Goal: Task Accomplishment & Management: Use online tool/utility

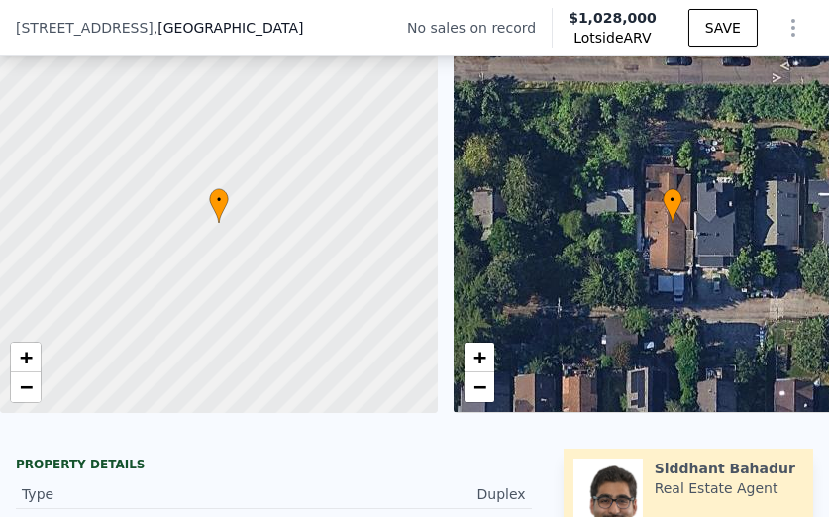
scroll to position [469, 0]
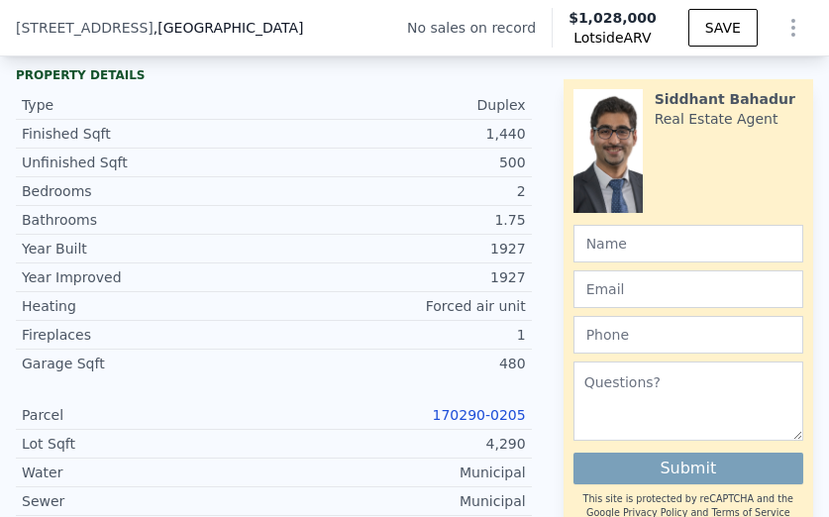
drag, startPoint x: 624, startPoint y: 268, endPoint x: 459, endPoint y: 73, distance: 255.9
click at [459, 73] on div "Property details Type Duplex Finished Sqft 1,440 Unfinished Sqft 500 Bedrooms 2…" at bounding box center [274, 366] width 548 height 615
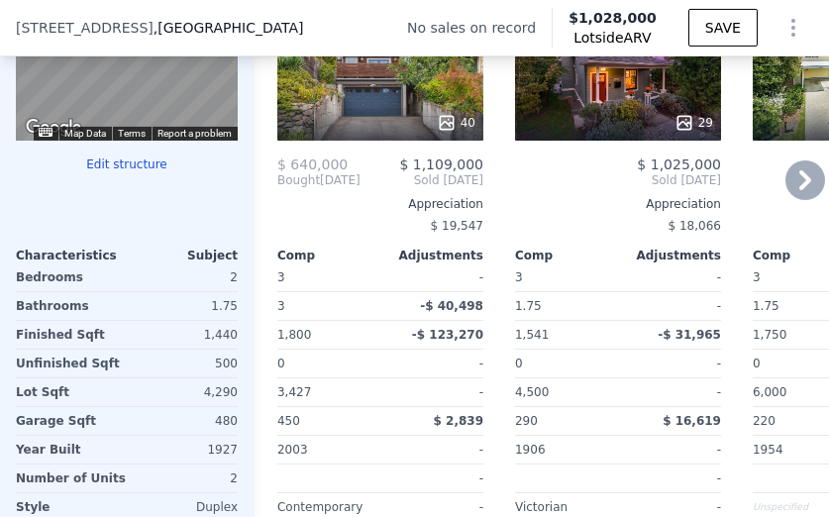
scroll to position [2609, 0]
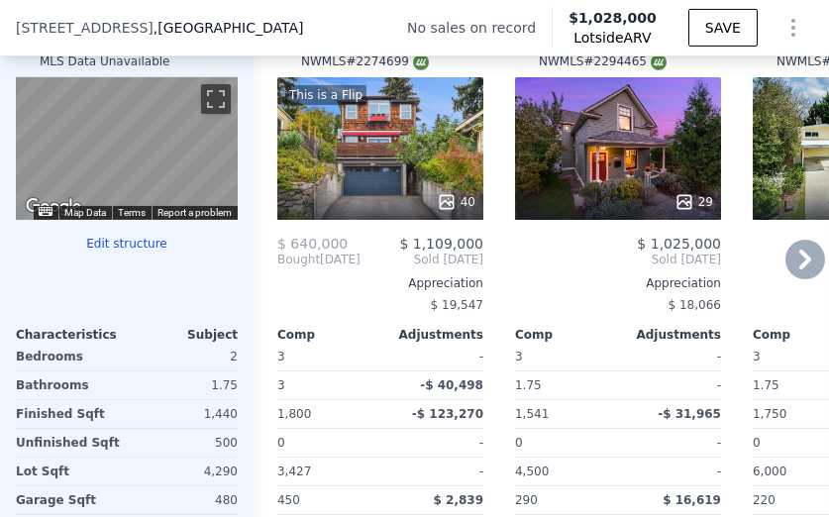
click at [788, 267] on icon at bounding box center [806, 260] width 40 height 40
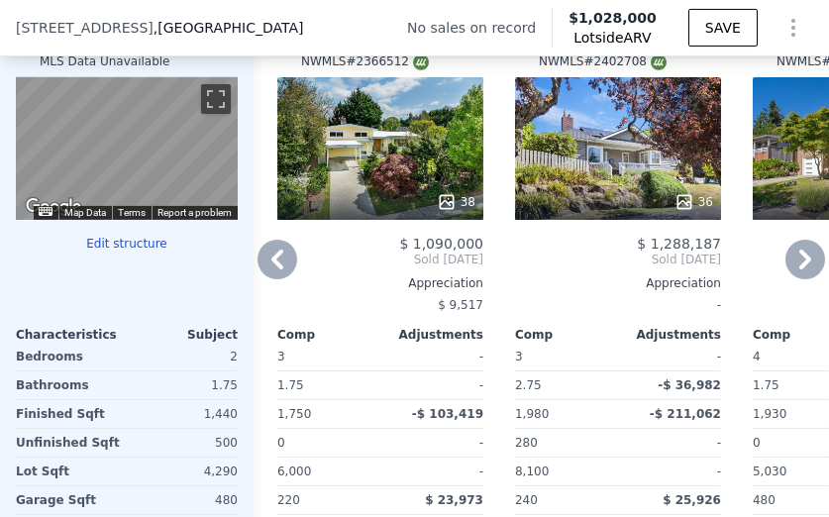
click at [788, 267] on icon at bounding box center [806, 260] width 40 height 40
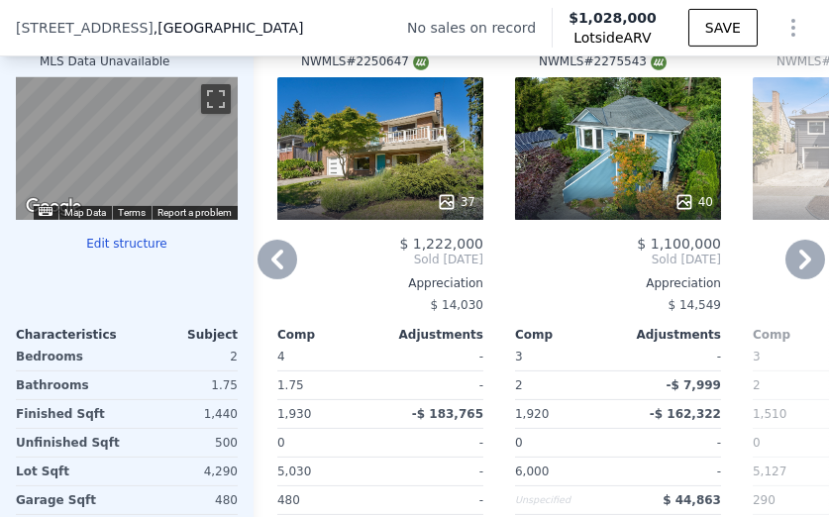
click at [788, 267] on icon at bounding box center [806, 260] width 40 height 40
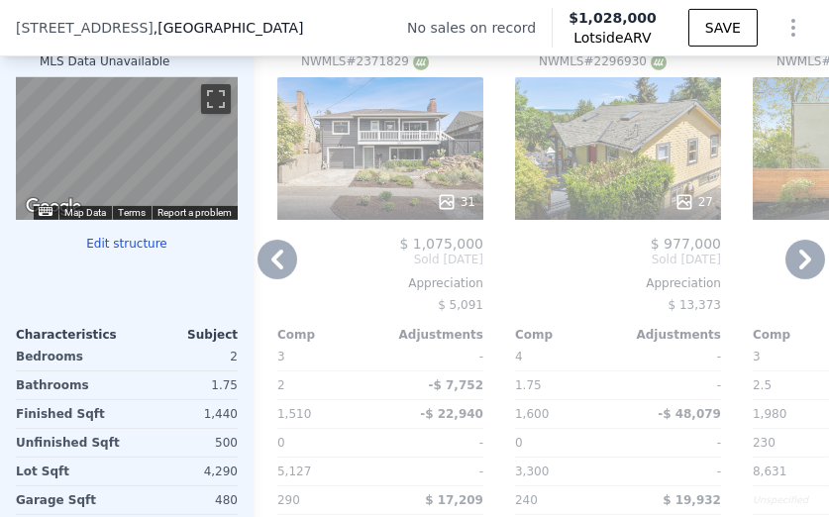
click at [788, 267] on icon at bounding box center [806, 260] width 40 height 40
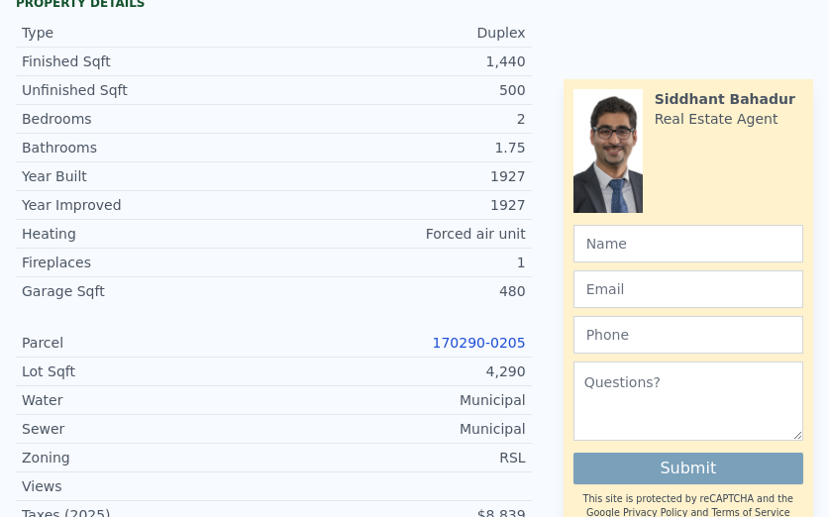
scroll to position [0, 0]
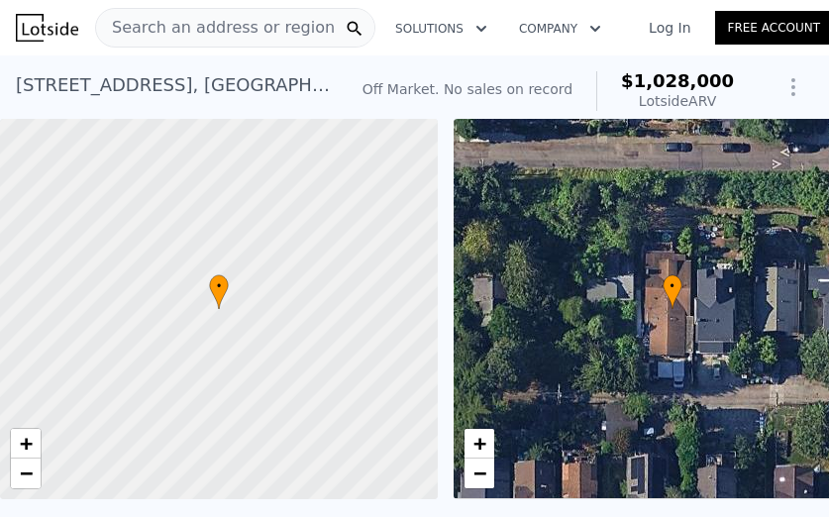
click at [156, 18] on span "Search an address or region" at bounding box center [215, 28] width 239 height 24
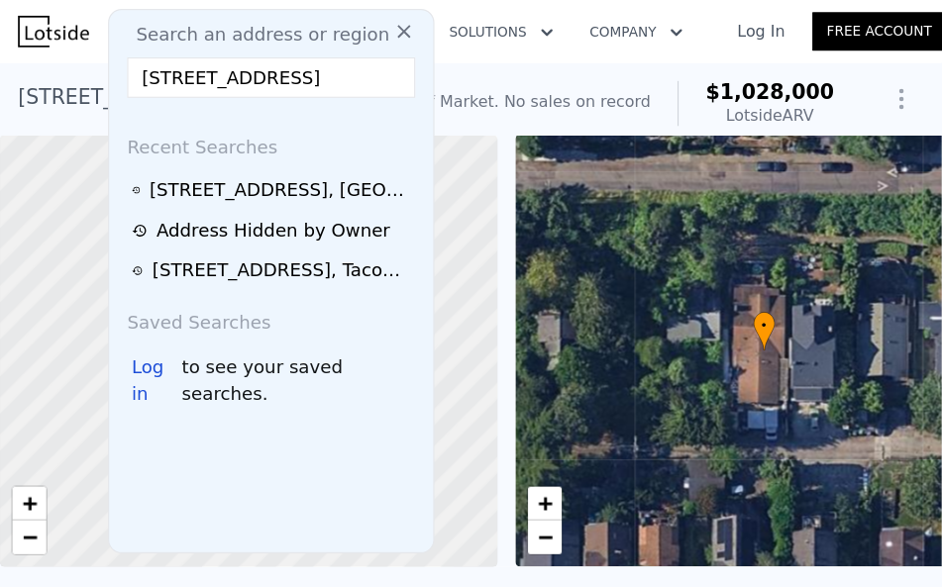
scroll to position [0, 23]
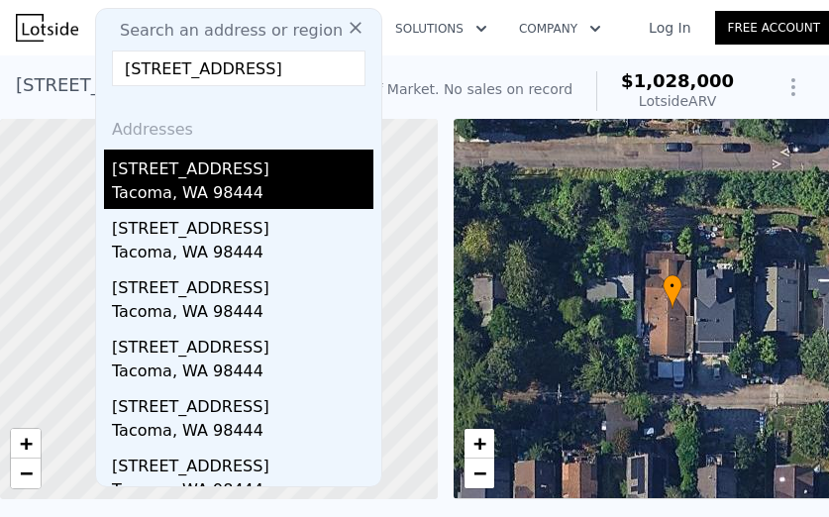
type input "[STREET_ADDRESS]"
click at [163, 164] on div "[STREET_ADDRESS]" at bounding box center [243, 166] width 262 height 32
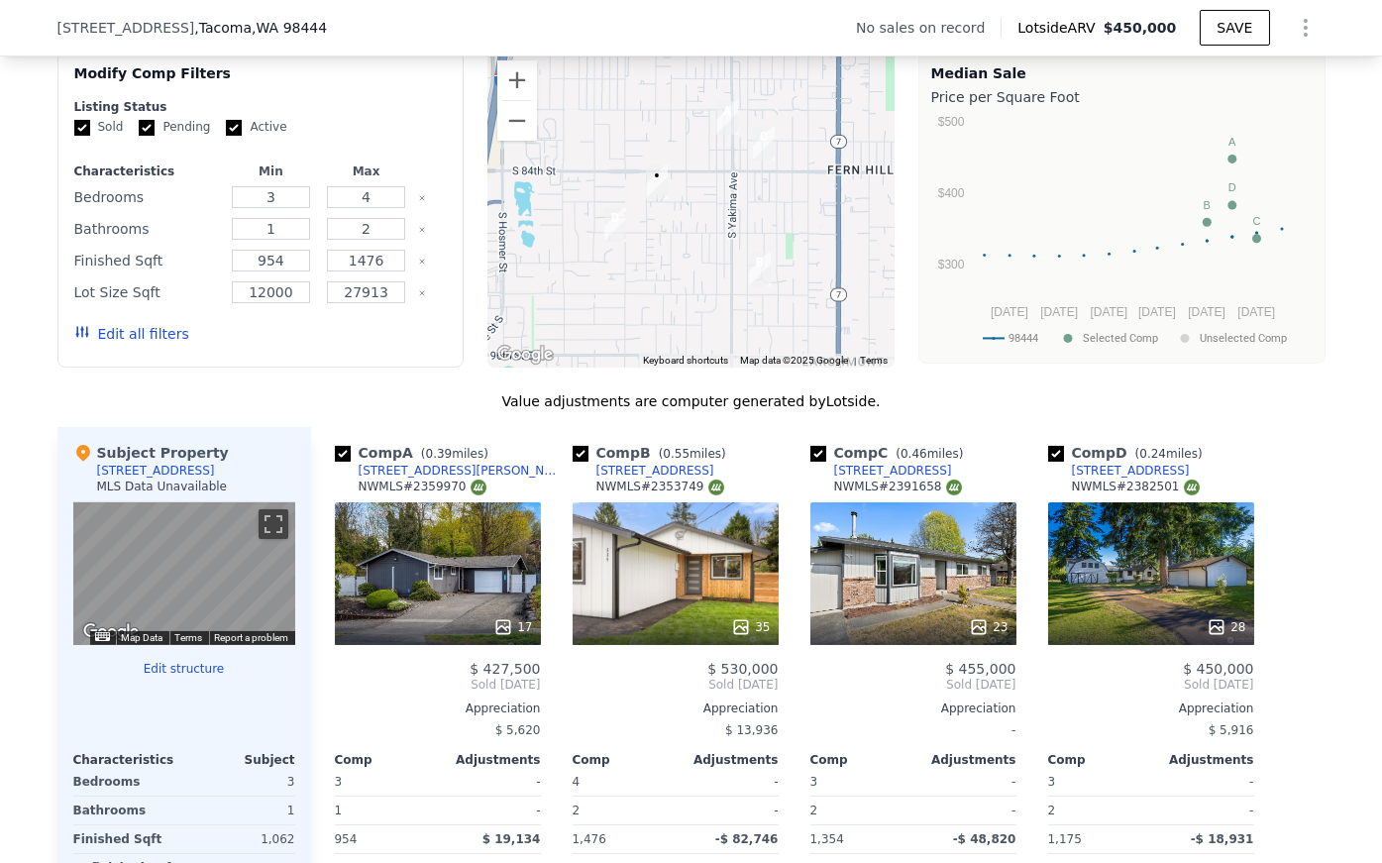
scroll to position [1842, 0]
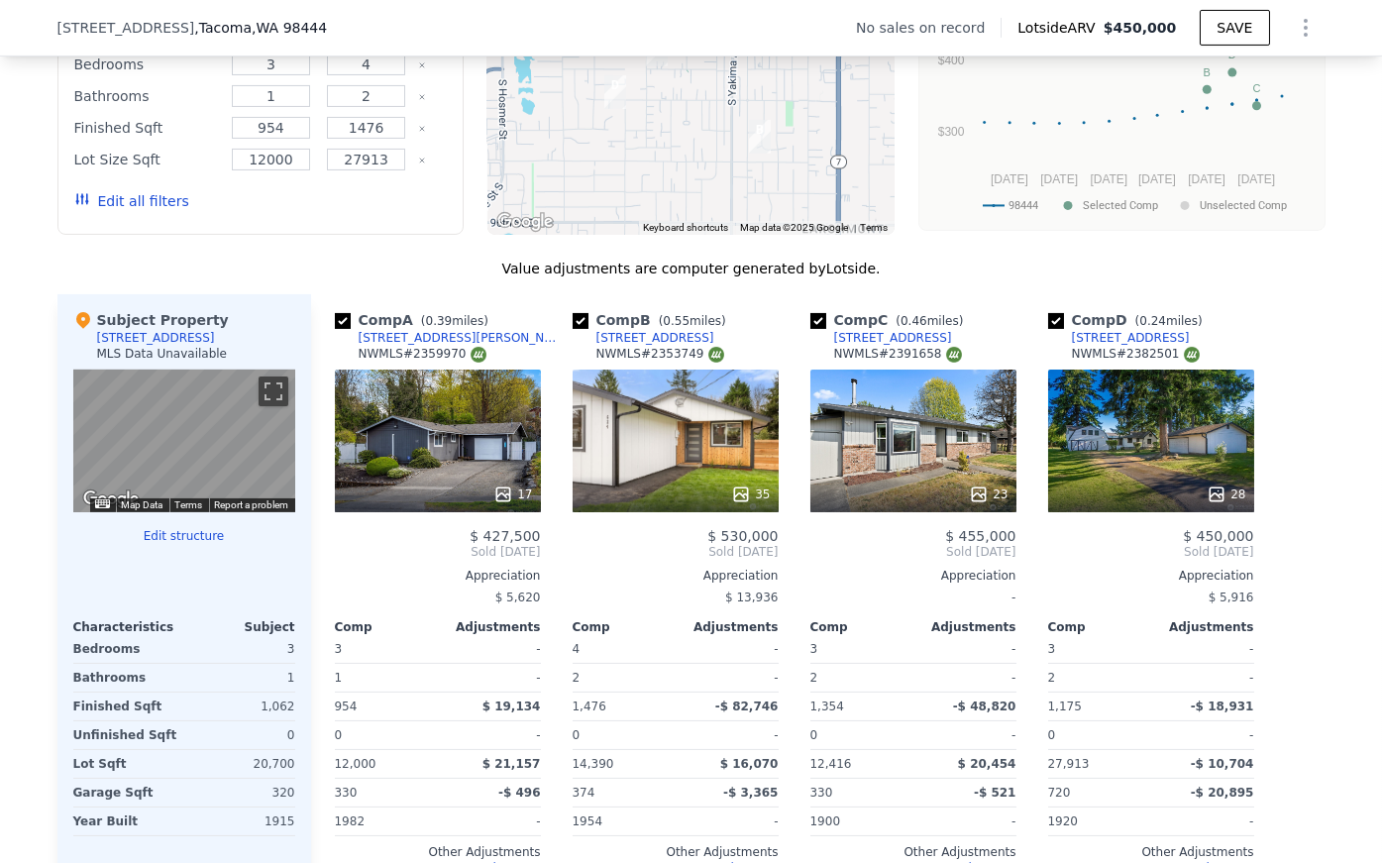
click at [660, 429] on div "35" at bounding box center [676, 441] width 206 height 143
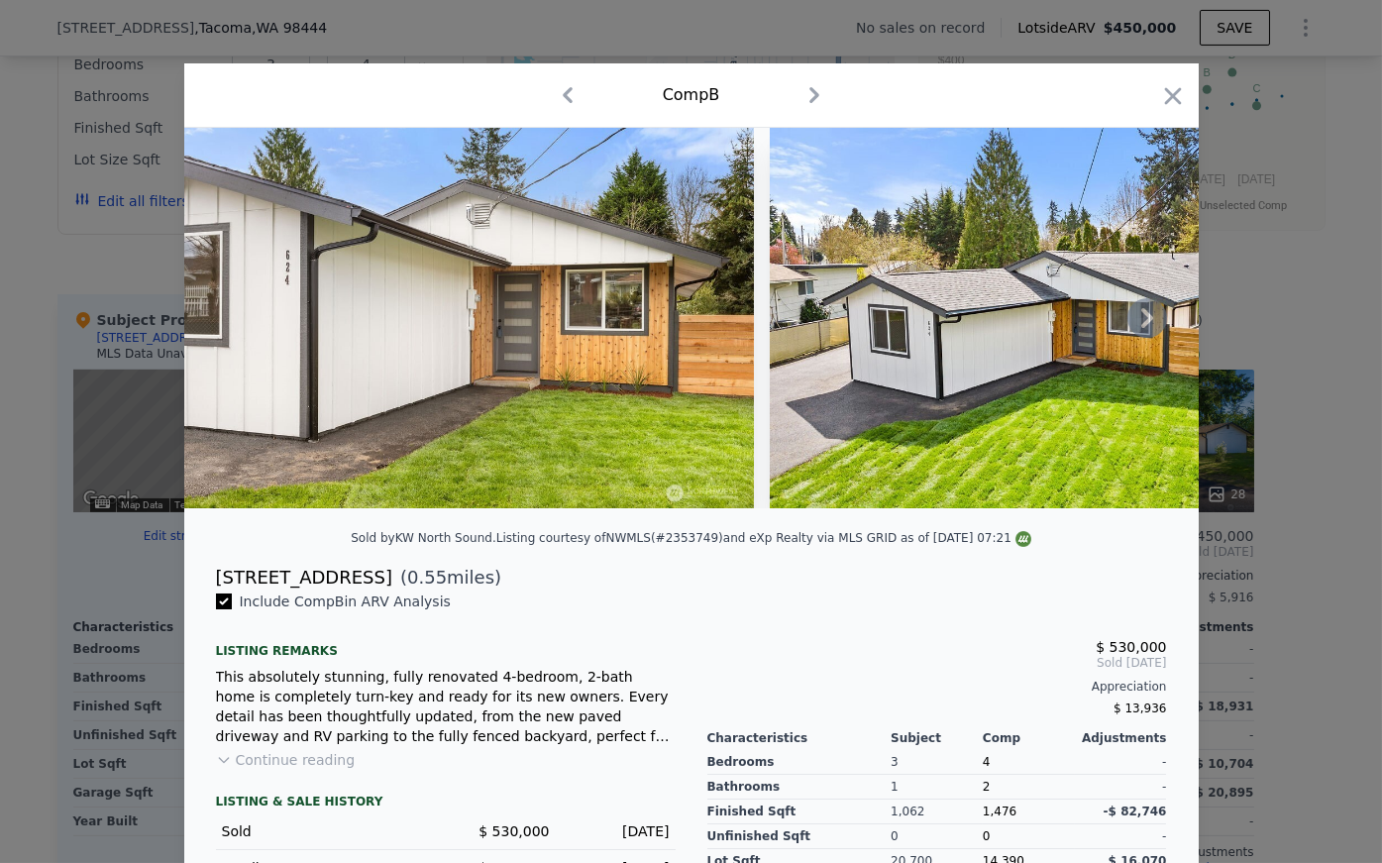
click at [589, 400] on img at bounding box center [469, 318] width 571 height 380
click at [828, 327] on icon at bounding box center [1147, 318] width 12 height 20
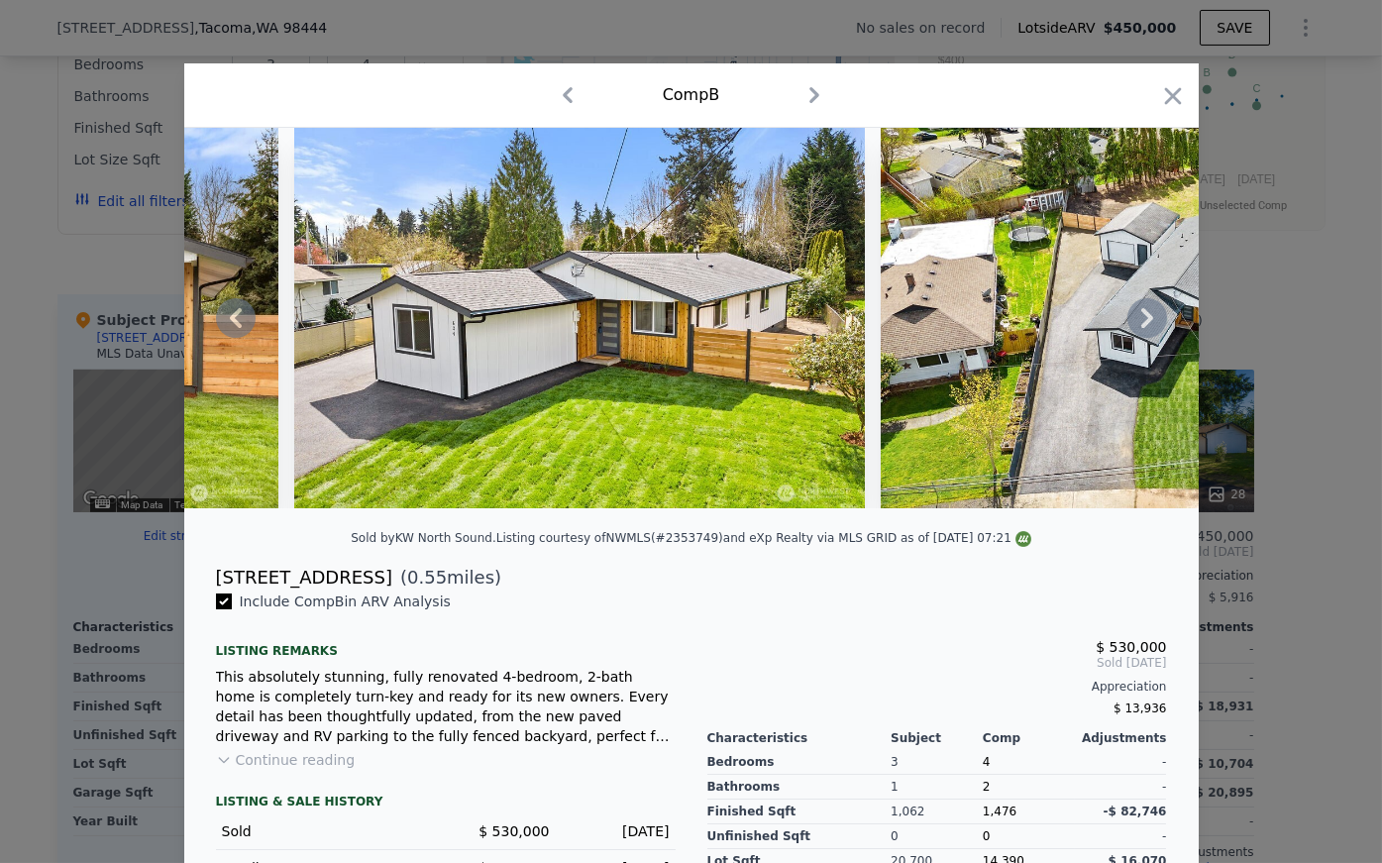
click at [828, 327] on icon at bounding box center [1147, 318] width 12 height 20
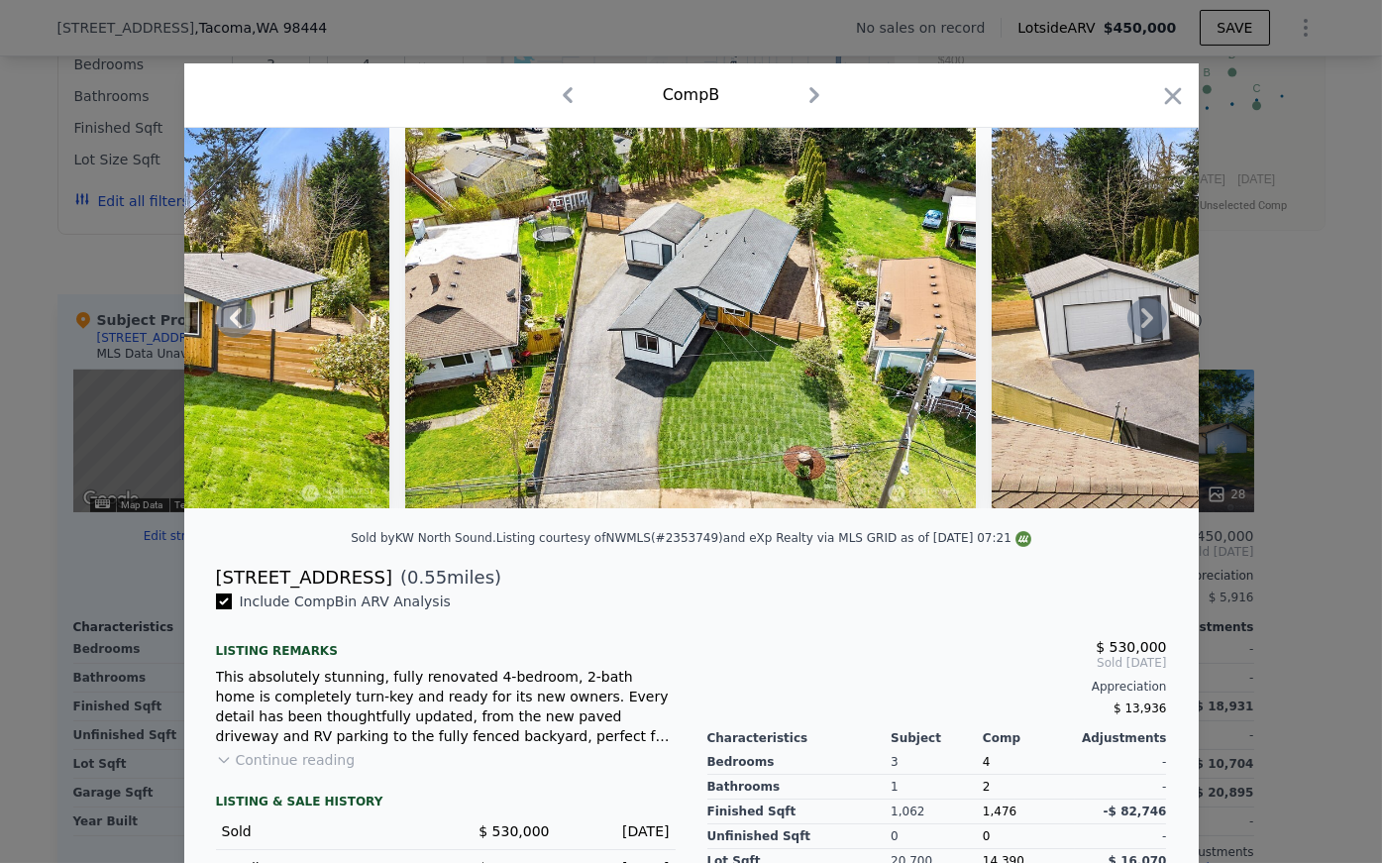
click at [828, 327] on icon at bounding box center [1147, 318] width 12 height 20
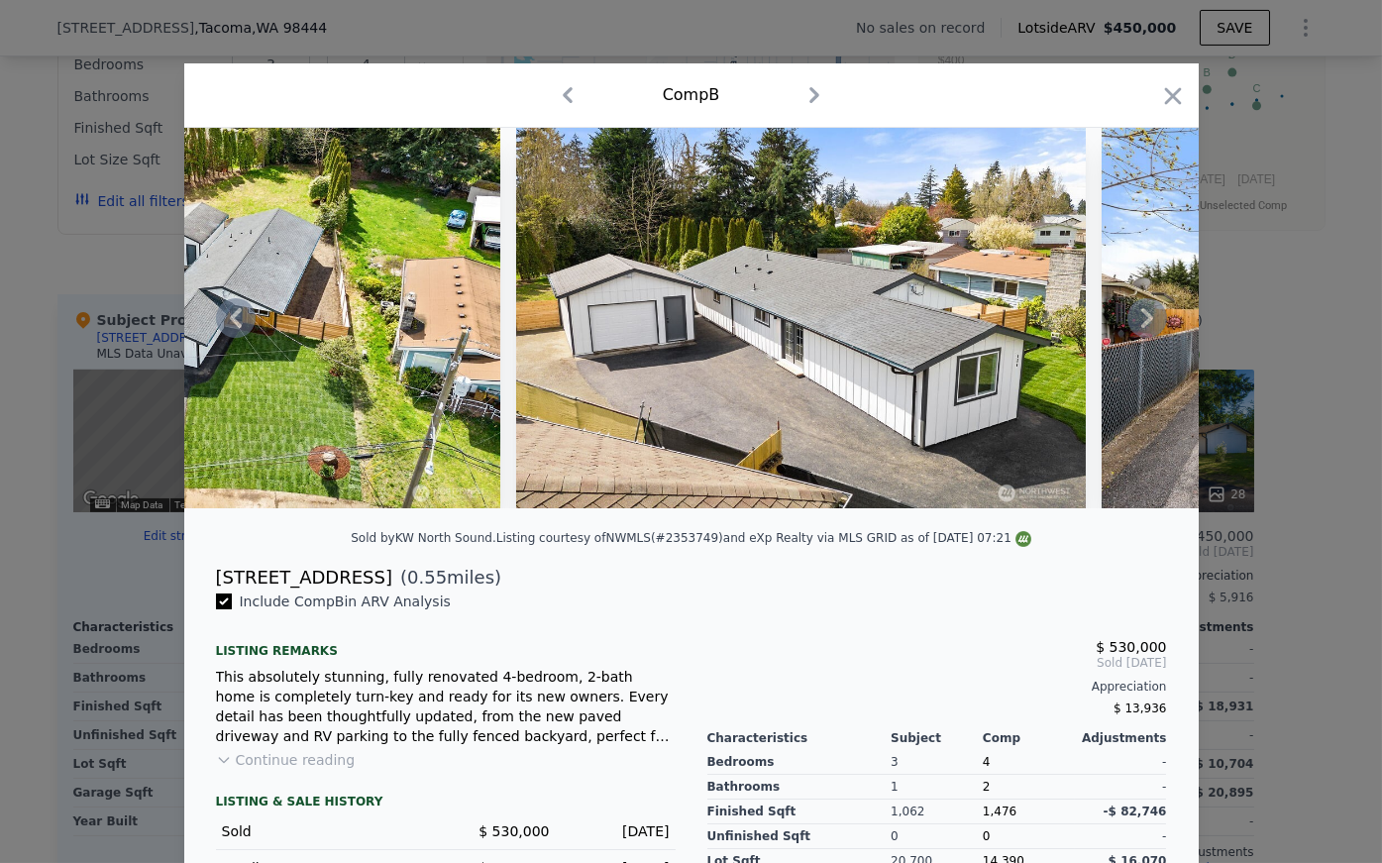
click at [828, 327] on icon at bounding box center [1147, 318] width 12 height 20
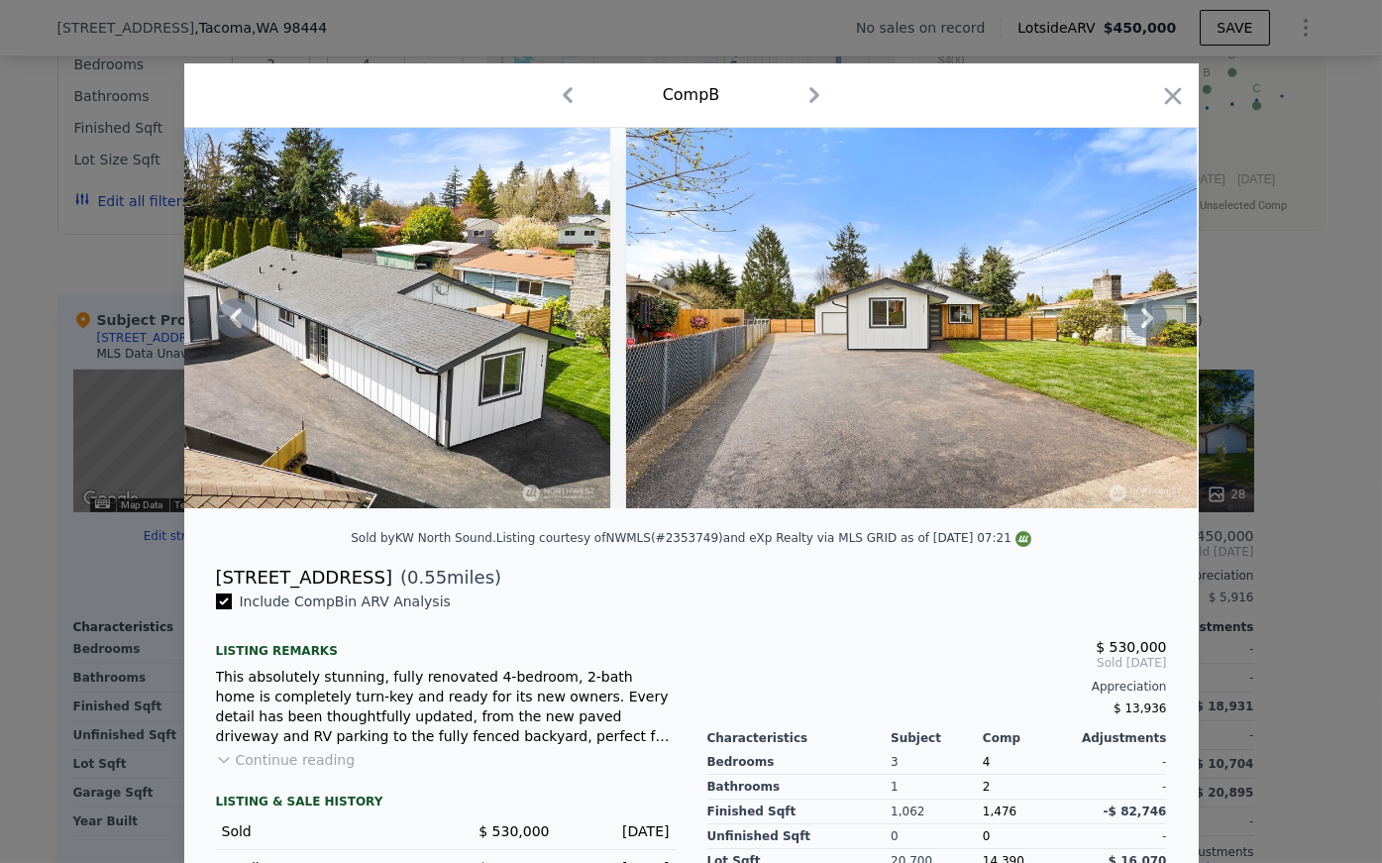
click at [828, 327] on icon at bounding box center [1147, 318] width 12 height 20
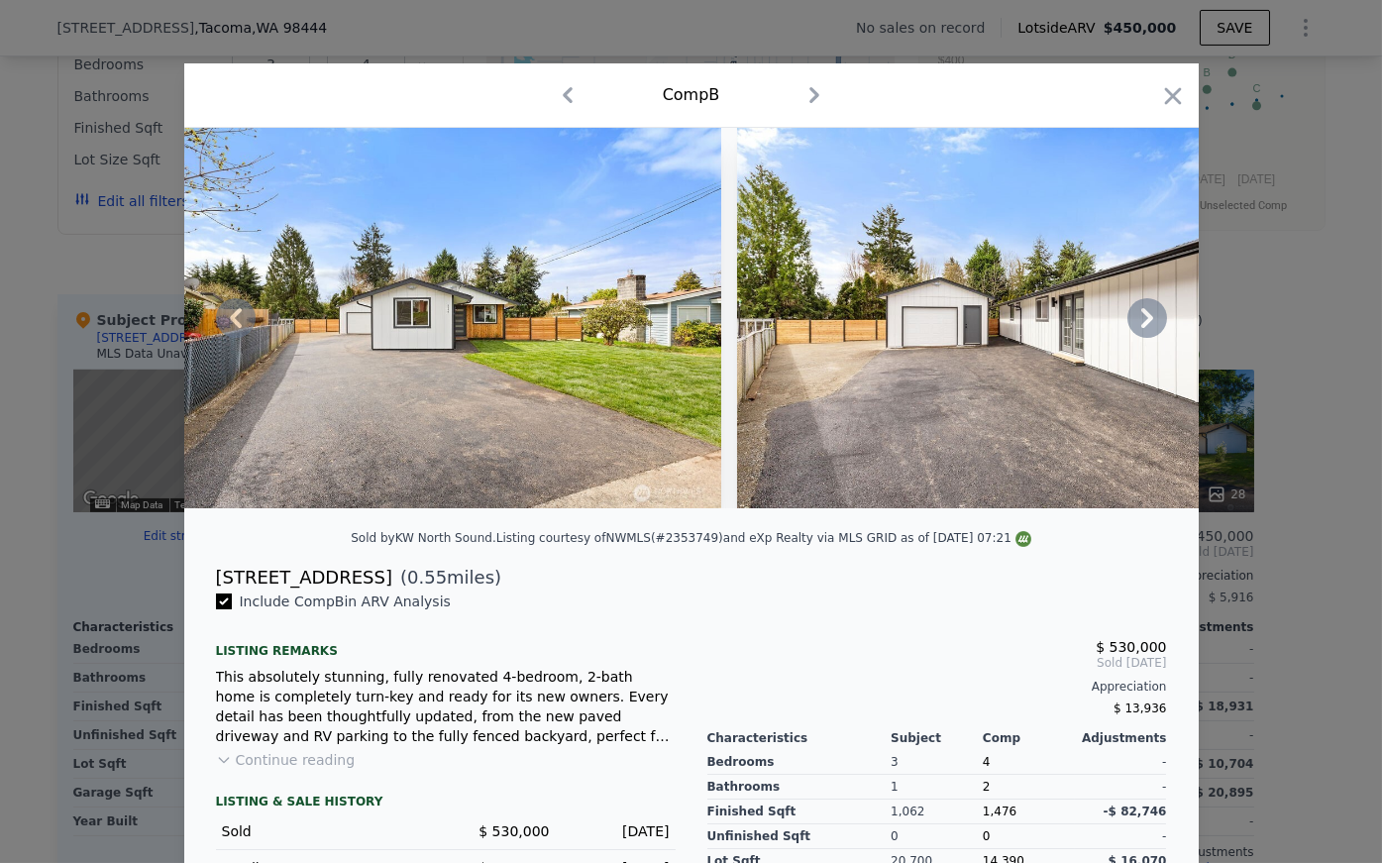
click at [828, 327] on icon at bounding box center [1147, 318] width 12 height 20
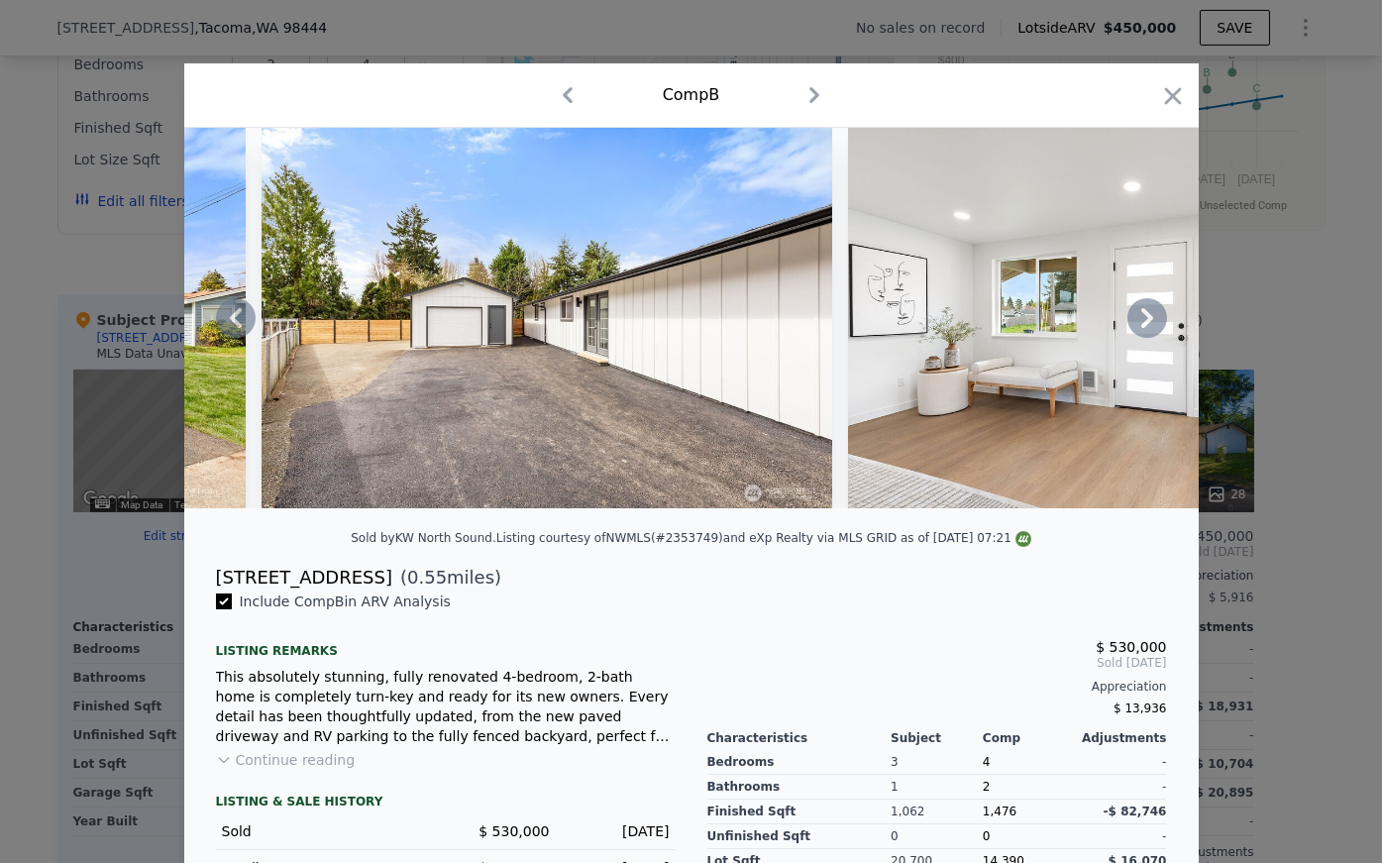
click at [828, 327] on icon at bounding box center [1147, 318] width 12 height 20
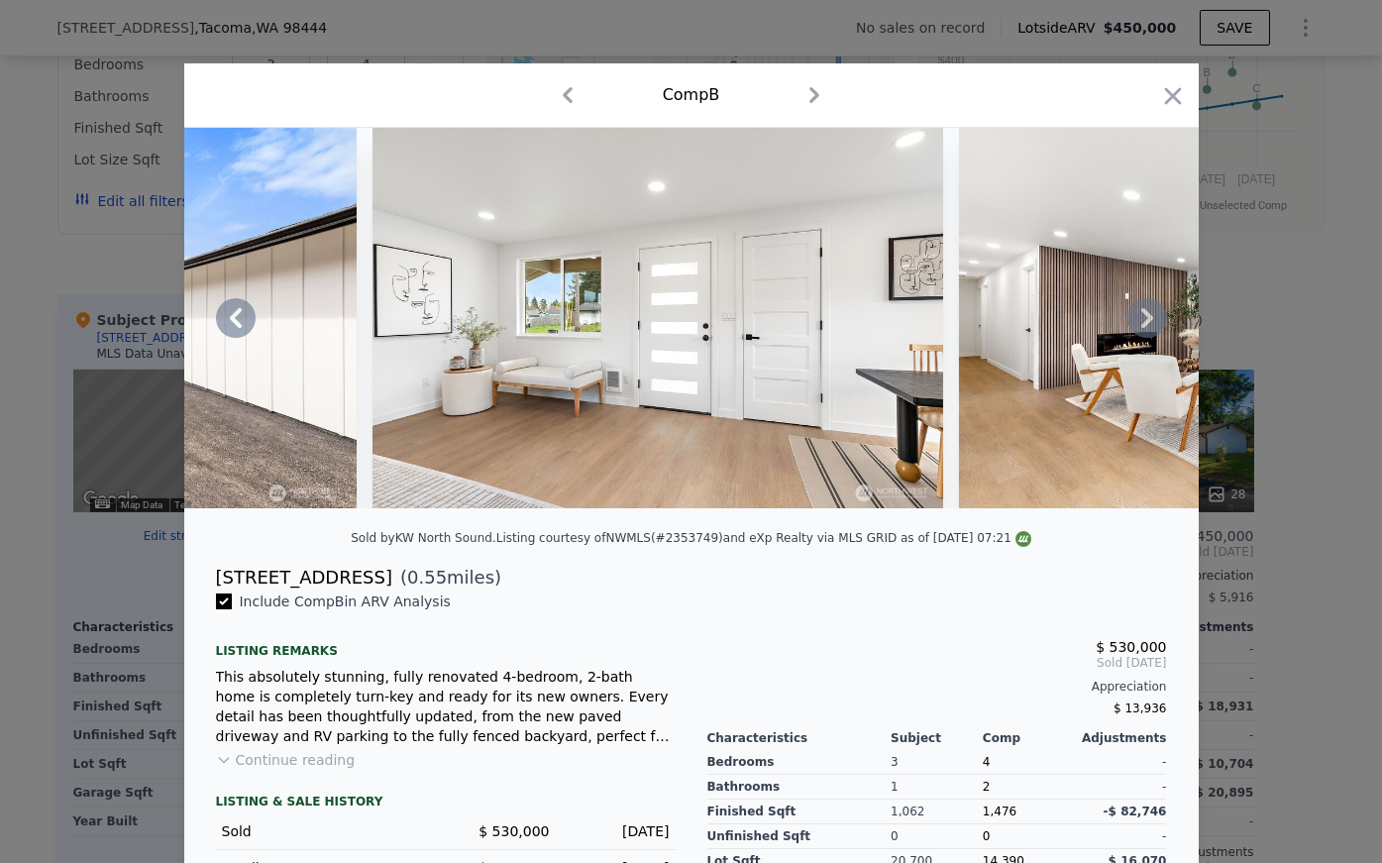
click at [828, 327] on icon at bounding box center [1147, 318] width 12 height 20
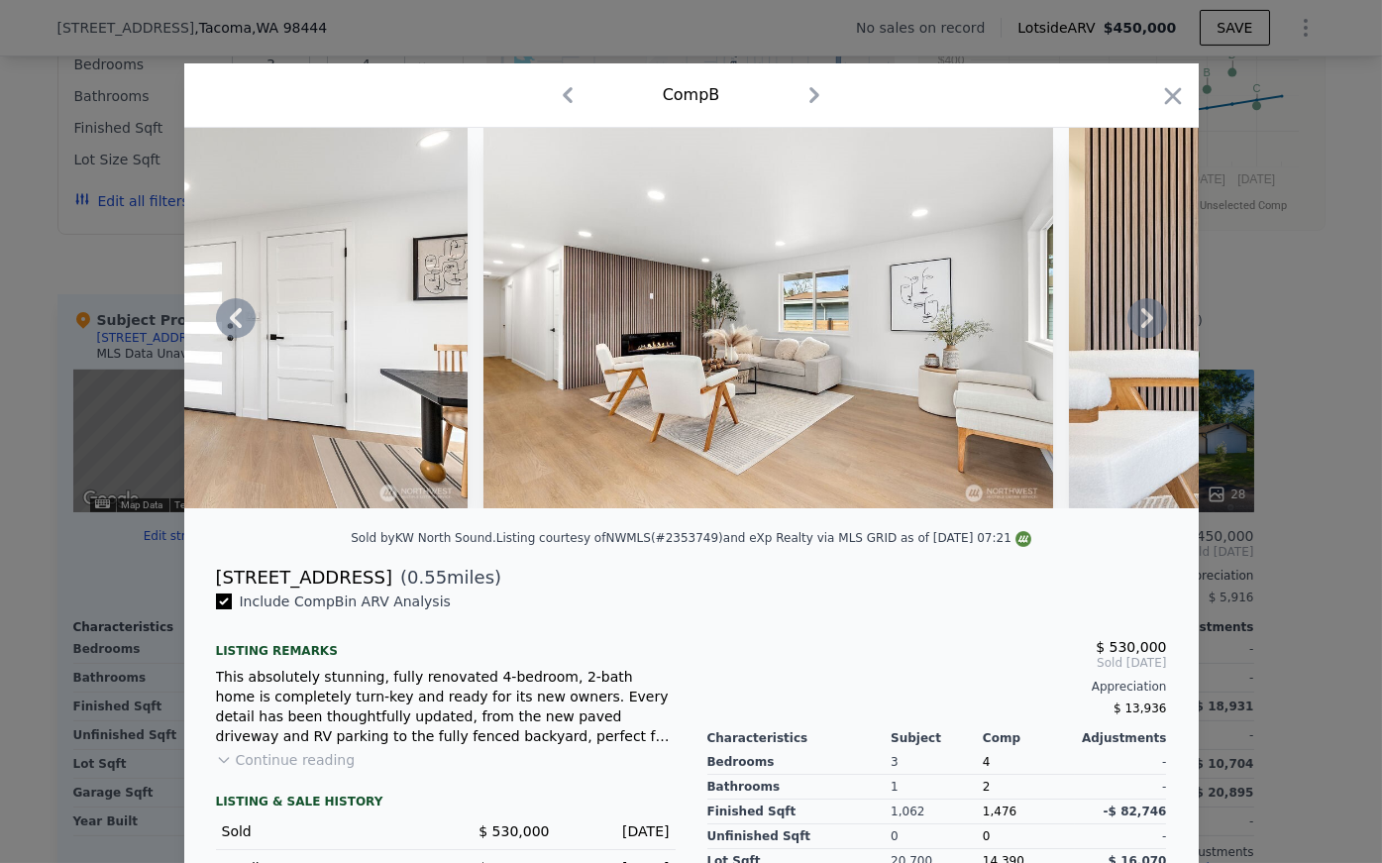
click at [828, 327] on icon at bounding box center [1147, 318] width 12 height 20
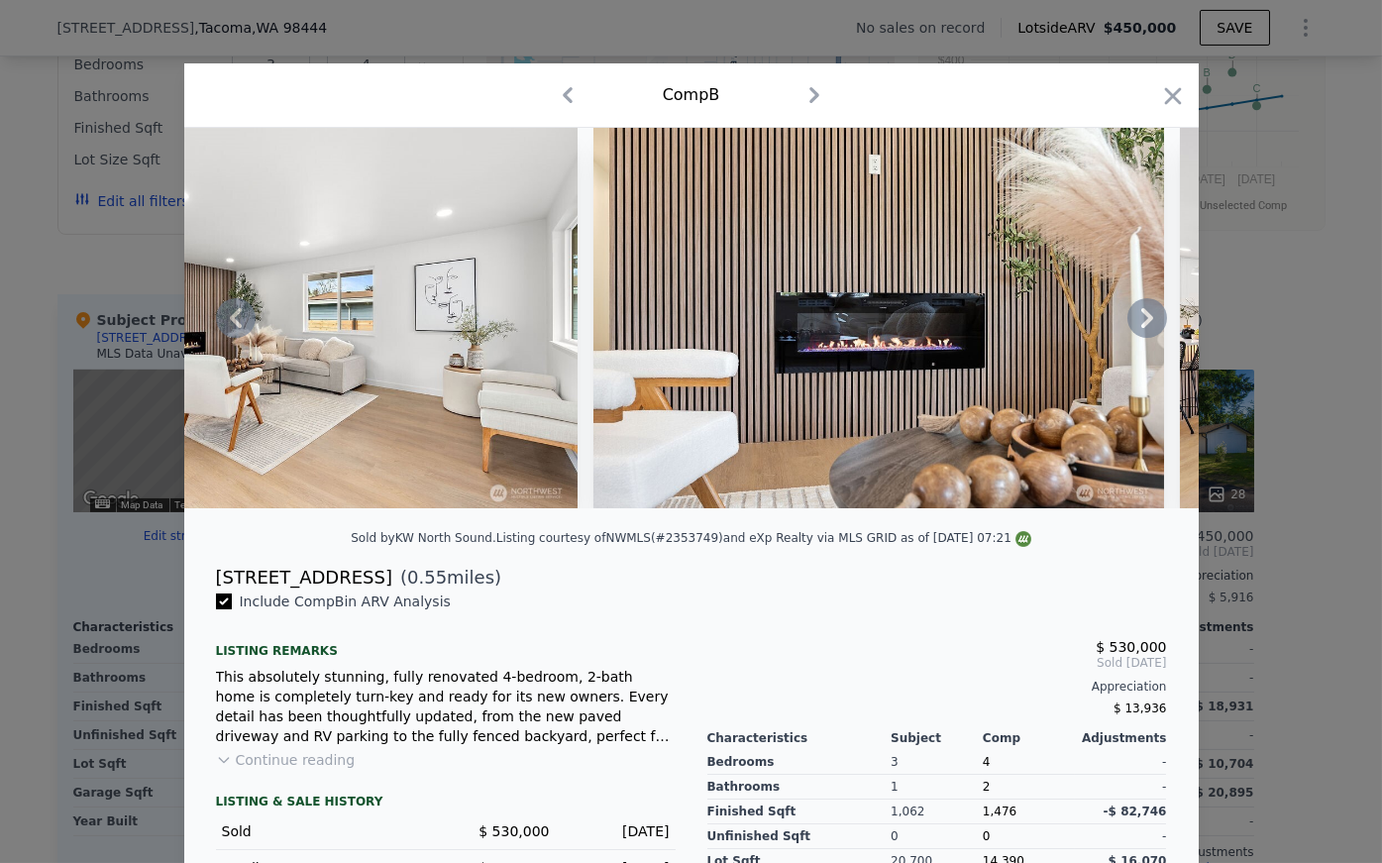
scroll to position [244, 0]
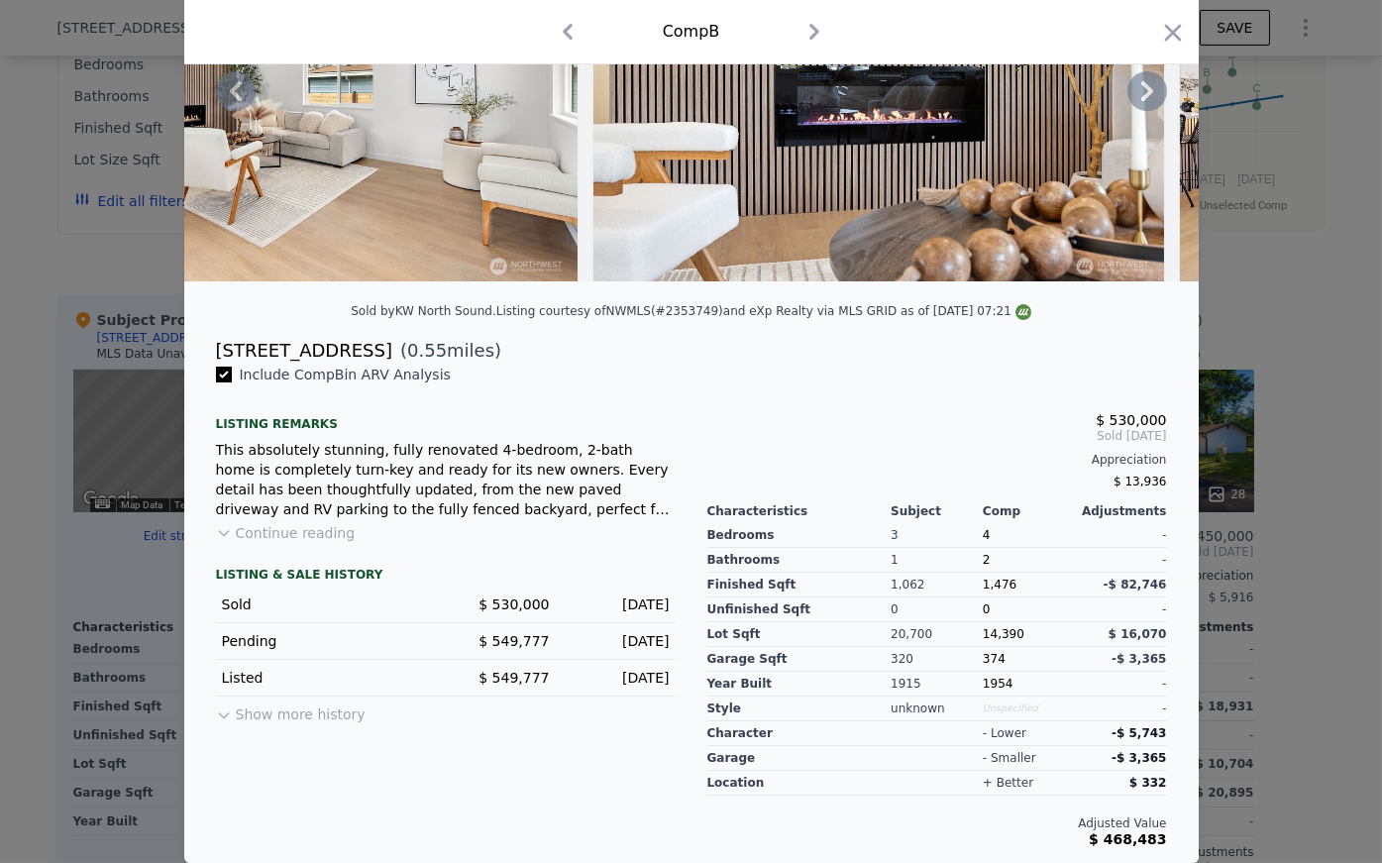
click at [269, 516] on button "Continue reading" at bounding box center [286, 533] width 140 height 20
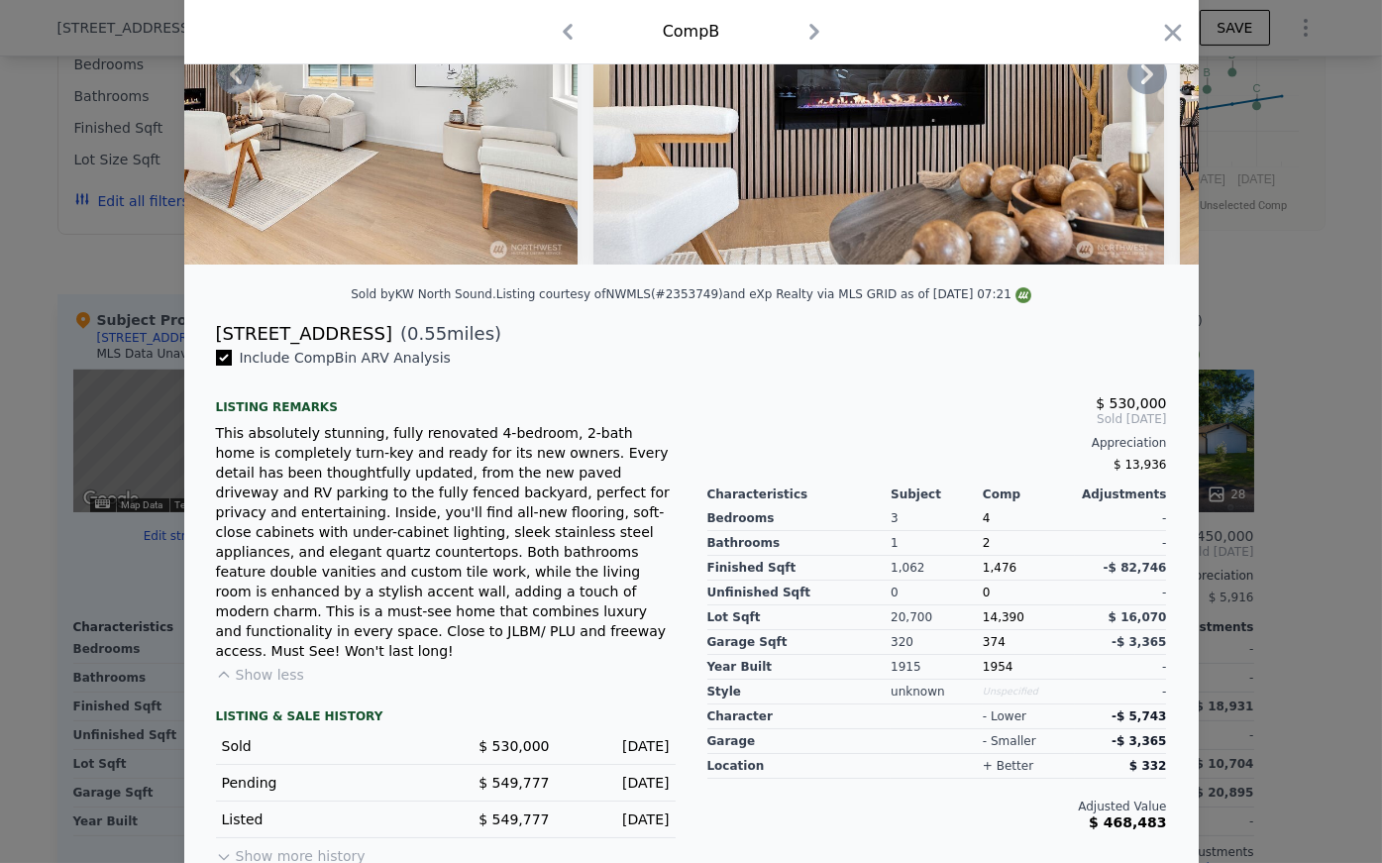
scroll to position [0, 0]
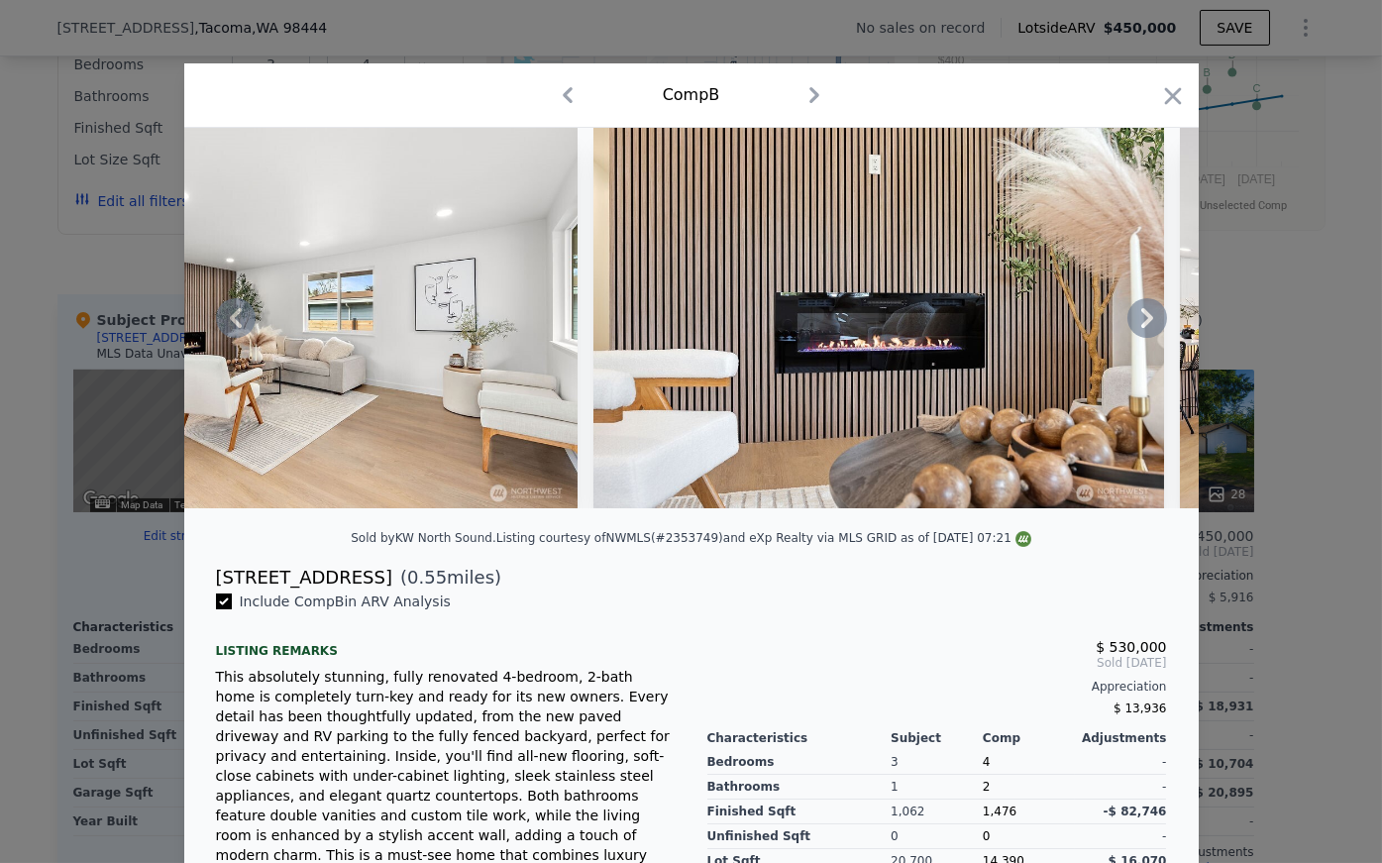
click at [828, 324] on icon at bounding box center [1147, 318] width 40 height 40
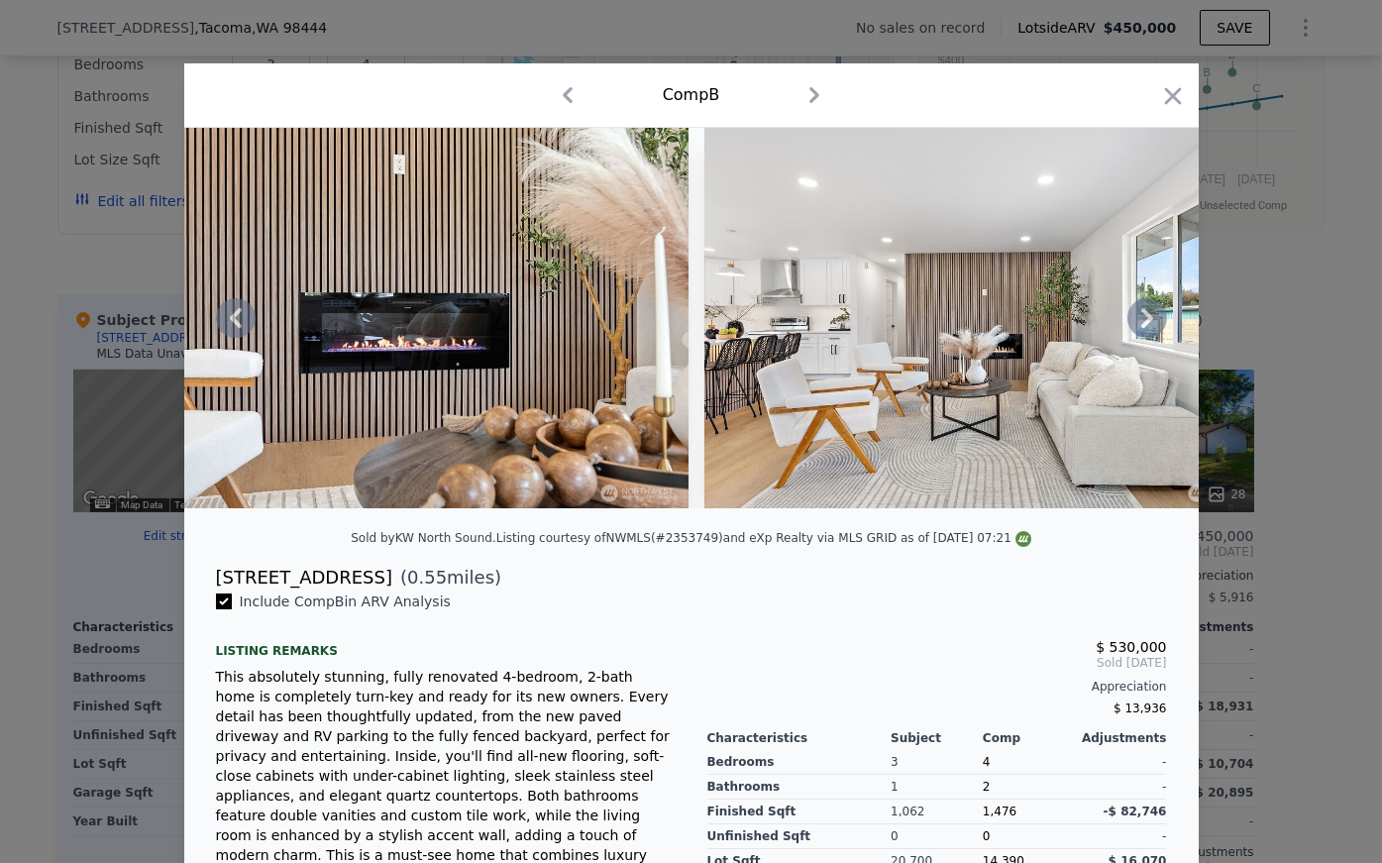
click at [828, 334] on icon at bounding box center [1147, 318] width 40 height 40
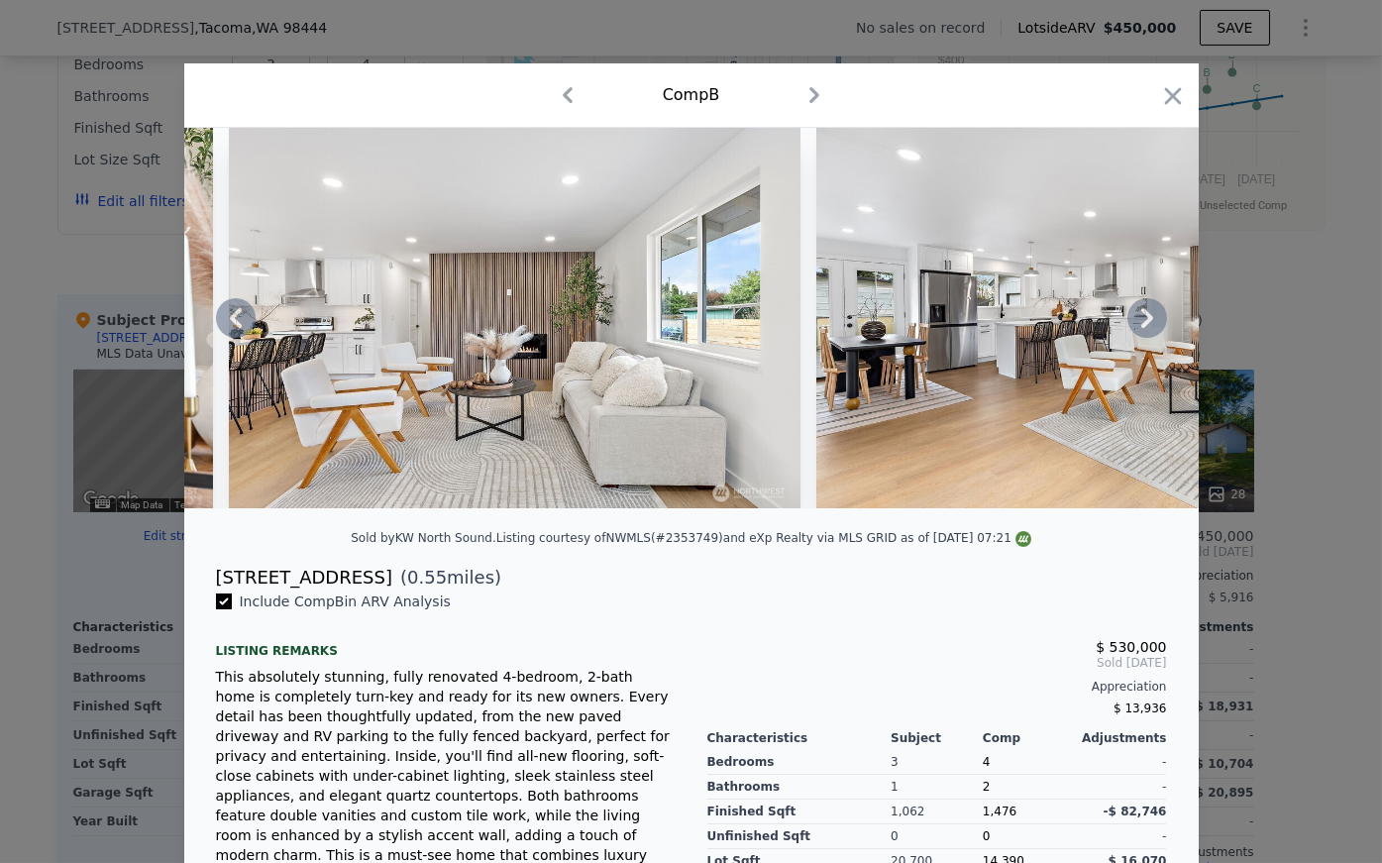
click at [828, 334] on icon at bounding box center [1147, 318] width 40 height 40
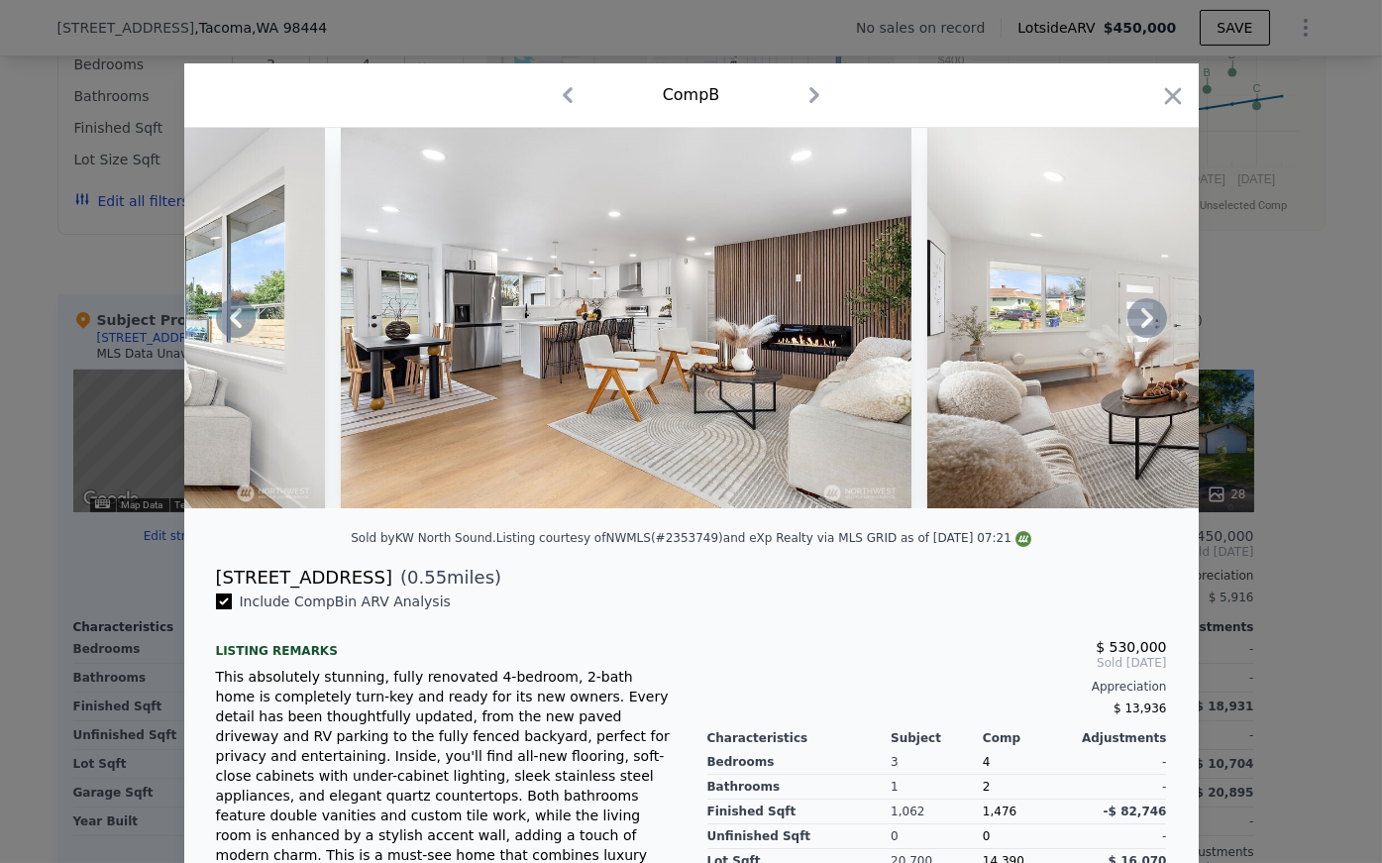
click at [828, 334] on icon at bounding box center [1147, 318] width 40 height 40
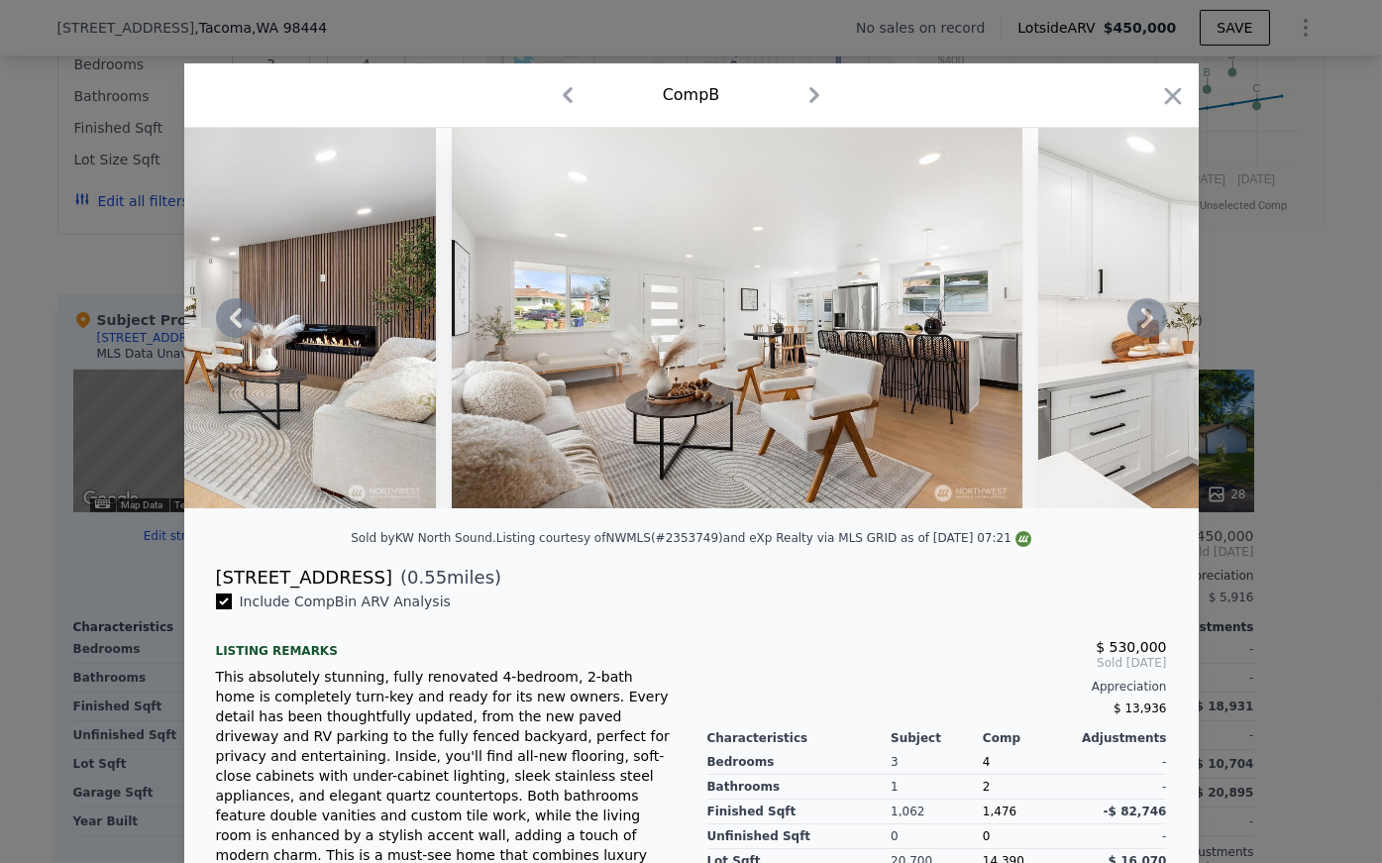
click at [828, 334] on icon at bounding box center [1147, 318] width 40 height 40
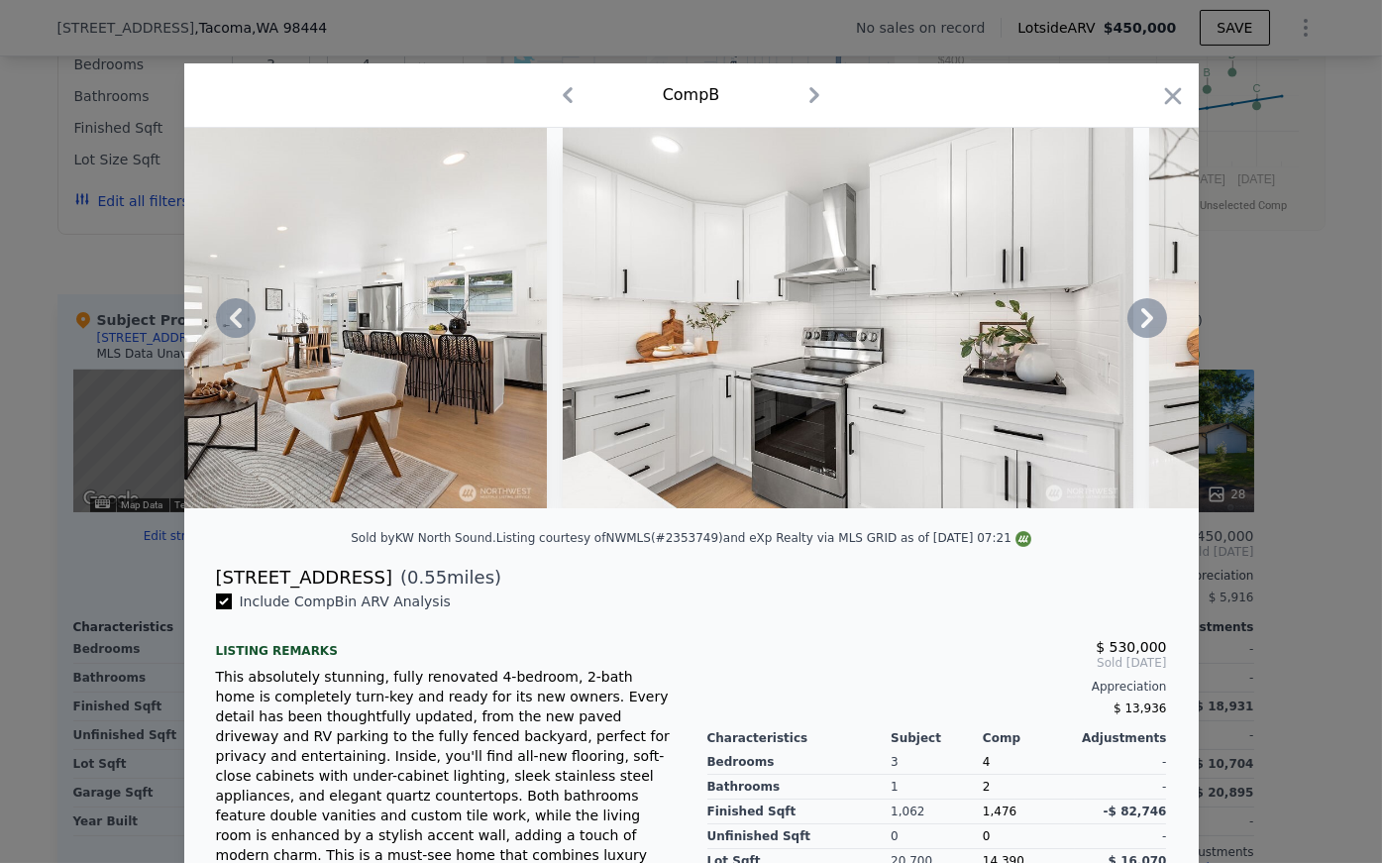
click at [828, 334] on icon at bounding box center [1147, 318] width 40 height 40
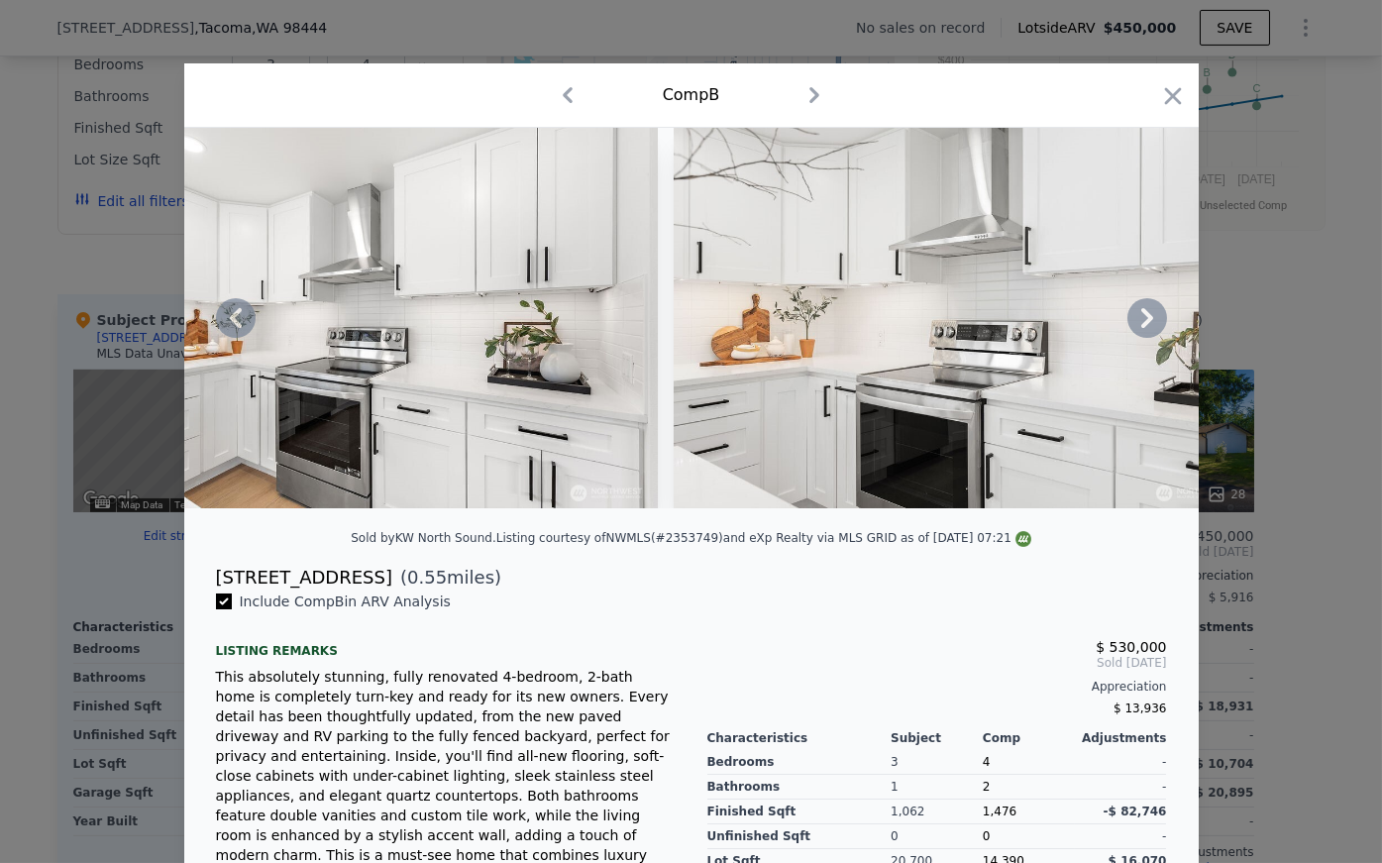
click at [828, 334] on icon at bounding box center [1147, 318] width 40 height 40
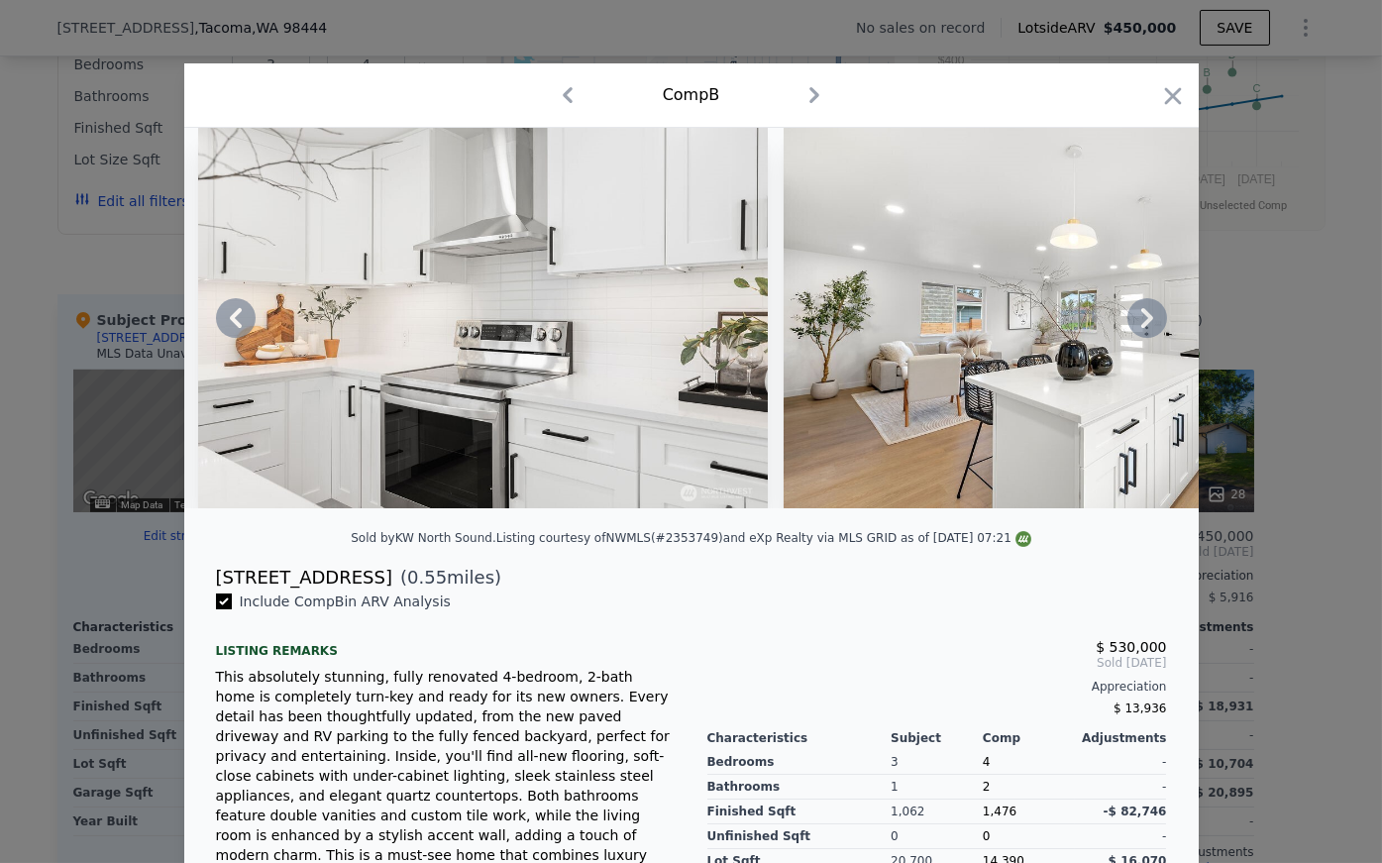
click at [828, 334] on icon at bounding box center [1147, 318] width 40 height 40
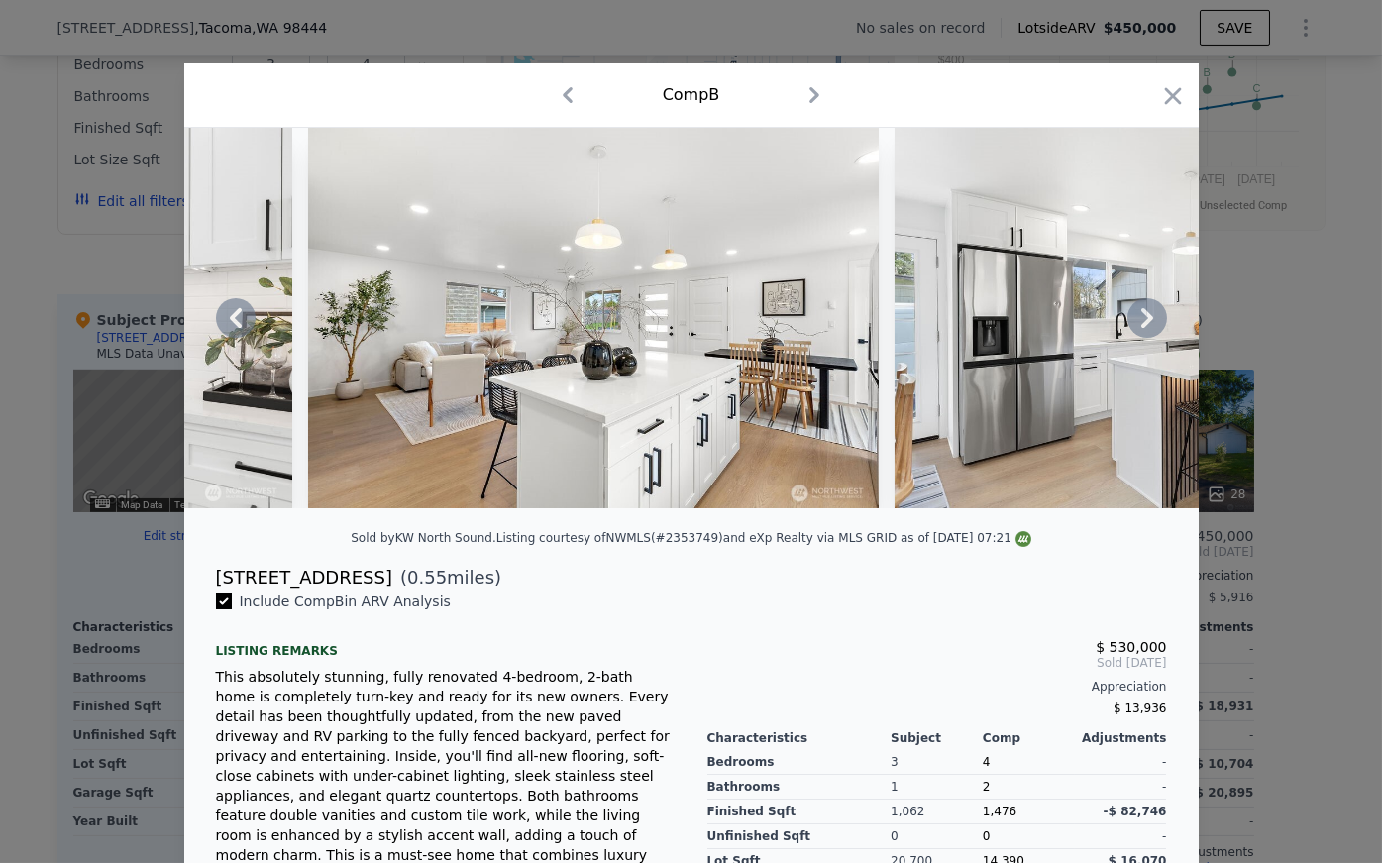
click at [828, 334] on icon at bounding box center [1147, 318] width 40 height 40
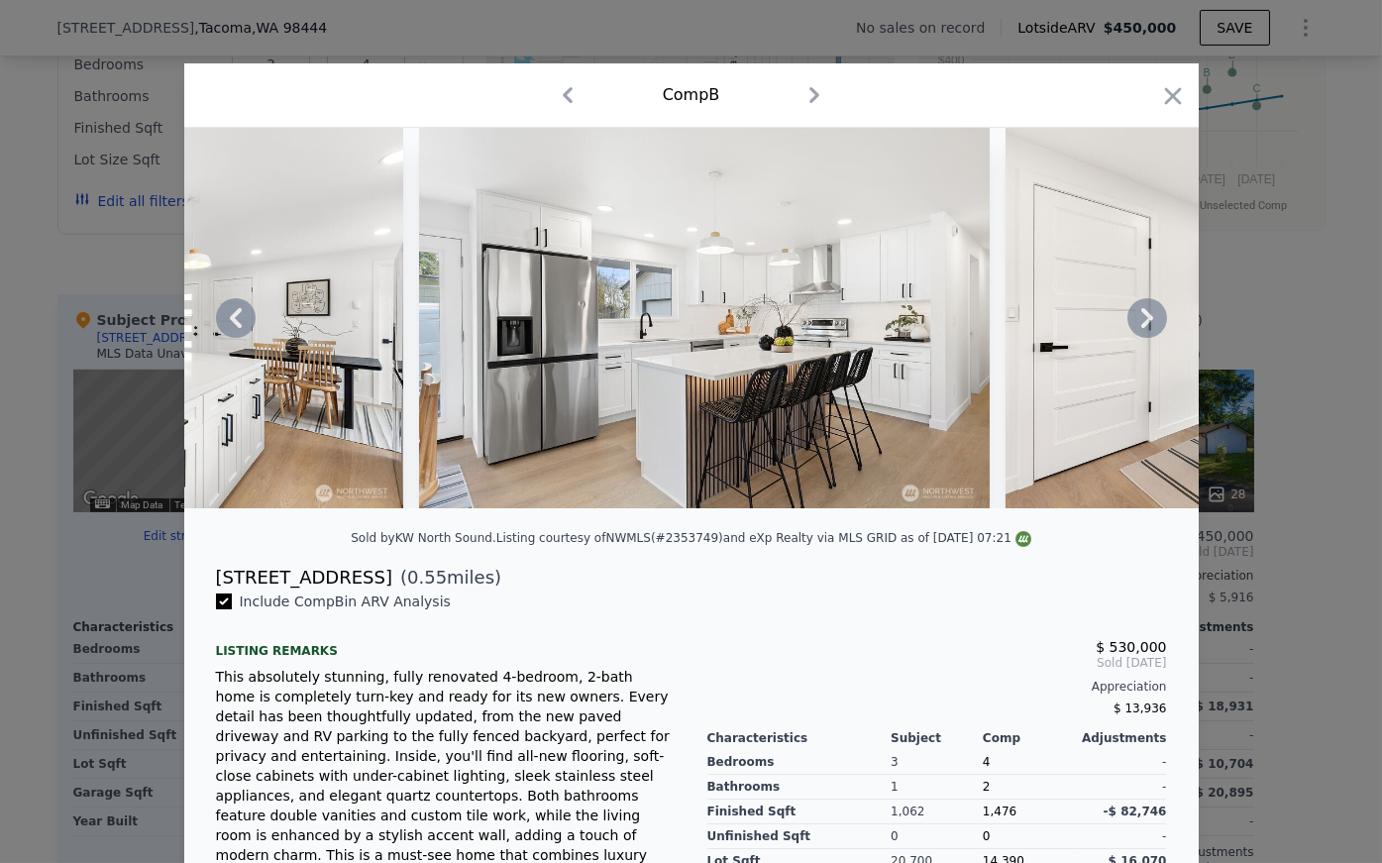
click at [828, 334] on icon at bounding box center [1147, 318] width 40 height 40
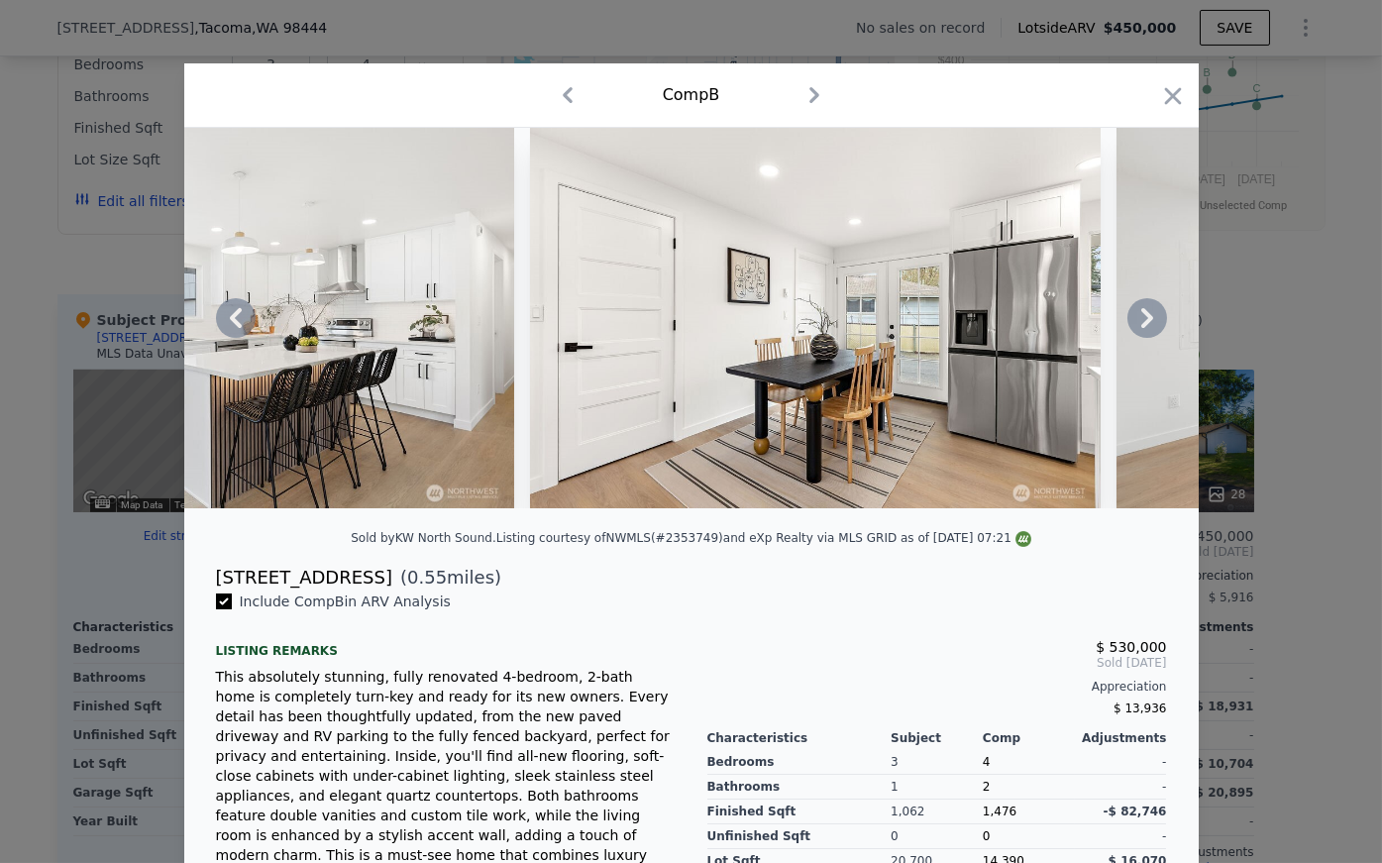
click at [828, 334] on icon at bounding box center [1147, 318] width 40 height 40
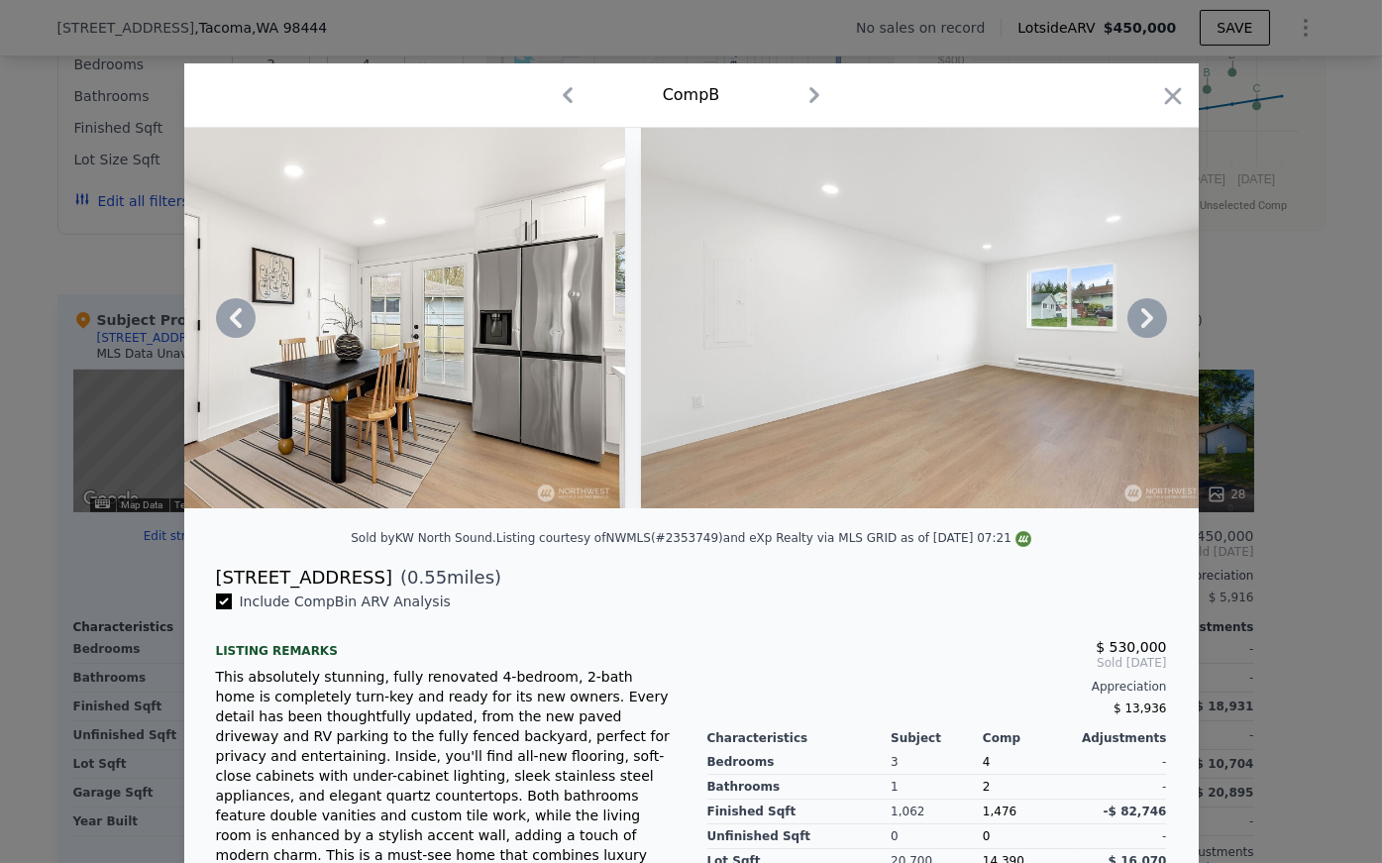
click at [828, 334] on icon at bounding box center [1147, 318] width 40 height 40
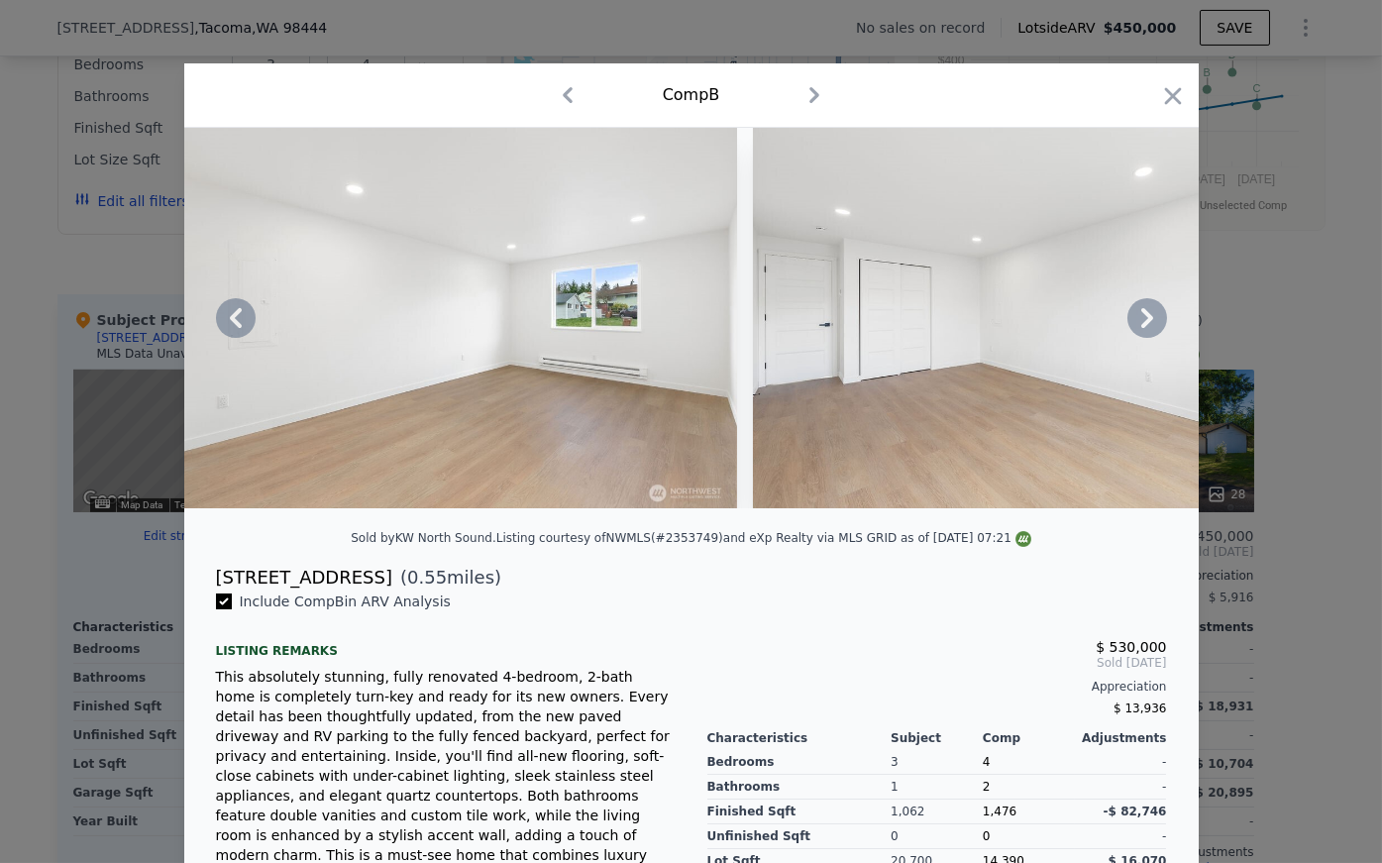
click at [828, 334] on icon at bounding box center [1147, 318] width 40 height 40
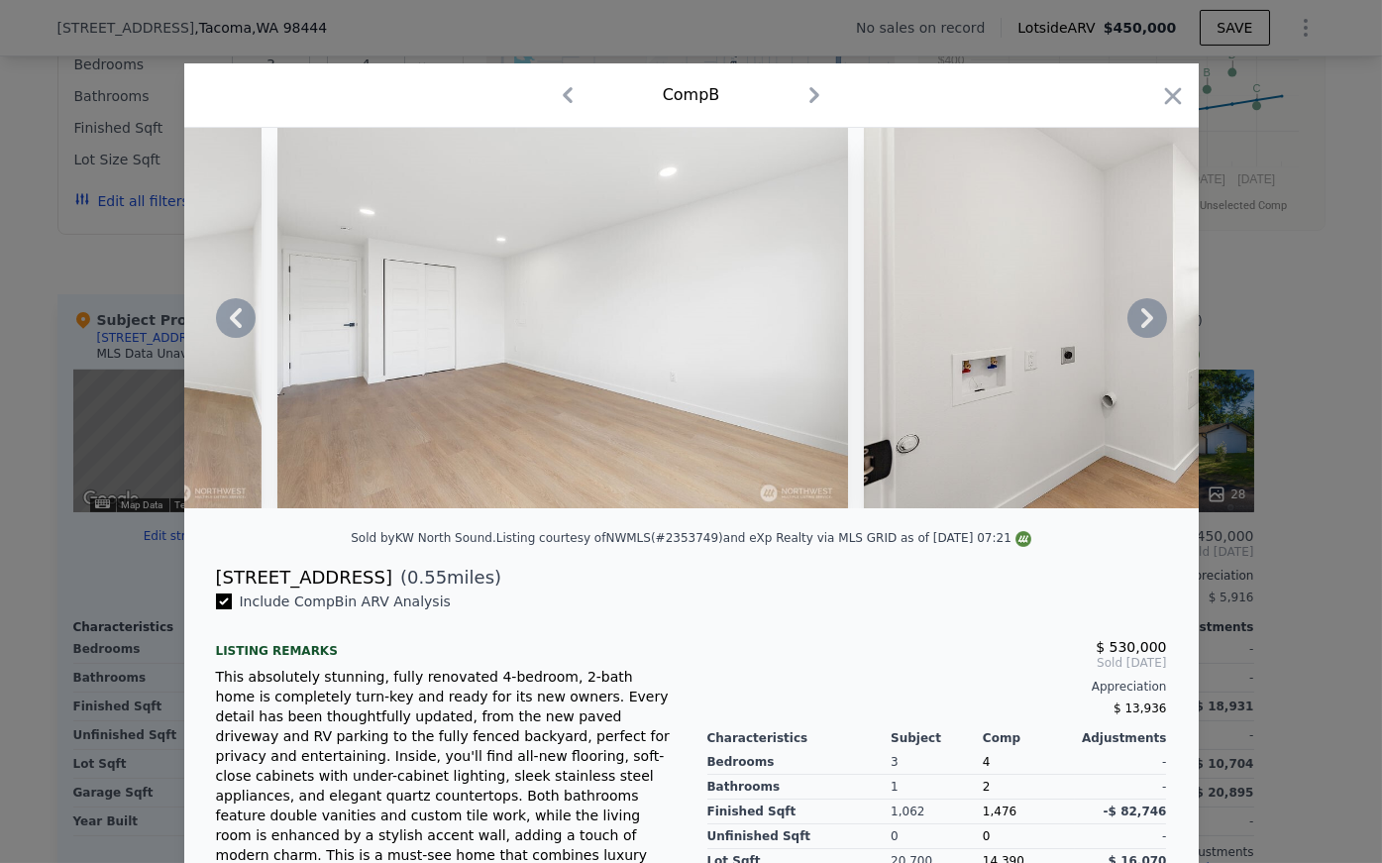
click at [828, 334] on icon at bounding box center [1147, 318] width 40 height 40
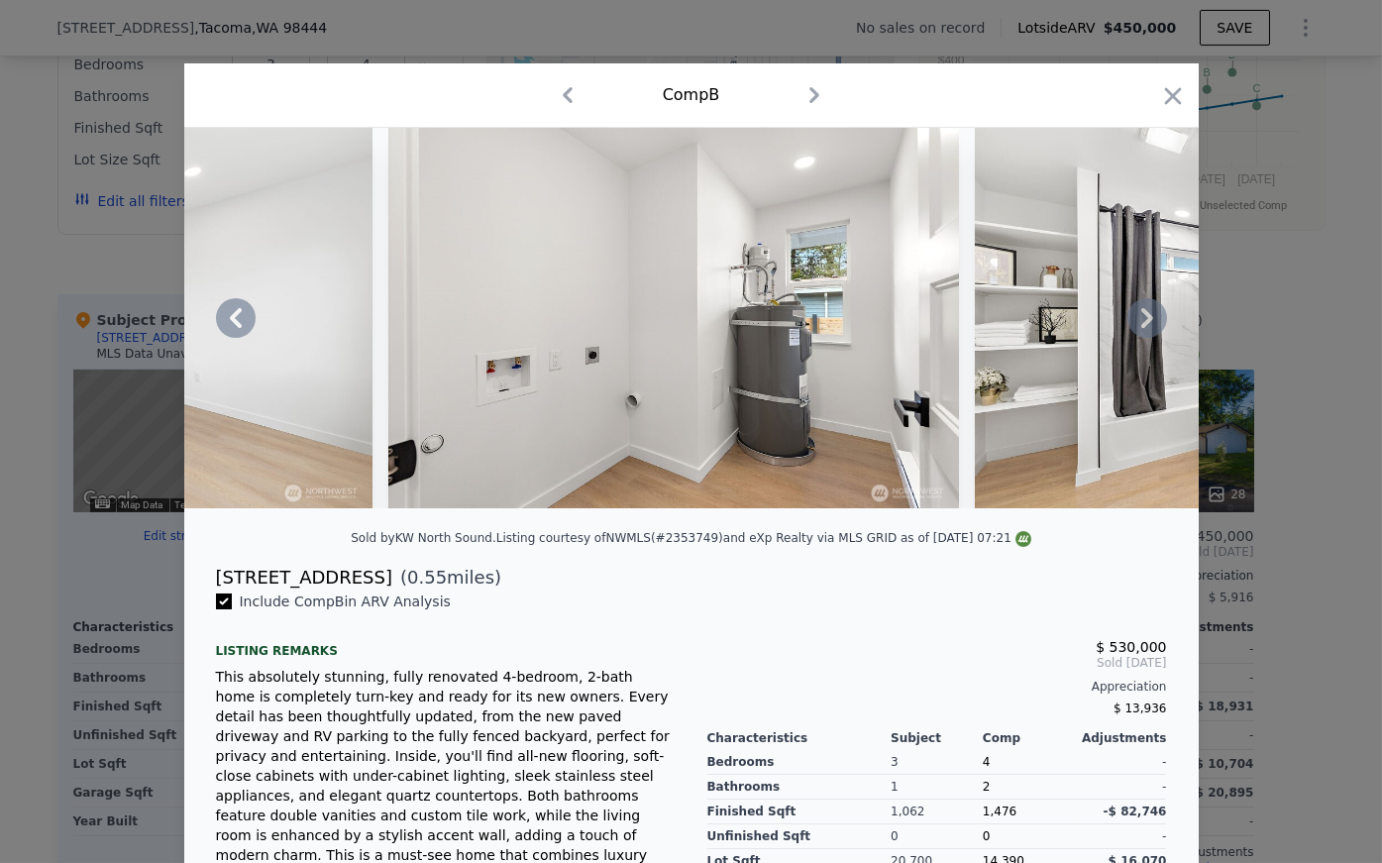
click at [828, 334] on icon at bounding box center [1147, 318] width 40 height 40
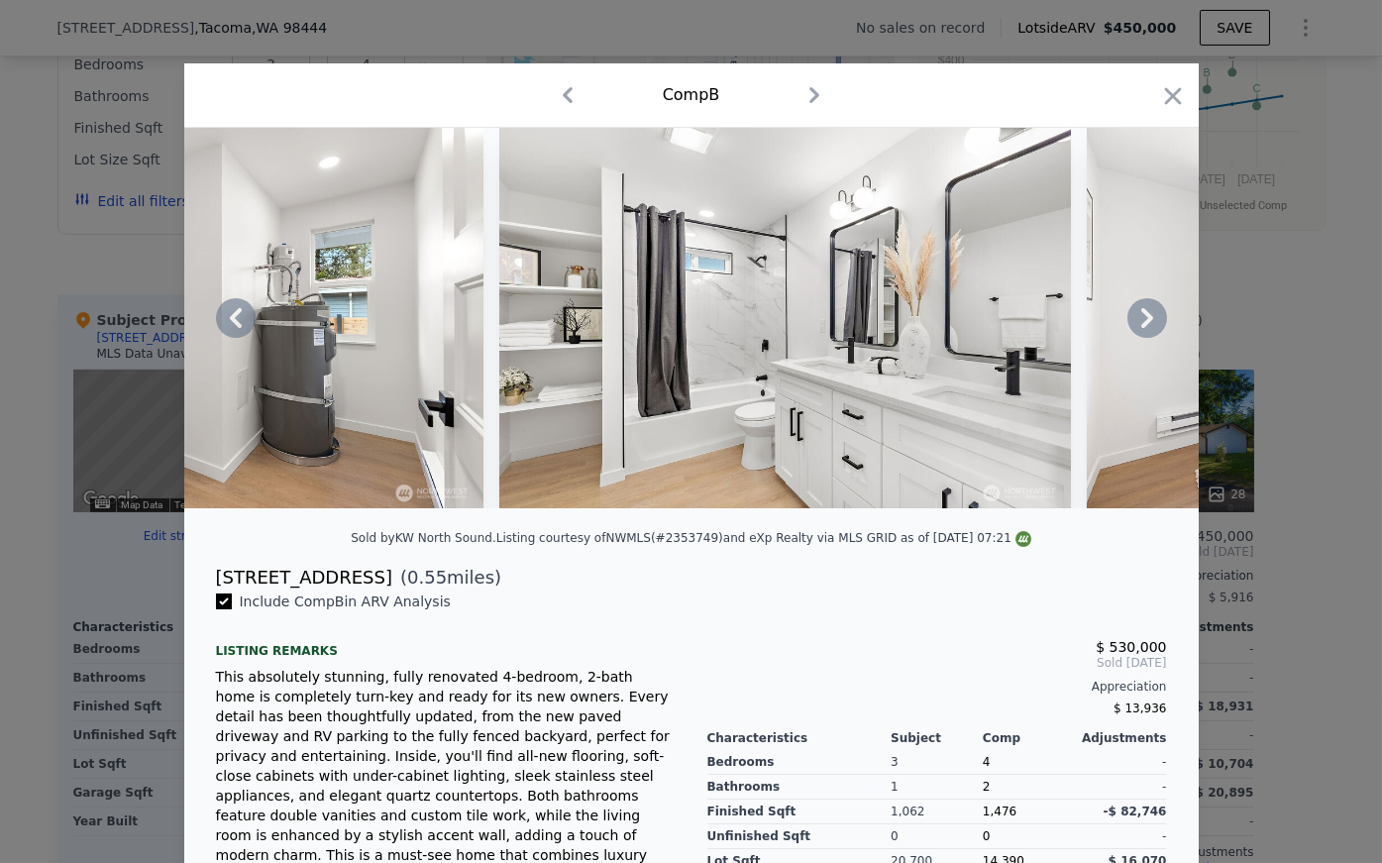
click at [828, 334] on icon at bounding box center [1147, 318] width 40 height 40
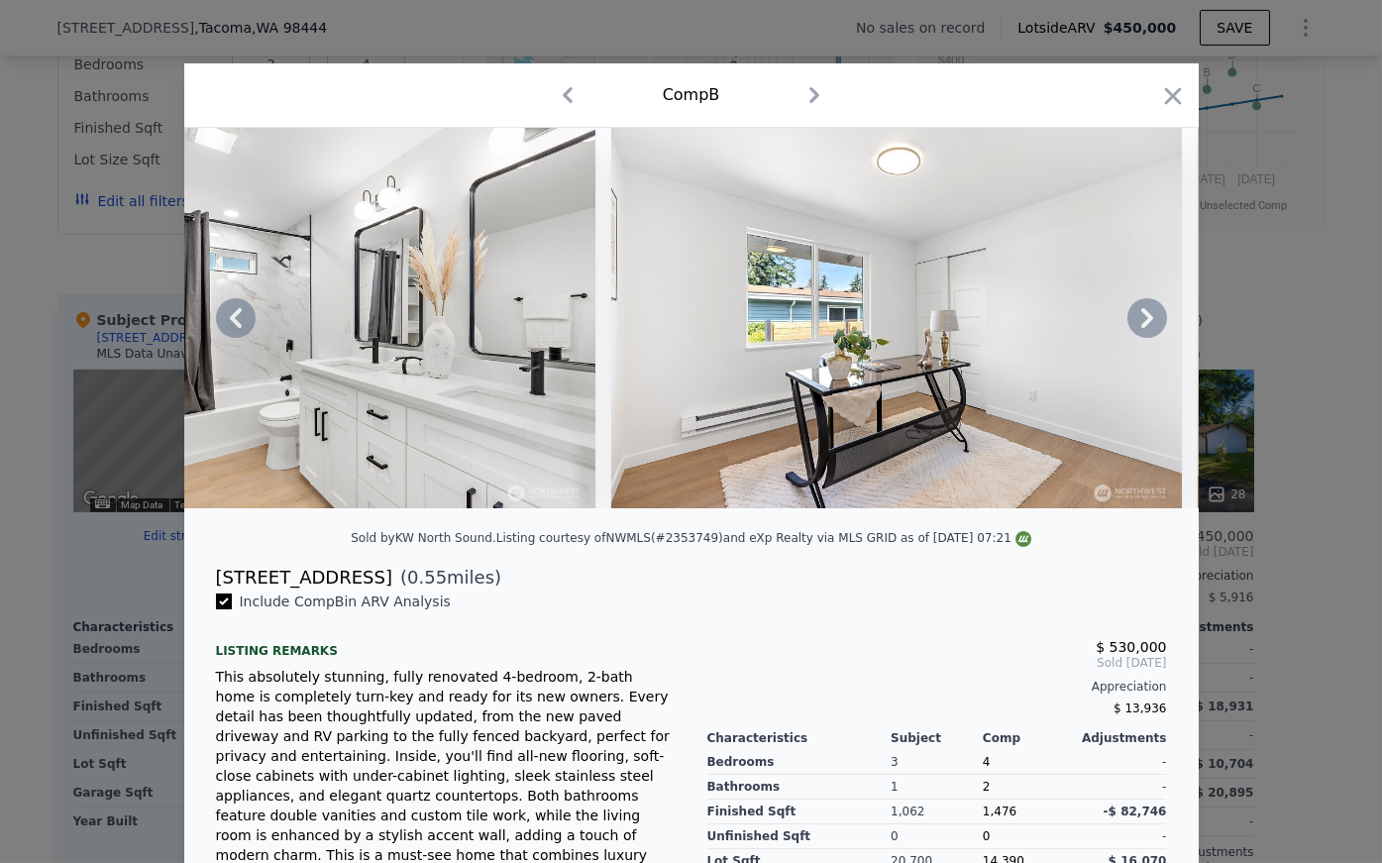
click at [828, 334] on icon at bounding box center [1147, 318] width 40 height 40
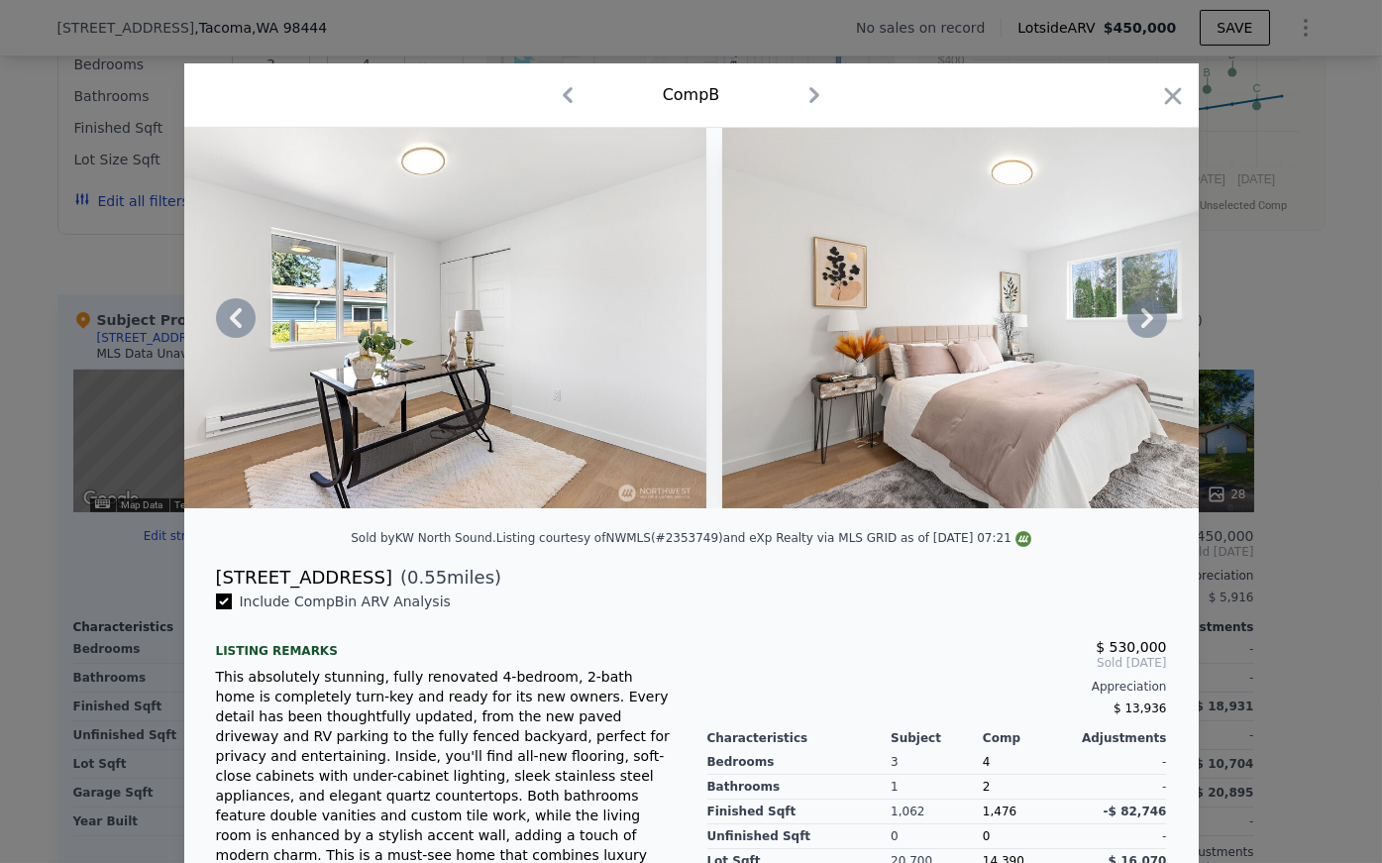
click at [828, 334] on icon at bounding box center [1147, 318] width 40 height 40
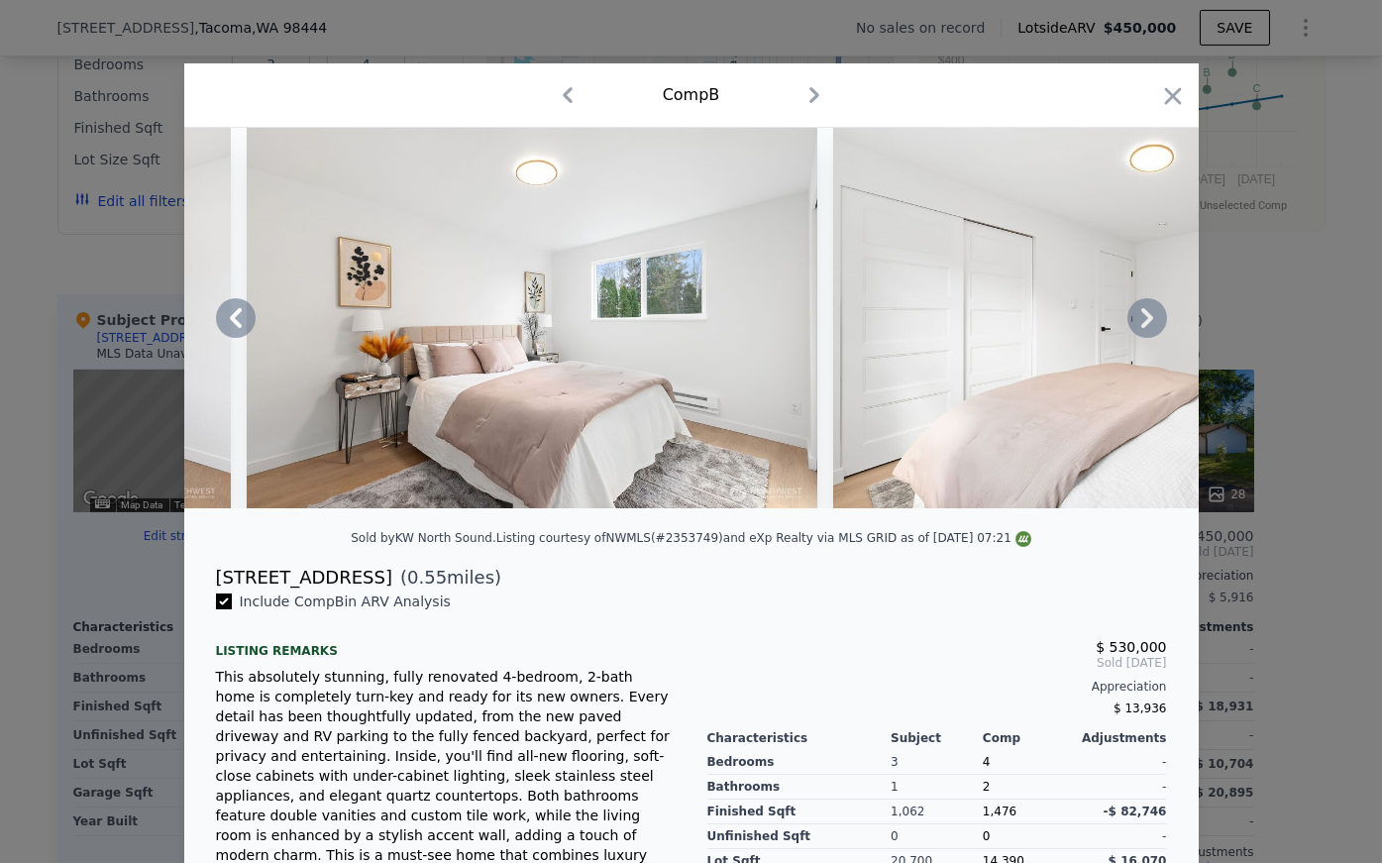
click at [828, 334] on icon at bounding box center [1147, 318] width 40 height 40
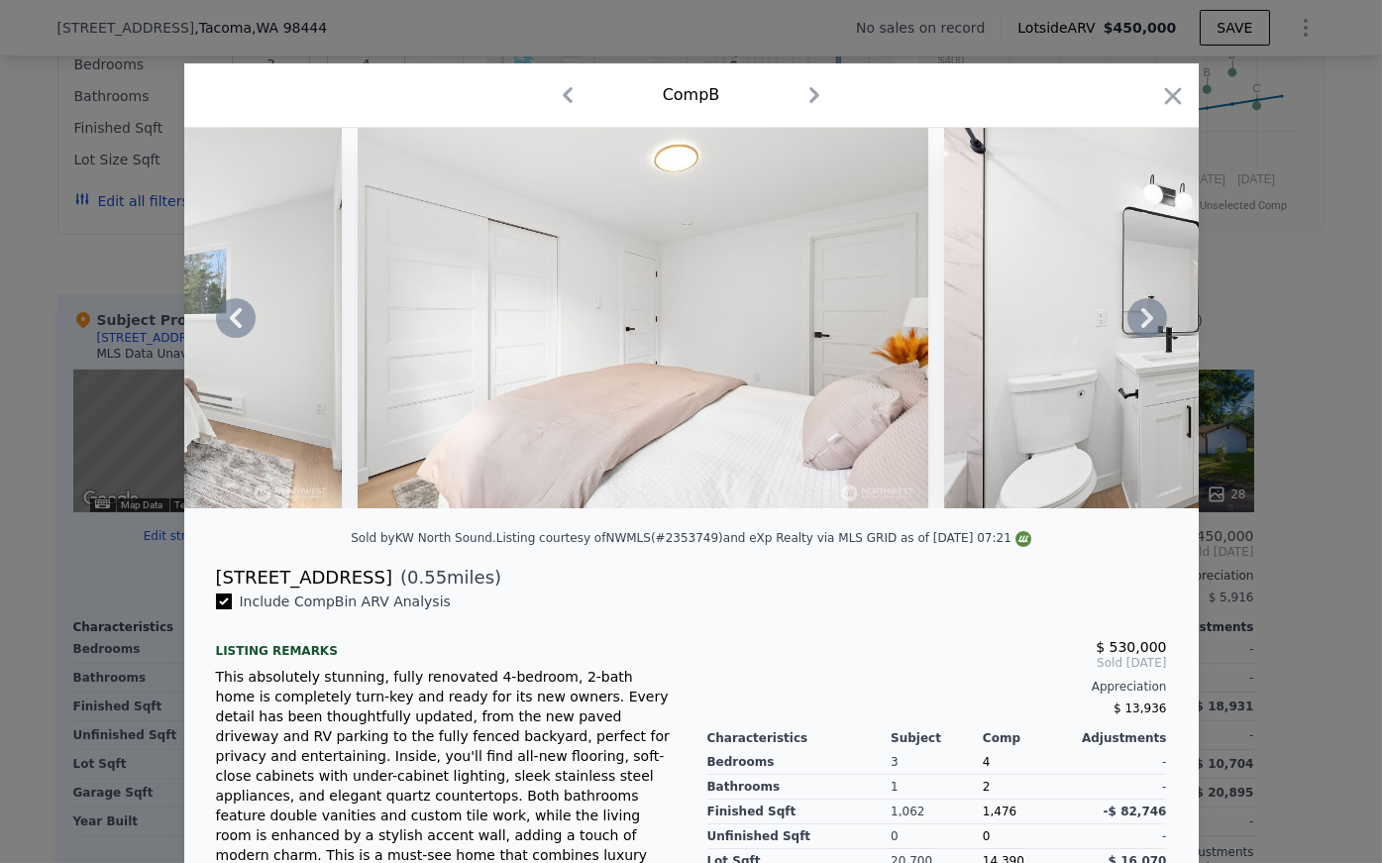
click at [828, 334] on icon at bounding box center [1147, 318] width 40 height 40
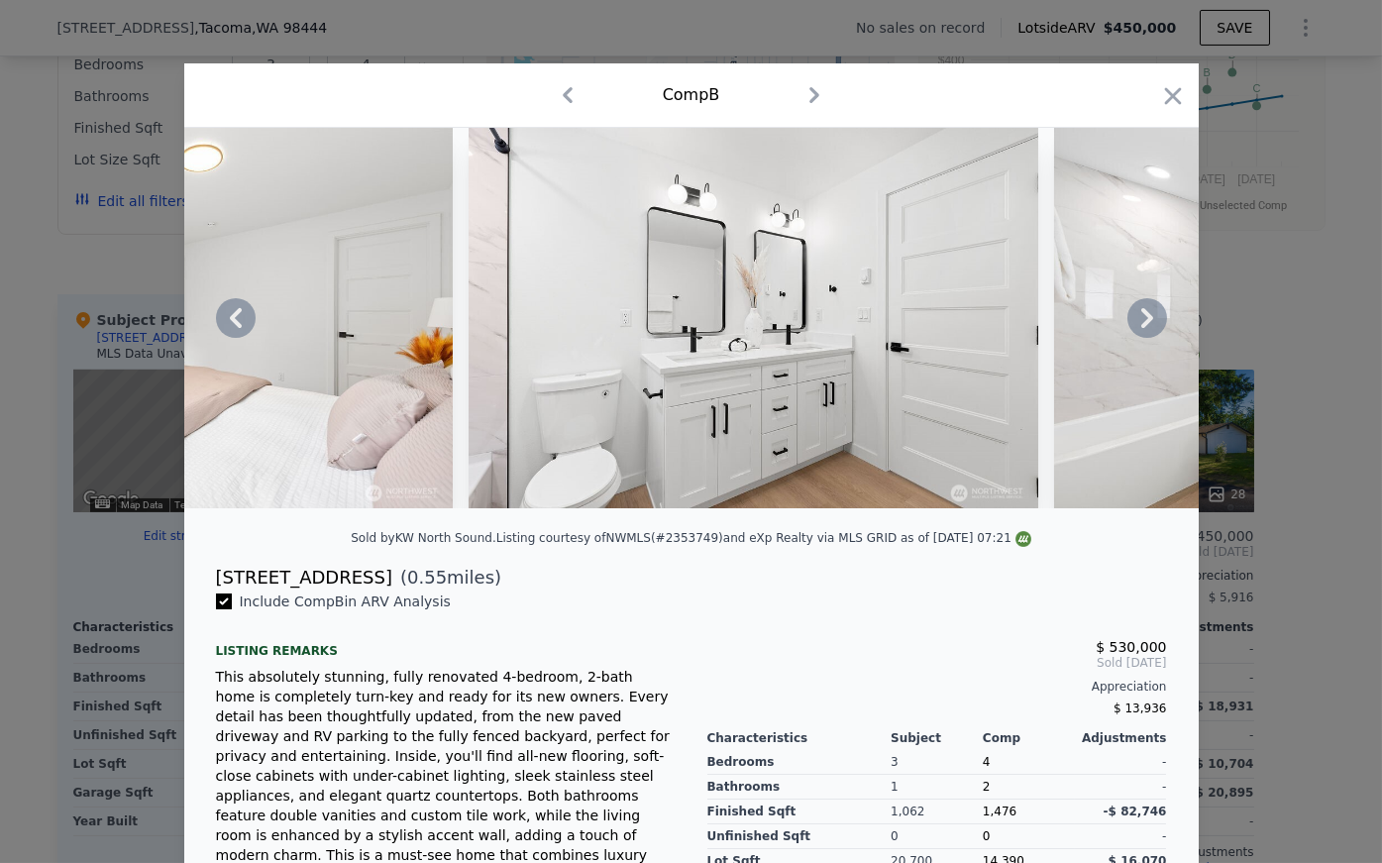
click at [828, 334] on icon at bounding box center [1147, 318] width 40 height 40
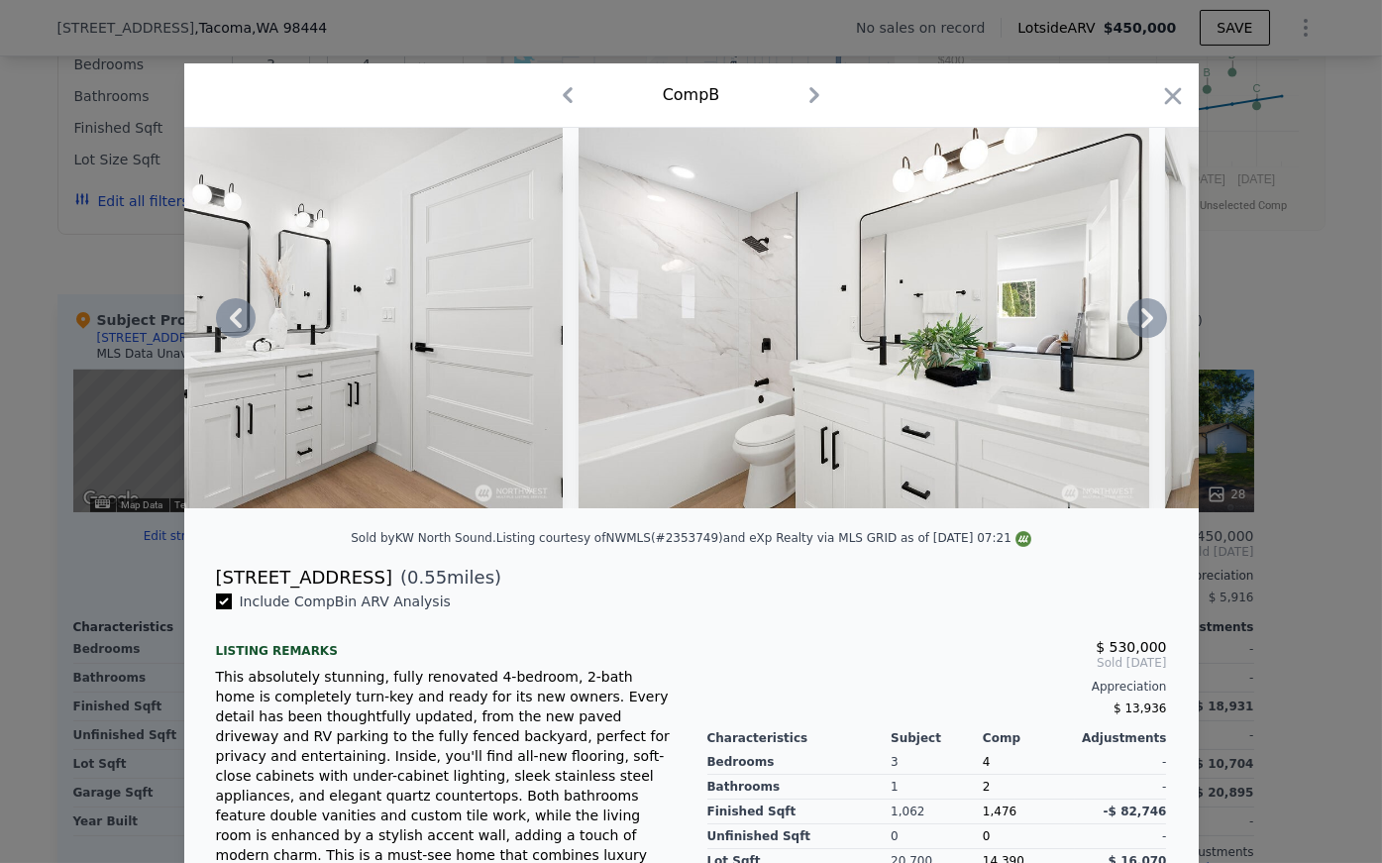
click at [828, 334] on icon at bounding box center [1147, 318] width 40 height 40
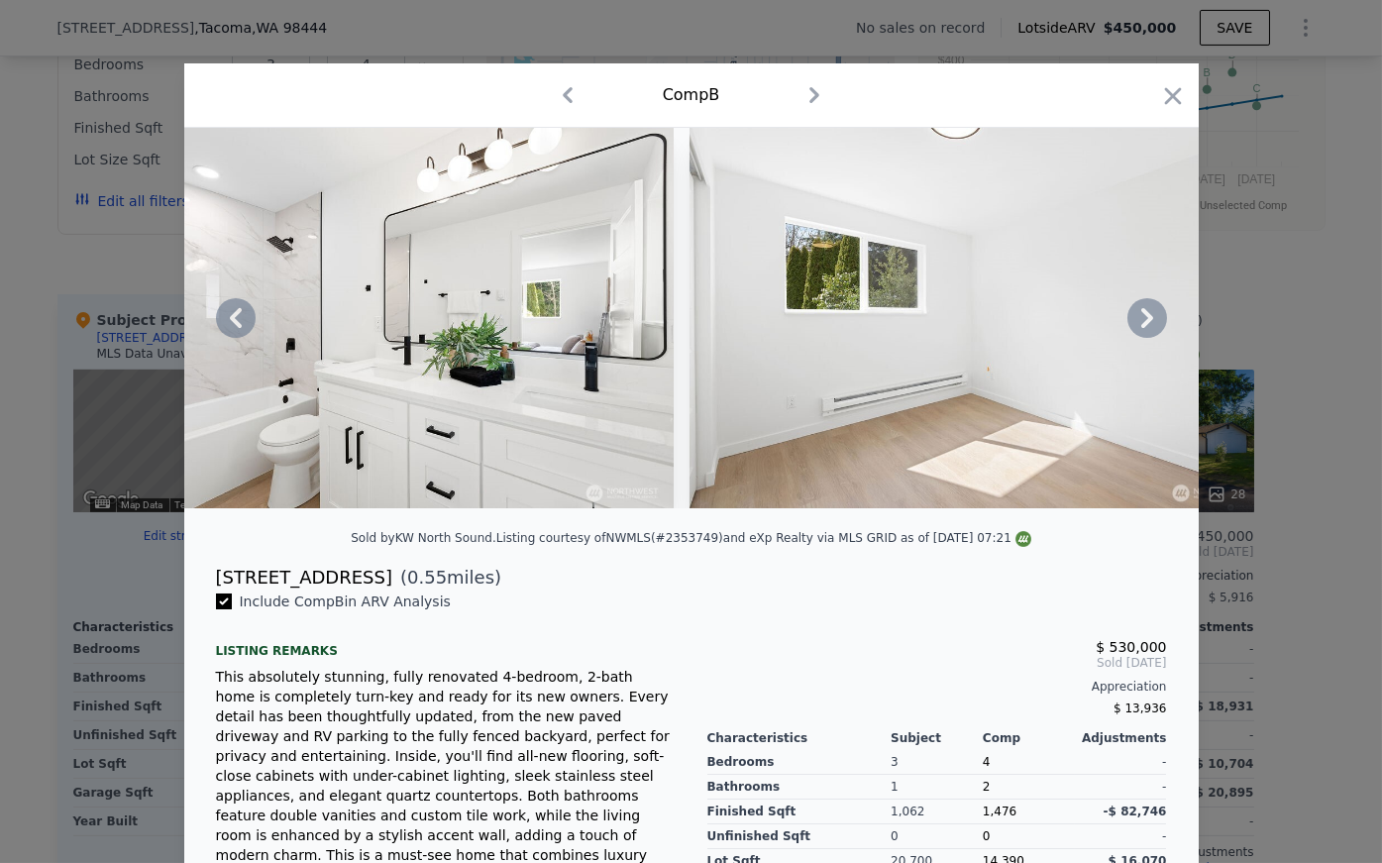
click at [828, 334] on icon at bounding box center [1147, 318] width 40 height 40
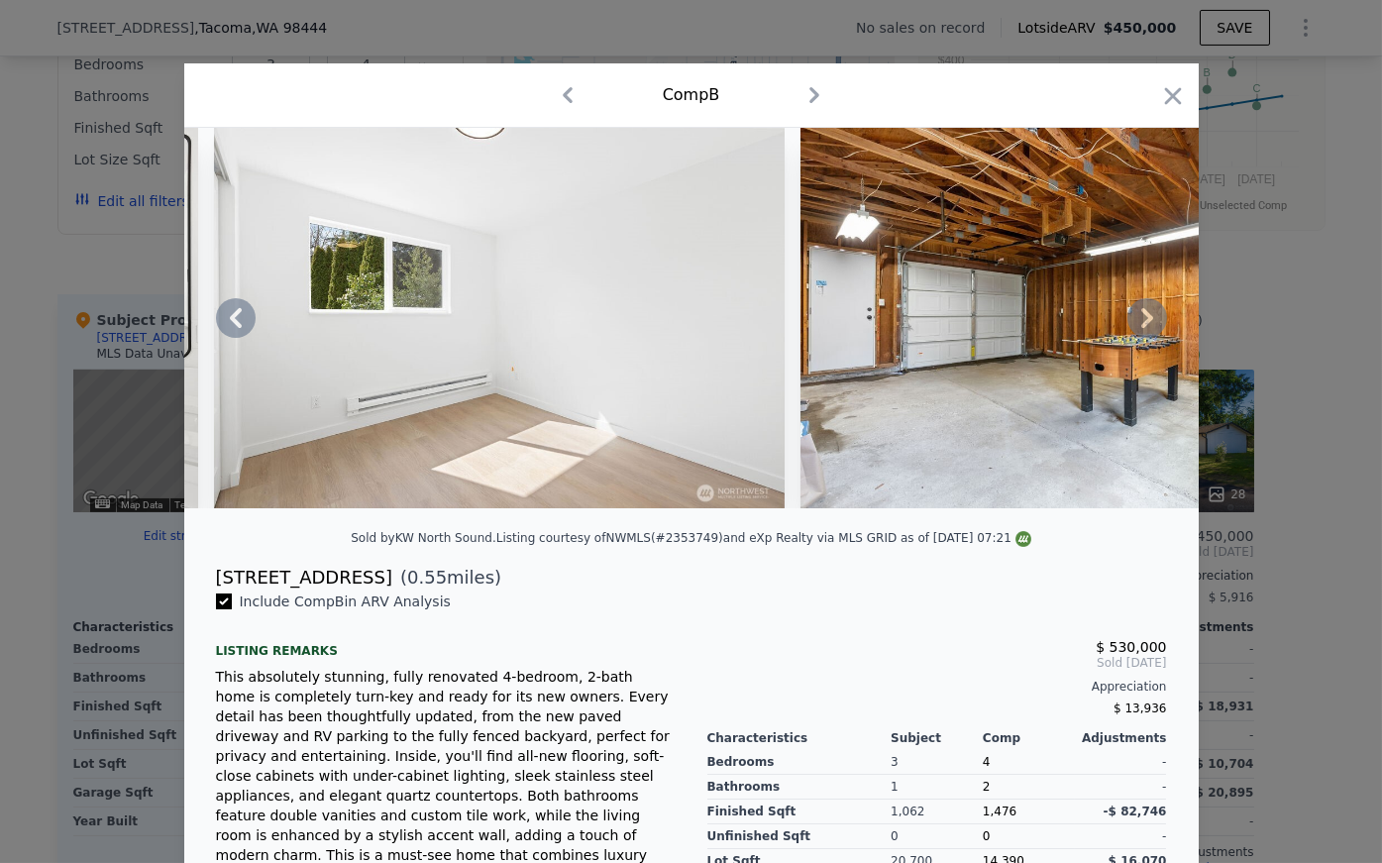
click at [828, 334] on icon at bounding box center [1147, 318] width 40 height 40
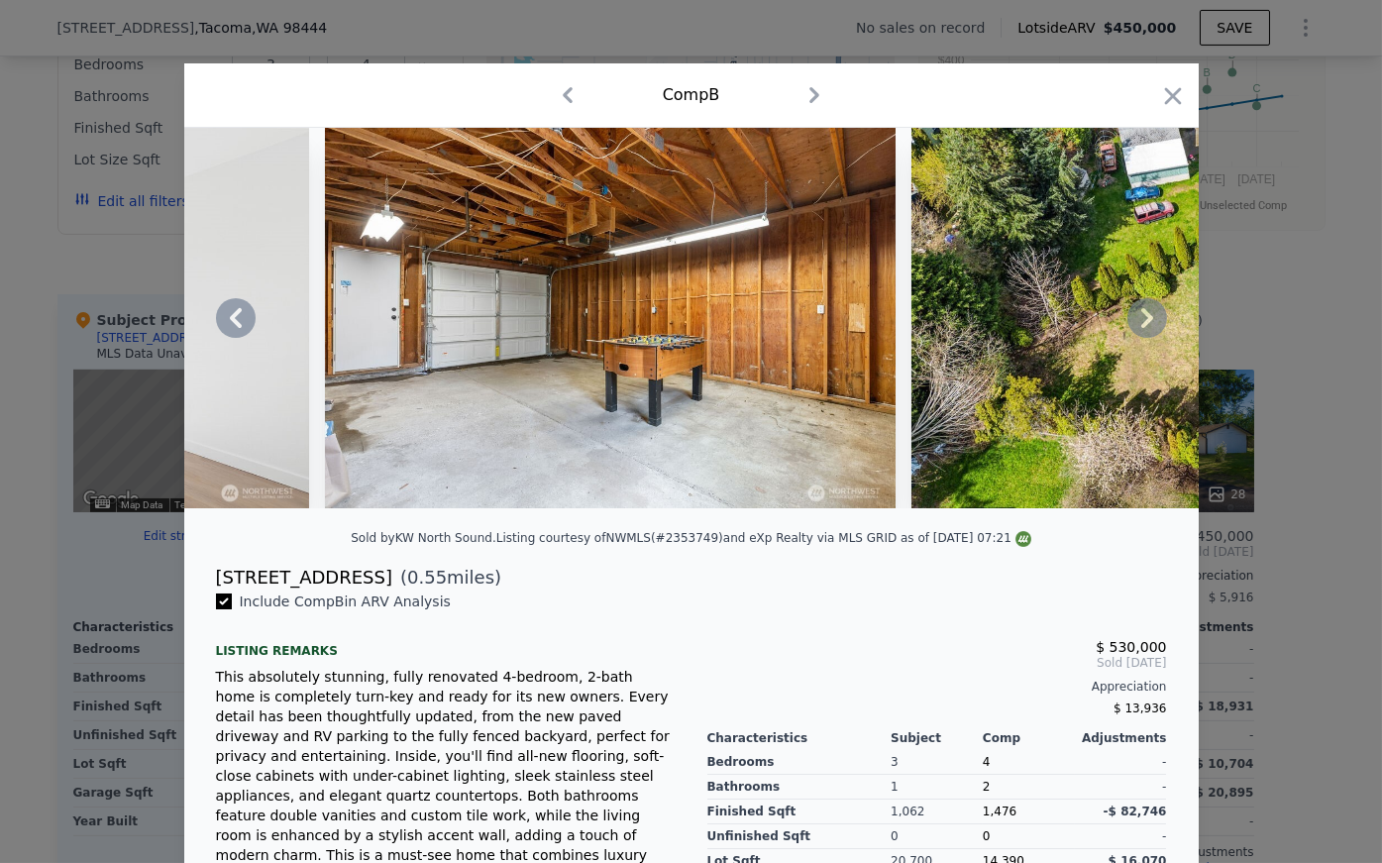
click at [828, 334] on icon at bounding box center [1147, 318] width 40 height 40
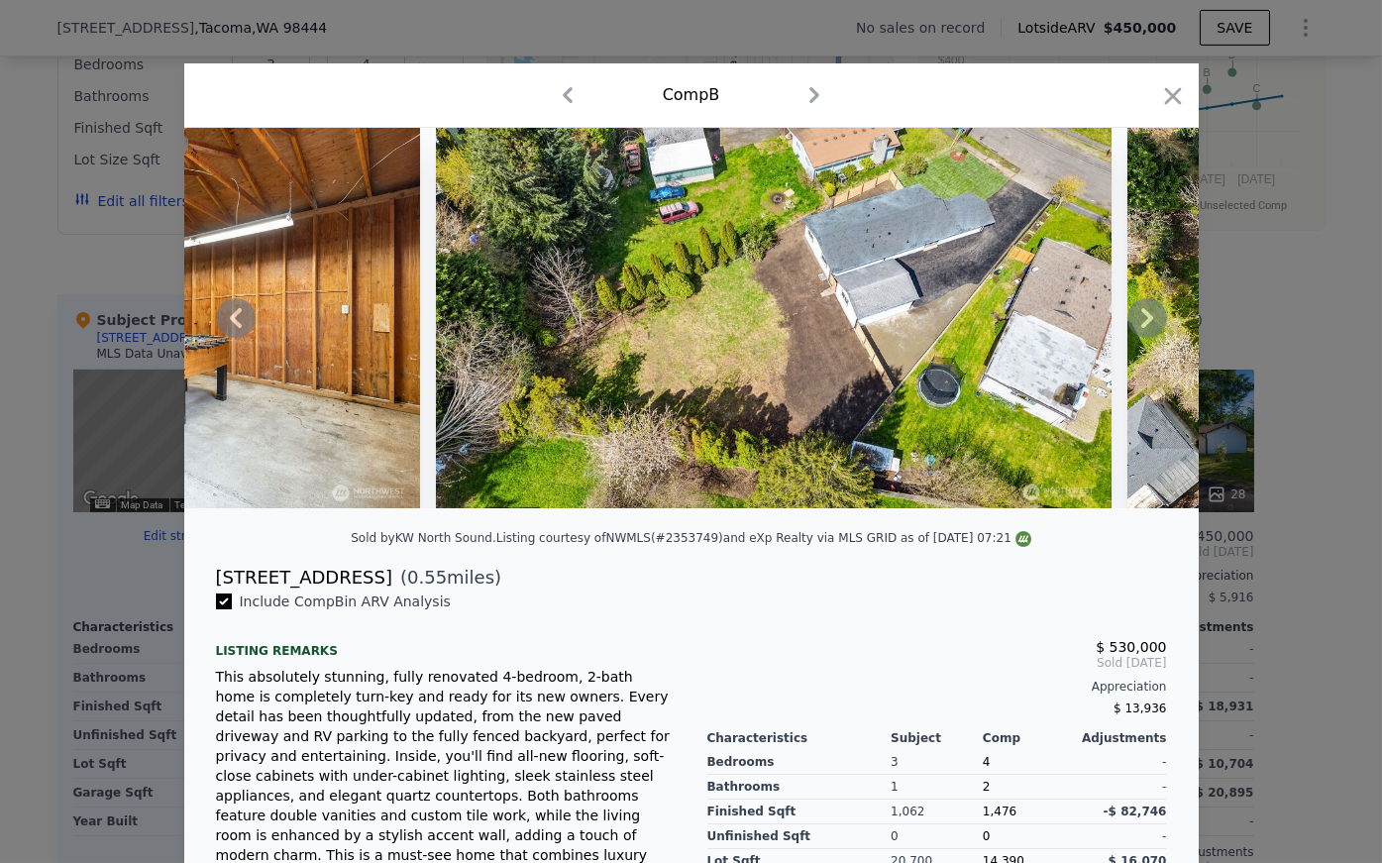
click at [828, 334] on icon at bounding box center [1147, 318] width 40 height 40
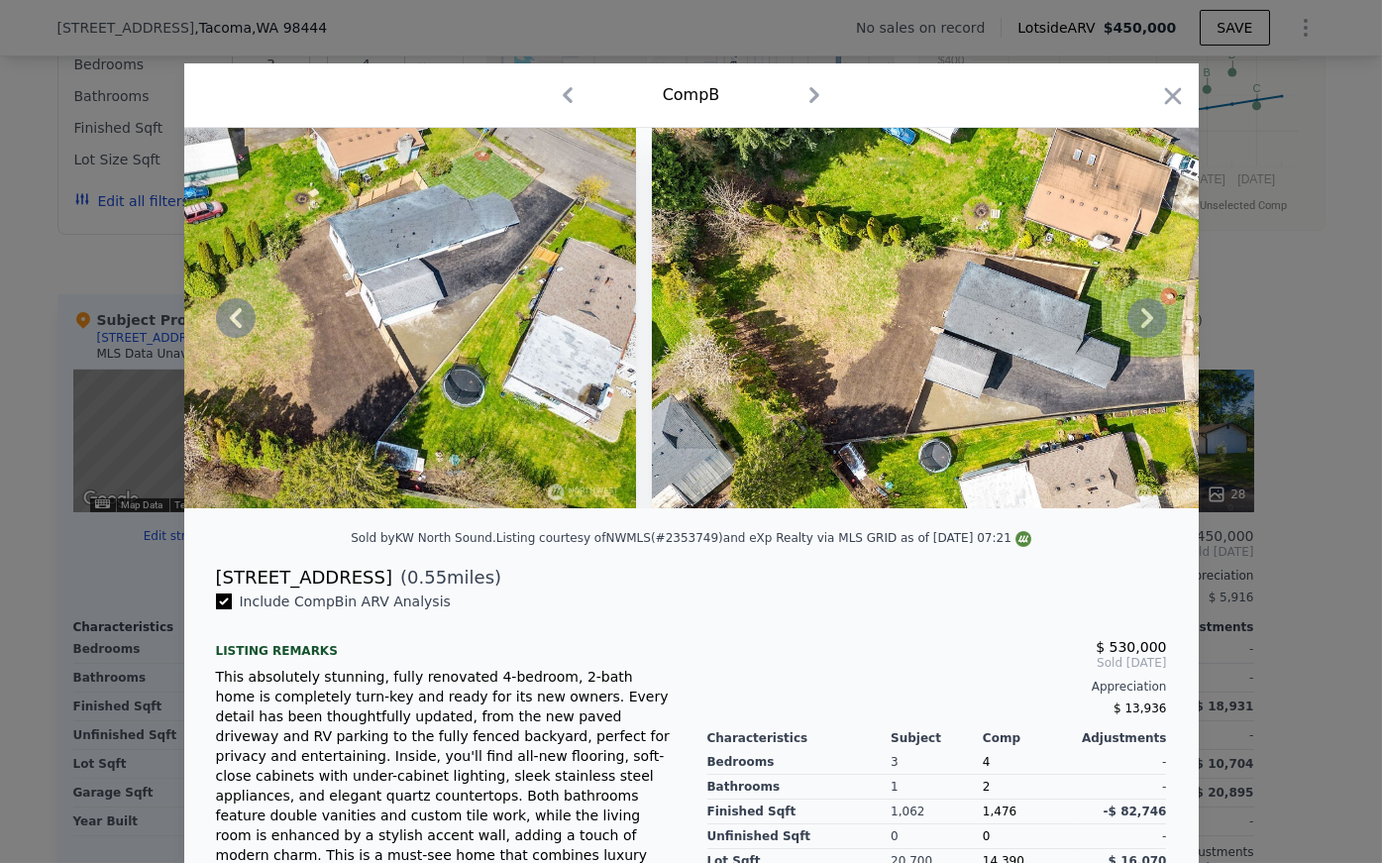
click at [828, 334] on icon at bounding box center [1147, 318] width 40 height 40
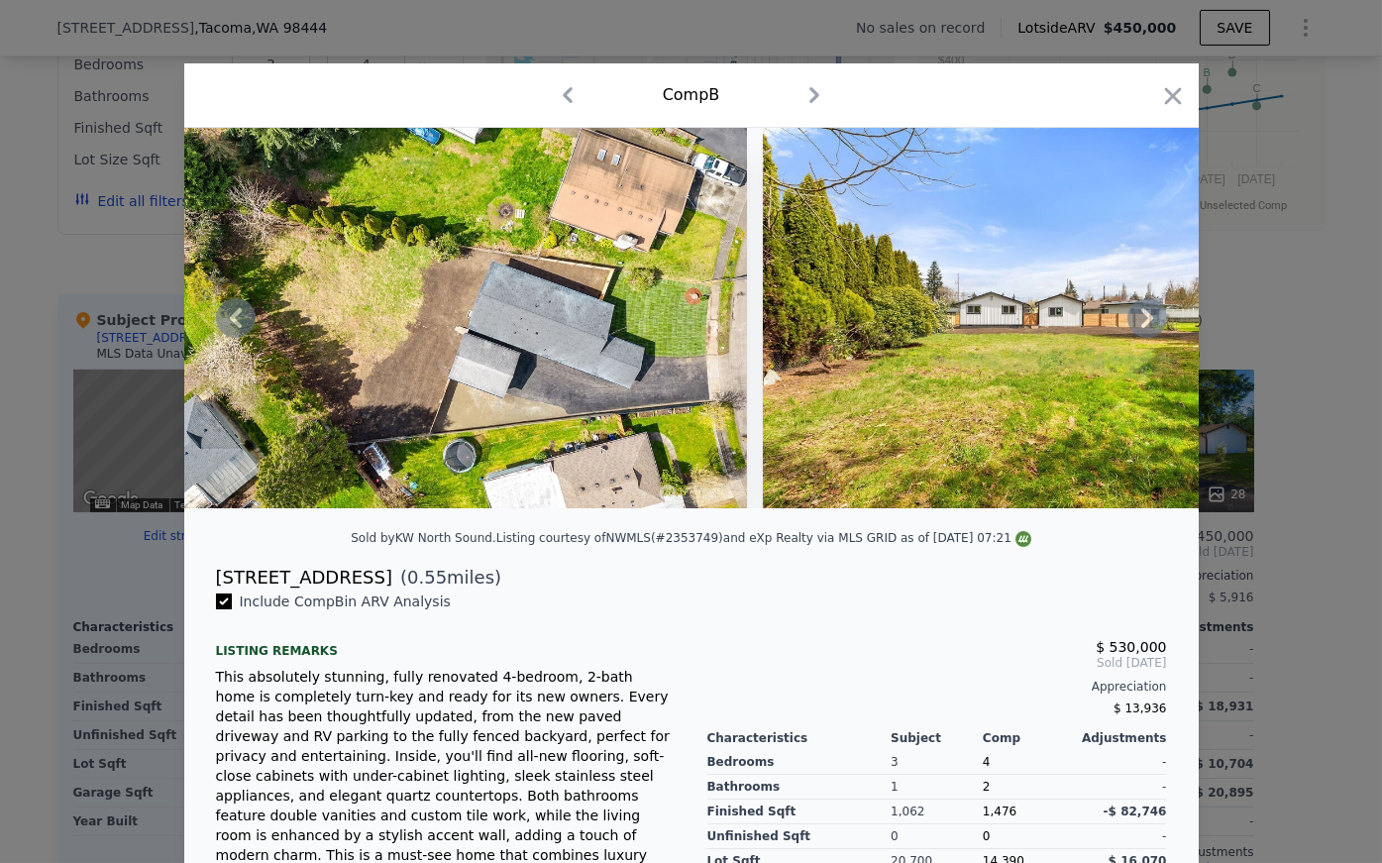
click at [828, 334] on icon at bounding box center [1147, 318] width 40 height 40
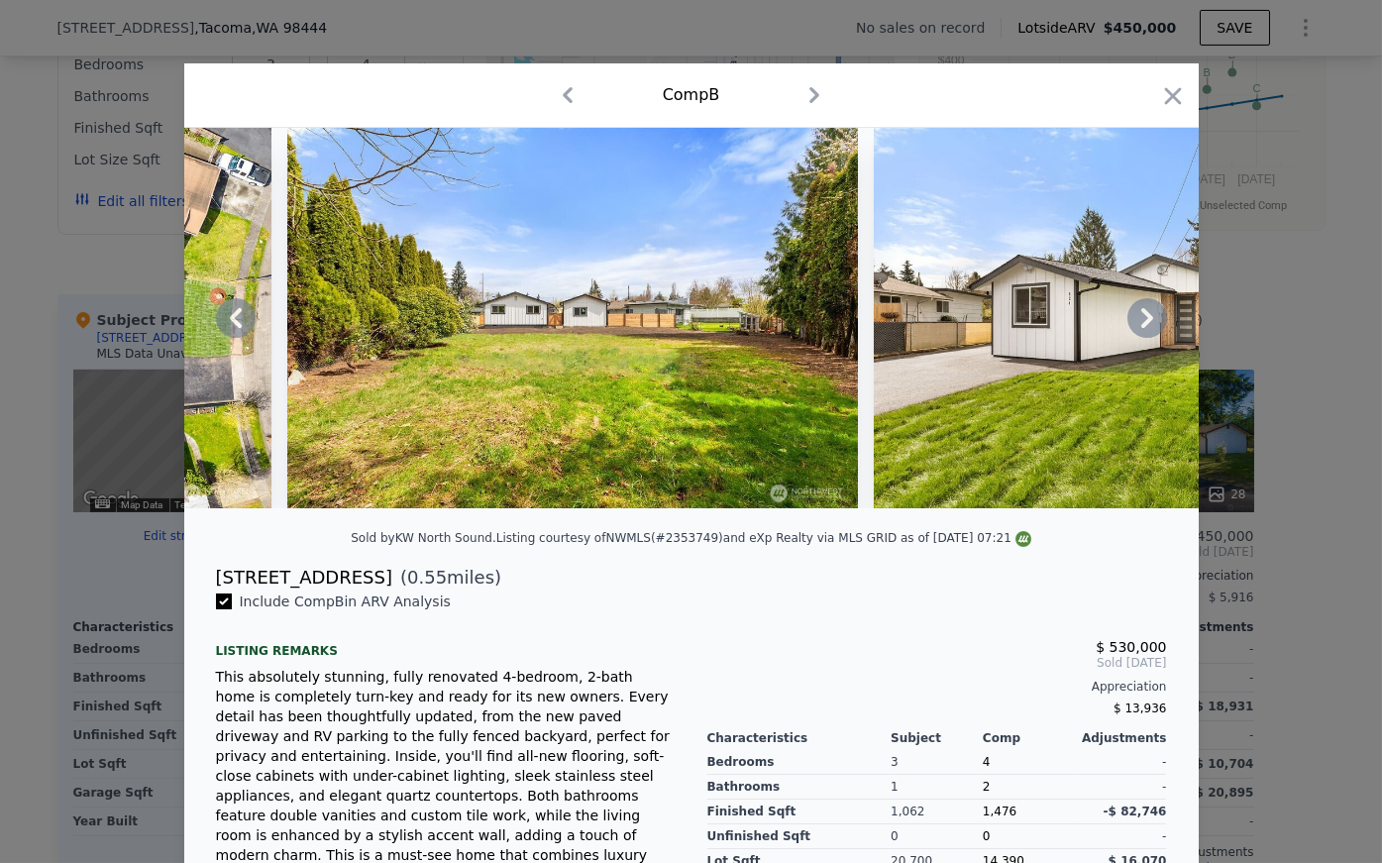
click at [828, 334] on icon at bounding box center [1147, 318] width 40 height 40
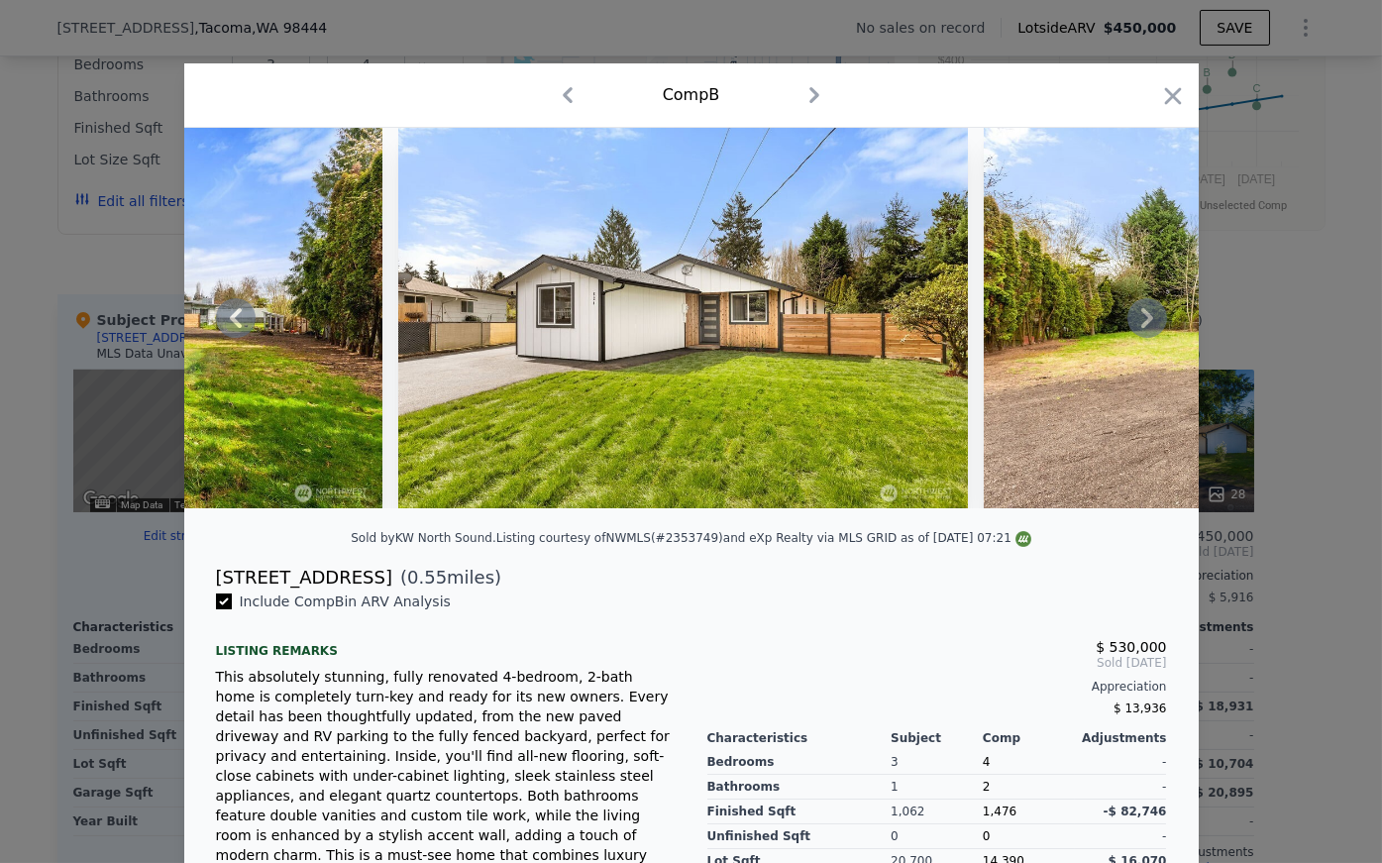
click at [828, 334] on icon at bounding box center [1147, 318] width 40 height 40
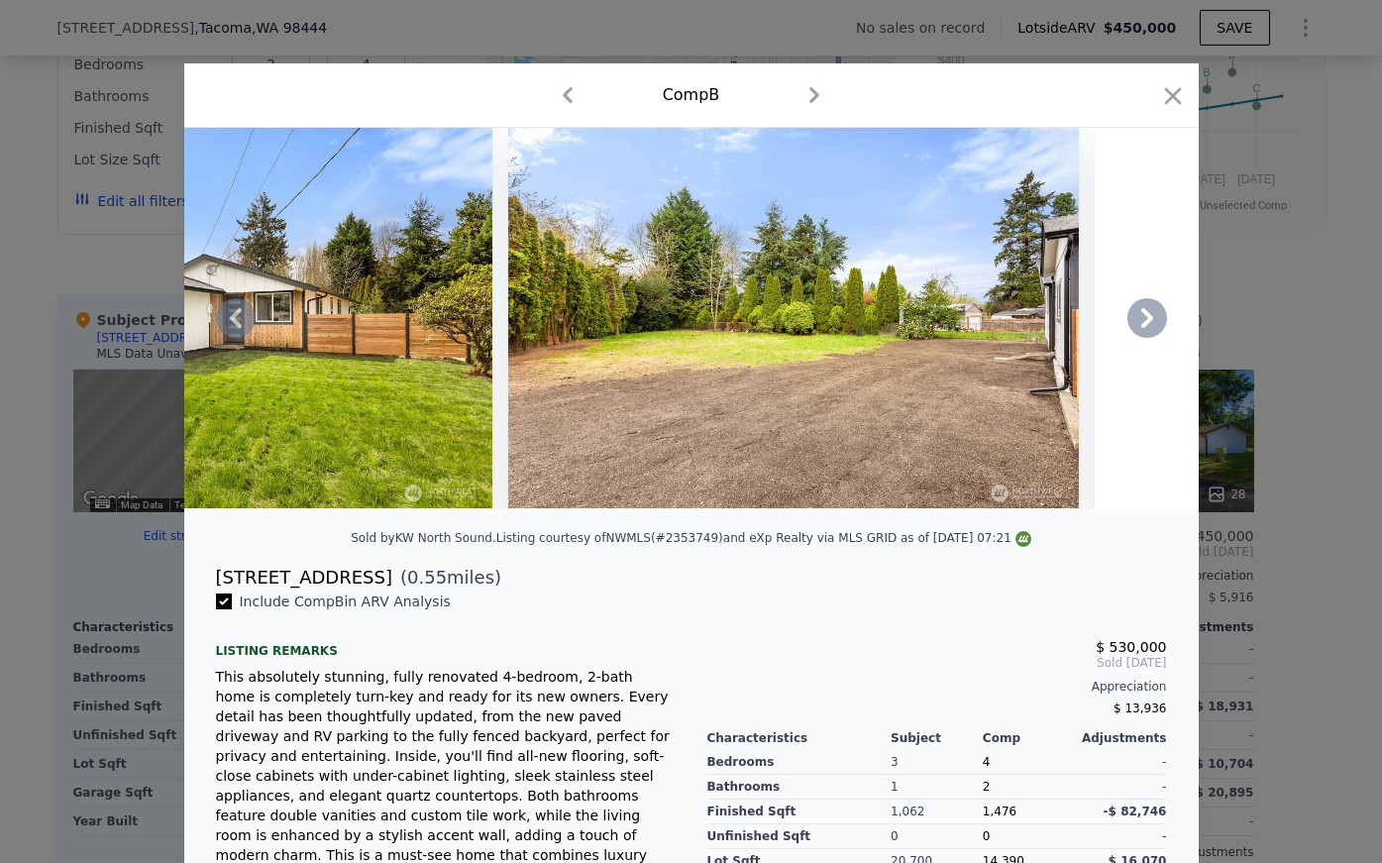
click at [828, 334] on icon at bounding box center [1147, 318] width 40 height 40
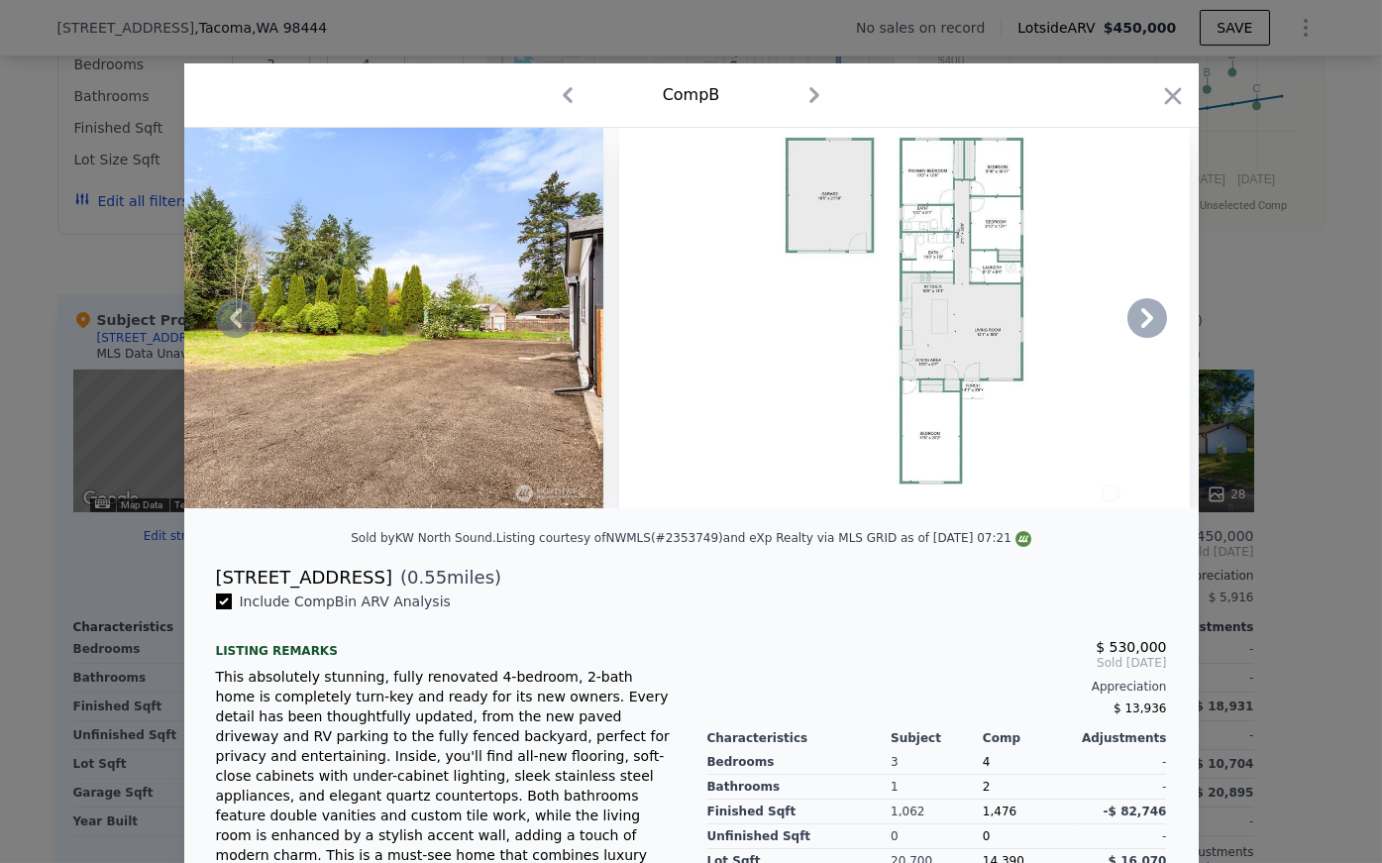
click at [828, 308] on img at bounding box center [904, 318] width 571 height 380
click at [828, 234] on img at bounding box center [904, 318] width 571 height 380
drag, startPoint x: 940, startPoint y: 235, endPoint x: 900, endPoint y: 289, distance: 68.0
click at [828, 289] on img at bounding box center [904, 318] width 571 height 380
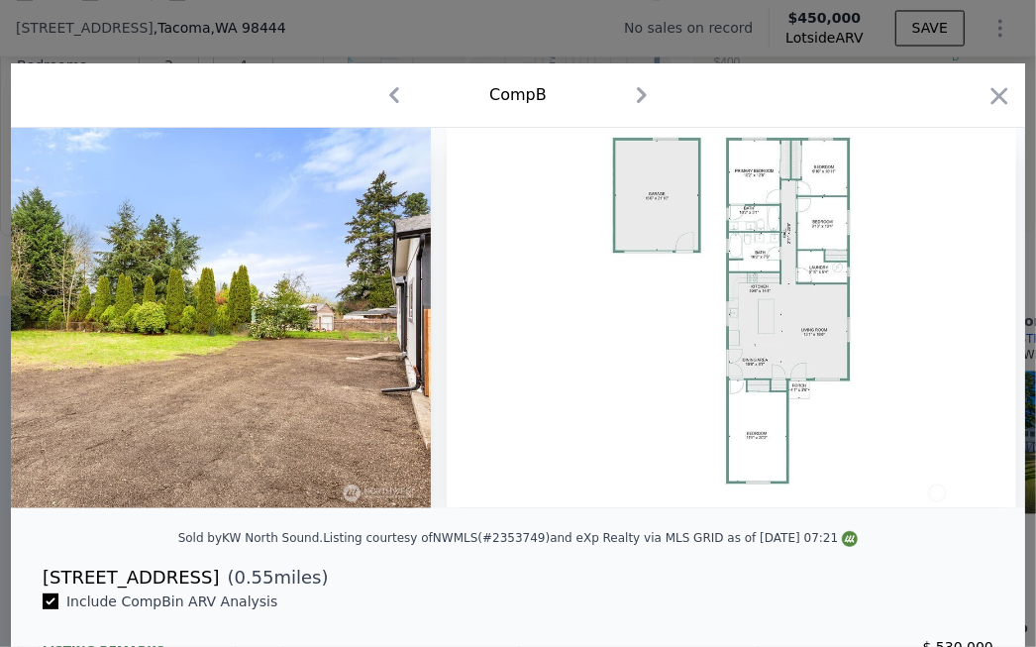
scroll to position [0, 19599]
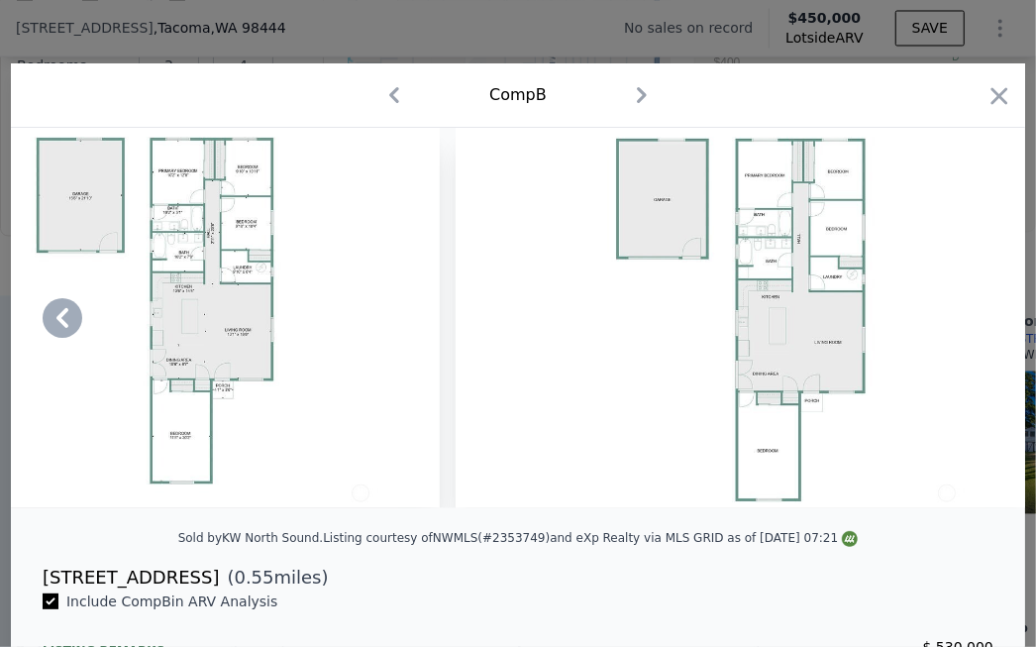
click at [64, 325] on icon at bounding box center [63, 318] width 40 height 40
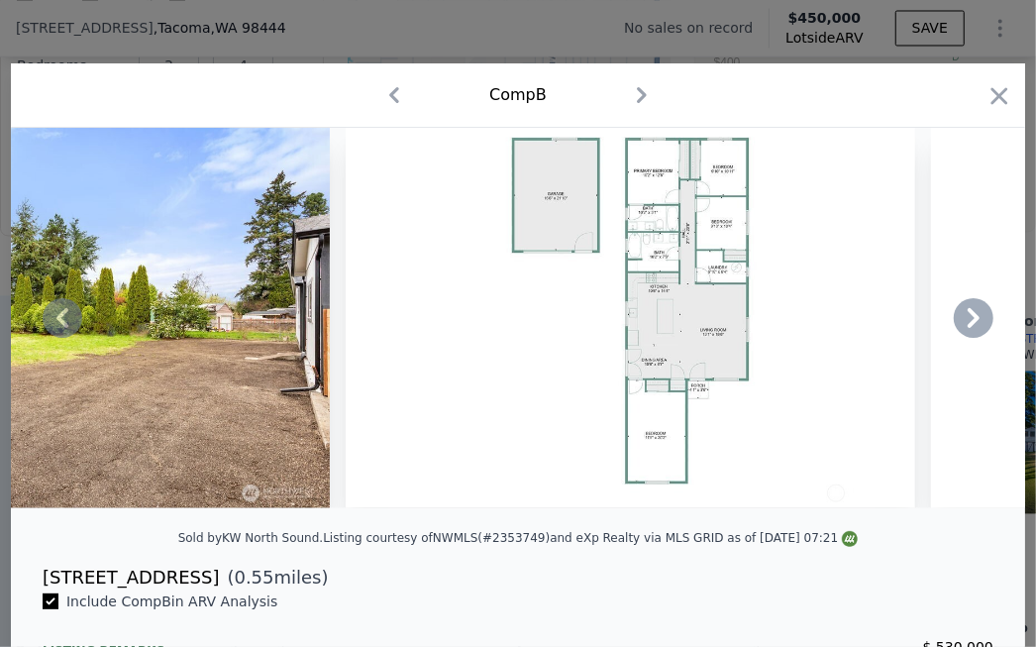
click at [507, 296] on img at bounding box center [631, 318] width 571 height 380
click at [828, 325] on icon at bounding box center [974, 318] width 40 height 40
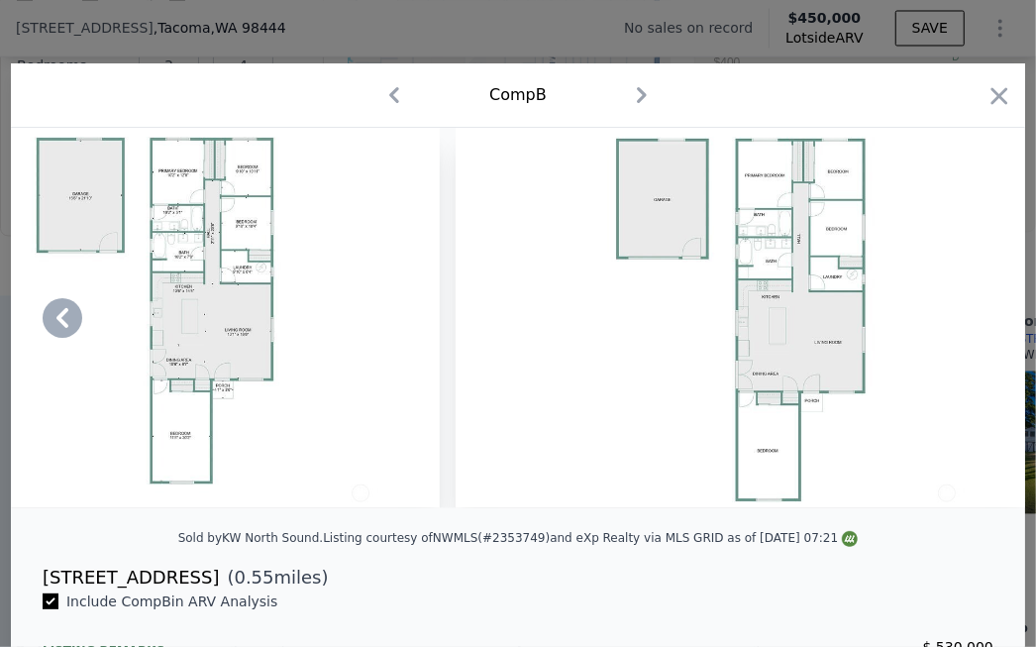
click at [392, 95] on icon "button" at bounding box center [394, 95] width 32 height 32
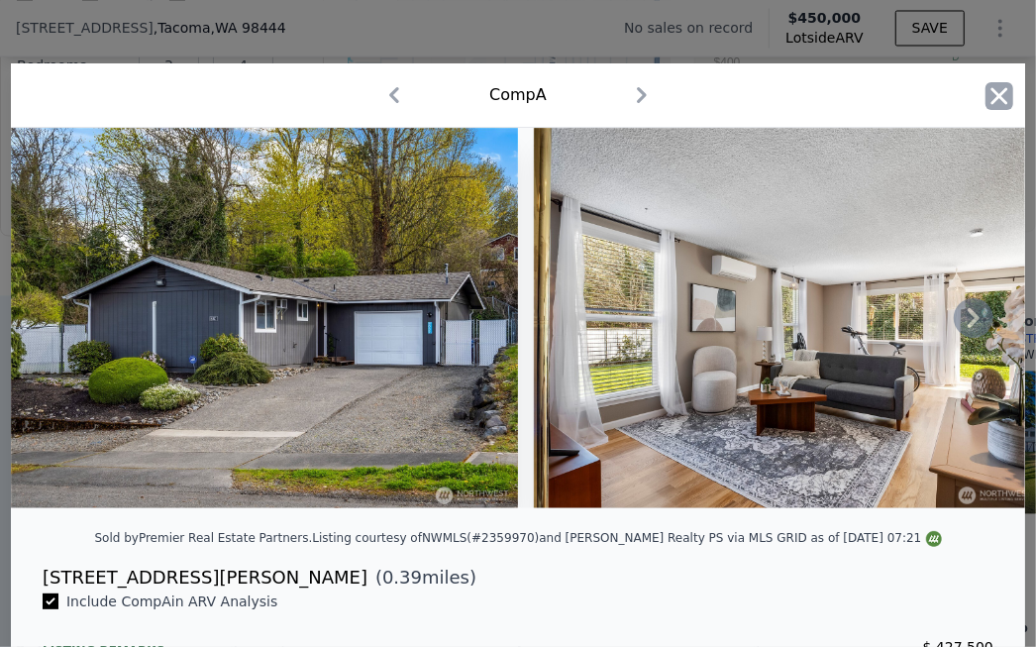
click at [828, 94] on icon "button" at bounding box center [1000, 96] width 28 height 28
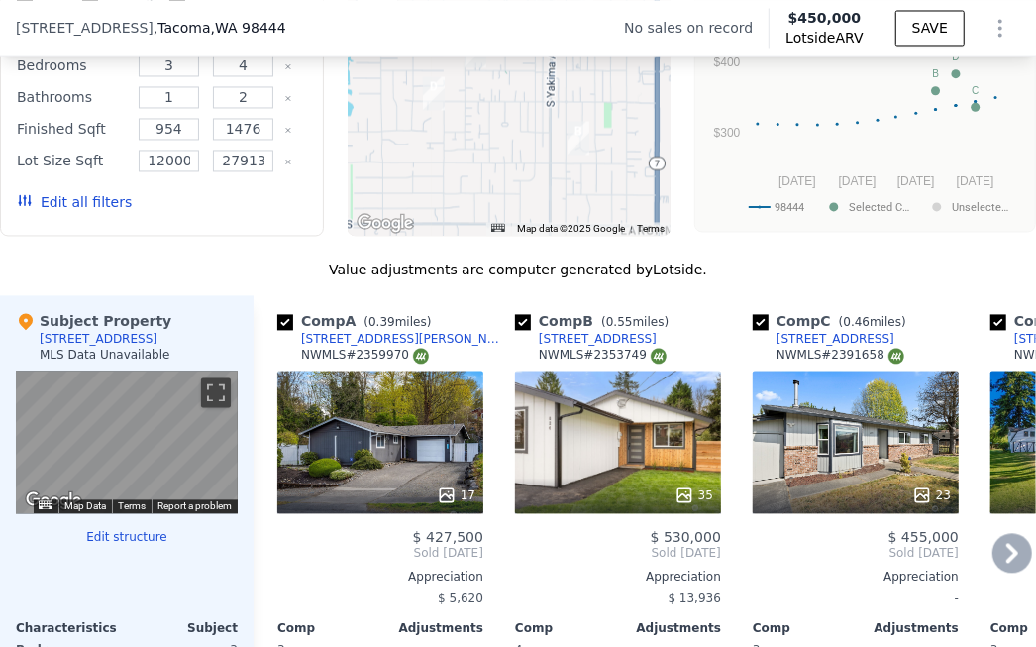
click at [828, 516] on icon at bounding box center [1013, 553] width 40 height 40
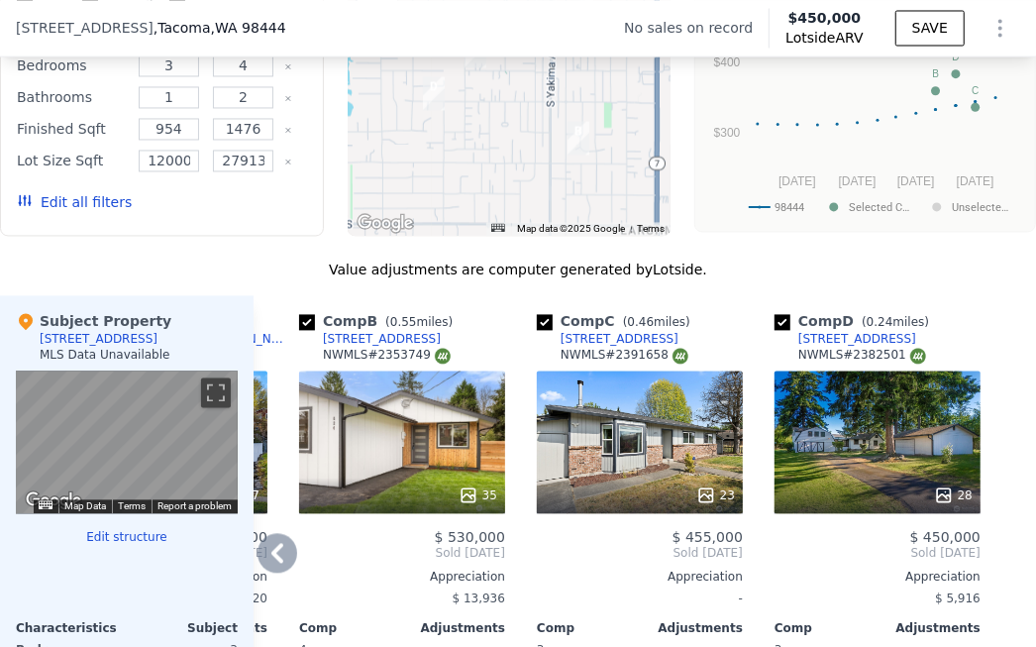
scroll to position [1940, 0]
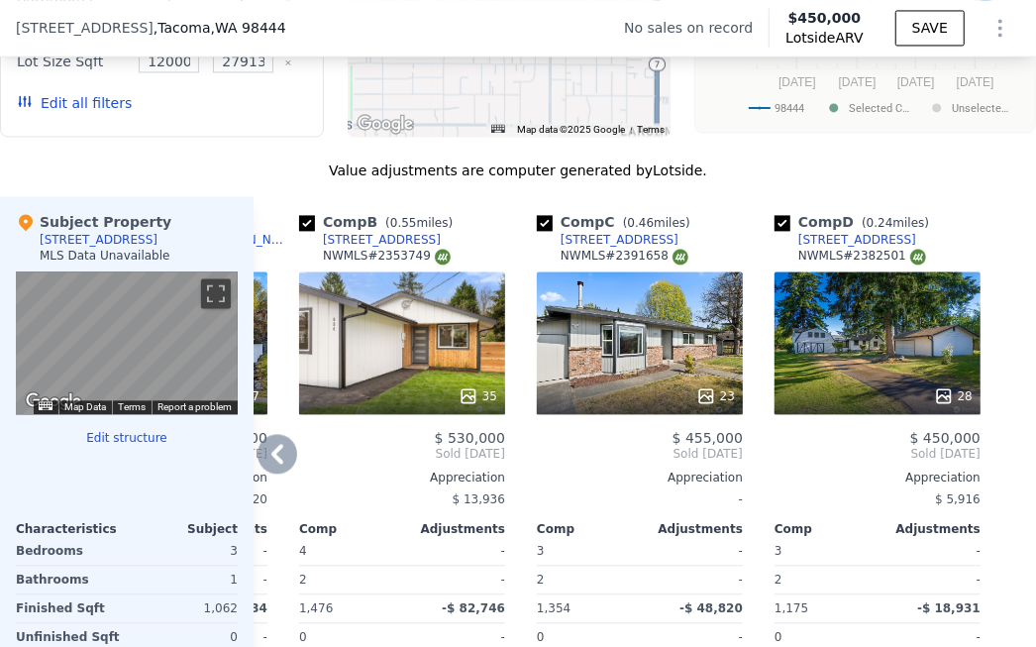
click at [828, 346] on div "28" at bounding box center [878, 342] width 206 height 143
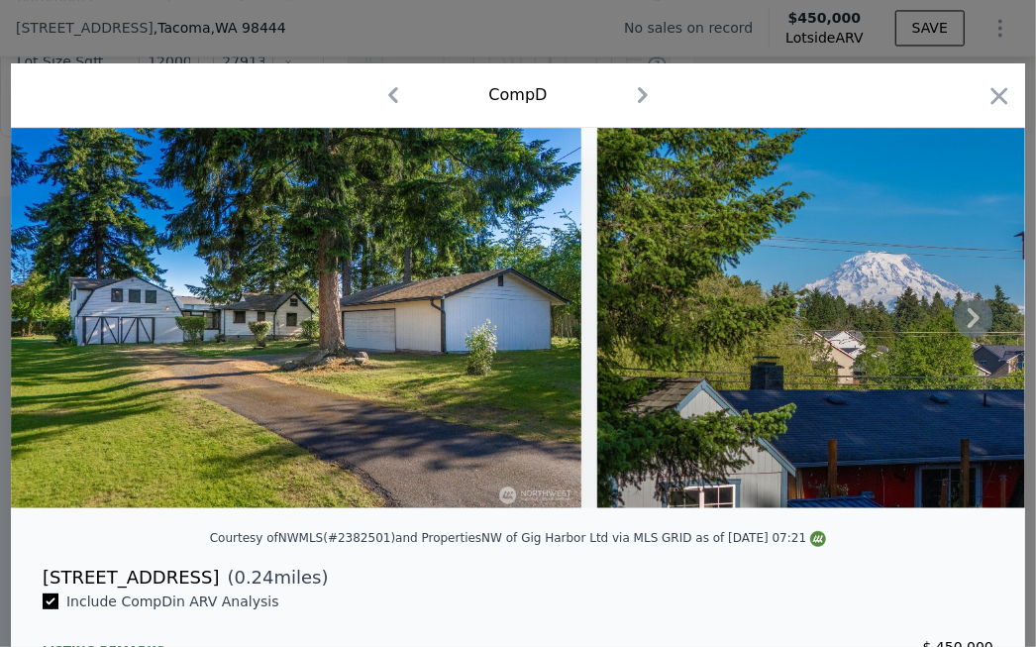
click at [464, 310] on img at bounding box center [296, 318] width 571 height 380
click at [828, 318] on icon at bounding box center [974, 318] width 40 height 40
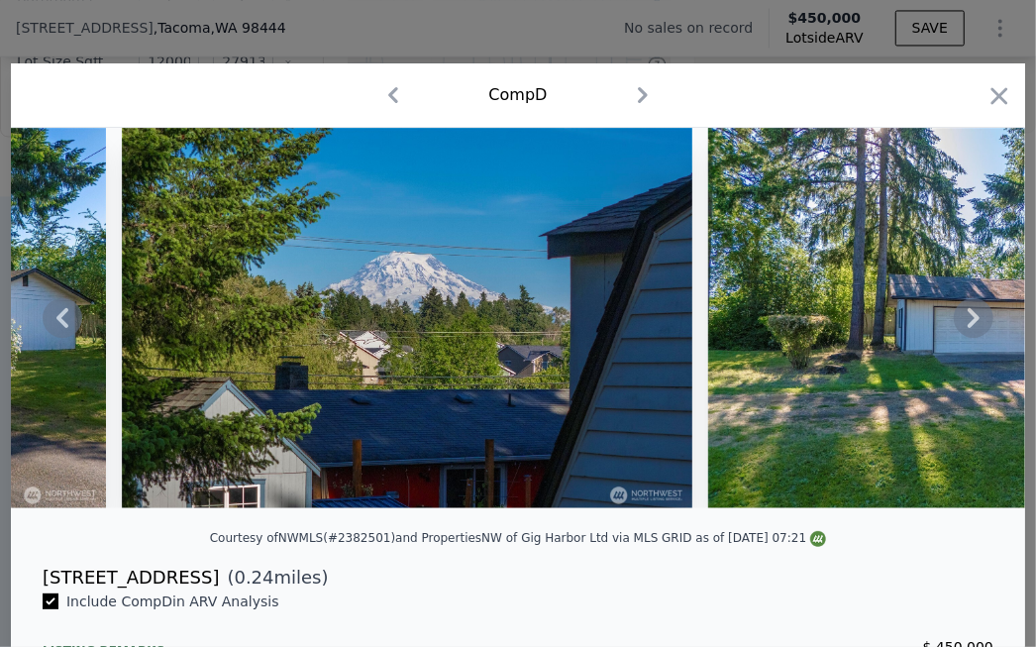
click at [828, 326] on icon at bounding box center [974, 318] width 40 height 40
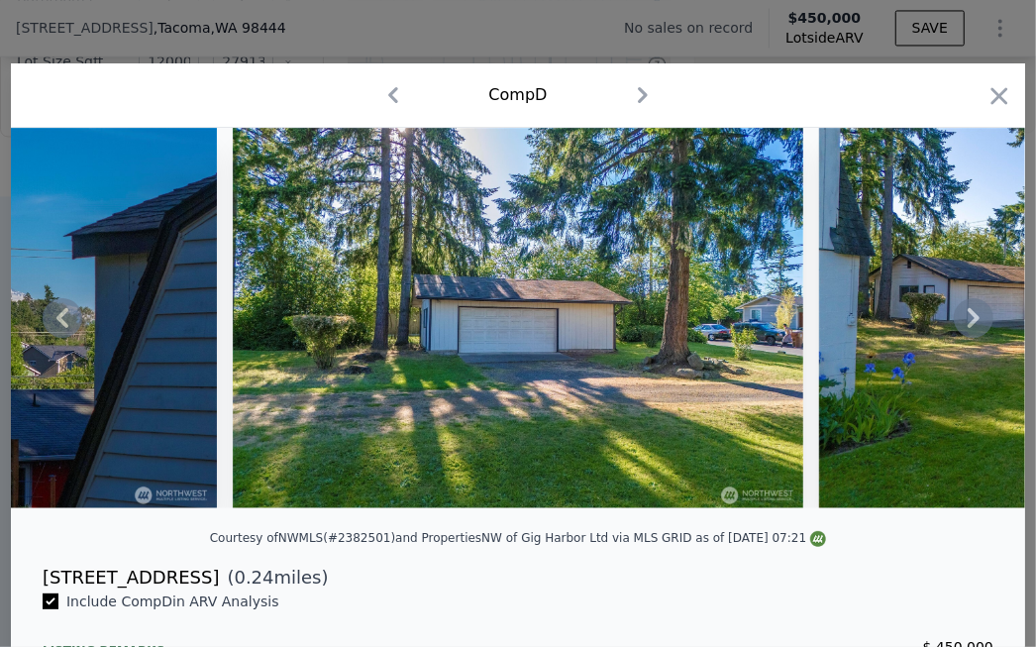
click at [828, 326] on icon at bounding box center [974, 318] width 40 height 40
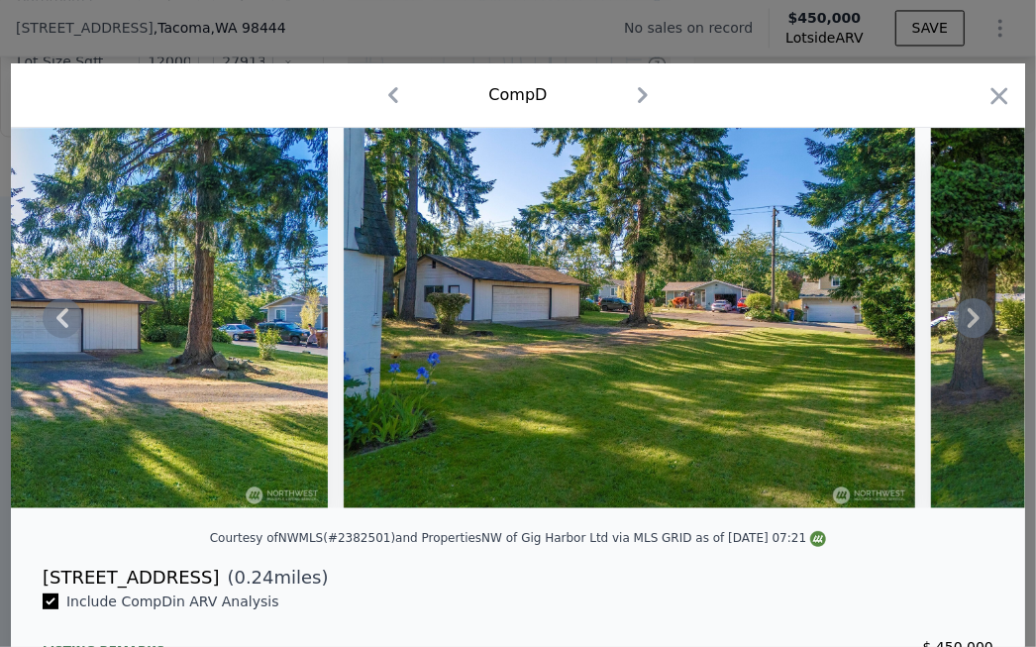
click at [828, 326] on icon at bounding box center [974, 318] width 40 height 40
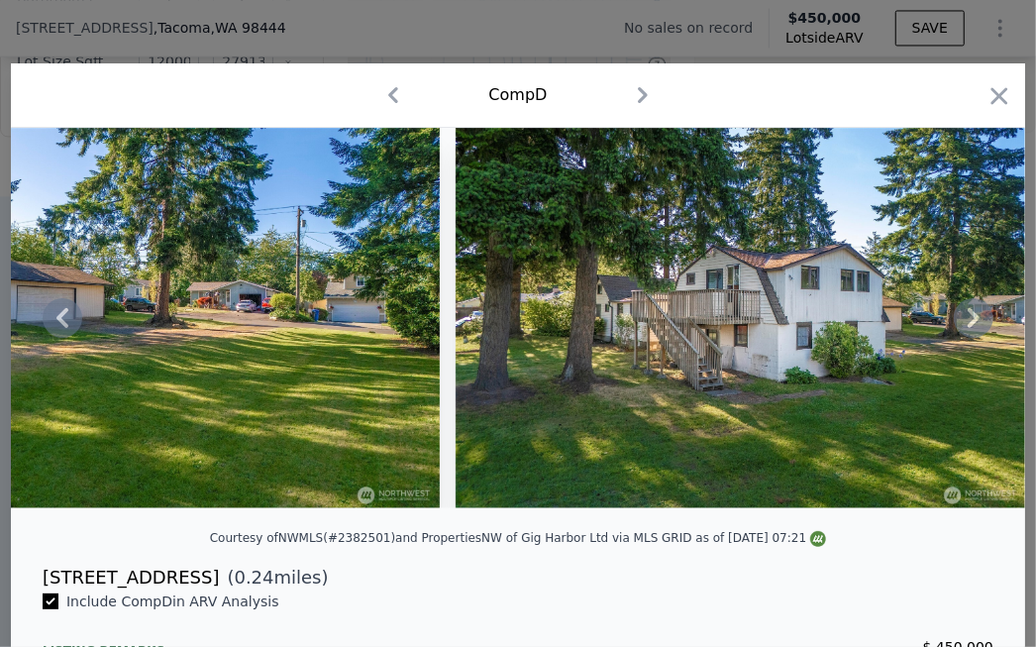
click at [828, 326] on icon at bounding box center [974, 318] width 40 height 40
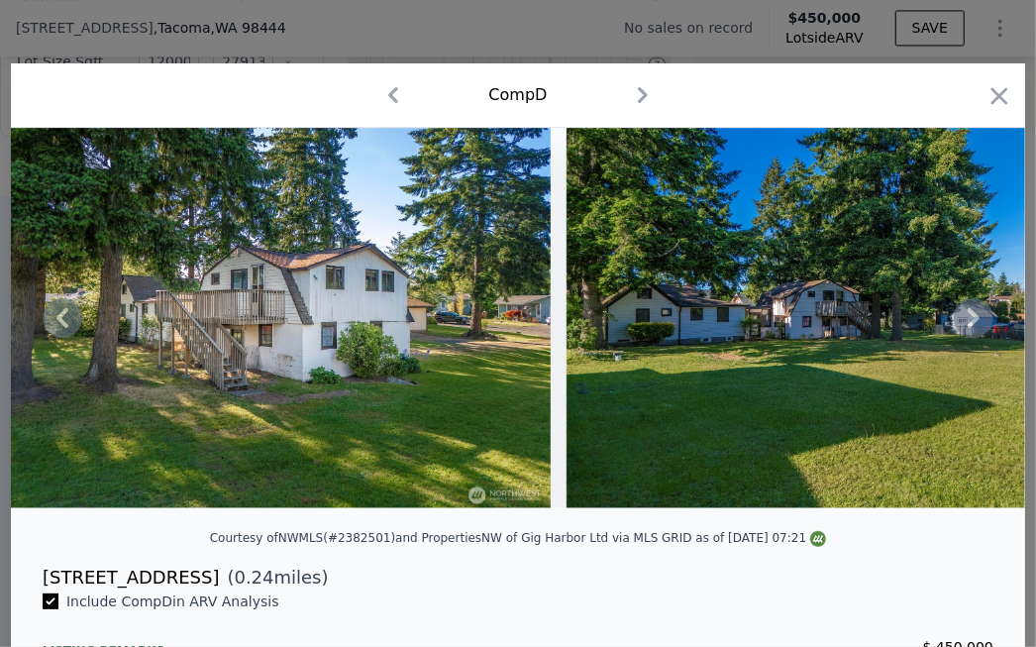
click at [828, 326] on icon at bounding box center [974, 318] width 40 height 40
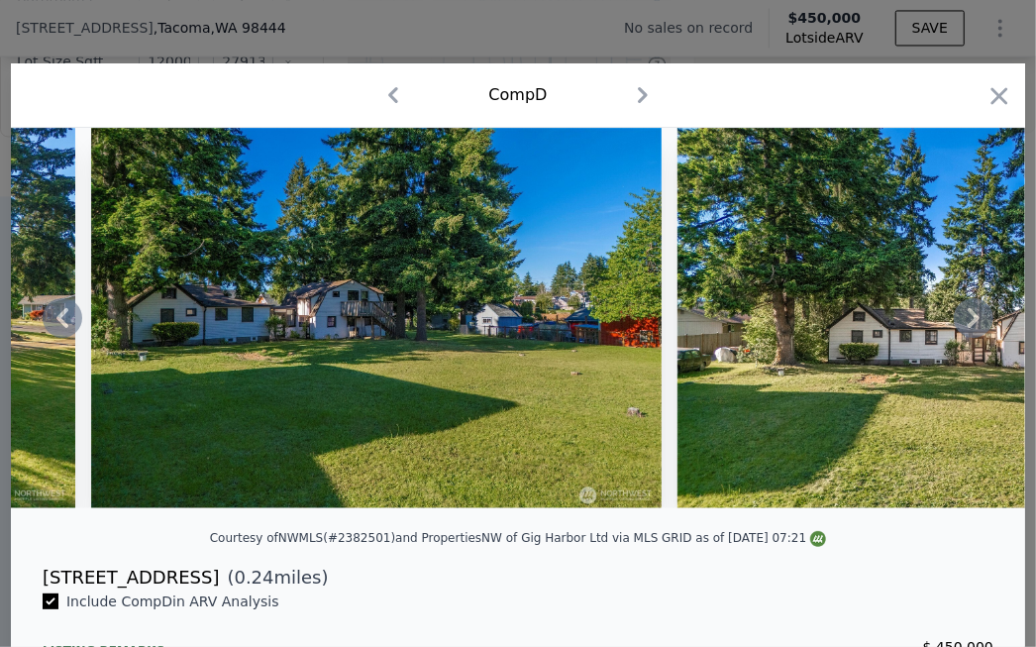
click at [828, 326] on icon at bounding box center [974, 318] width 40 height 40
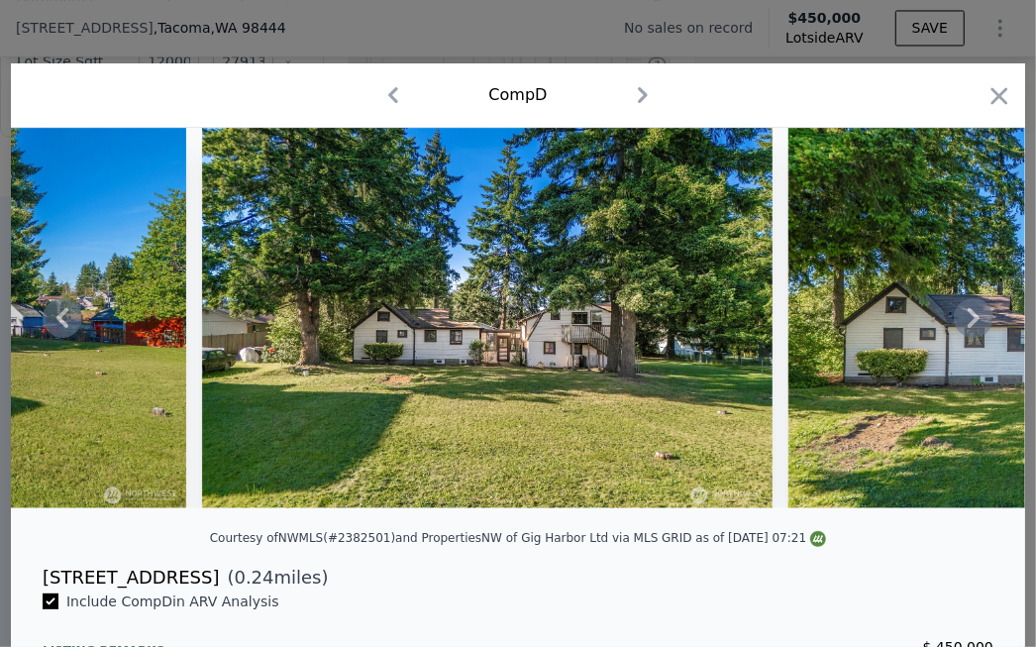
click at [828, 326] on icon at bounding box center [974, 318] width 40 height 40
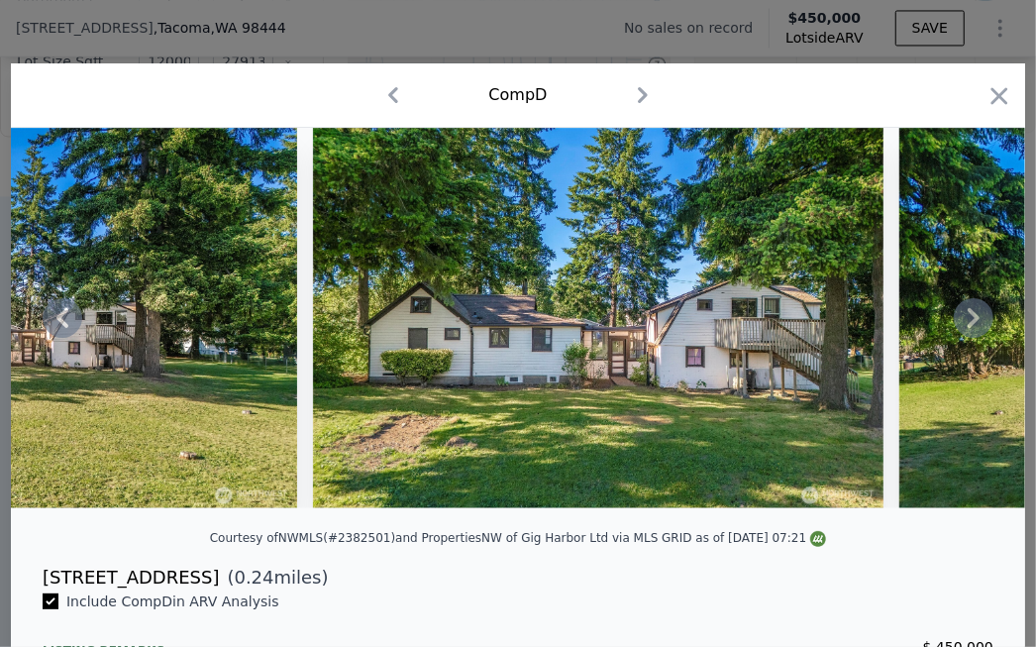
click at [828, 326] on icon at bounding box center [974, 318] width 40 height 40
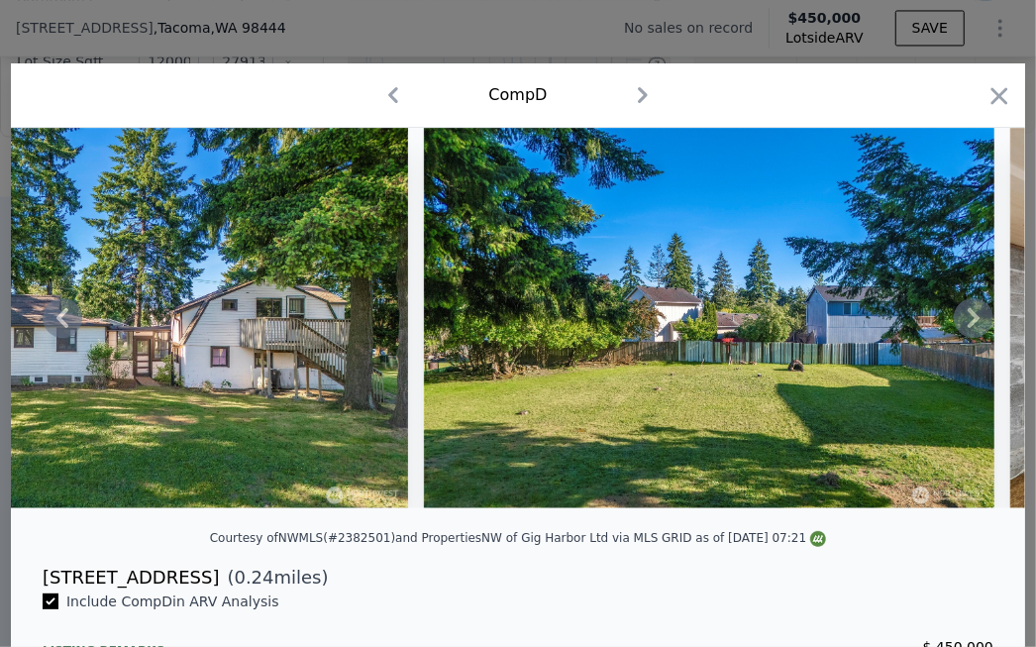
click at [828, 326] on icon at bounding box center [974, 318] width 40 height 40
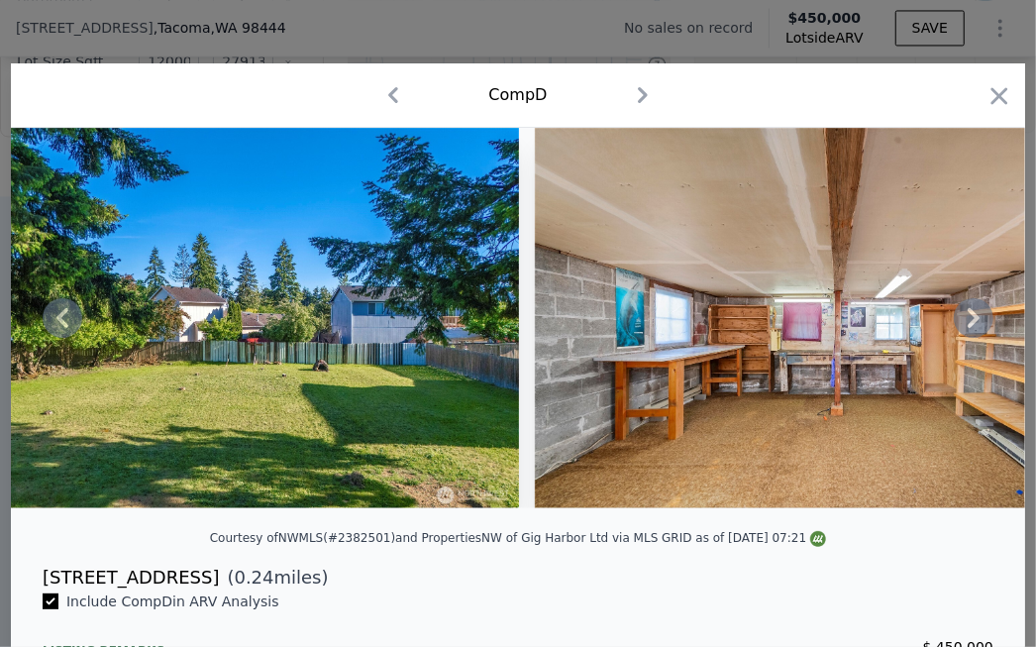
click at [828, 326] on icon at bounding box center [974, 318] width 40 height 40
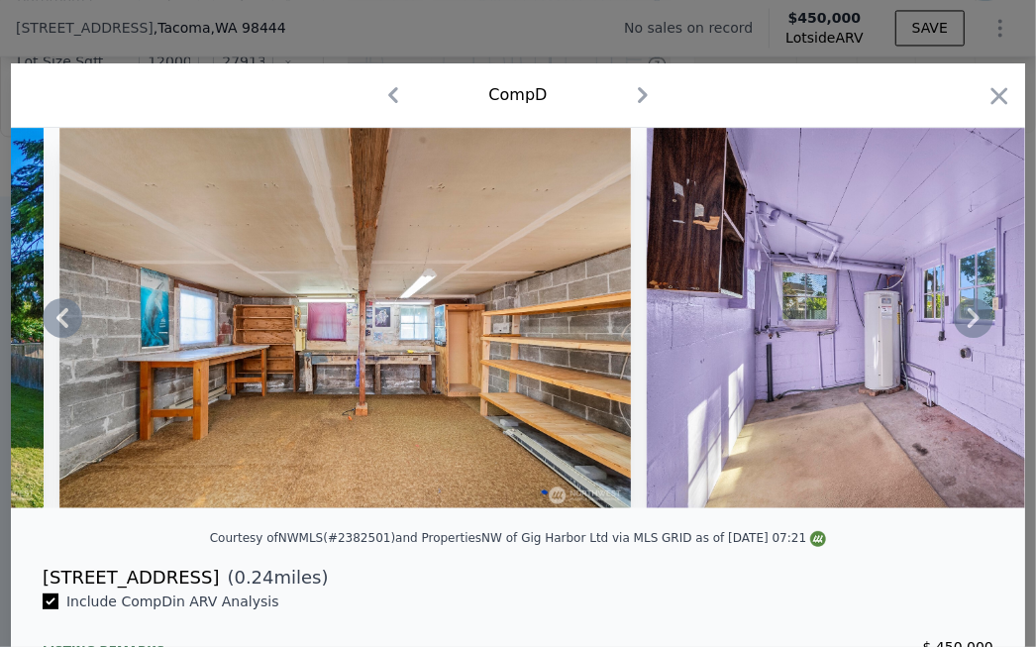
click at [828, 326] on icon at bounding box center [974, 318] width 40 height 40
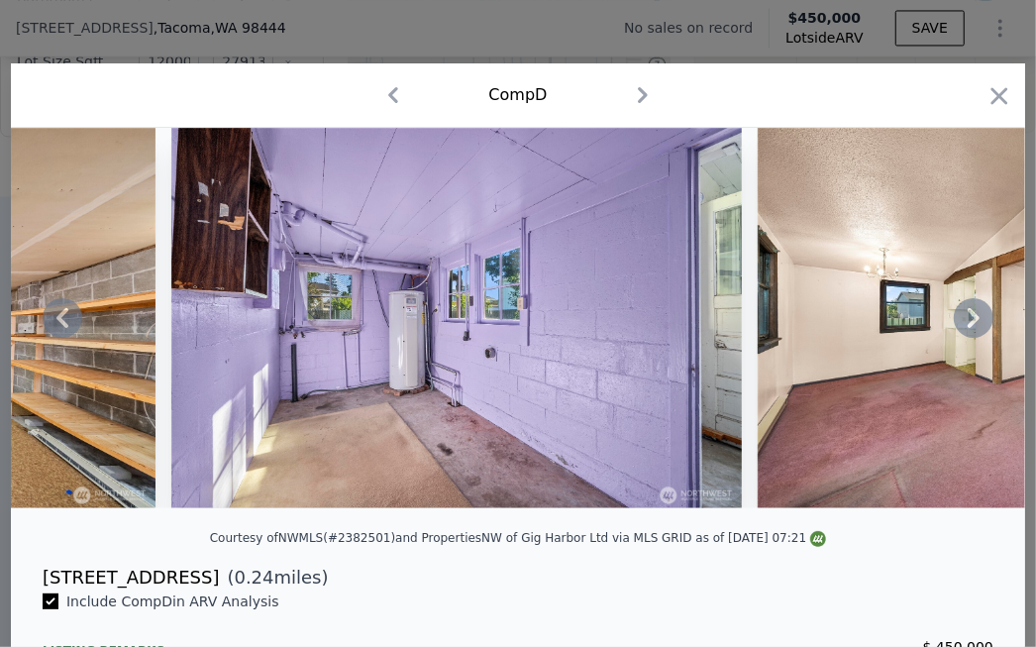
click at [828, 326] on icon at bounding box center [974, 318] width 40 height 40
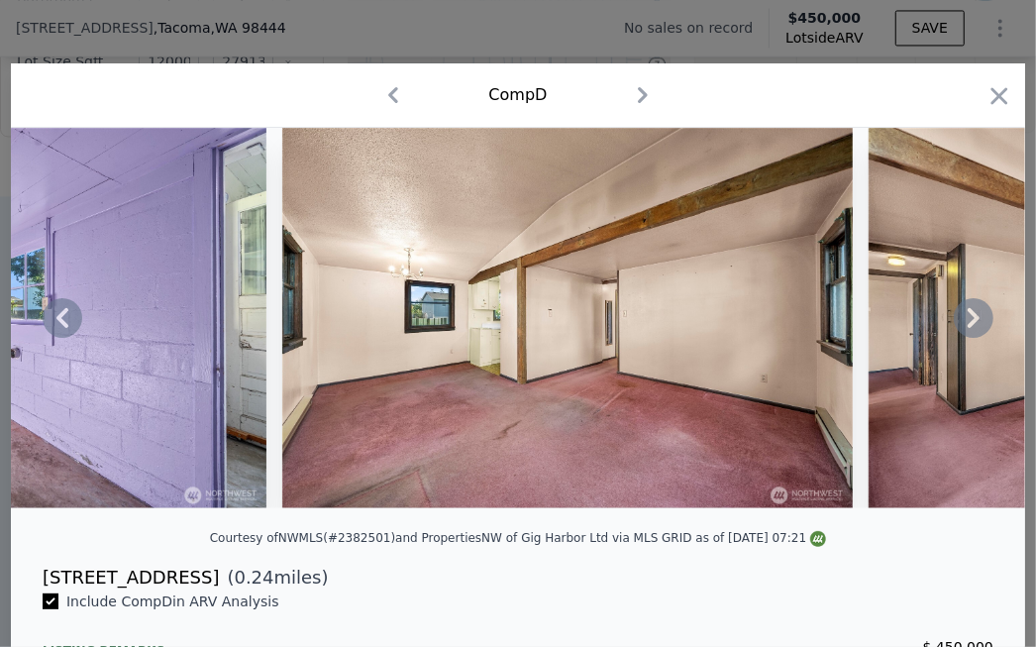
click at [828, 326] on icon at bounding box center [974, 318] width 40 height 40
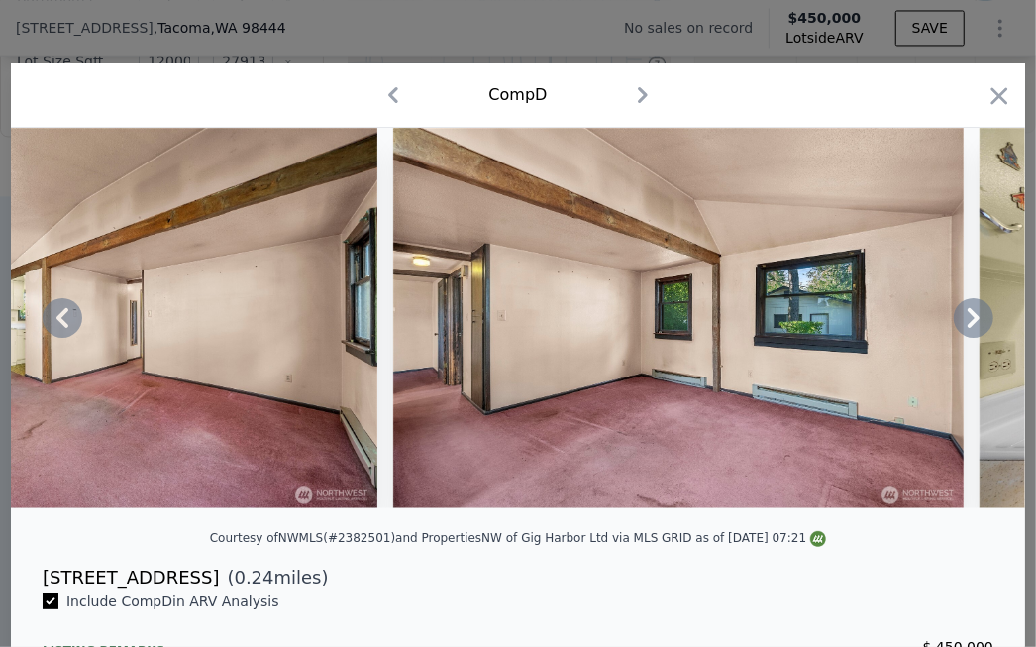
click at [828, 326] on icon at bounding box center [974, 318] width 40 height 40
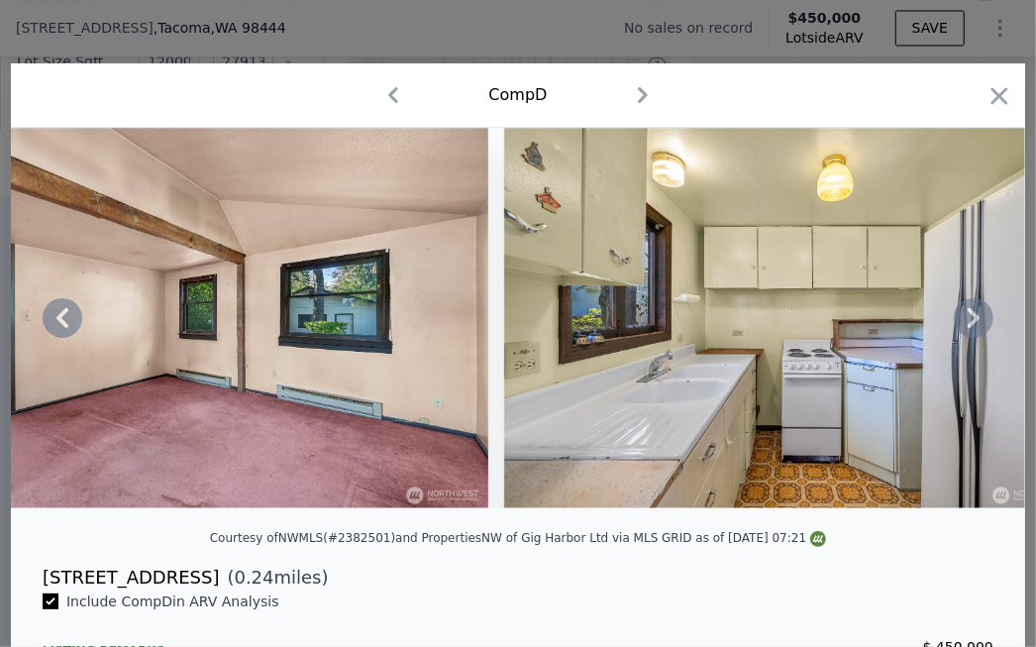
click at [828, 326] on icon at bounding box center [974, 318] width 40 height 40
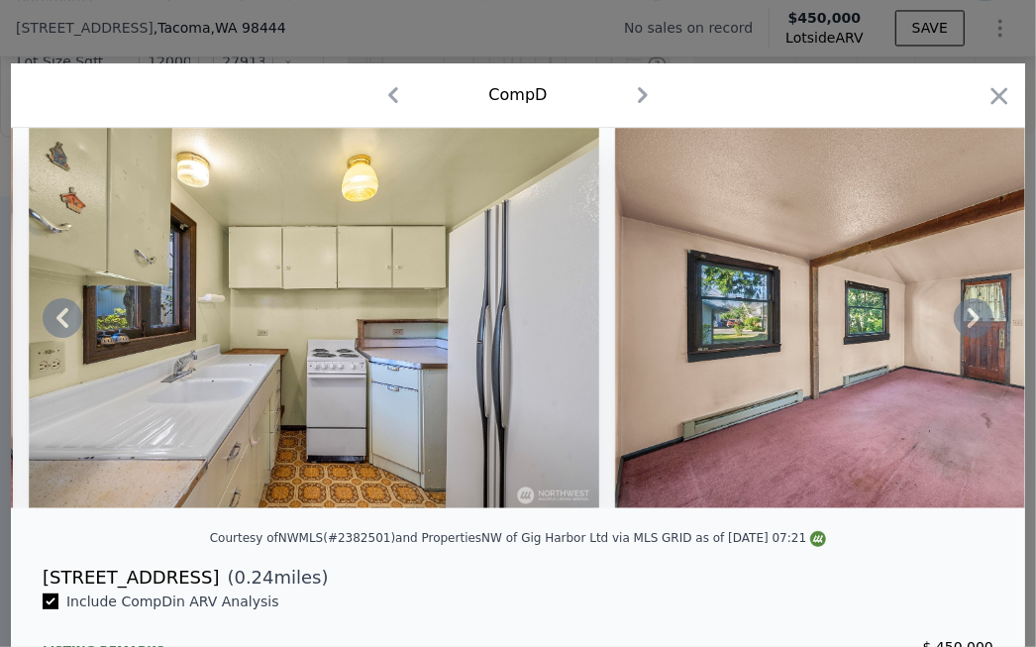
click at [828, 326] on icon at bounding box center [974, 318] width 40 height 40
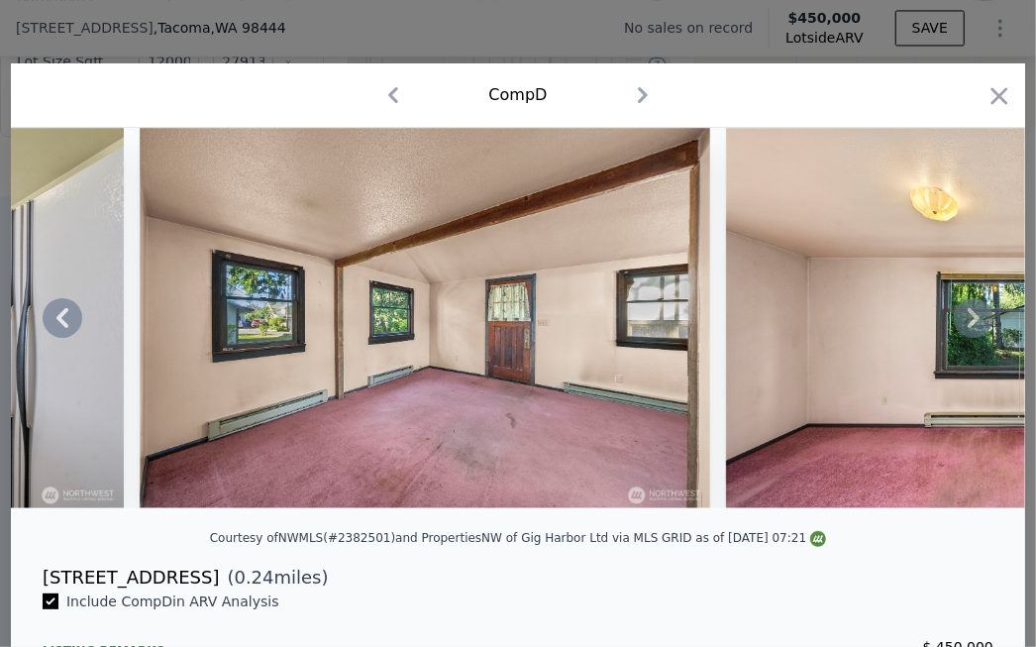
click at [828, 326] on icon at bounding box center [974, 318] width 40 height 40
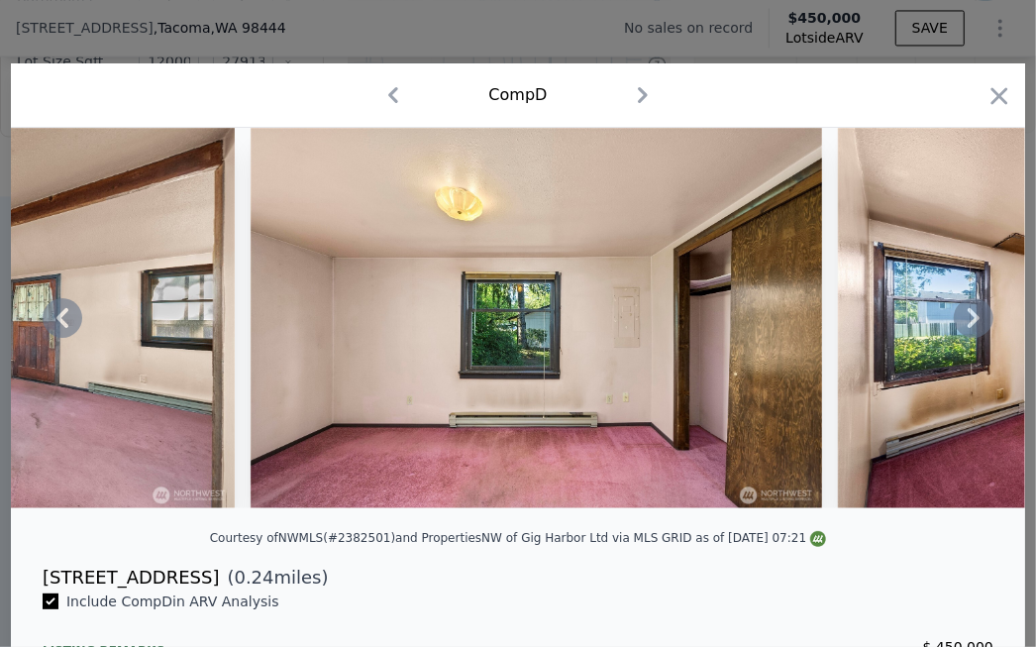
click at [828, 326] on icon at bounding box center [974, 318] width 40 height 40
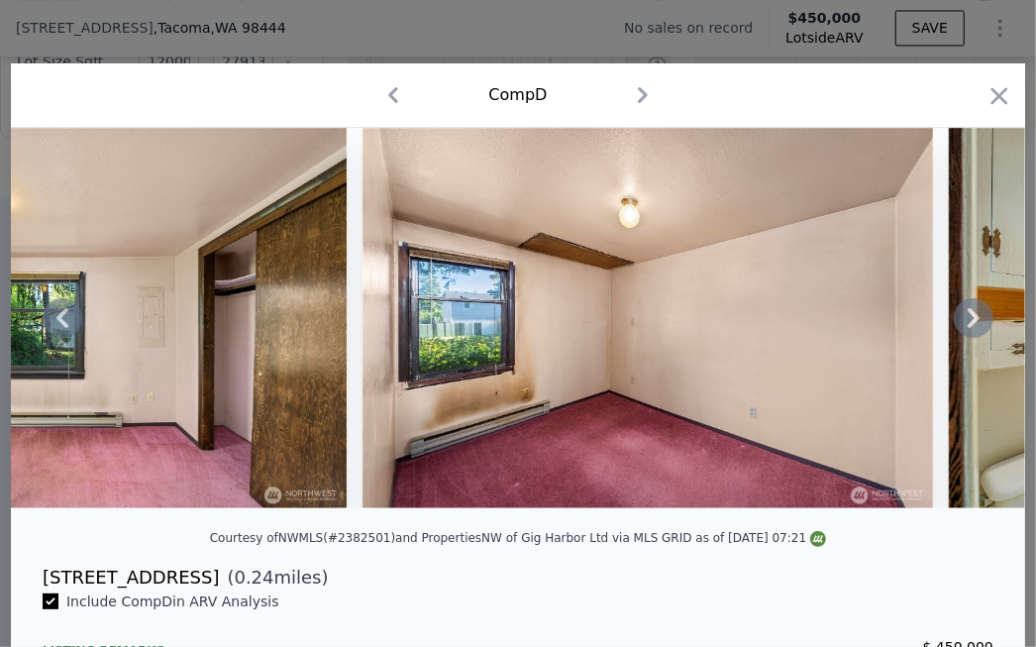
click at [828, 326] on icon at bounding box center [974, 318] width 40 height 40
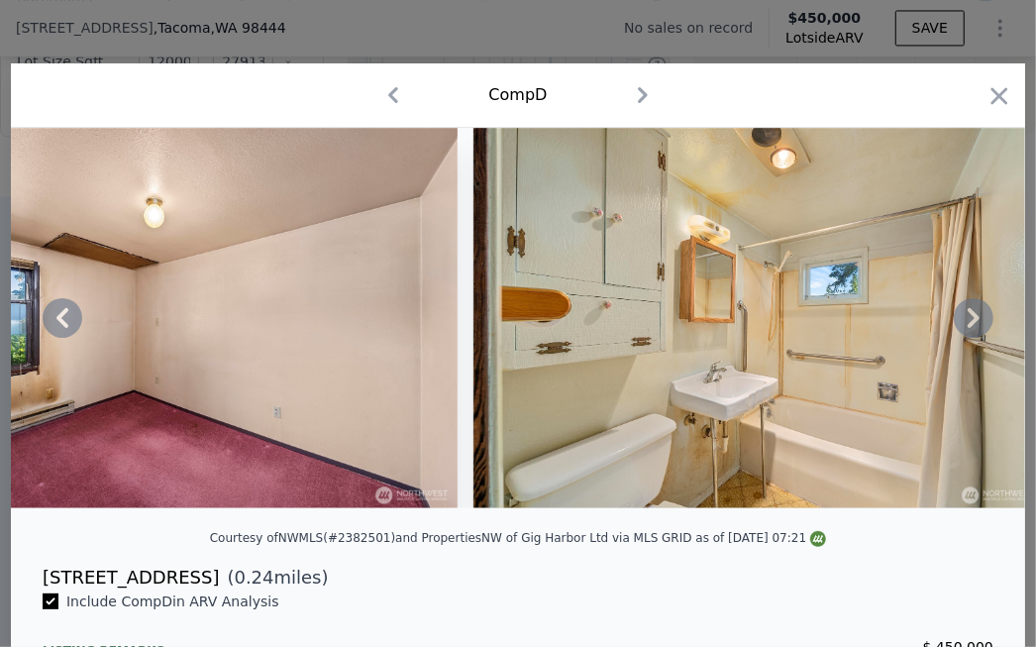
click at [828, 326] on icon at bounding box center [974, 318] width 40 height 40
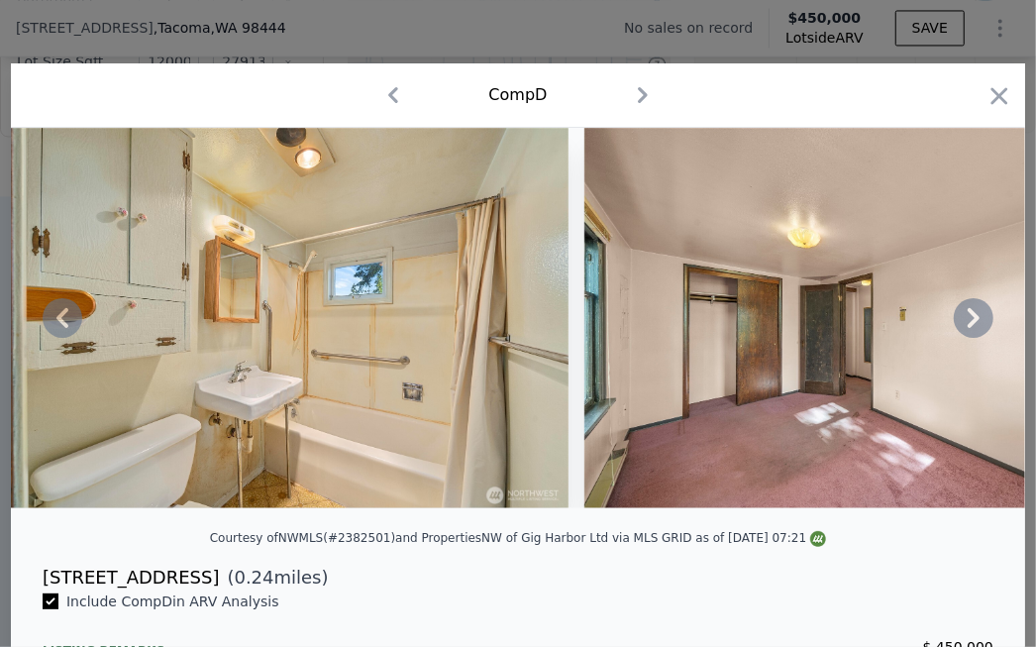
click at [828, 326] on icon at bounding box center [974, 318] width 40 height 40
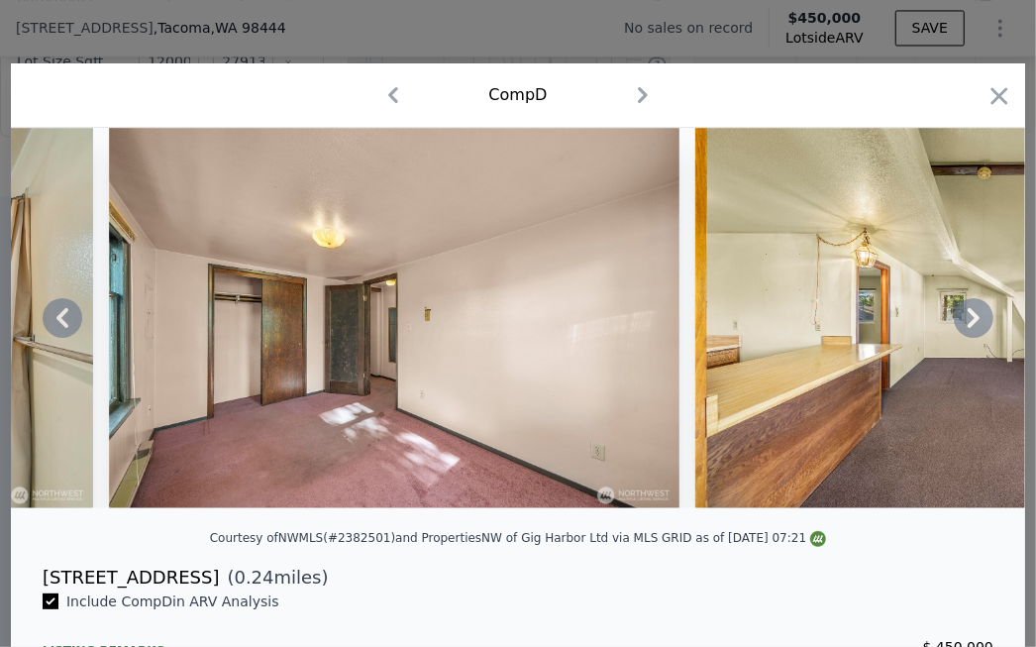
click at [828, 326] on icon at bounding box center [974, 318] width 40 height 40
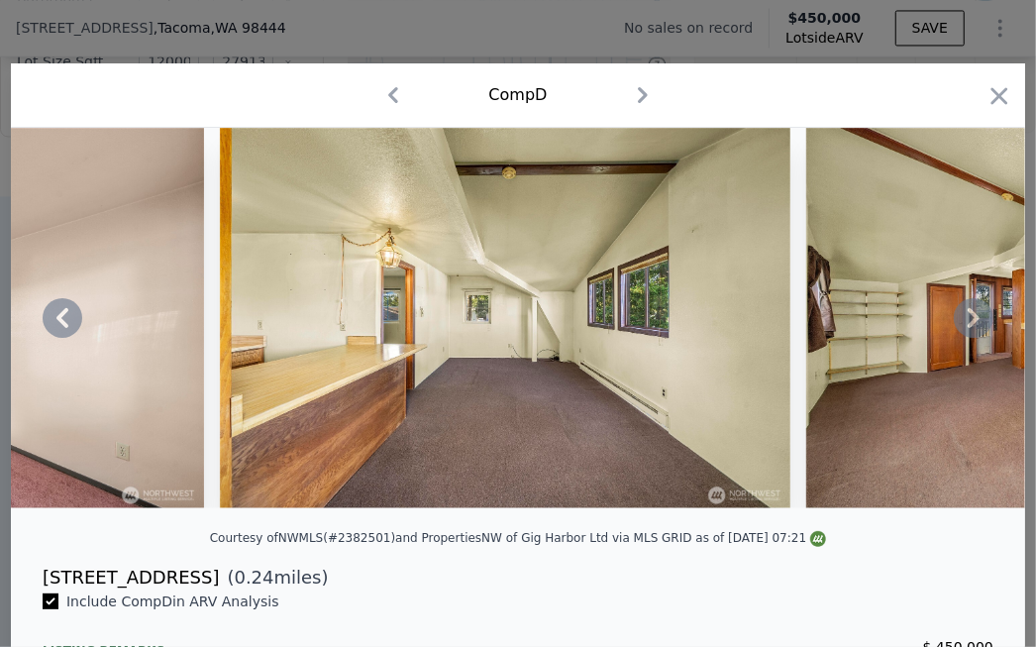
click at [828, 326] on icon at bounding box center [974, 318] width 40 height 40
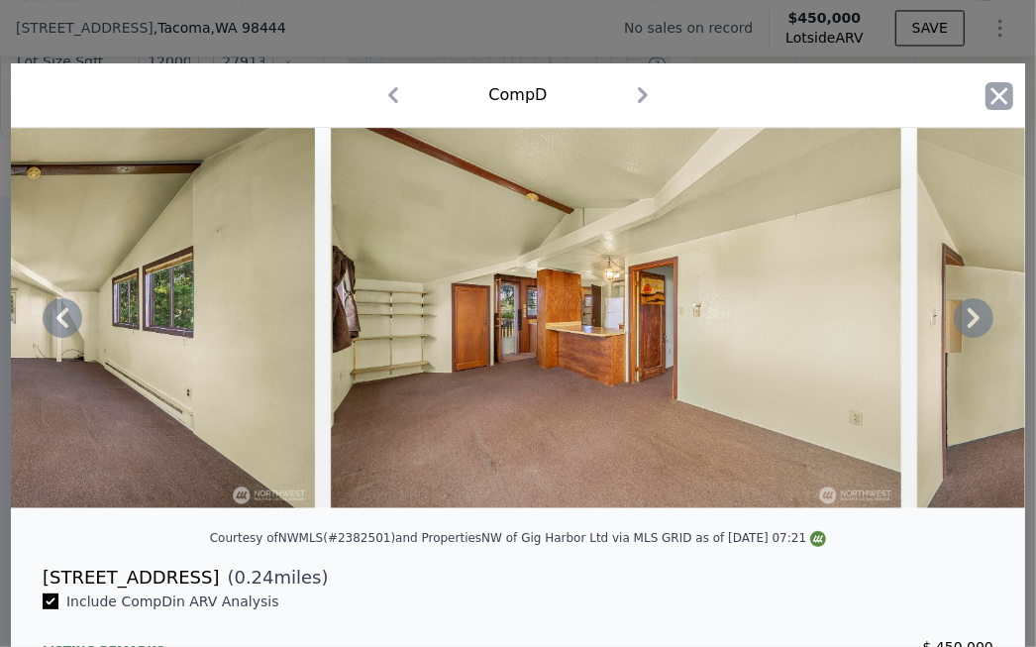
click at [828, 94] on icon "button" at bounding box center [1000, 96] width 28 height 28
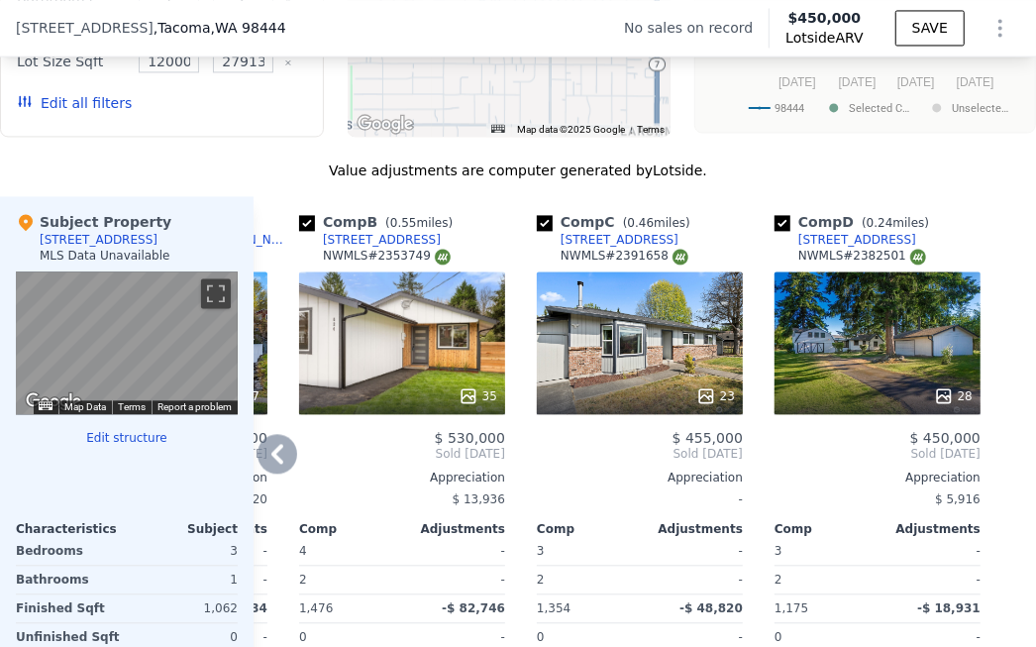
scroll to position [2039, 0]
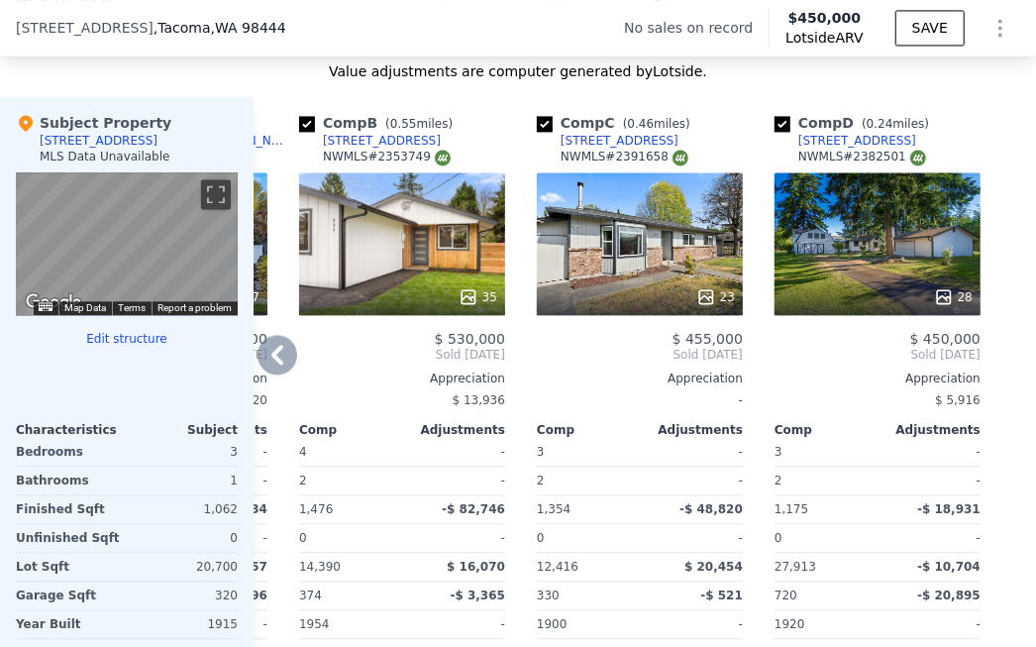
click at [653, 237] on div "23" at bounding box center [640, 243] width 206 height 143
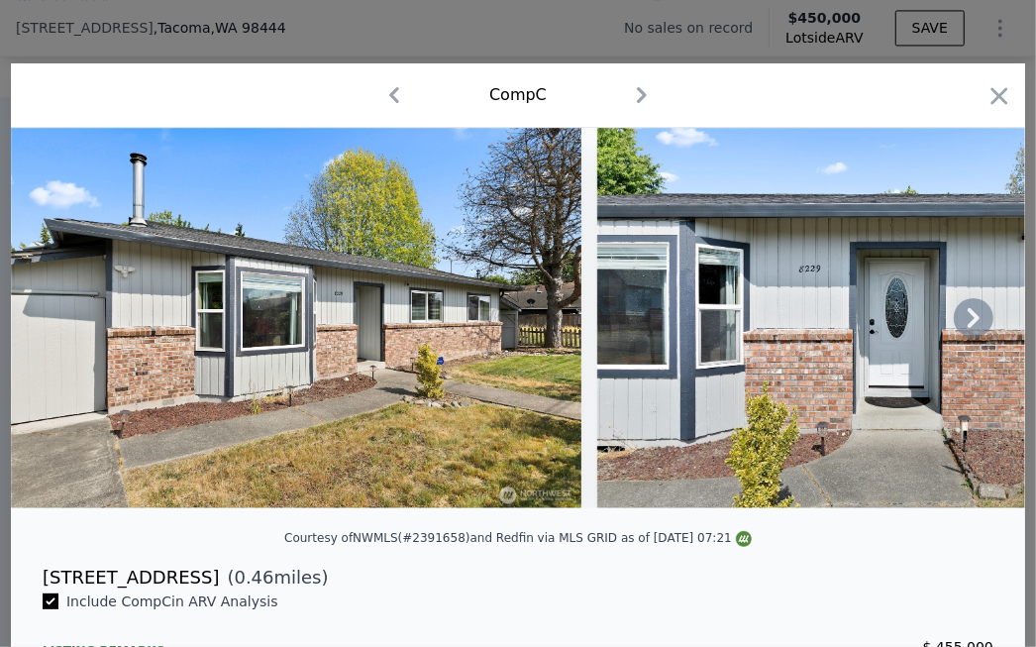
click at [828, 329] on icon at bounding box center [974, 318] width 40 height 40
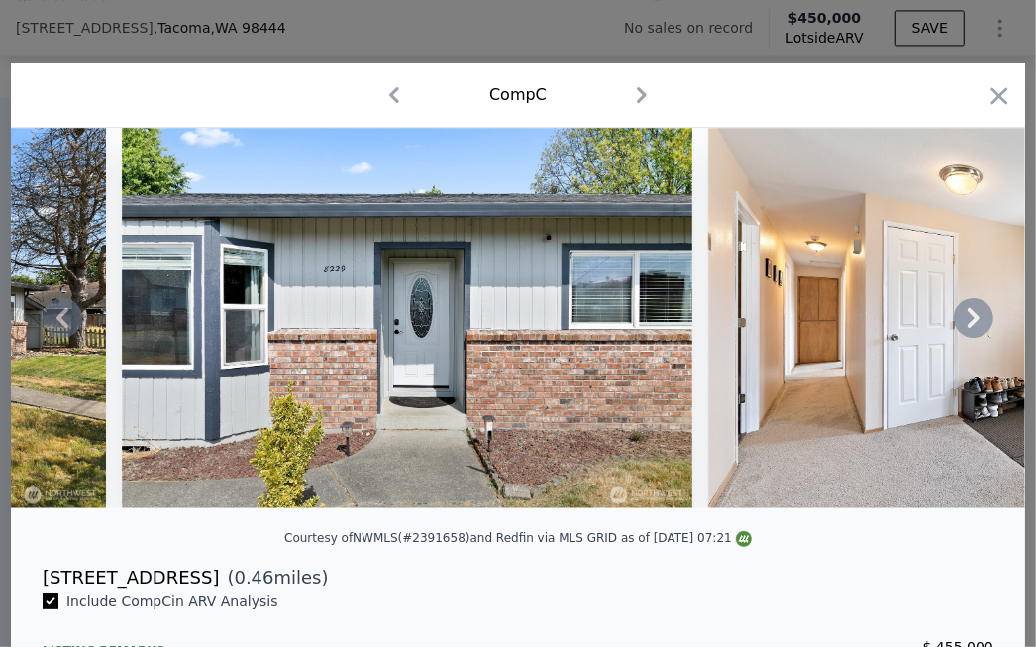
click at [828, 329] on icon at bounding box center [974, 318] width 40 height 40
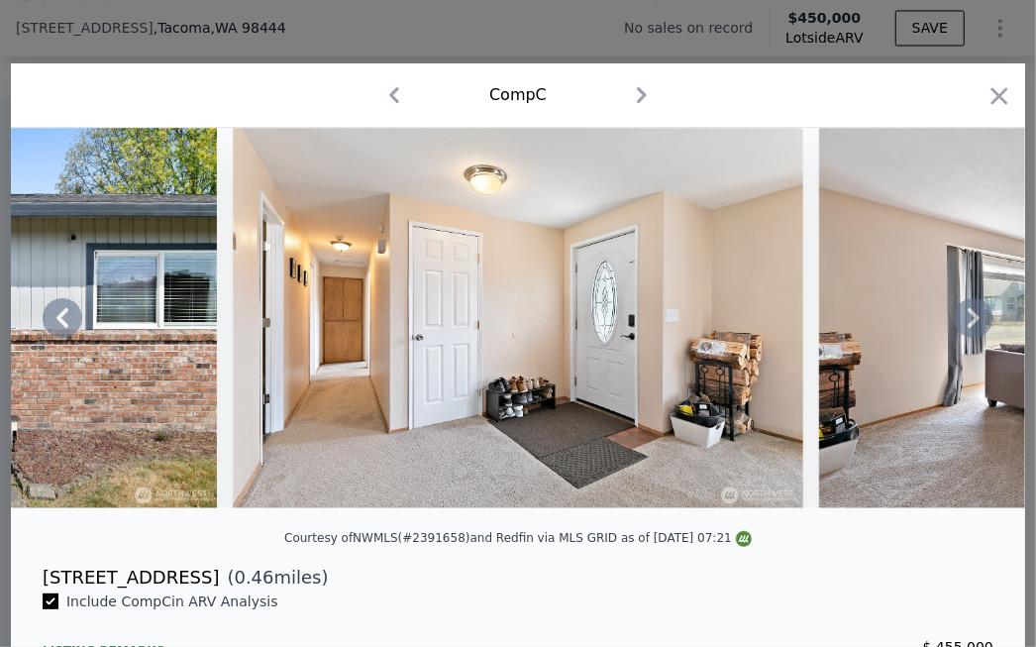
click at [828, 329] on icon at bounding box center [974, 318] width 40 height 40
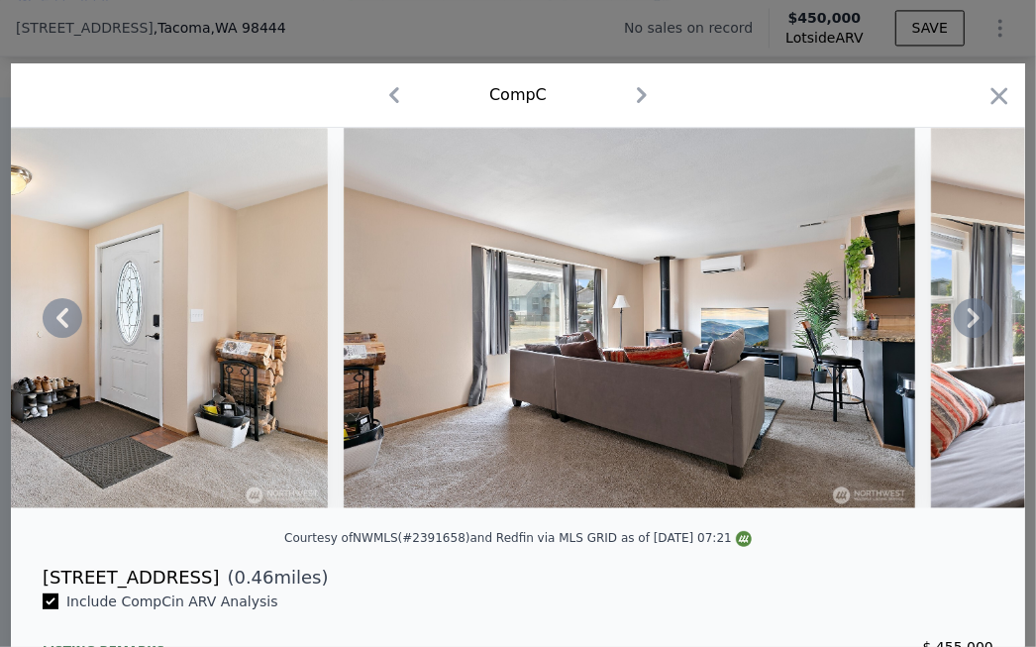
click at [828, 329] on icon at bounding box center [974, 318] width 40 height 40
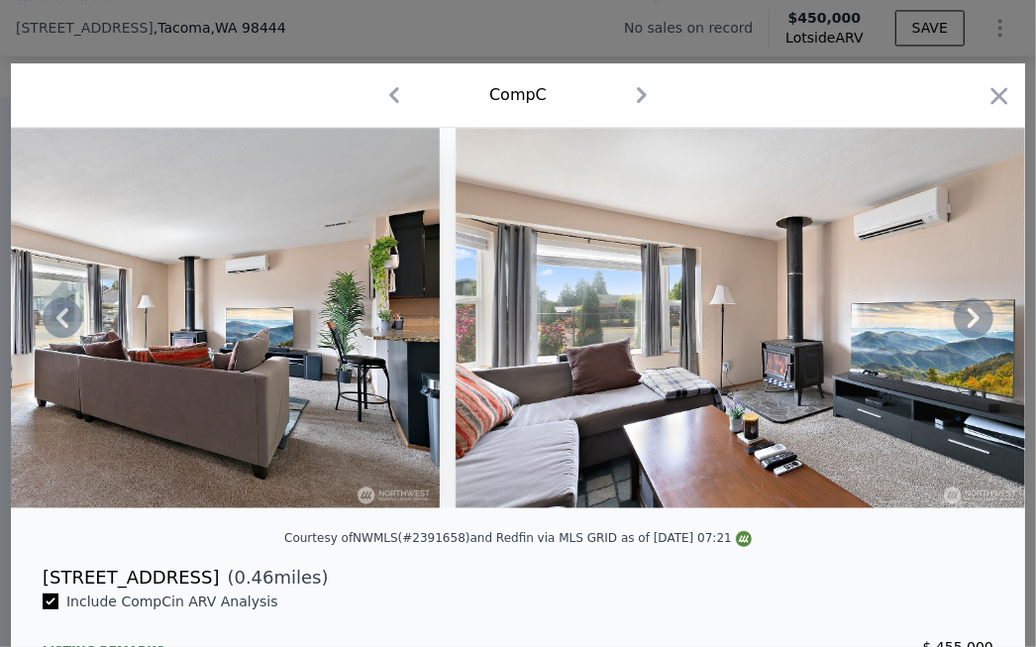
click at [828, 329] on icon at bounding box center [974, 318] width 40 height 40
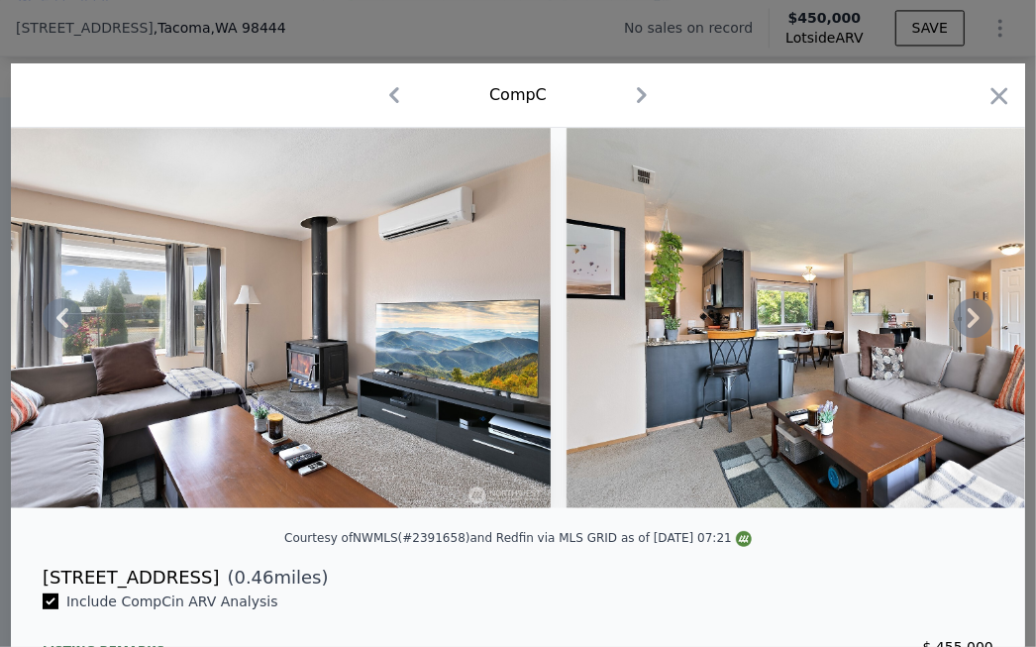
click at [828, 329] on icon at bounding box center [974, 318] width 40 height 40
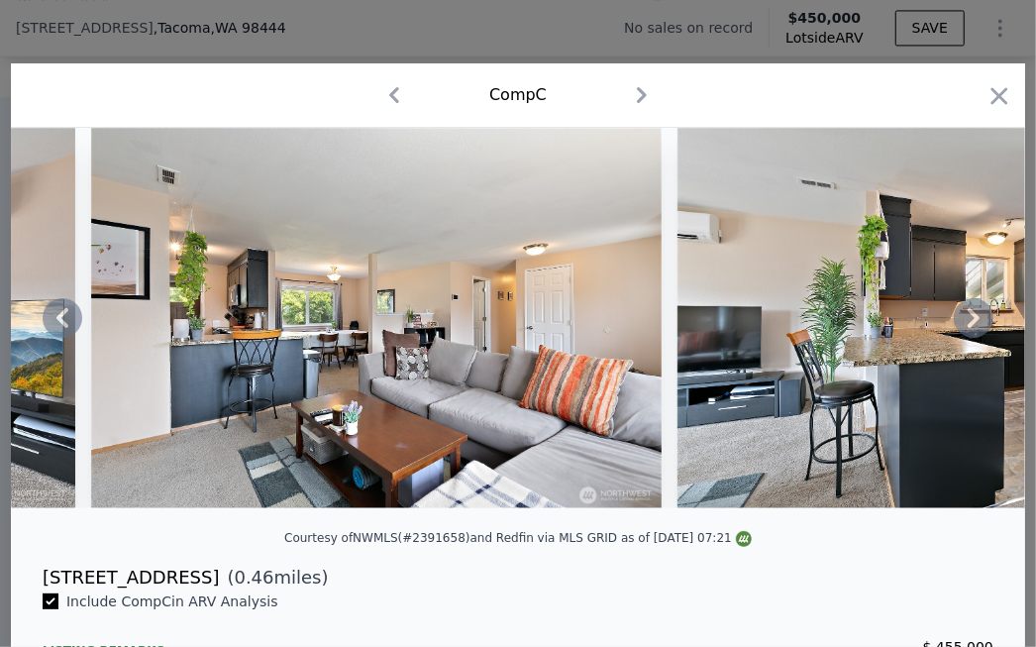
click at [828, 329] on icon at bounding box center [974, 318] width 40 height 40
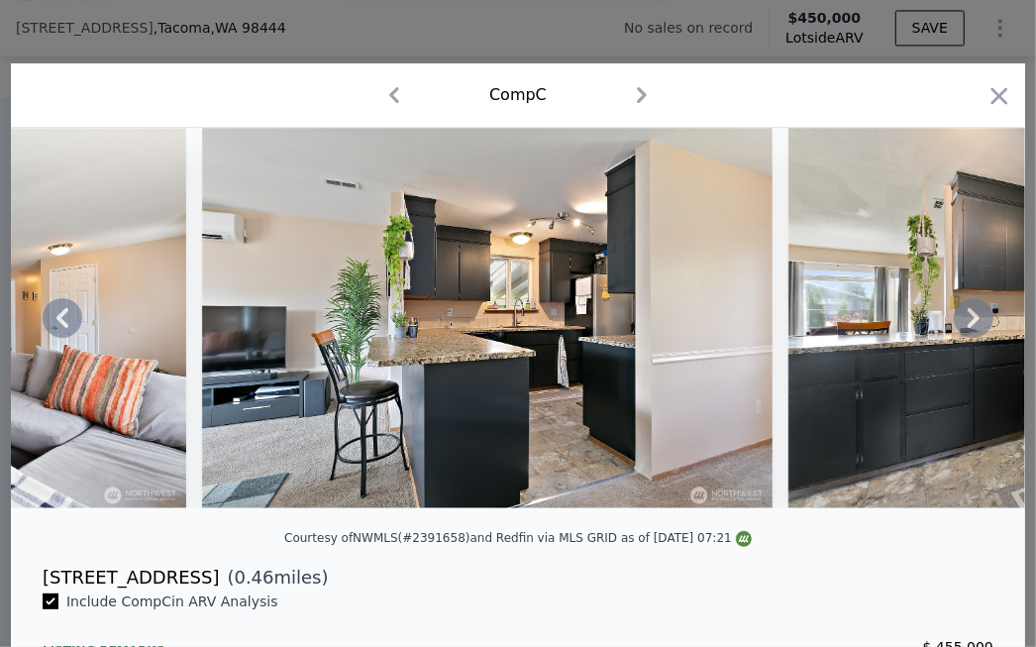
click at [828, 329] on icon at bounding box center [974, 318] width 40 height 40
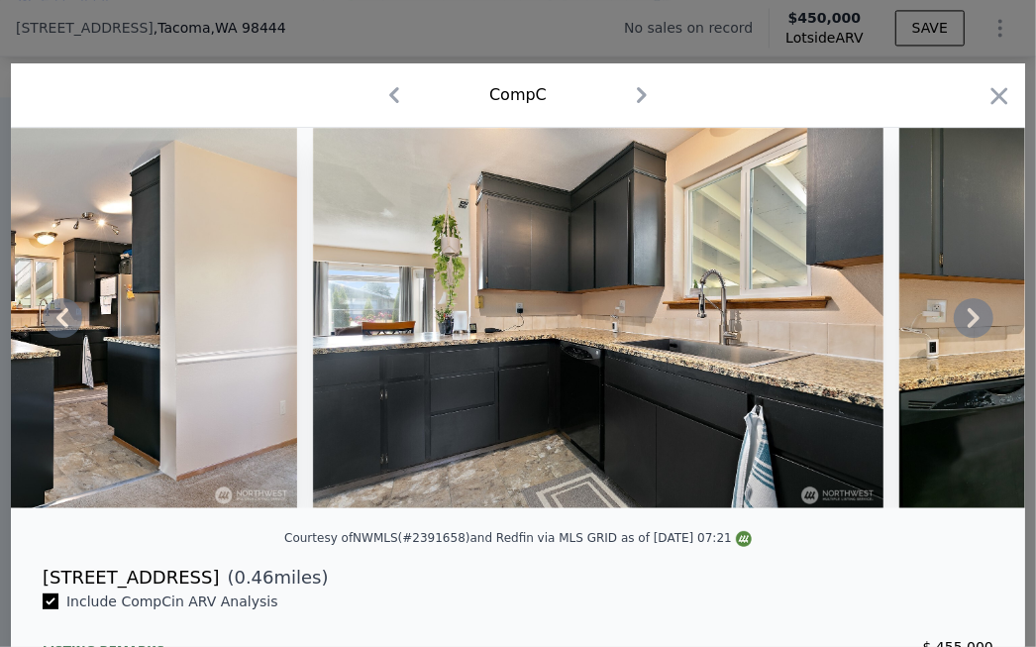
click at [828, 329] on icon at bounding box center [974, 318] width 40 height 40
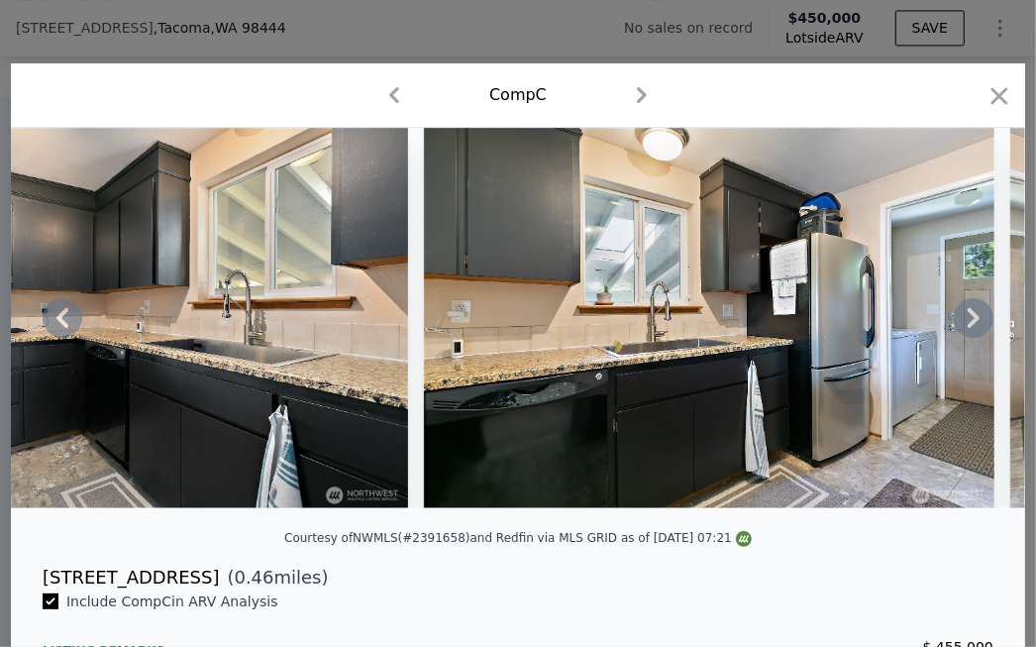
click at [828, 329] on icon at bounding box center [974, 318] width 40 height 40
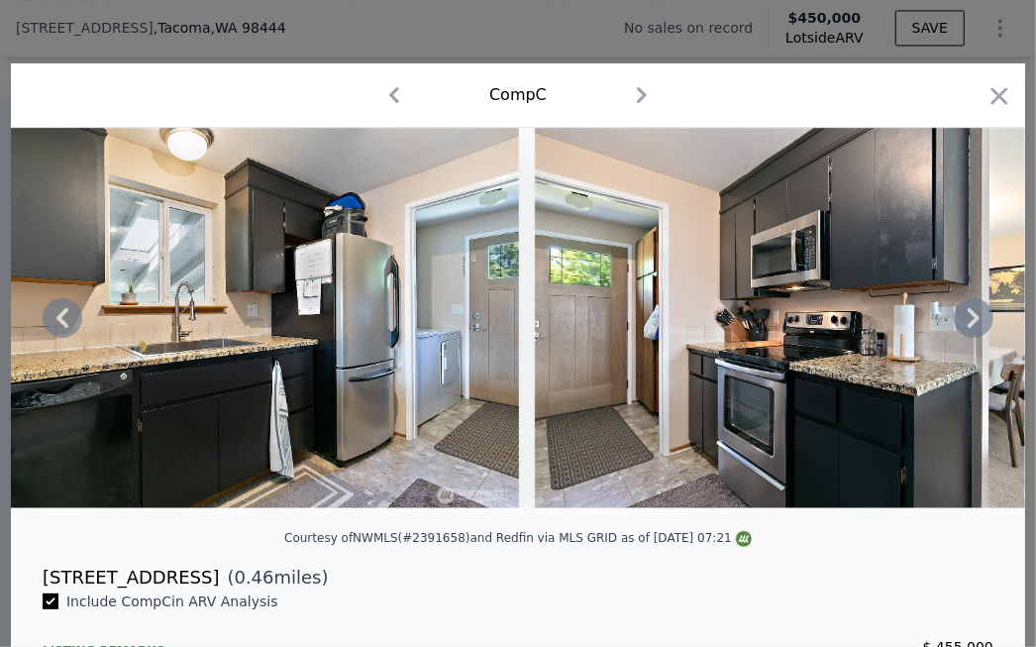
click at [828, 329] on icon at bounding box center [974, 318] width 40 height 40
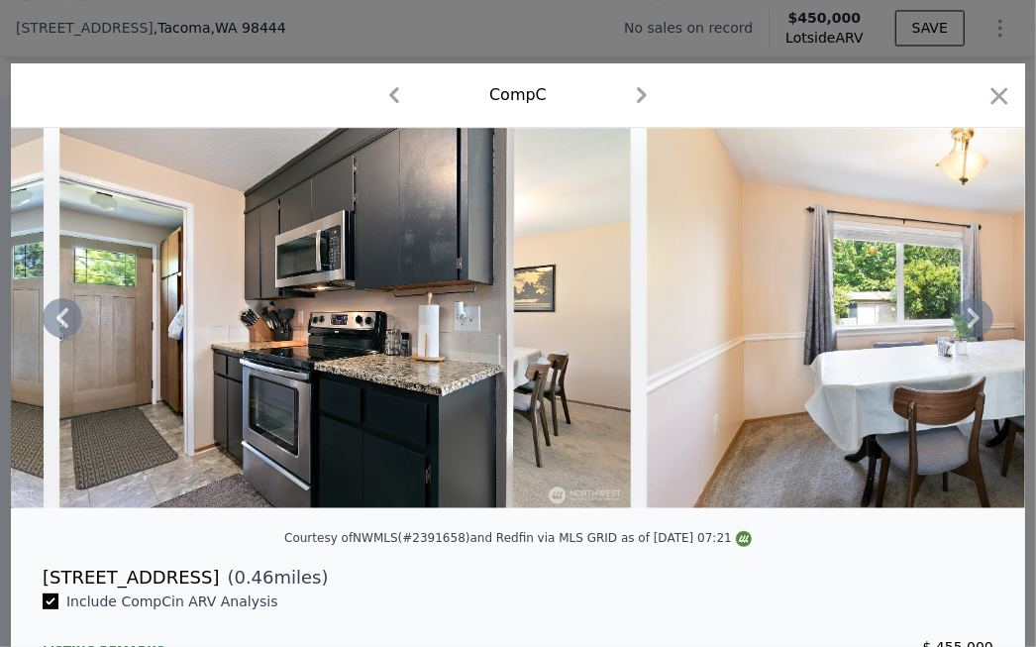
click at [828, 329] on icon at bounding box center [974, 318] width 40 height 40
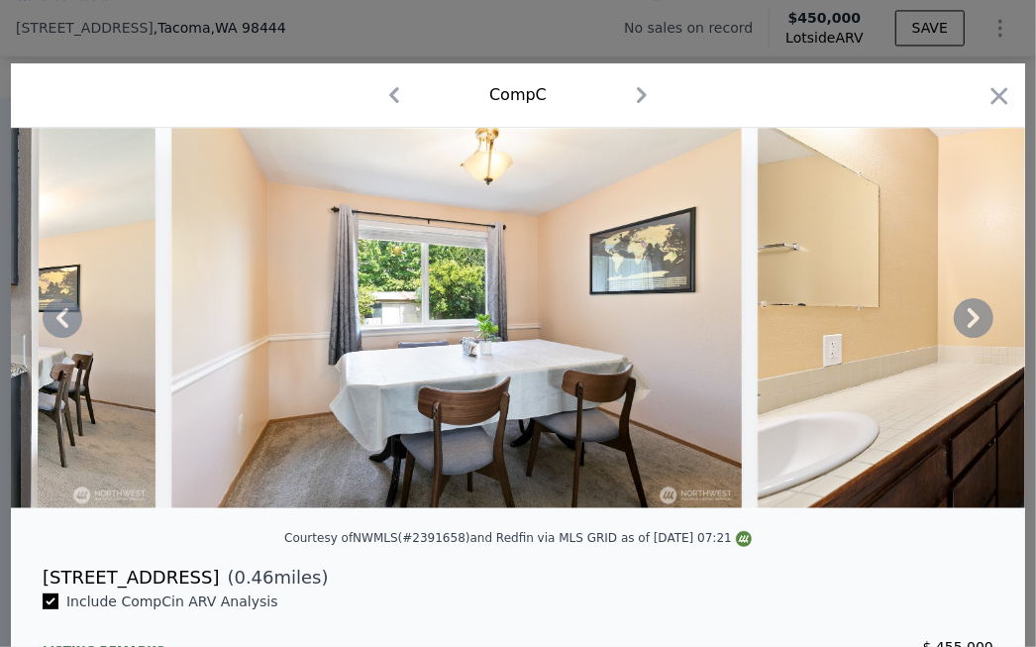
click at [828, 329] on icon at bounding box center [974, 318] width 40 height 40
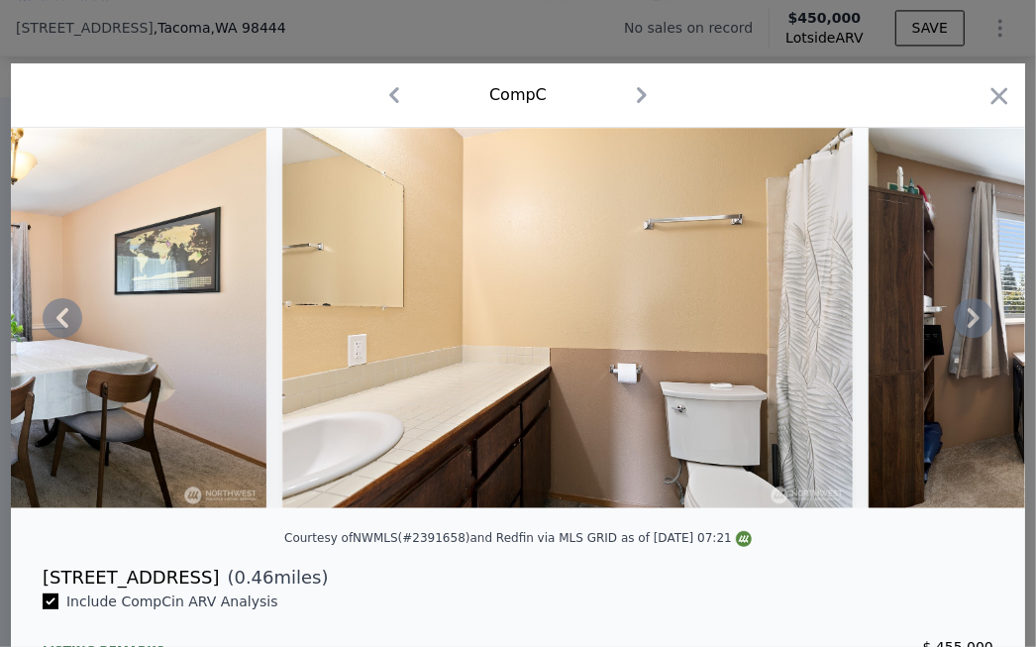
click at [828, 329] on icon at bounding box center [974, 318] width 40 height 40
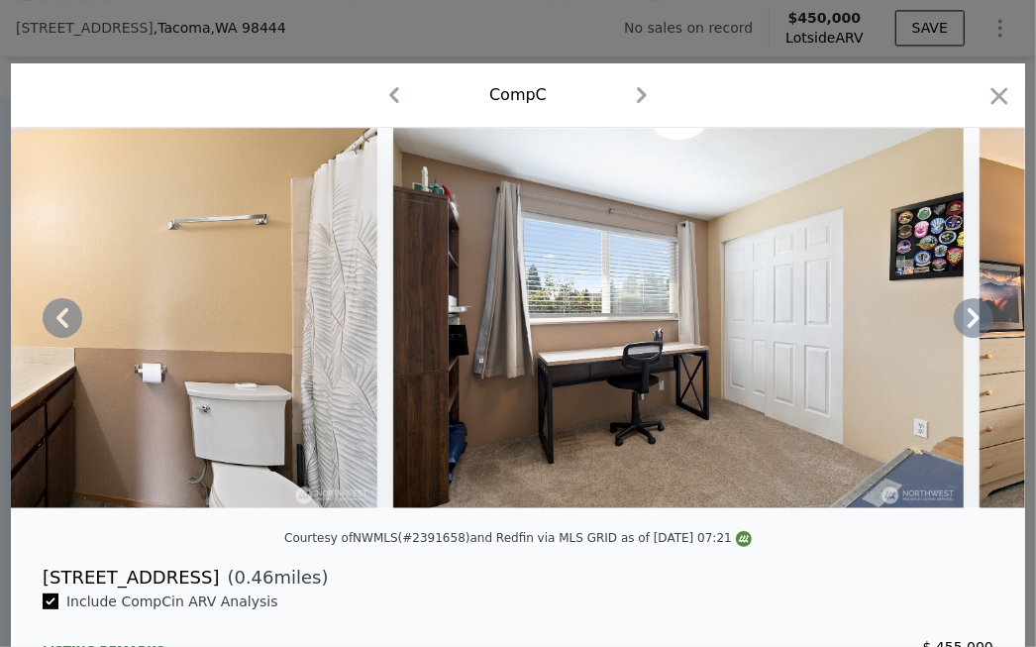
click at [828, 329] on icon at bounding box center [974, 318] width 40 height 40
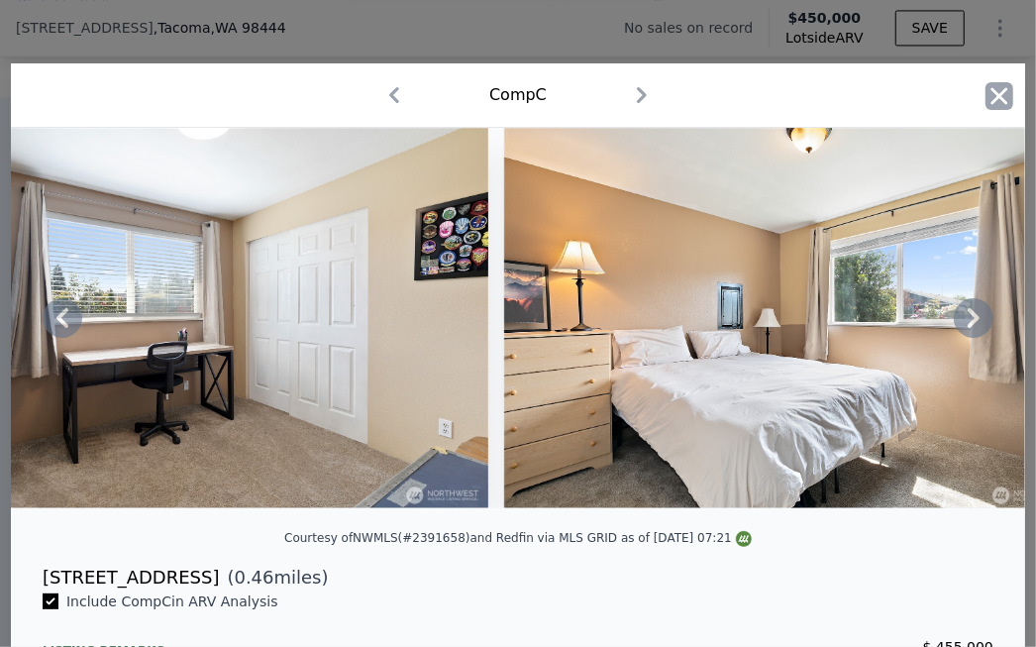
click at [828, 103] on icon "button" at bounding box center [1000, 96] width 28 height 28
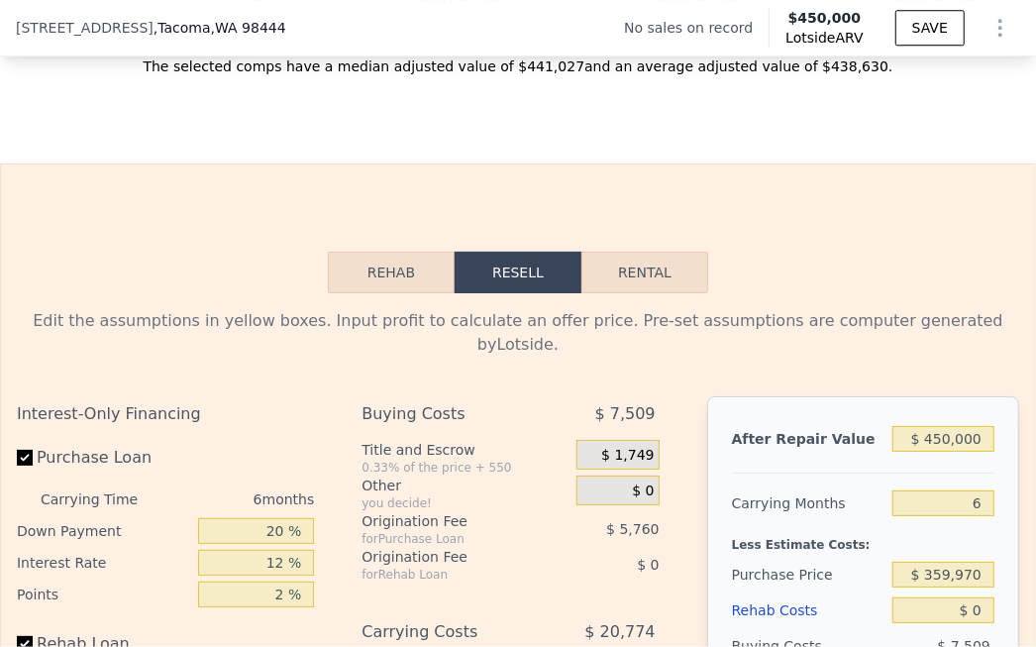
scroll to position [2832, 0]
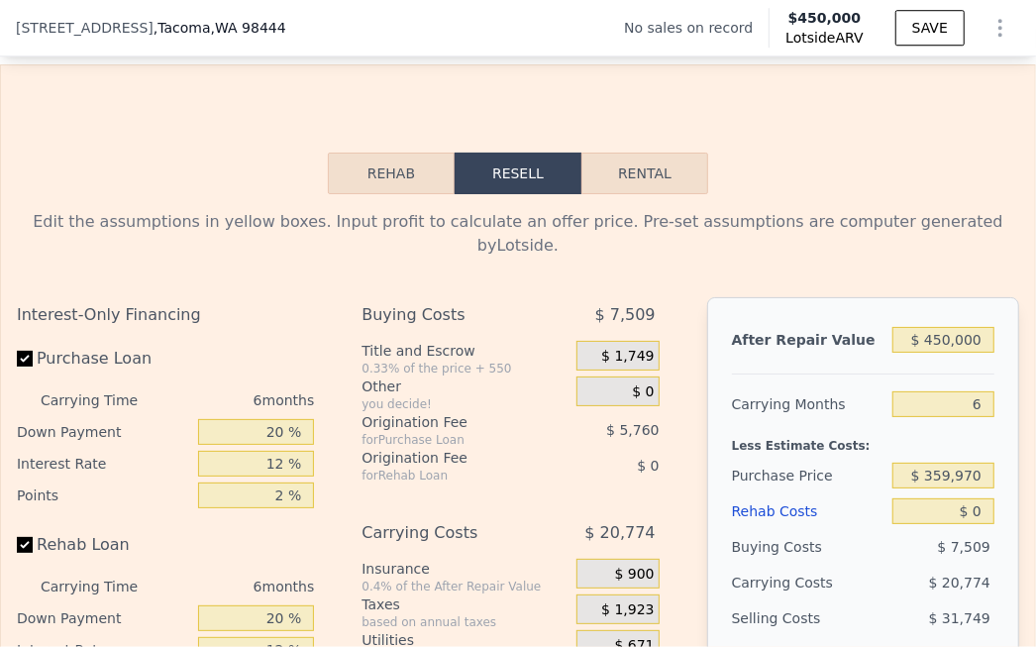
click at [425, 179] on button "Rehab" at bounding box center [391, 174] width 127 height 42
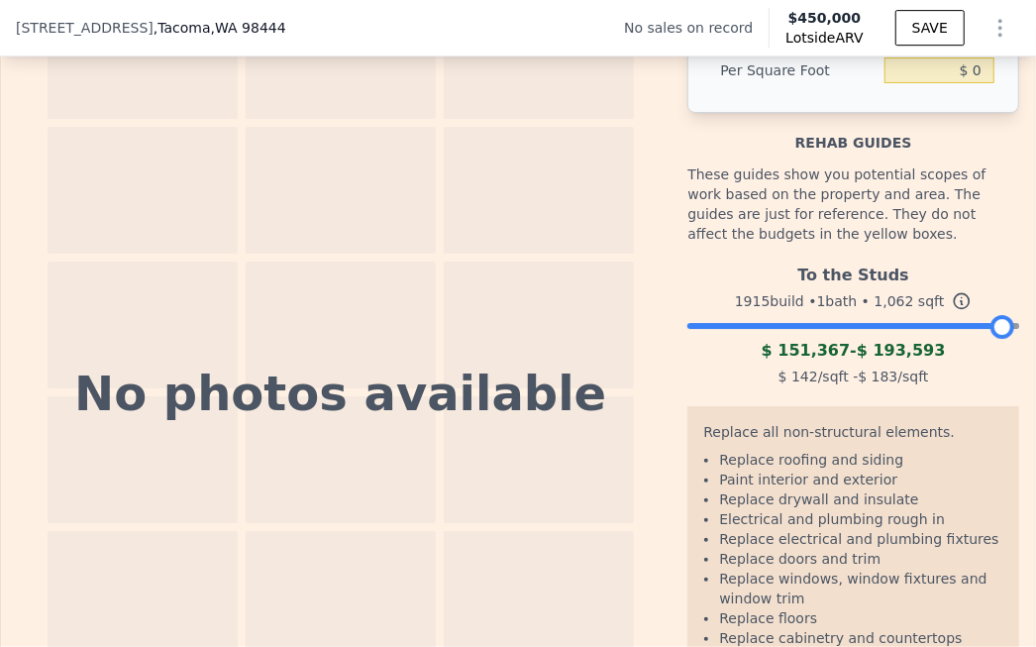
scroll to position [3228, 0]
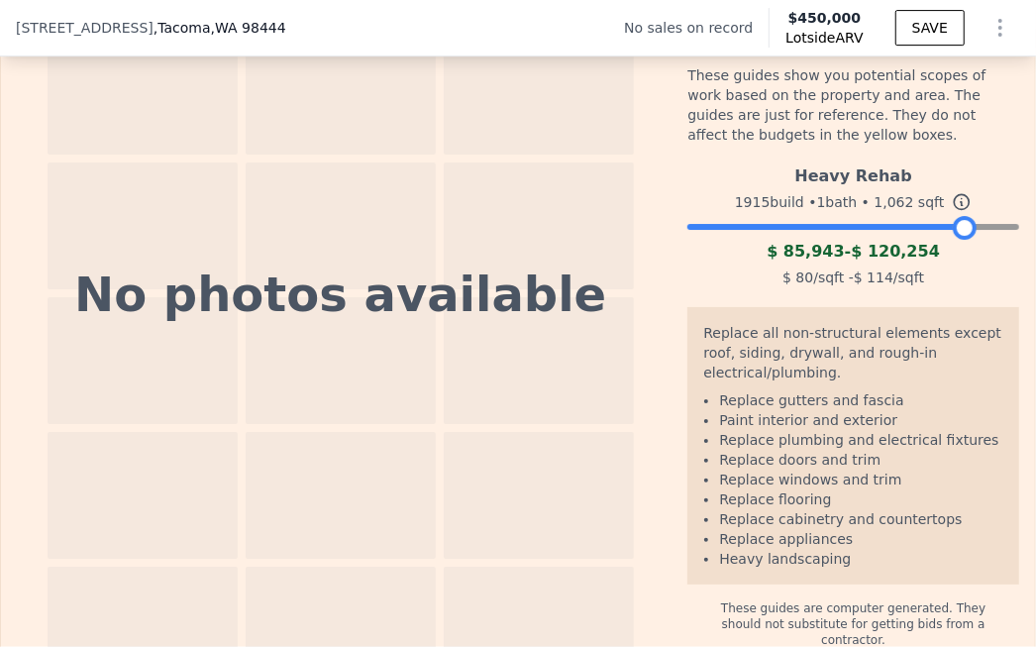
drag, startPoint x: 996, startPoint y: 218, endPoint x: 959, endPoint y: 226, distance: 37.5
click at [828, 226] on div at bounding box center [965, 228] width 24 height 24
drag, startPoint x: 950, startPoint y: 213, endPoint x: 994, endPoint y: 220, distance: 44.1
click at [828, 220] on div at bounding box center [1000, 228] width 24 height 24
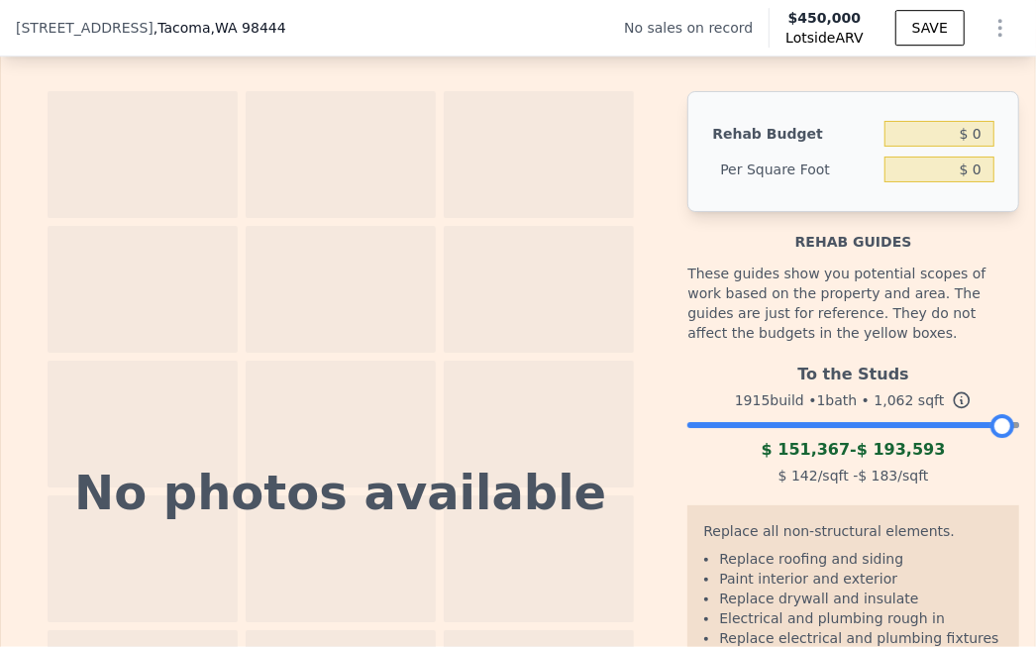
scroll to position [2732, 0]
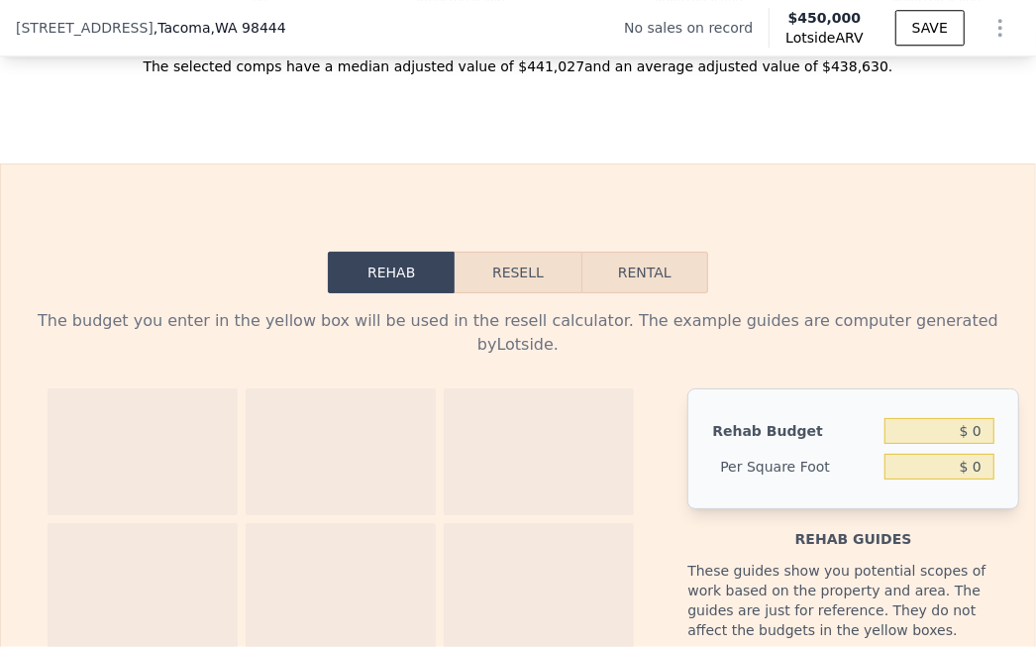
click at [611, 290] on button "Rental" at bounding box center [645, 273] width 127 height 42
select select "30"
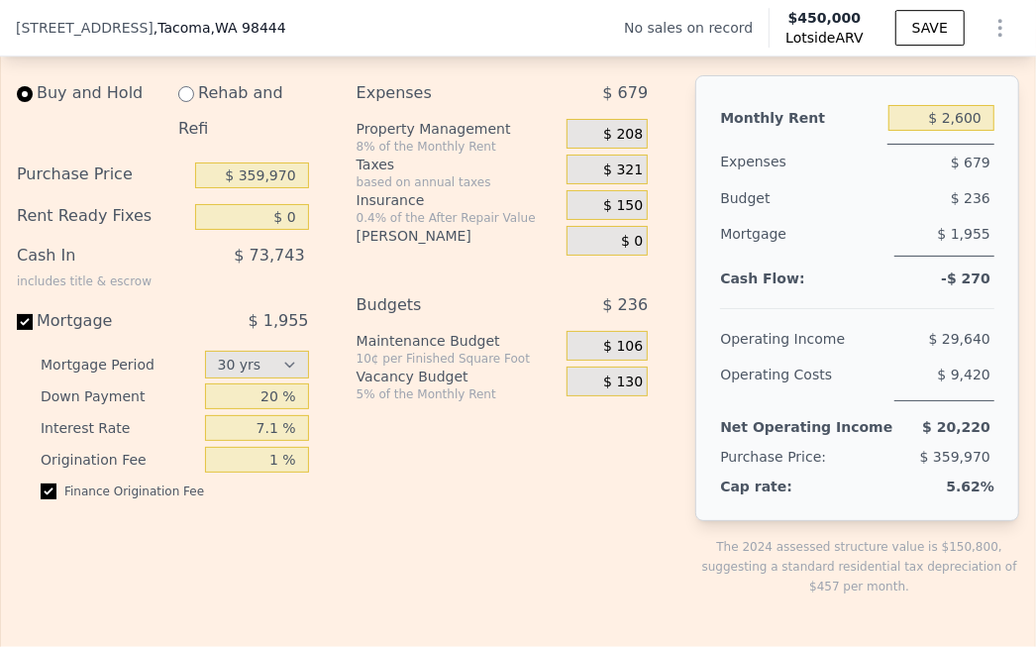
scroll to position [2931, 0]
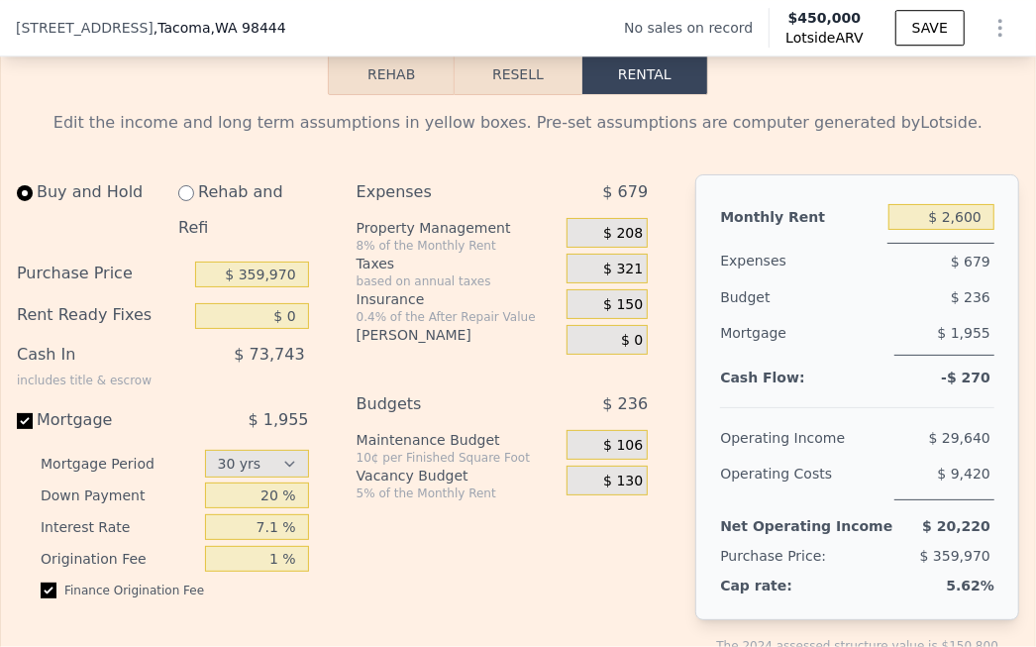
click at [516, 90] on button "Resell" at bounding box center [518, 74] width 126 height 42
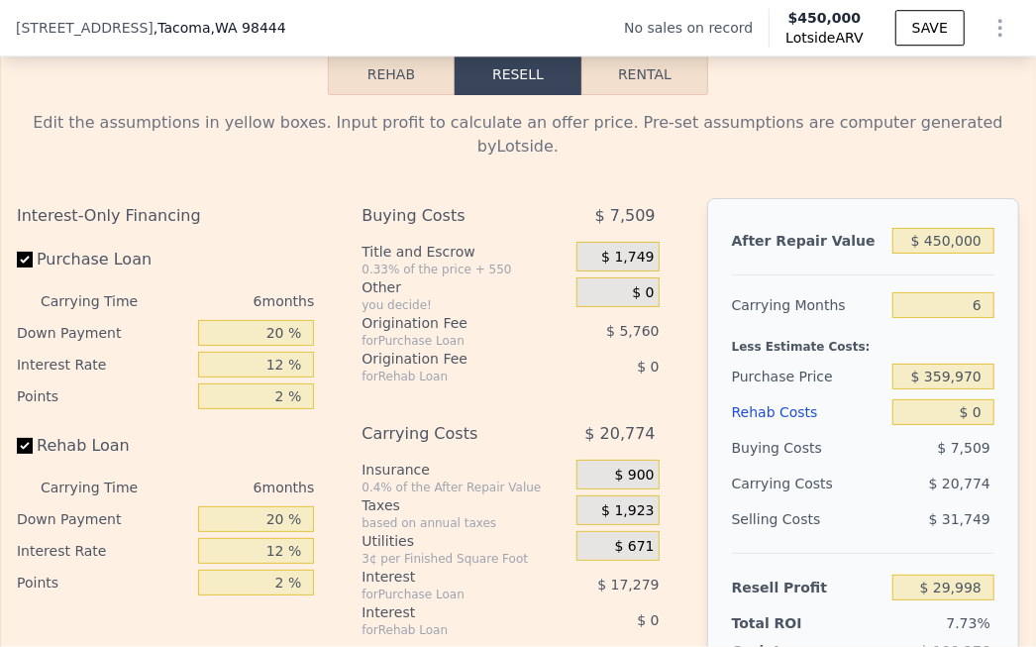
scroll to position [3030, 0]
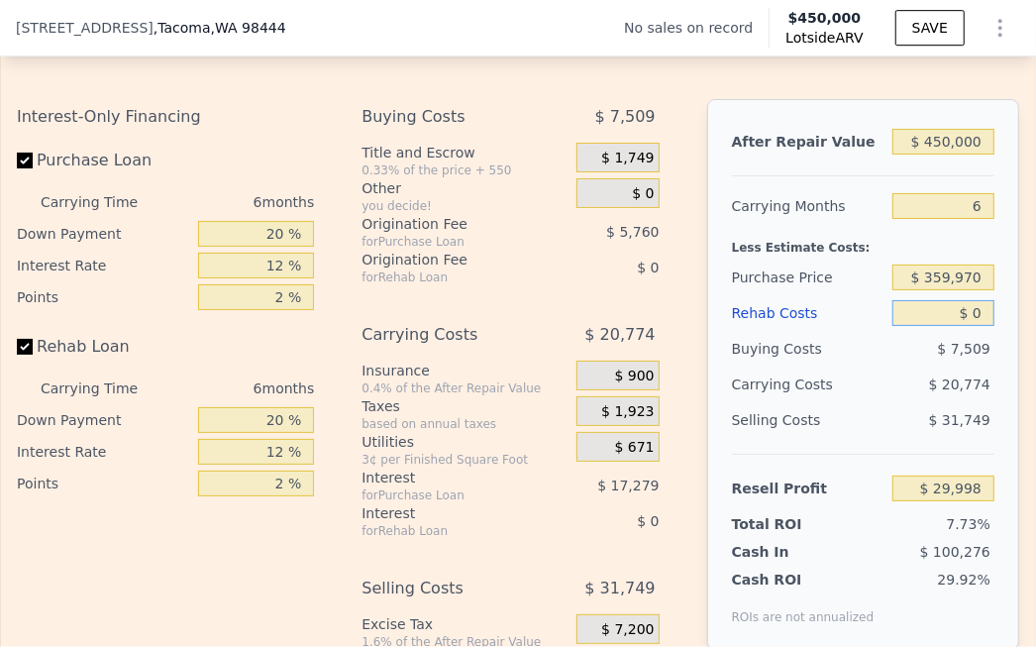
click at [828, 302] on input "$ 0" at bounding box center [944, 313] width 102 height 26
type input "$ 120"
type input "$ 29,870"
type input "$ 120,000"
type input "-$ 97,682"
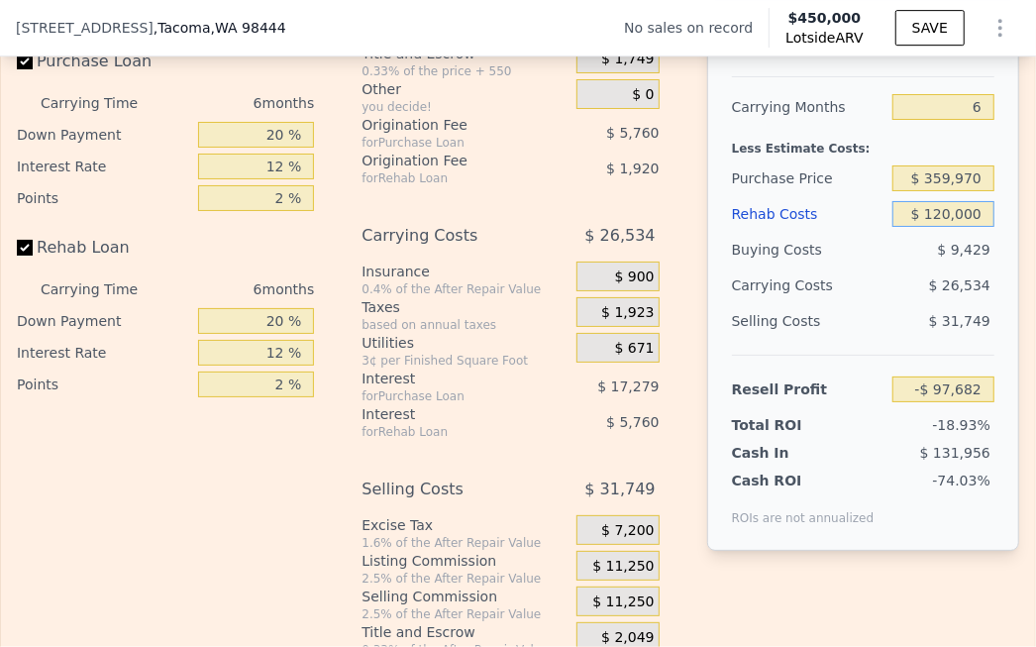
scroll to position [3228, 0]
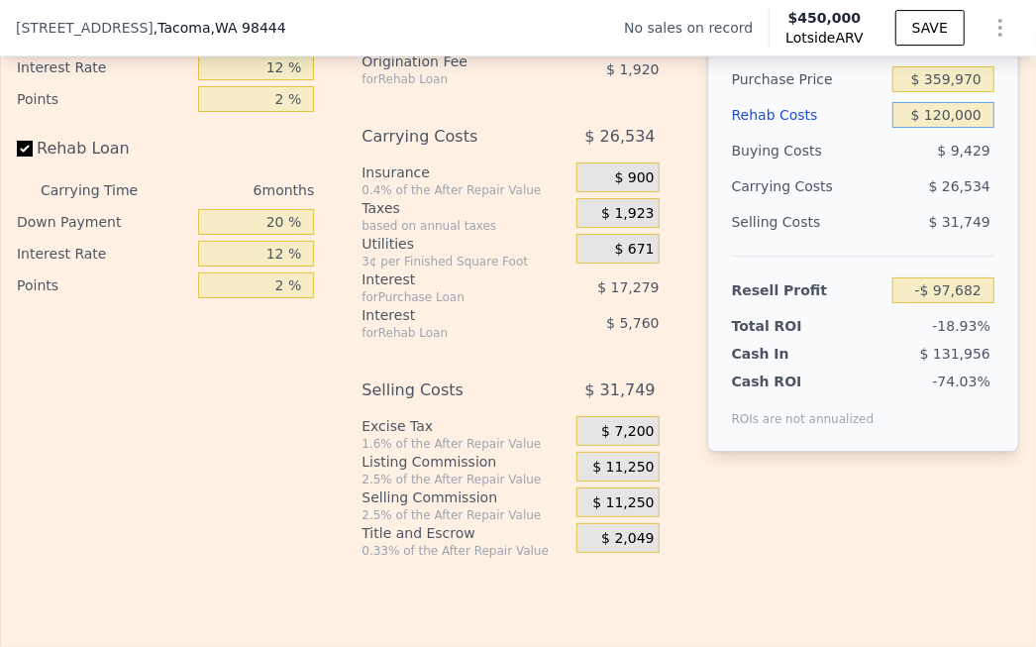
type input "$ 120,000"
click at [758, 492] on div "After Repair Value $ 450,000 Carrying Months 6 Less Estimate Costs: Purchase Pr…" at bounding box center [863, 214] width 312 height 626
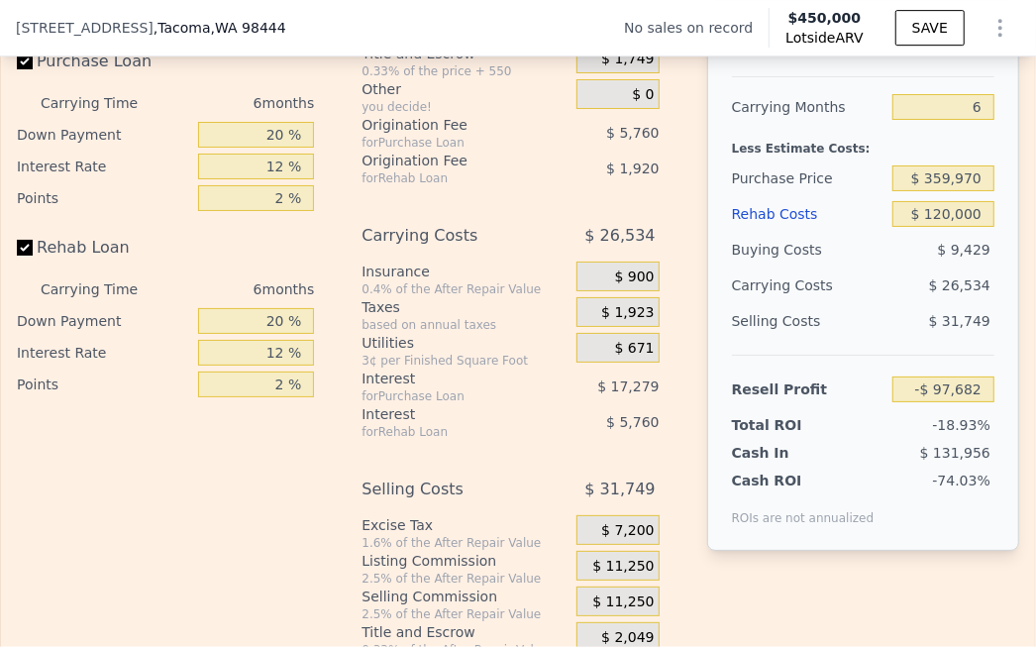
scroll to position [3030, 0]
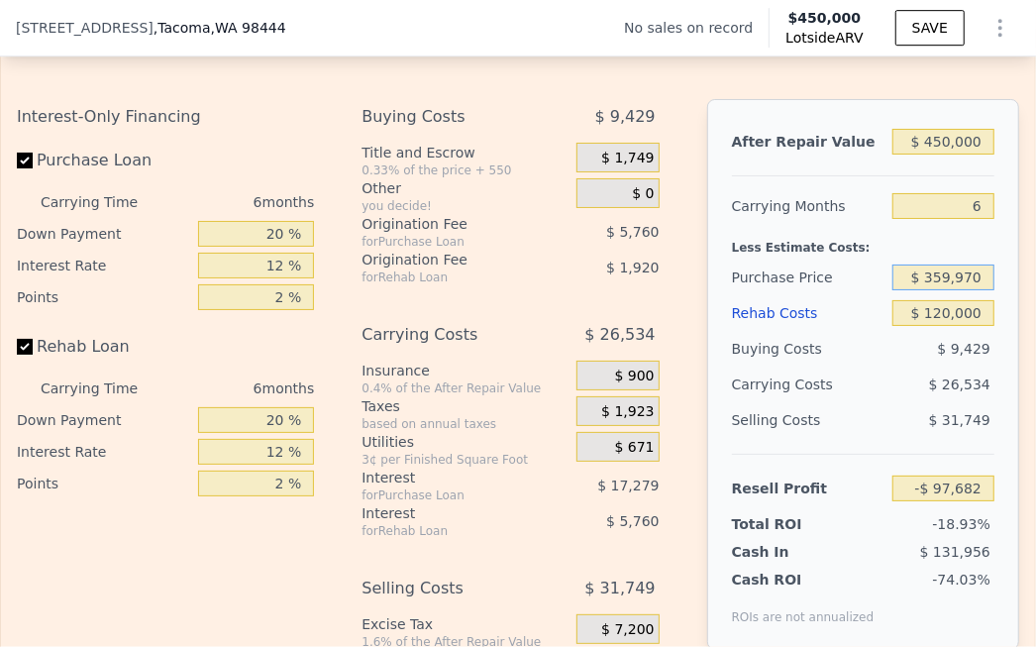
drag, startPoint x: 969, startPoint y: 266, endPoint x: 861, endPoint y: 280, distance: 109.0
click at [828, 280] on div "Purchase Price $ 359,970" at bounding box center [863, 278] width 263 height 36
type input "$ 300,000"
click at [828, 341] on div "$ 9,429" at bounding box center [944, 349] width 102 height 36
type input "-$ 33,672"
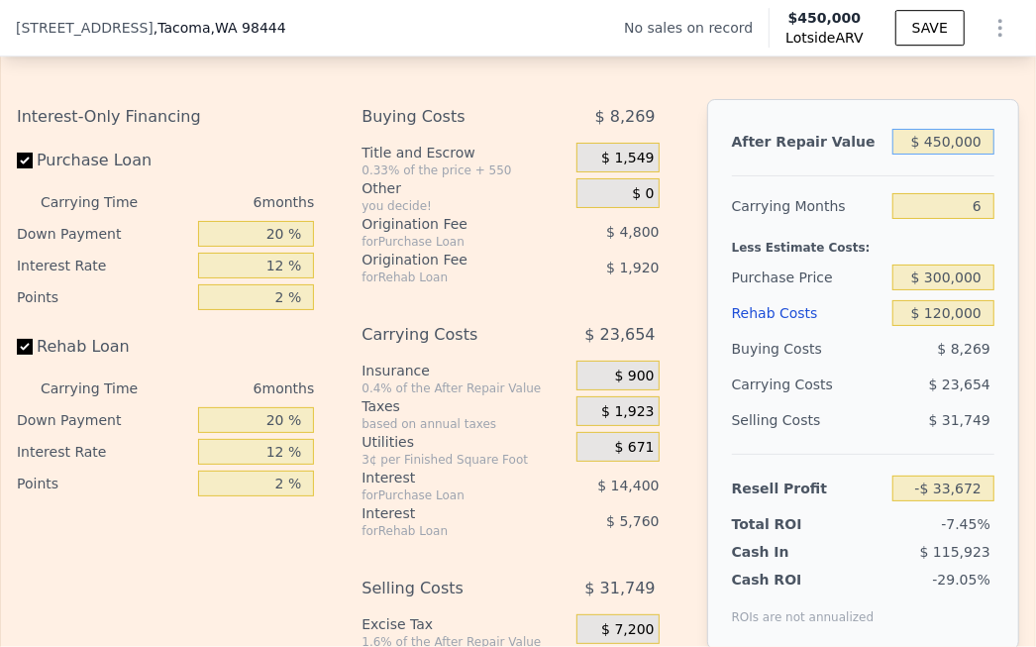
click at [828, 132] on input "$ 450,000" at bounding box center [944, 142] width 102 height 26
type input "$ 40,000"
type input "-$ 414,426"
type input "$ 4,000"
type input "-$ 447,858"
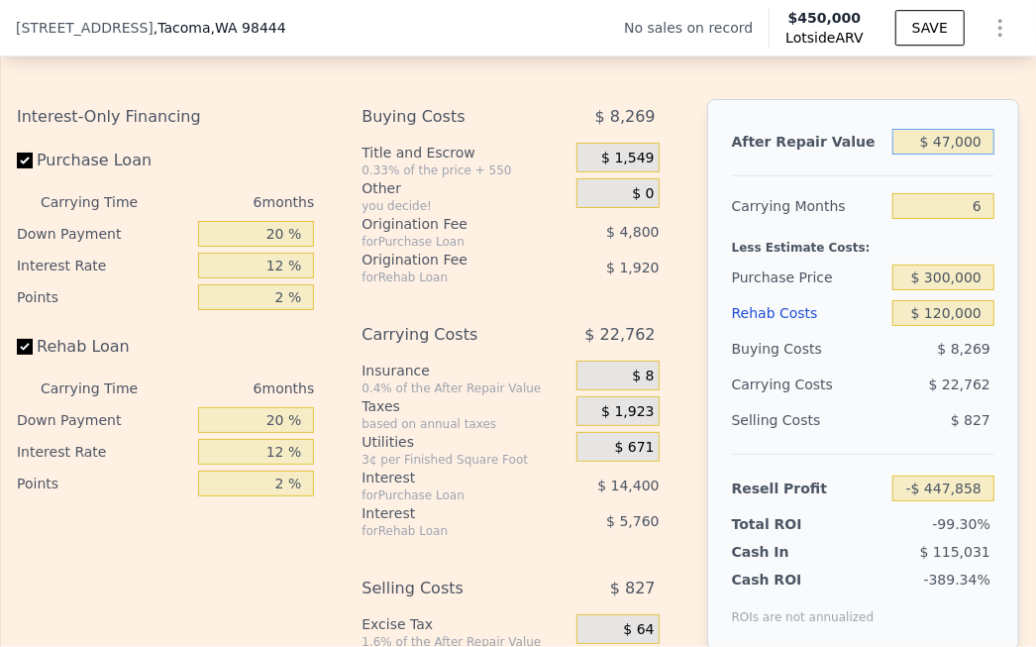
type input "$ 475,000"
type input "-$ 10,455"
click at [828, 159] on div "After Repair Value $ 475,000 Carrying Months 6 Less Estimate Costs: Purchase Pr…" at bounding box center [863, 374] width 312 height 551
click at [828, 129] on input "$ 475,000" at bounding box center [944, 142] width 102 height 26
type input "$ 4,000"
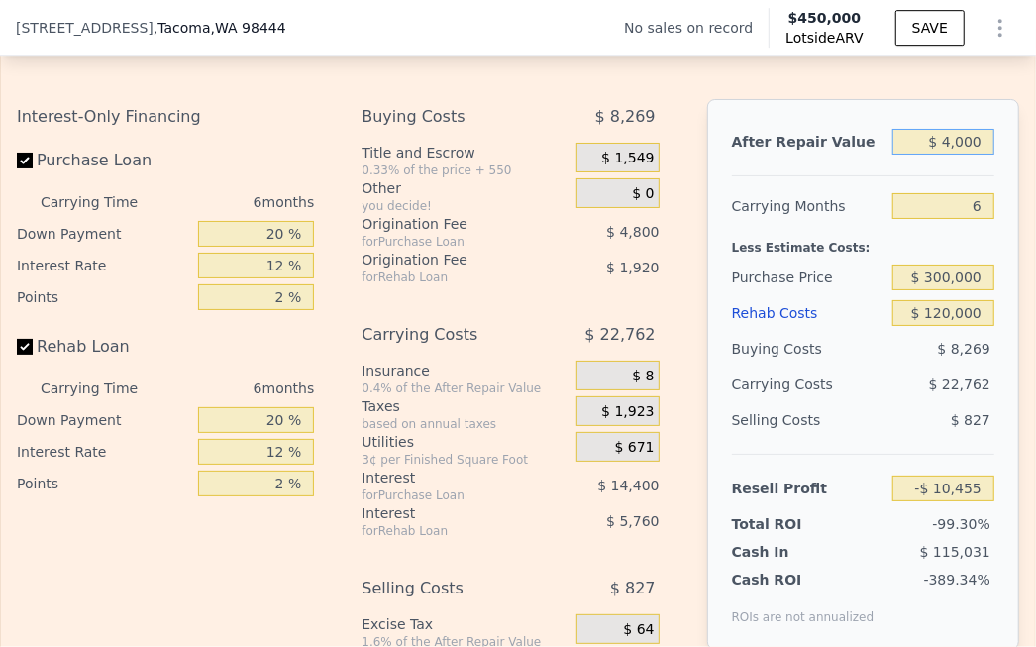
type input "-$ 447,858"
type input "$ 000"
type input "-$ 451,573"
type input "$ 520,000"
type input "$ 31,335"
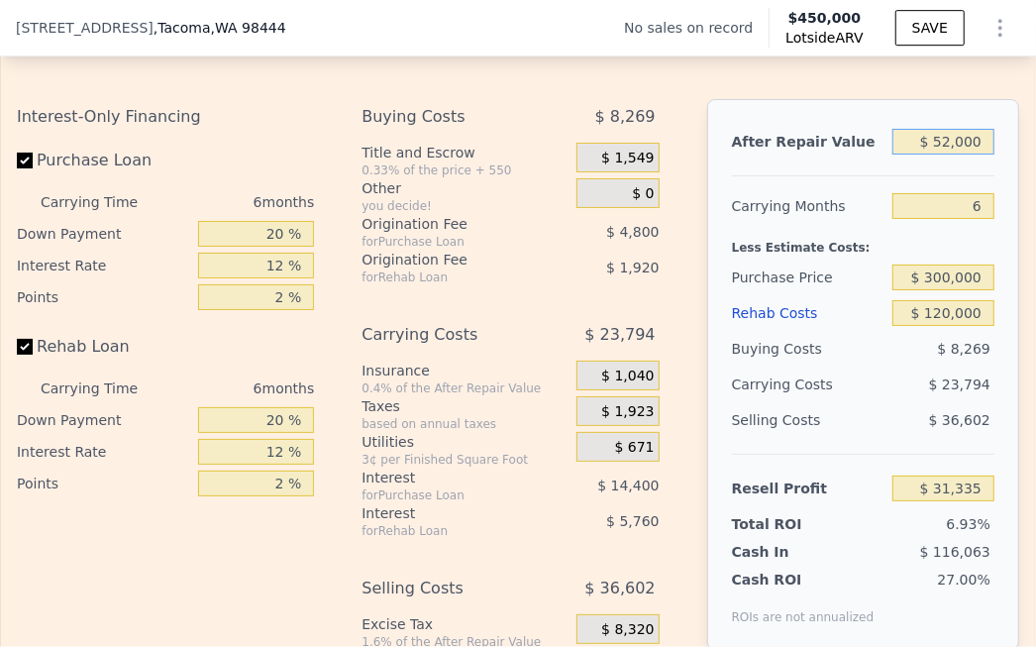
type input "$ 523,000"
type input "$ 34,121"
type input "$ 530,000"
type input "$ 40,622"
type input "$ 530,000"
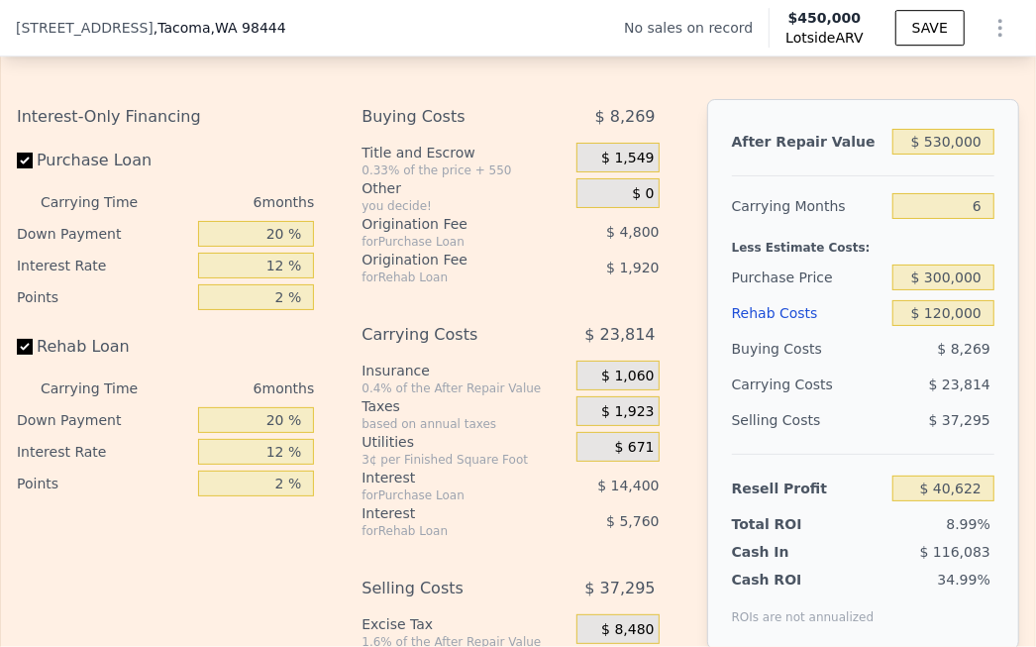
click at [828, 408] on div "Selling Costs" at bounding box center [808, 420] width 153 height 36
click at [828, 267] on input "$ 300,000" at bounding box center [944, 278] width 102 height 26
type input "$ 265,000"
click at [828, 402] on div "$ 37,295" at bounding box center [944, 420] width 102 height 36
type input "$ 77,979"
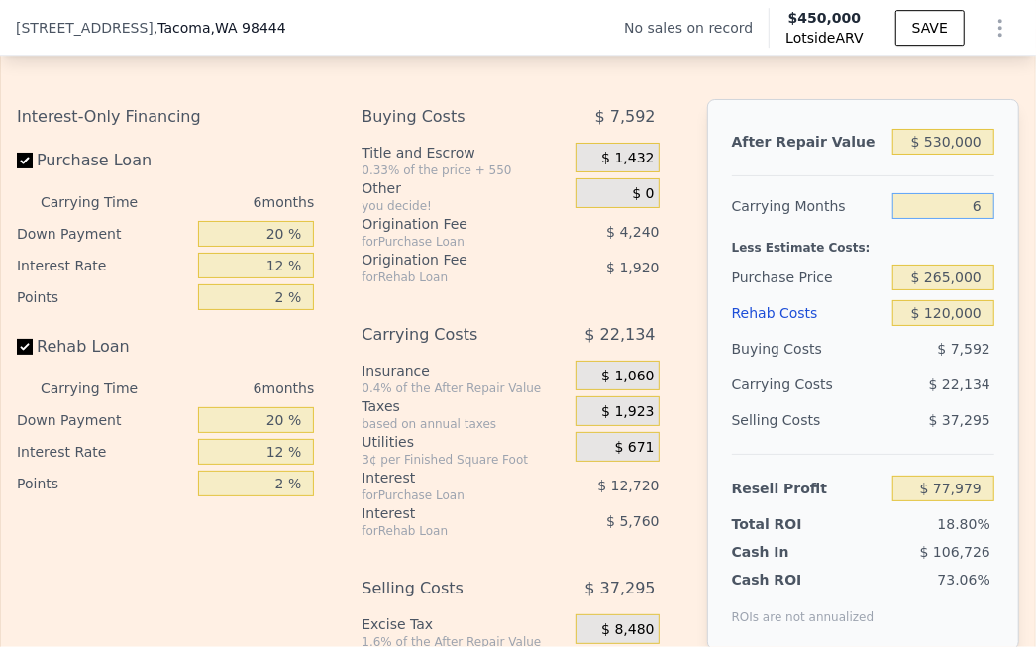
click at [828, 195] on input "6" at bounding box center [944, 206] width 102 height 26
type input "5"
type input "$ 81,668"
type input "5"
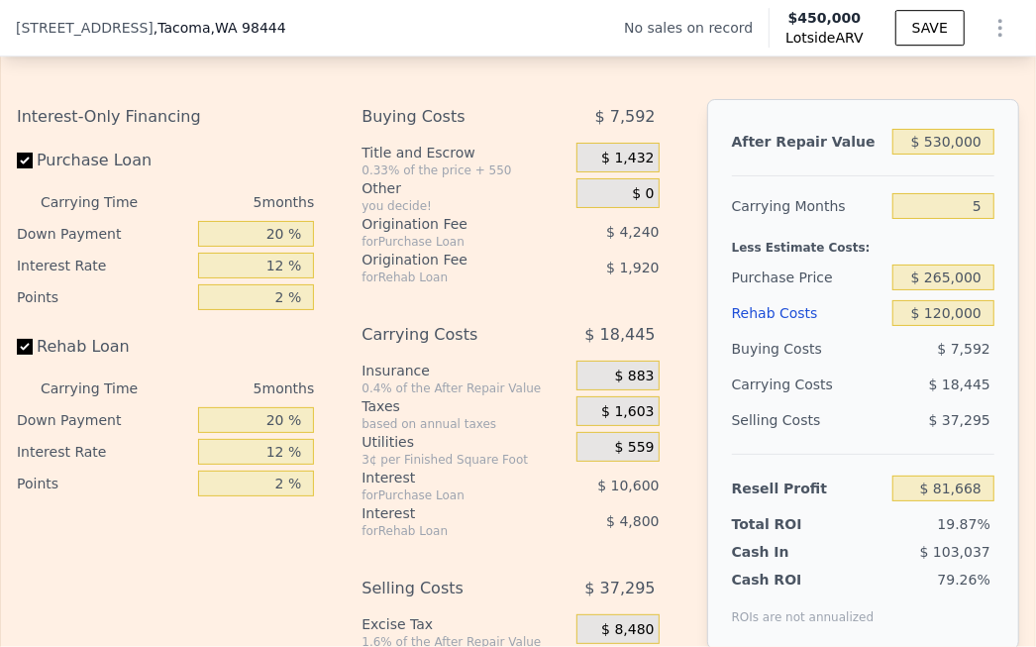
click at [828, 224] on div "Less Estimate Costs:" at bounding box center [863, 242] width 263 height 36
click at [828, 265] on input "$ 265,000" at bounding box center [944, 278] width 102 height 26
type input "$ 300,000"
click at [828, 262] on div "After Repair Value $ 530,000 Carrying Months 5 Less Estimate Costs: Purchase Pr…" at bounding box center [863, 374] width 312 height 551
type input "$ 44,591"
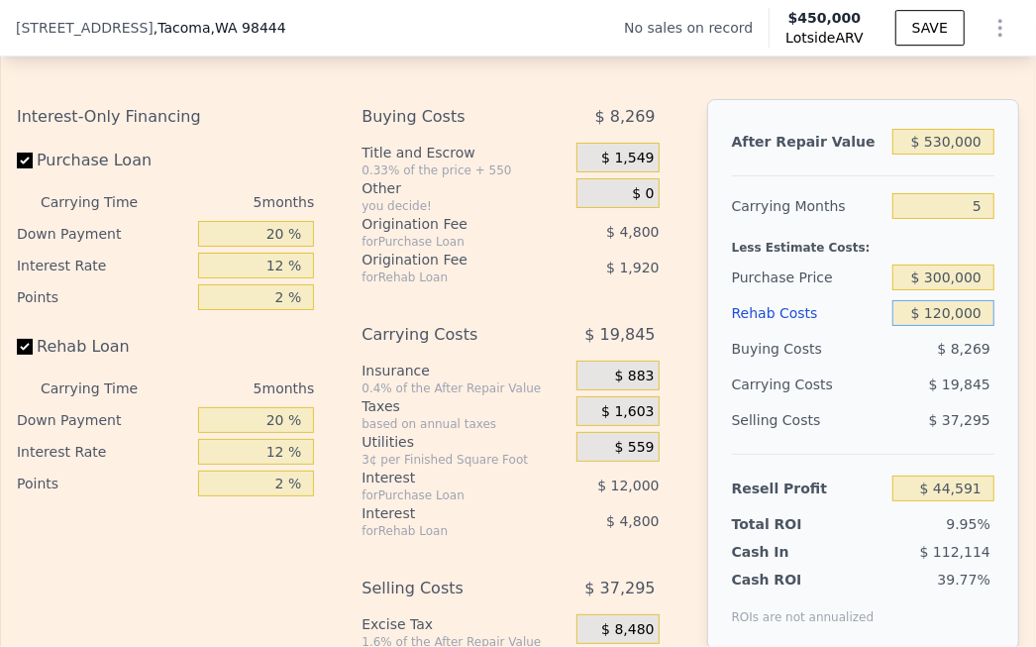
click at [828, 305] on input "$ 120,000" at bounding box center [944, 313] width 102 height 26
type input "$ 0000"
type input "$ 171,311"
type input "$ 60,000"
type input "$ 107,951"
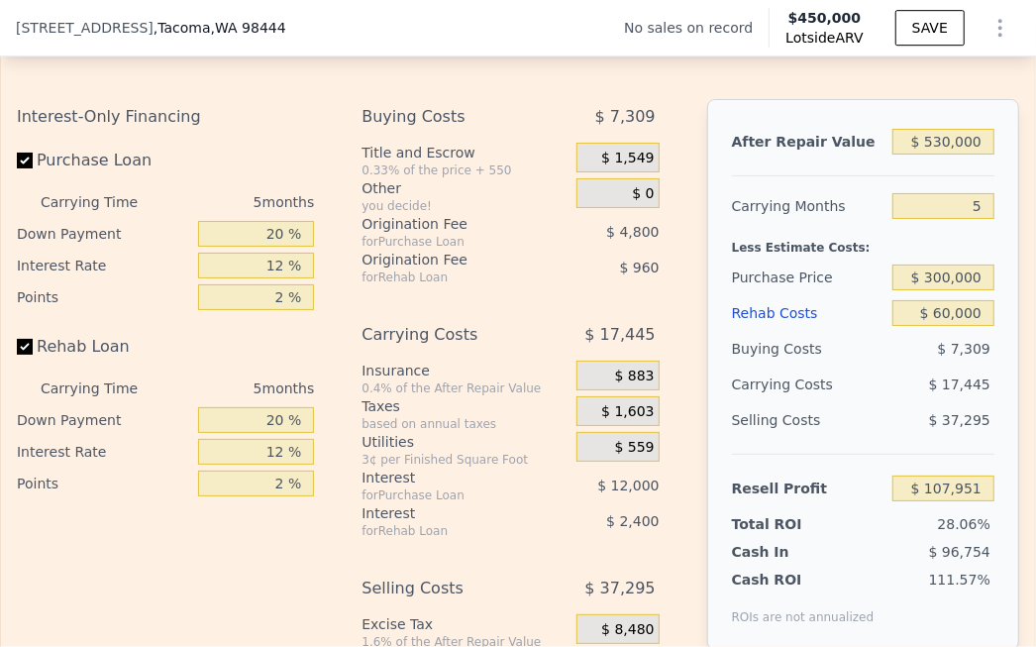
click at [828, 372] on div "$ 17,445" at bounding box center [918, 385] width 154 height 36
click at [828, 306] on input "$ 60,000" at bounding box center [944, 313] width 102 height 26
type input "$ 10,000"
type input "$ 160,751"
type input "$ 120,000"
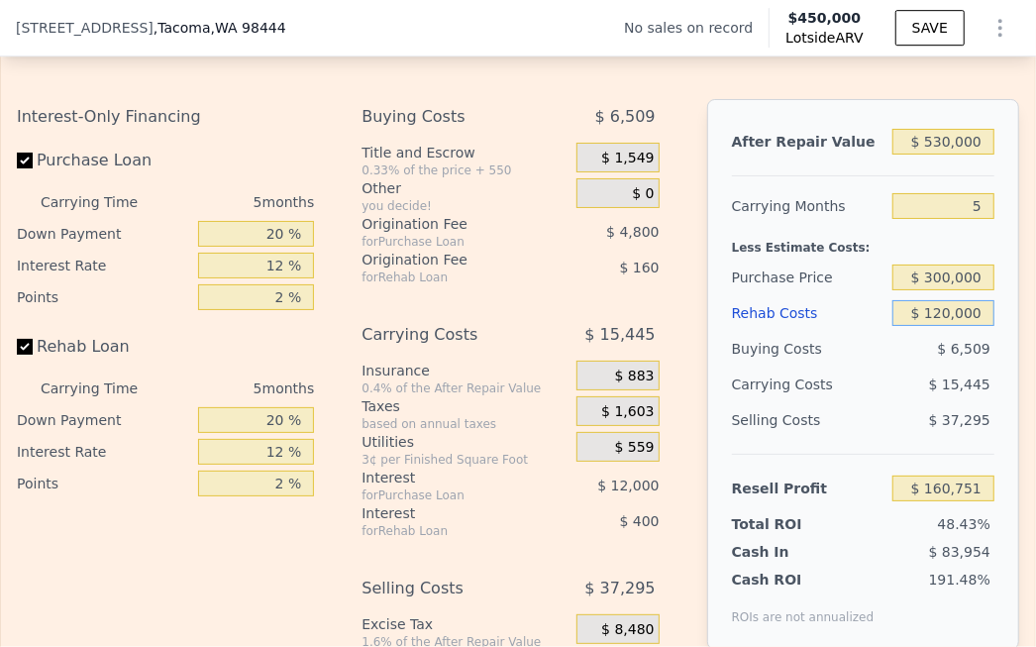
type input "$ 44,591"
type input "$ 120,000"
click at [828, 348] on div "$ 8,269" at bounding box center [944, 349] width 102 height 36
type input "$ 450,000"
type input "6"
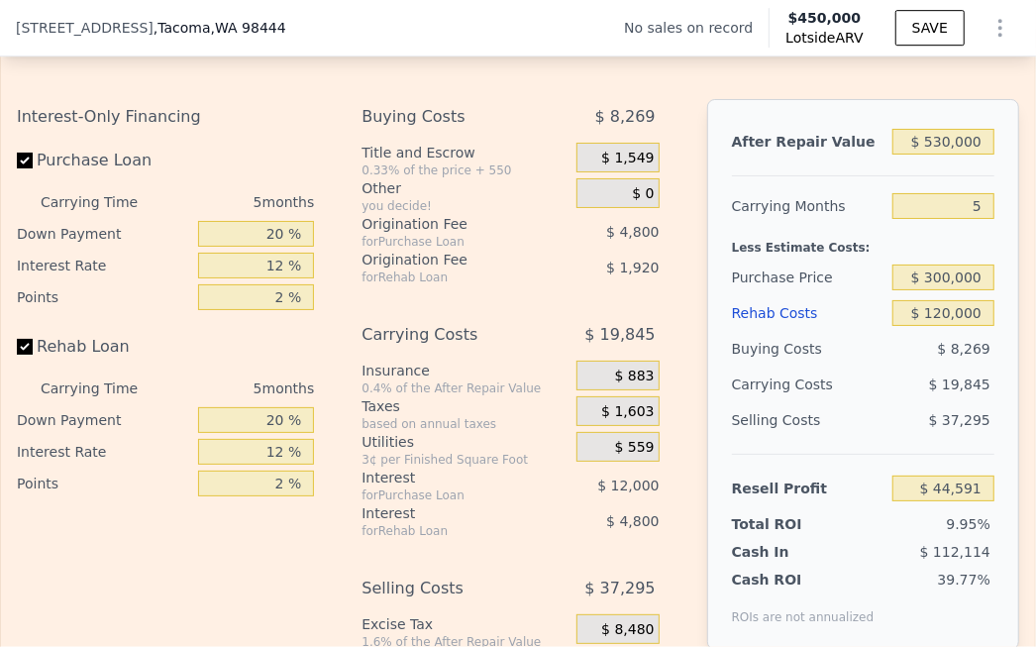
type input "$ 0"
type input "$ 29,998"
click at [828, 132] on input "$ 450,000" at bounding box center [944, 142] width 102 height 26
type input "$ 530,000"
type input "$ 104,292"
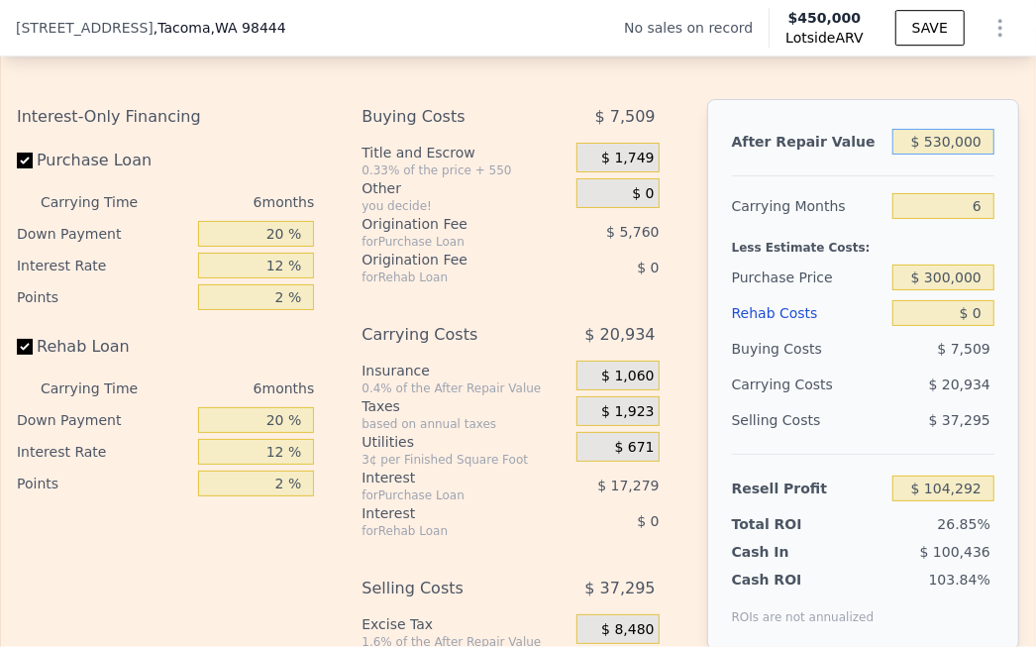
type input "$ 530,000"
click at [828, 307] on input "$ 0" at bounding box center [944, 313] width 102 height 26
type input "$ 120,000"
type input "-$ 23,388"
type input "$ 120,000"
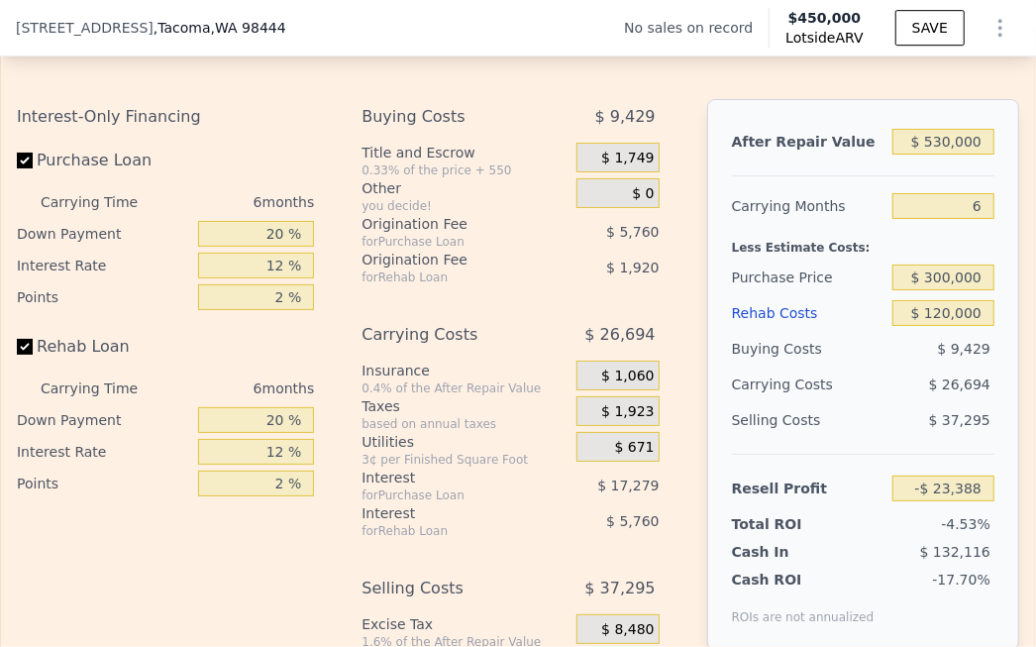
click at [828, 400] on div "After Repair Value $ 530,000 Carrying Months 6 Less Estimate Costs: Purchase Pr…" at bounding box center [863, 374] width 312 height 551
click at [828, 194] on input "6" at bounding box center [944, 206] width 102 height 26
type input "5"
type input "-$ 18,939"
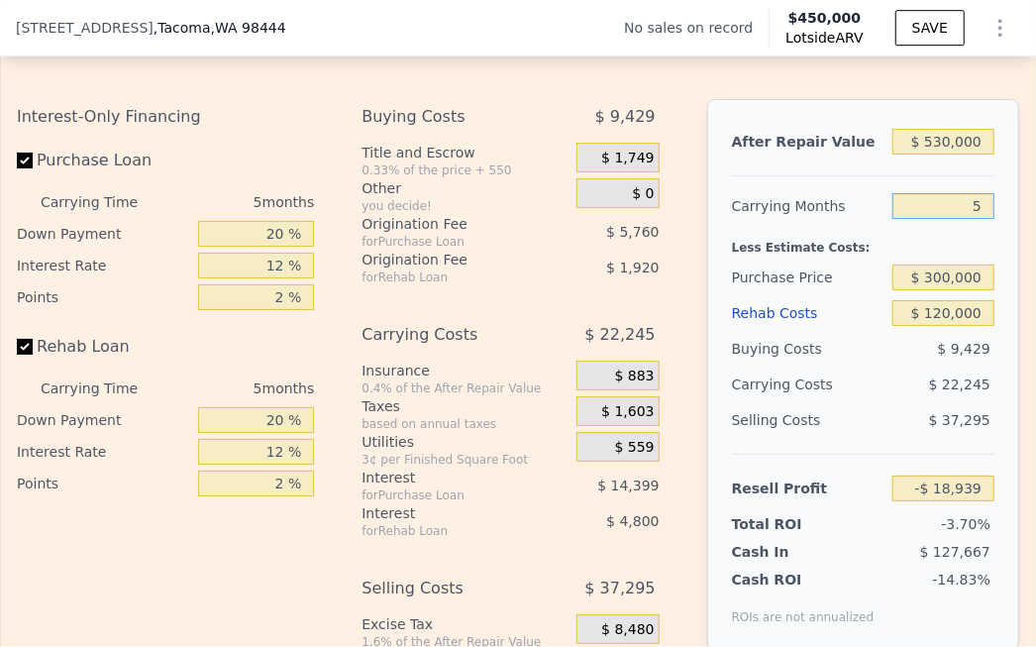
type input "5"
click at [828, 160] on div at bounding box center [863, 168] width 263 height 17
click at [828, 383] on div "$ 22,245" at bounding box center [918, 385] width 154 height 36
click at [828, 301] on input "$ 120,000" at bounding box center [944, 313] width 102 height 26
type input "$ 60,000"
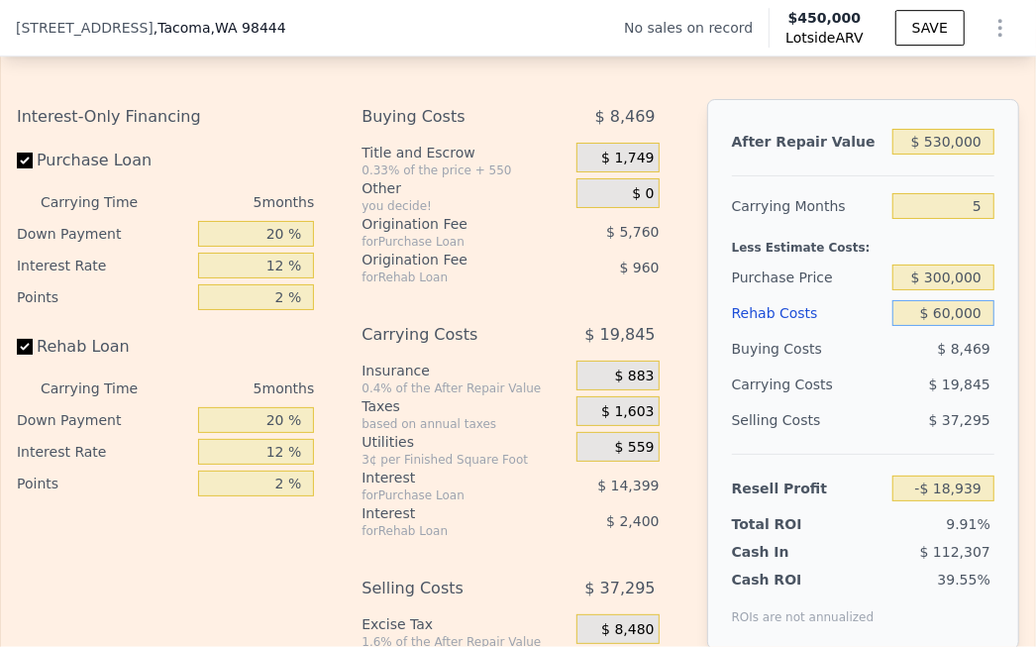
type input "$ 44,421"
click at [828, 367] on div "$ 19,845" at bounding box center [918, 385] width 154 height 36
click at [828, 304] on input "$ 60,000" at bounding box center [944, 313] width 102 height 26
type input "$ 0000"
type input "$ 107,781"
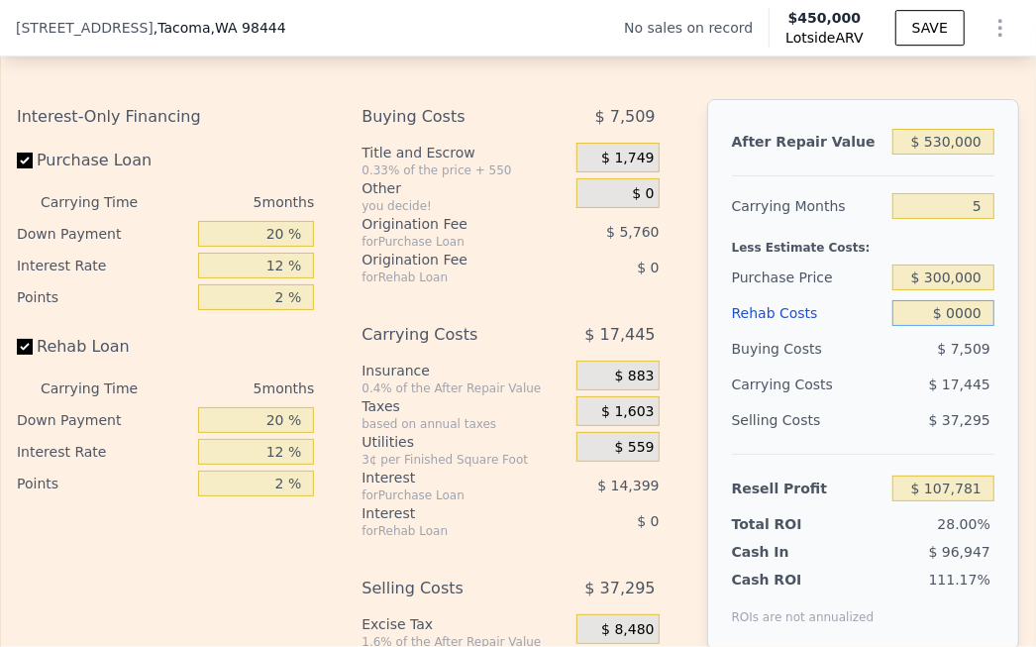
type input "$ 80,000"
type input "$ 23,301"
type input "$ 80,000"
click at [828, 129] on input "$ 530,000" at bounding box center [944, 142] width 102 height 26
type input "$ 50,000"
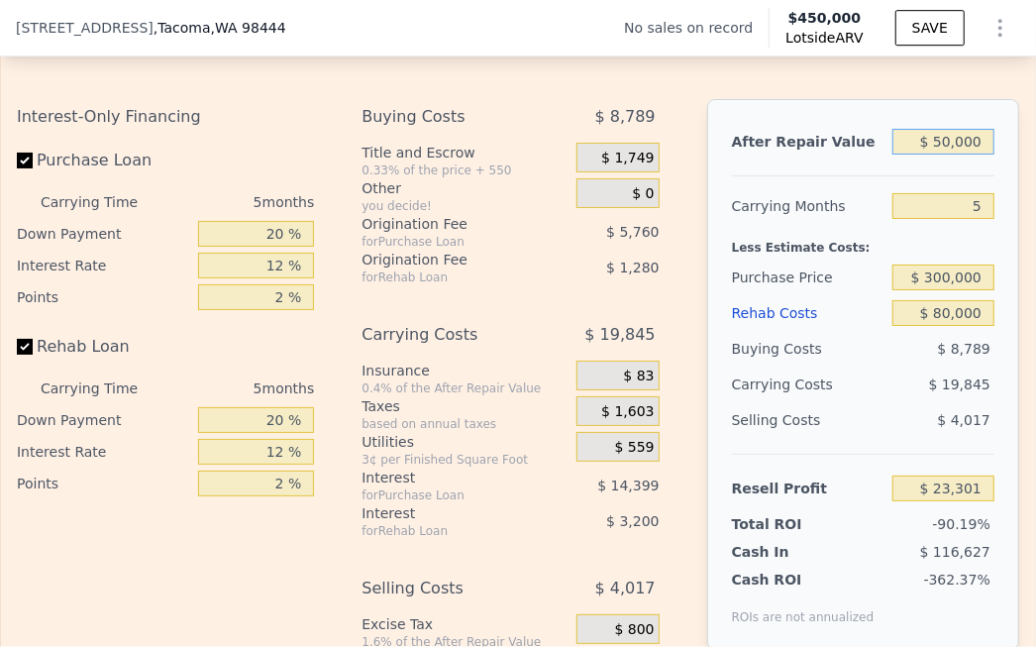
type input "-$ 422,621"
type input "$ 550,000"
type input "$ 41,880"
type input "$ 50,000"
type input "-$ 422,621"
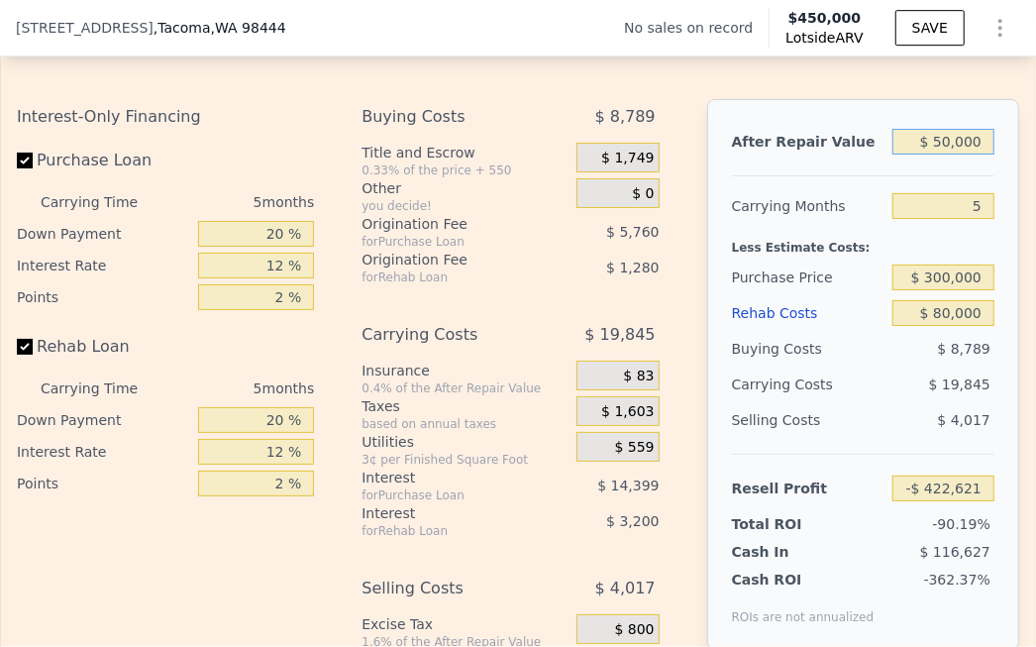
type input "$ 5,000"
type input "-$ 464,426"
type input "$ 52,000"
type input "-$ 420,763"
type input "$ 525,000"
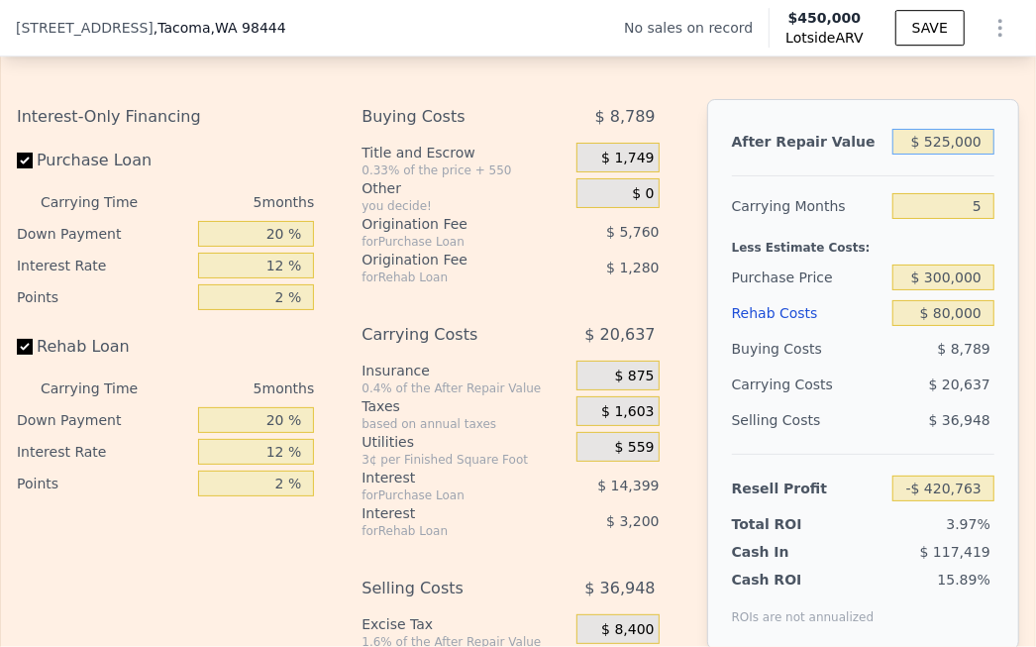
type input "$ 18,656"
type input "$ 5,000"
type input "-$ 464,426"
type input "$ 530,000"
type input "$ 23,301"
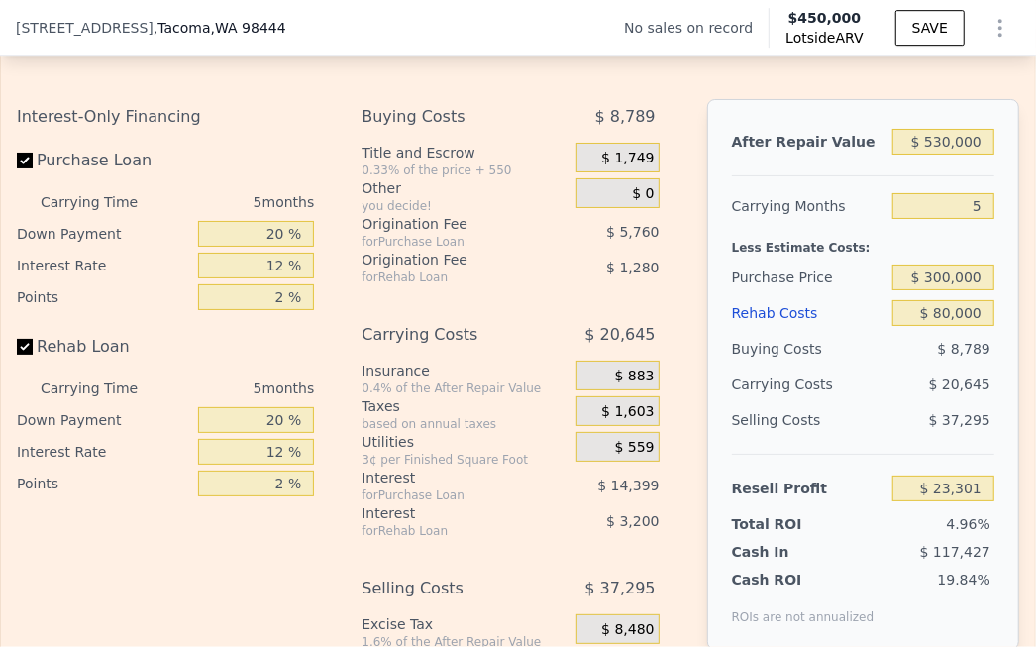
click at [828, 160] on div at bounding box center [863, 168] width 263 height 17
click at [828, 269] on input "$ 300,000" at bounding box center [944, 278] width 102 height 26
type input "$ 285,000"
click at [828, 371] on div "$ 20,645" at bounding box center [918, 385] width 154 height 36
type input "$ 102,721"
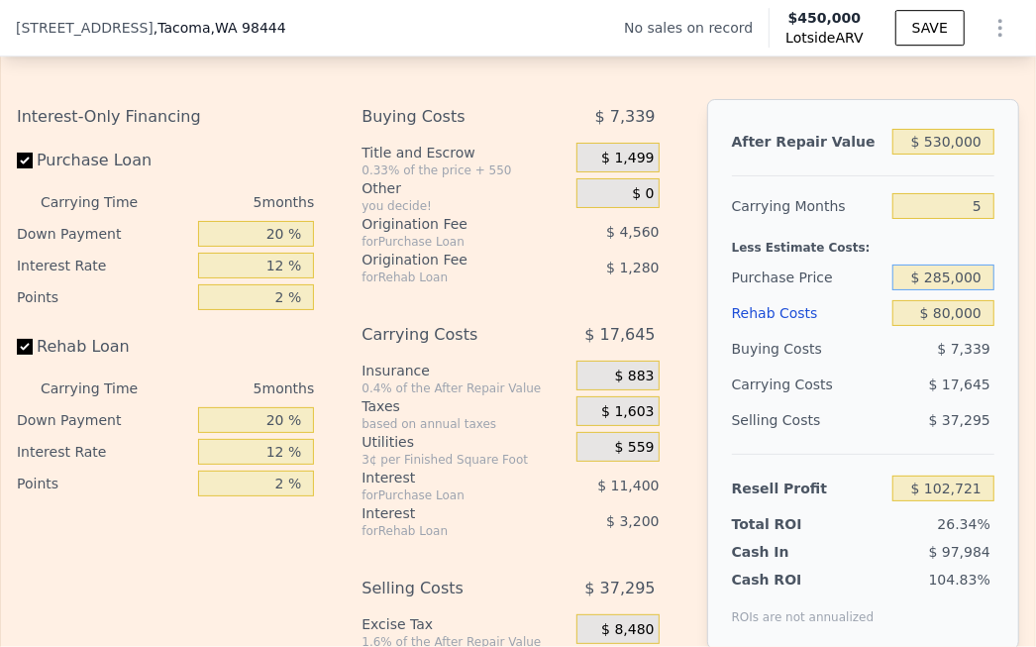
click at [828, 268] on input "$ 285,000" at bounding box center [944, 278] width 102 height 26
type input "$ 295,000"
click at [828, 323] on div "After Repair Value $ 530,000 Carrying Months 5 Less Estimate Costs: Purchase Pr…" at bounding box center [863, 374] width 312 height 551
type input "$ 92,128"
click at [828, 303] on input "$ 80,000" at bounding box center [944, 313] width 102 height 26
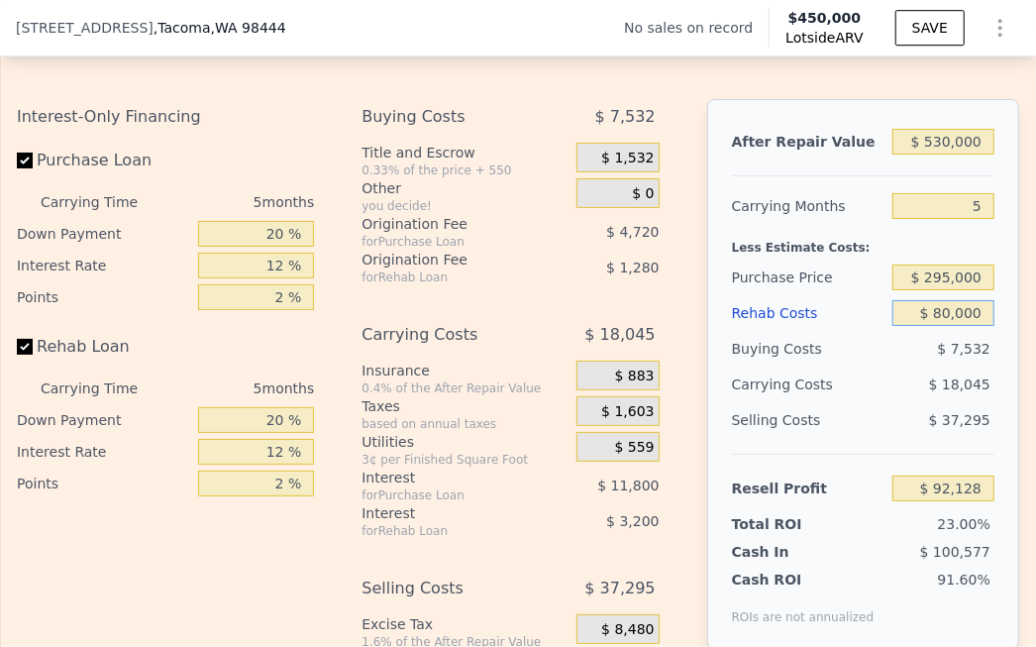
type input "$ 0000"
type input "$ 176,608"
type input "$ 100,000"
type input "$ 71,008"
type input "$ 100,000"
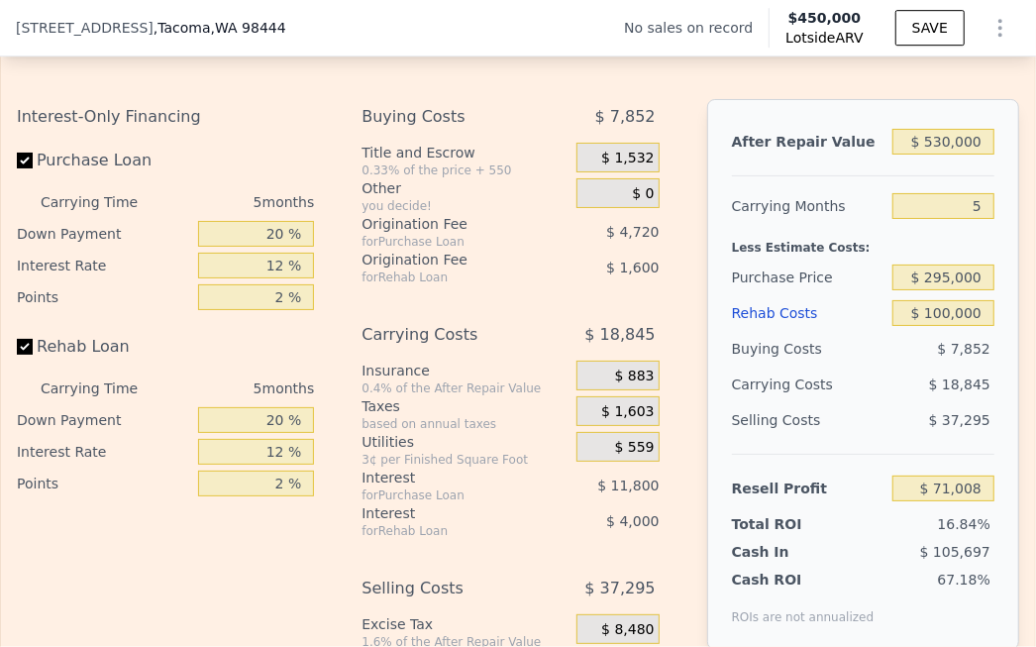
click at [828, 302] on div "After Repair Value $ 530,000 Carrying Months 5 Less Estimate Costs: Purchase Pr…" at bounding box center [863, 374] width 312 height 551
click at [828, 267] on input "$ 295,000" at bounding box center [944, 278] width 102 height 26
type input "$ 315,000"
click at [828, 268] on div "After Repair Value $ 530,000 Carrying Months 5 Less Estimate Costs: Purchase Pr…" at bounding box center [863, 374] width 312 height 551
type input "$ 49,821"
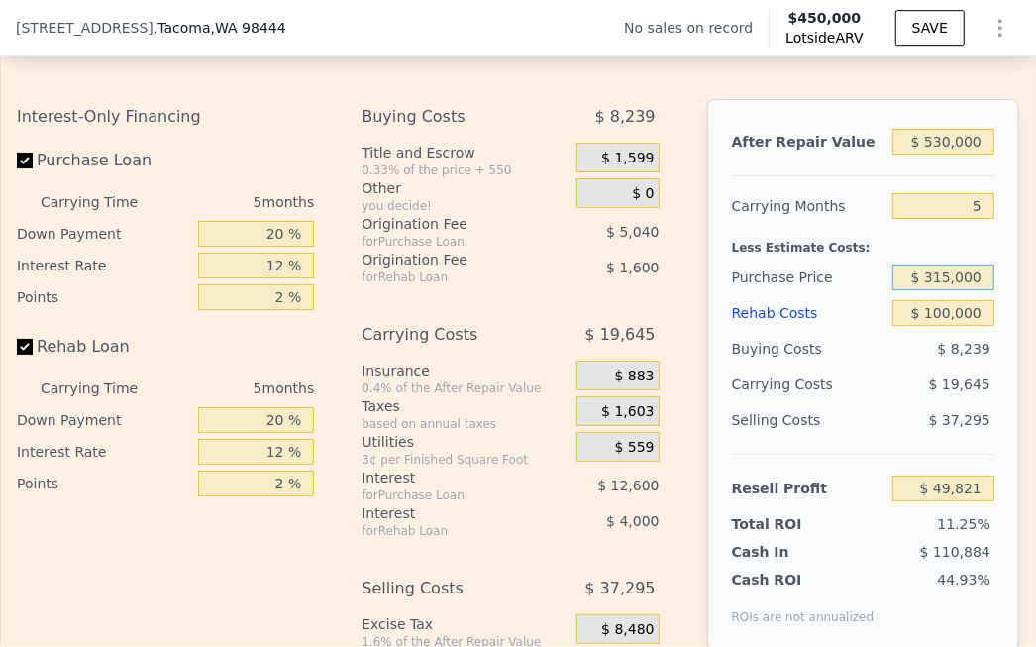
click at [828, 268] on input "$ 315,000" at bounding box center [944, 278] width 102 height 26
type input "$ 307,000"
click at [828, 231] on div "After Repair Value $ 530,000 Carrying Months 5 Less Estimate Costs: Purchase Pr…" at bounding box center [863, 374] width 312 height 551
type input "$ 58,296"
click at [828, 300] on input "$ 100,000" at bounding box center [944, 313] width 102 height 26
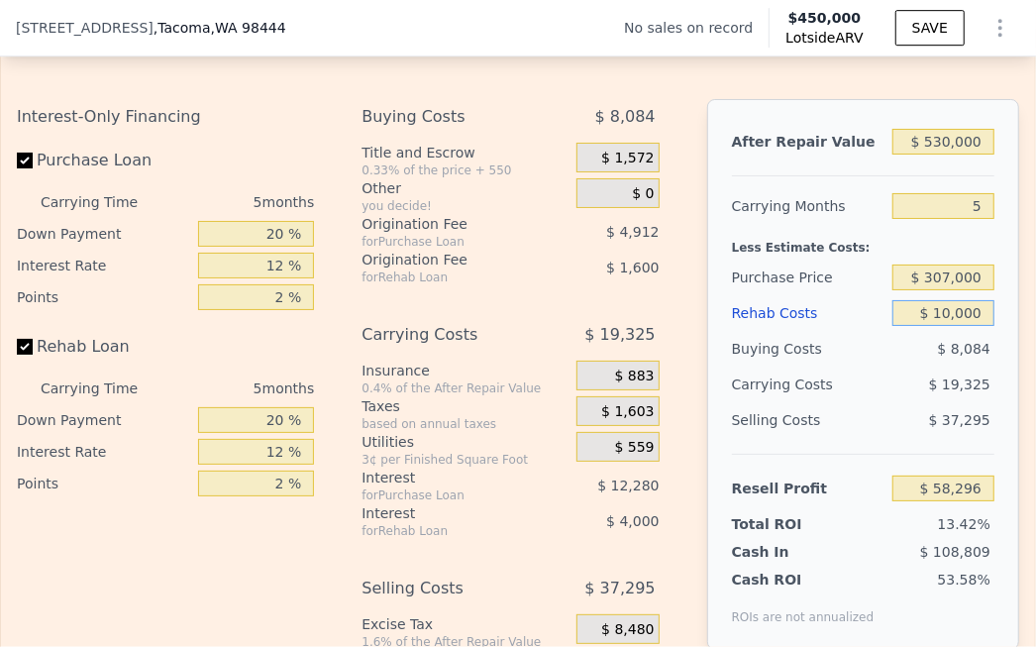
type input "$ 110,000"
type input "$ 47,736"
type input "$ 110,000"
click at [828, 313] on div "After Repair Value $ 530,000 Carrying Months 5 Less Estimate Costs: Purchase Pr…" at bounding box center [863, 374] width 312 height 551
click at [828, 348] on div "Buying Costs" at bounding box center [808, 349] width 153 height 36
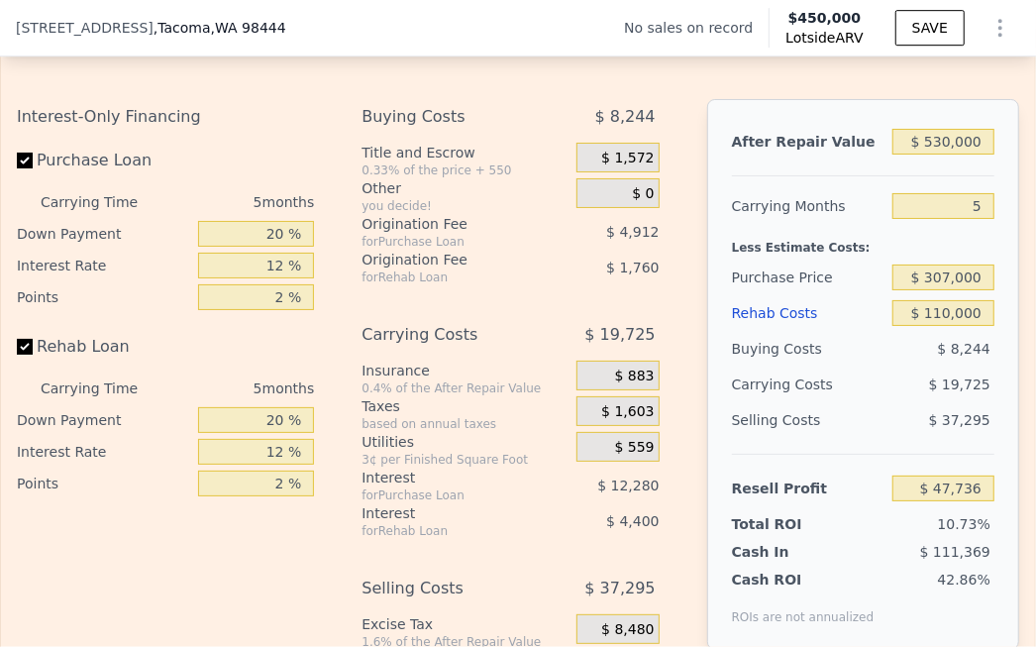
scroll to position [3228, 0]
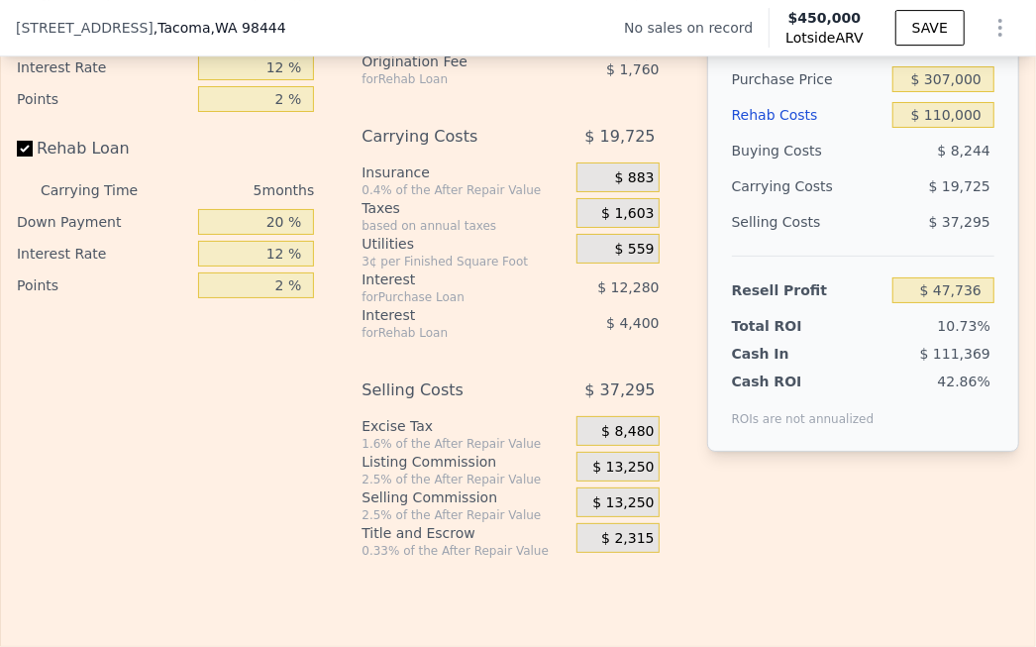
click at [617, 459] on span "$ 13,250" at bounding box center [622, 468] width 61 height 18
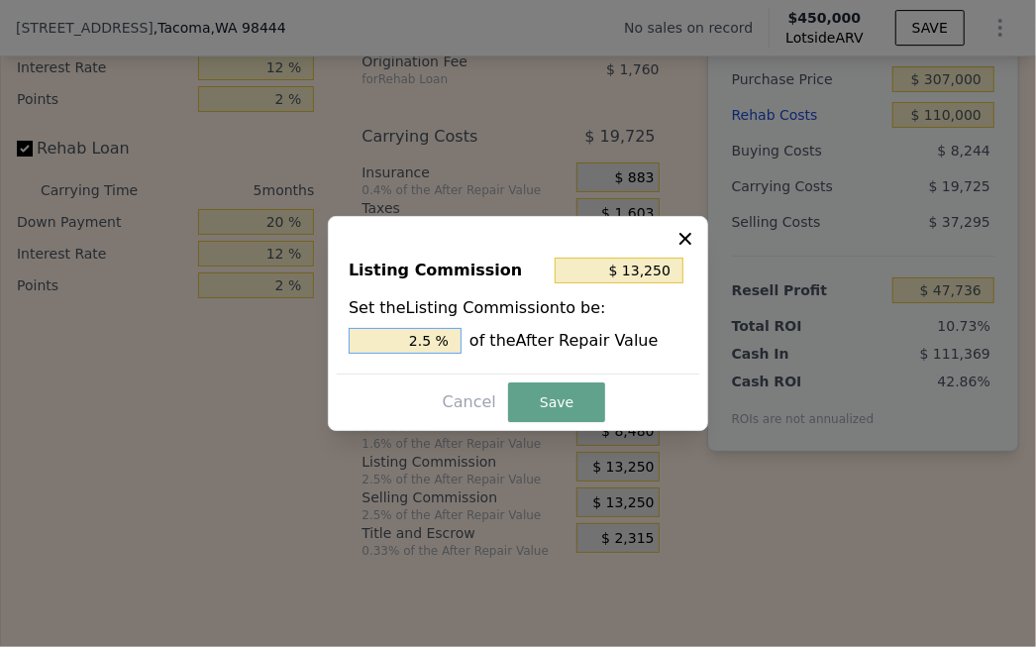
click at [433, 345] on input "2.5 %" at bounding box center [405, 341] width 113 height 26
type input "$ 10,600"
type input "2 %"
type input "$ 0"
type input "0 %"
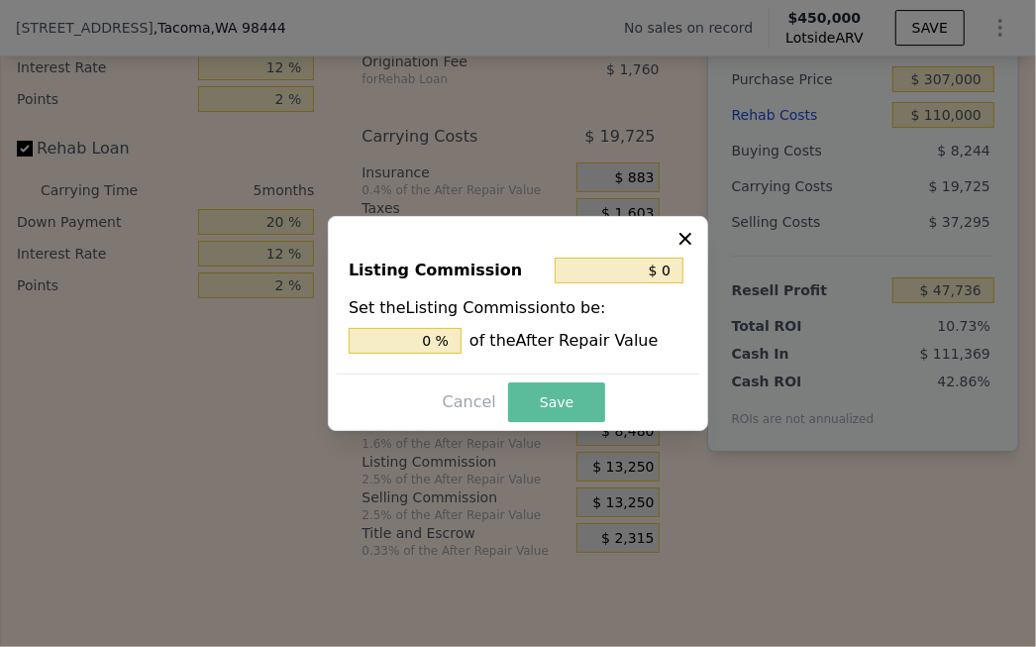
click at [556, 394] on button "Save" at bounding box center [556, 402] width 97 height 40
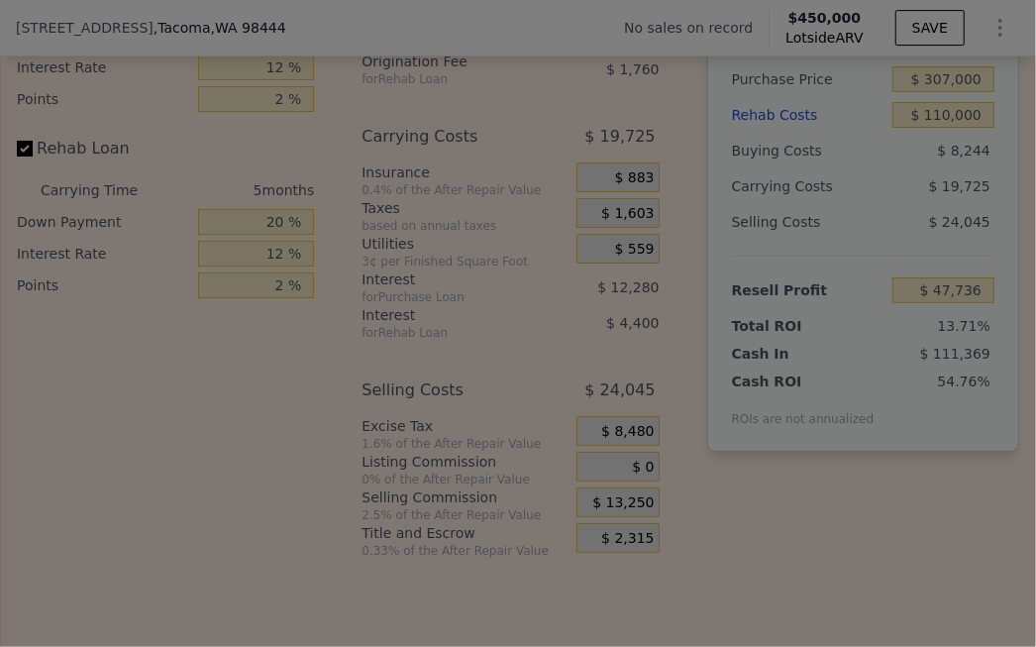
type input "$ 60,986"
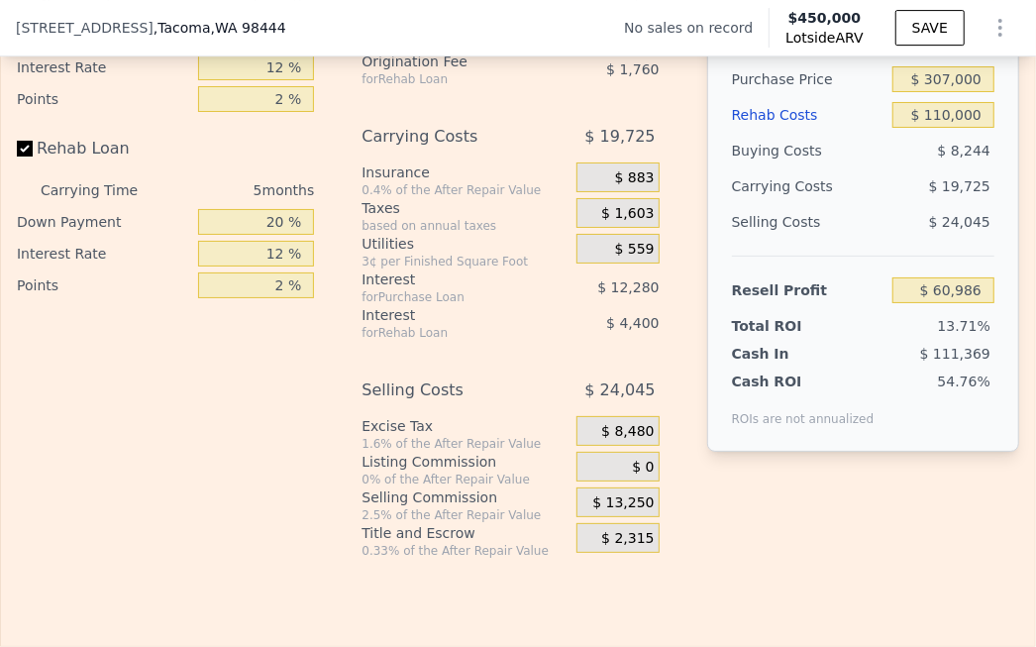
click at [614, 494] on span "$ 13,250" at bounding box center [622, 503] width 61 height 18
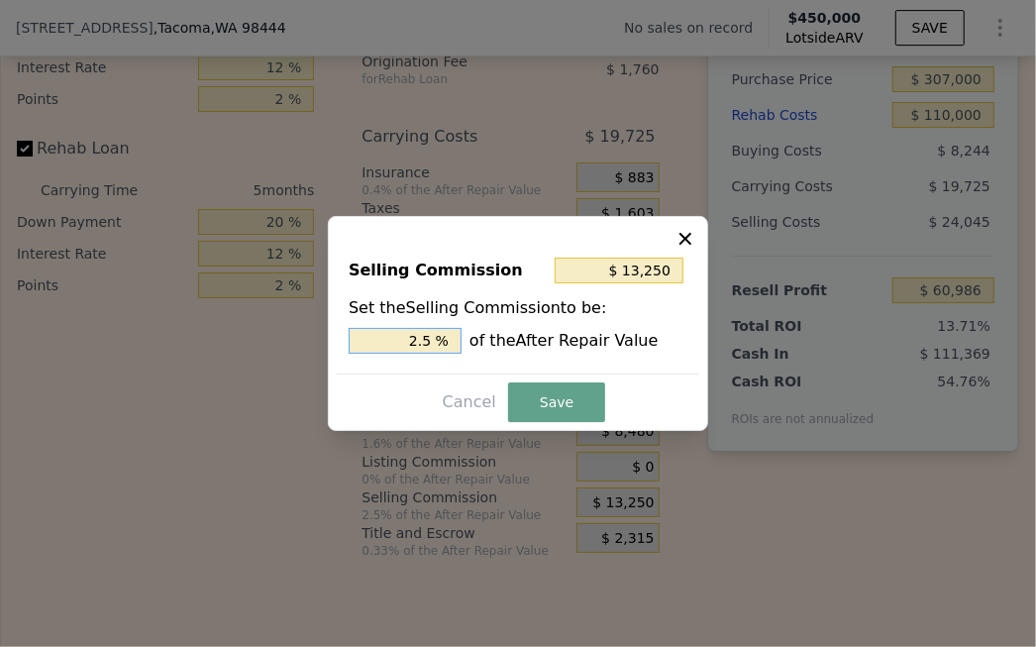
drag, startPoint x: 445, startPoint y: 342, endPoint x: 371, endPoint y: 346, distance: 74.4
click at [371, 346] on input "2.5 %" at bounding box center [405, 341] width 113 height 26
type input "$ 0"
type input "0 %"
click at [539, 403] on button "Save" at bounding box center [556, 402] width 97 height 40
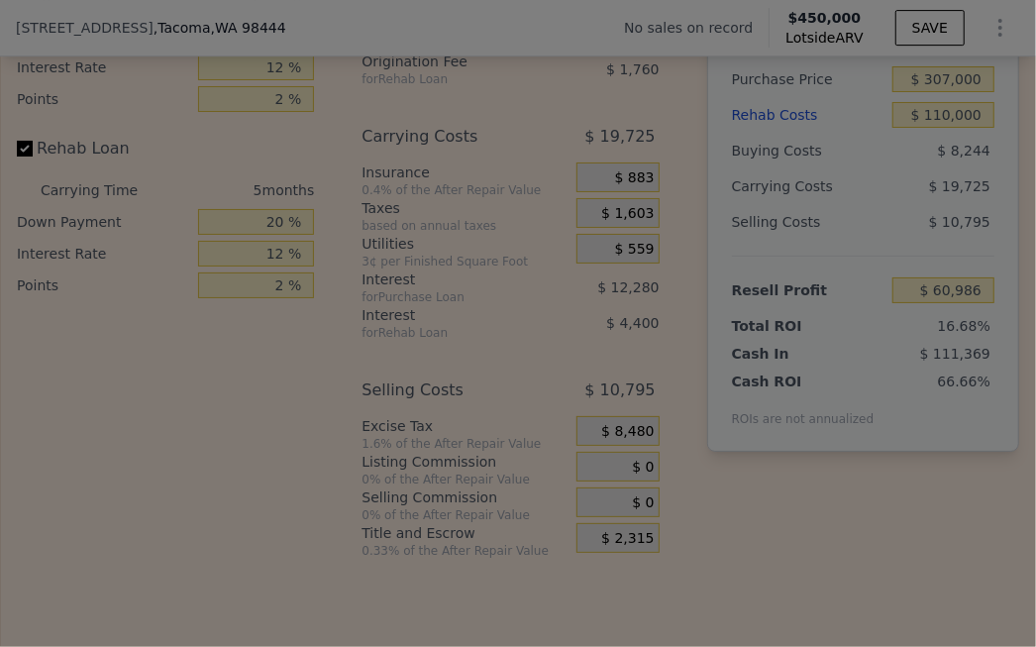
type input "$ 74,236"
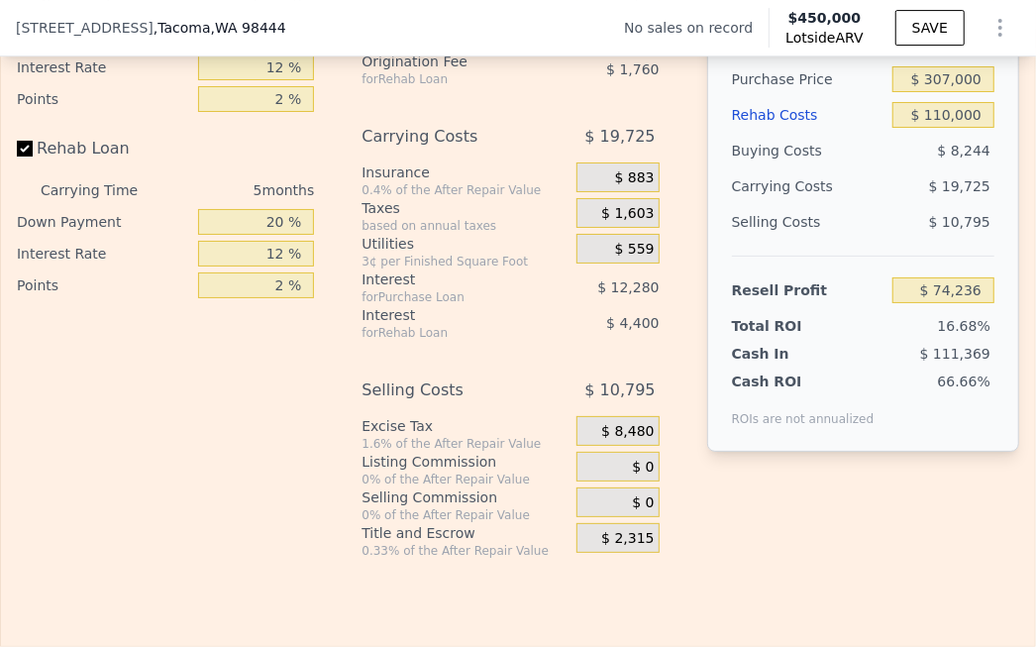
click at [828, 516] on div "Rehab Resell Rental Edit the assumptions in yellow boxes. Input profit to calcu…" at bounding box center [518, 157] width 1036 height 979
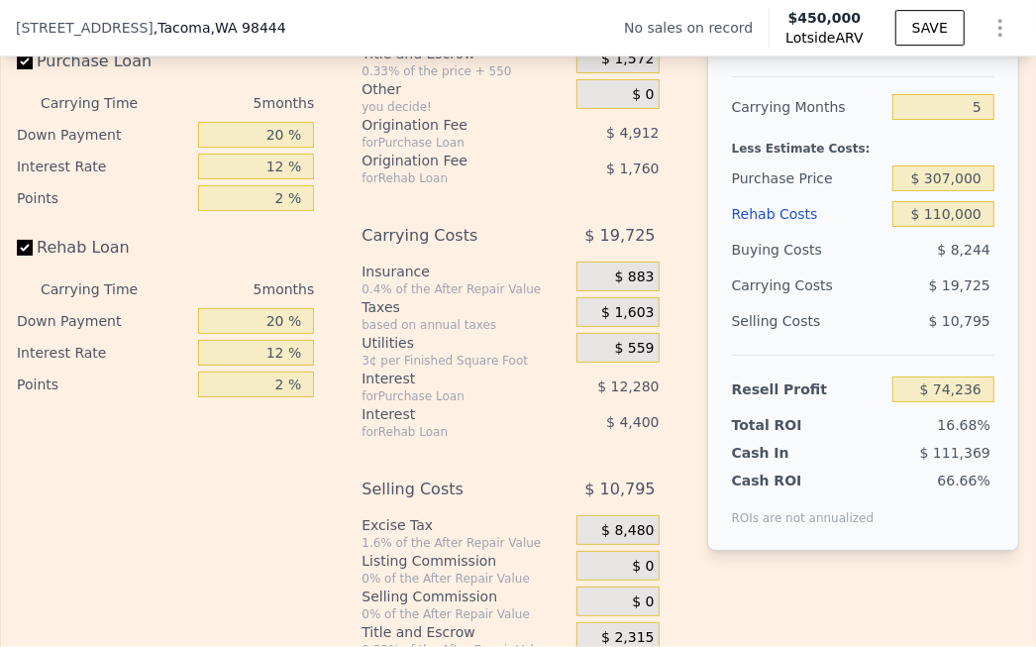
scroll to position [3030, 0]
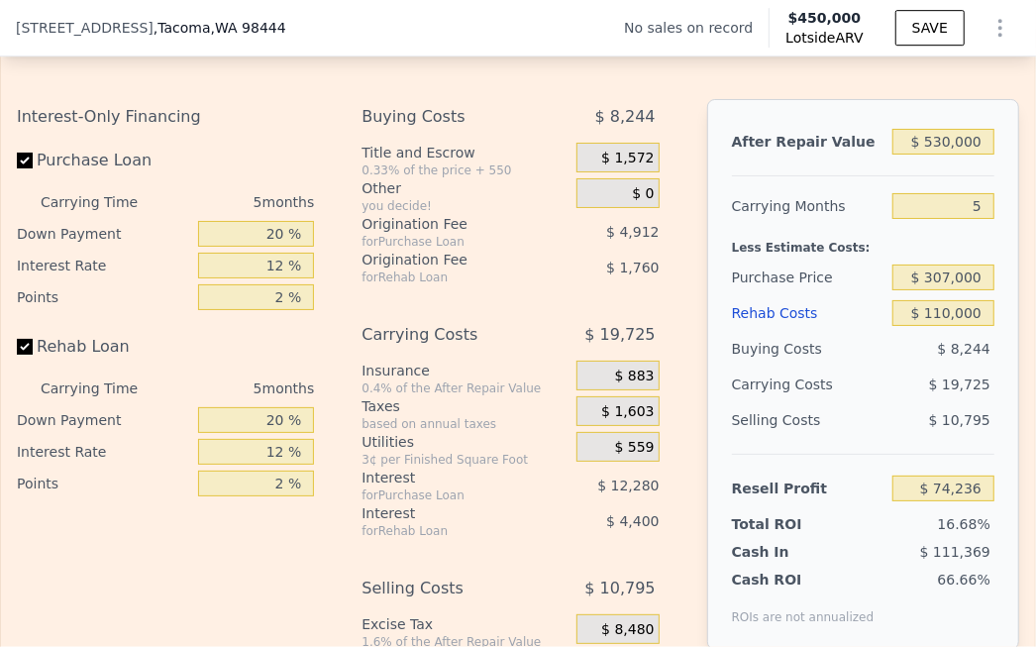
click at [268, 516] on div "Interest-Only Financing Purchase Loan Carrying Time 5 months Down Payment 20 % …" at bounding box center [173, 428] width 313 height 658
click at [273, 226] on input "20 %" at bounding box center [256, 234] width 116 height 26
type input "2 %"
type input "$ 70,366"
type input "15 %"
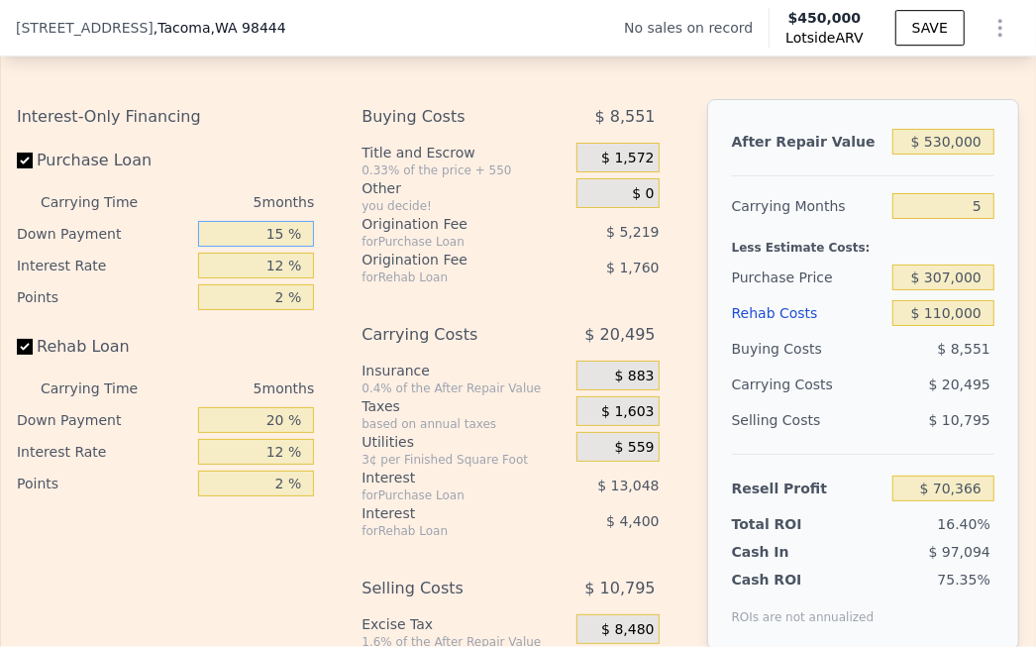
type input "$ 73,159"
type input "15 %"
click at [337, 248] on div "Interest-Only Financing Purchase Loan Carrying Time 5 months Down Payment 15 % …" at bounding box center [518, 428] width 1003 height 658
click at [272, 409] on input "20 %" at bounding box center [256, 420] width 116 height 26
type input "0 %"
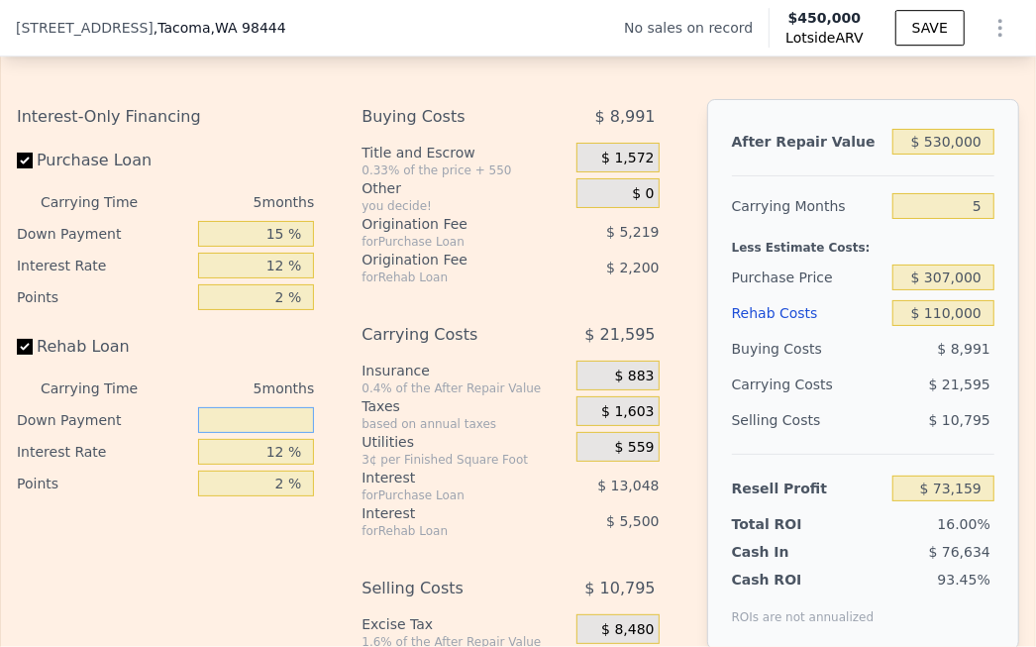
type input "$ 71,619"
type input "15 %"
type input "$ 72,774"
type input "15 %"
click at [341, 425] on div "Interest-Only Financing Purchase Loan Carrying Time 5 months Down Payment 15 % …" at bounding box center [518, 428] width 1003 height 658
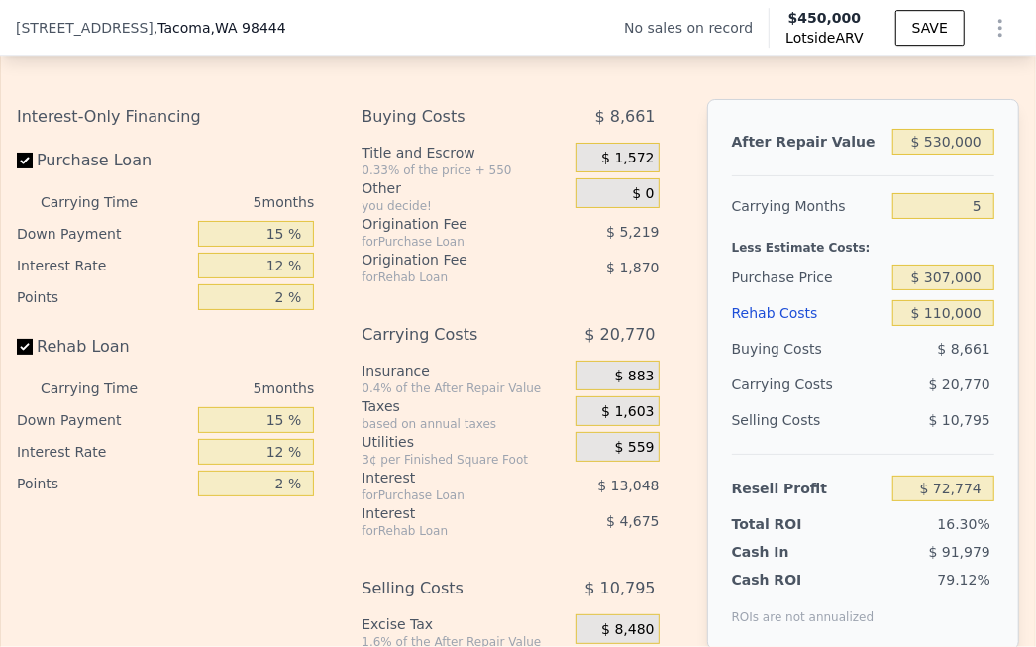
click at [291, 516] on div "Interest-Only Financing Purchase Loan Carrying Time 5 months Down Payment 15 % …" at bounding box center [173, 428] width 313 height 658
click at [275, 258] on input "12 %" at bounding box center [256, 266] width 116 height 26
type input "10 %"
type input "$ 74,949"
type input "10 %"
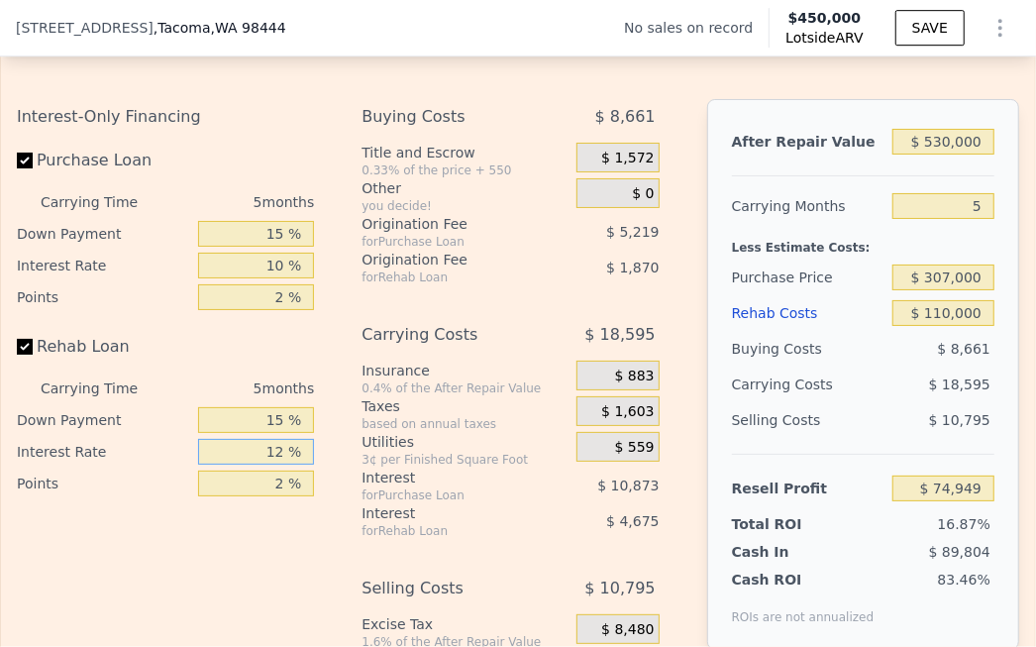
click at [276, 441] on input "12 %" at bounding box center [256, 452] width 116 height 26
type input "10 %"
type input "$ 75,729"
type input "10 %"
click at [327, 516] on div "Interest-Only Financing Purchase Loan Carrying Time 5 months Down Payment 15 % …" at bounding box center [518, 428] width 1003 height 658
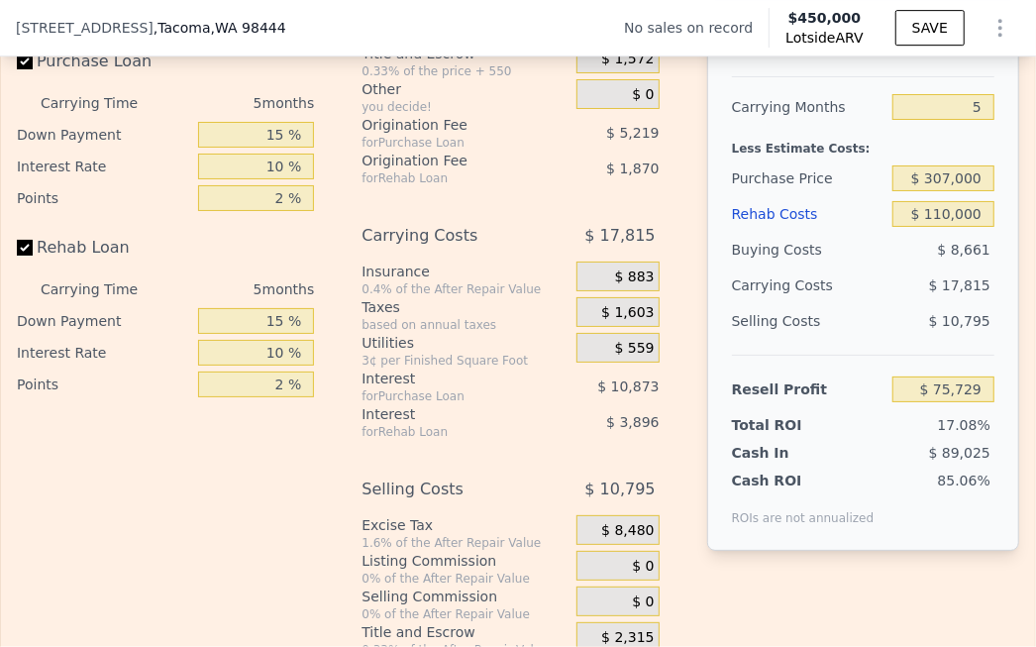
scroll to position [3228, 0]
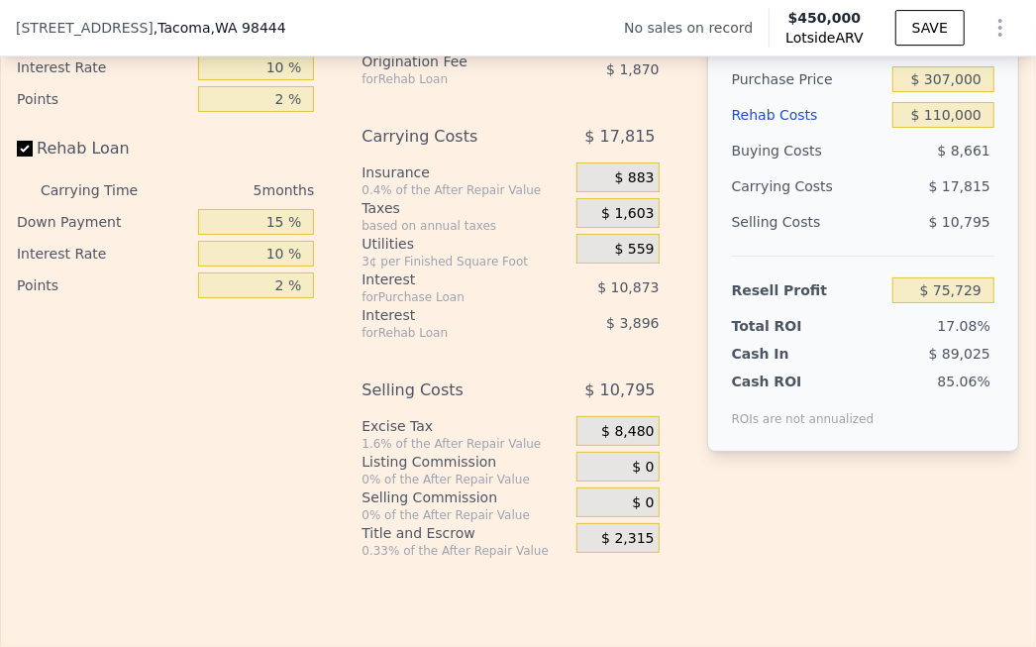
click at [638, 459] on span "$ 0" at bounding box center [643, 468] width 22 height 18
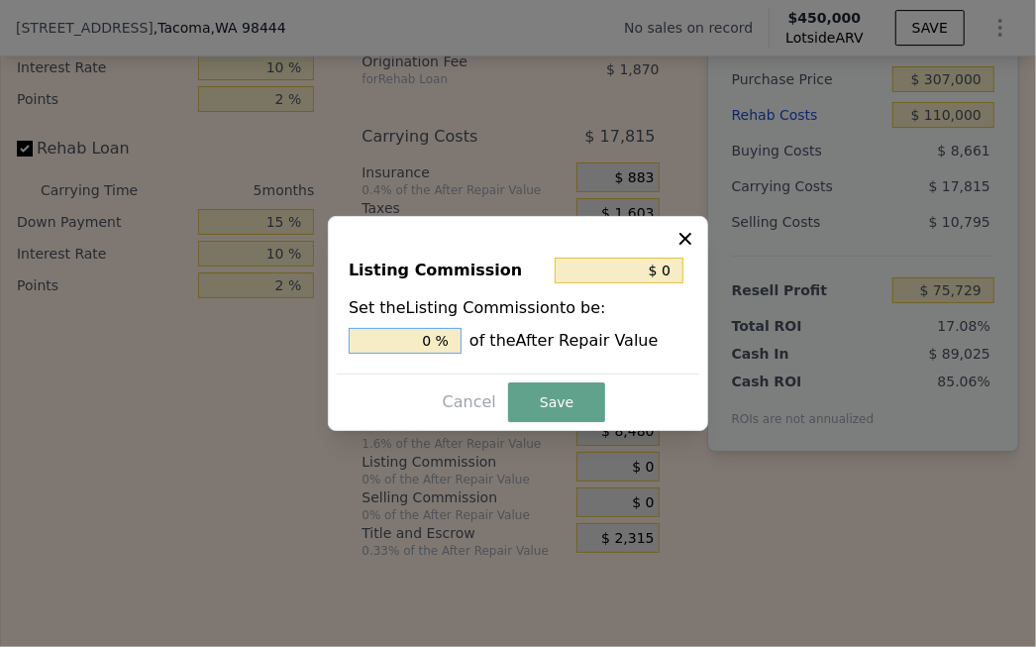
click at [425, 340] on input "0 %" at bounding box center [405, 341] width 113 height 26
type input "$ 15,900"
type input "3 %"
click at [549, 399] on button "Save" at bounding box center [556, 402] width 97 height 40
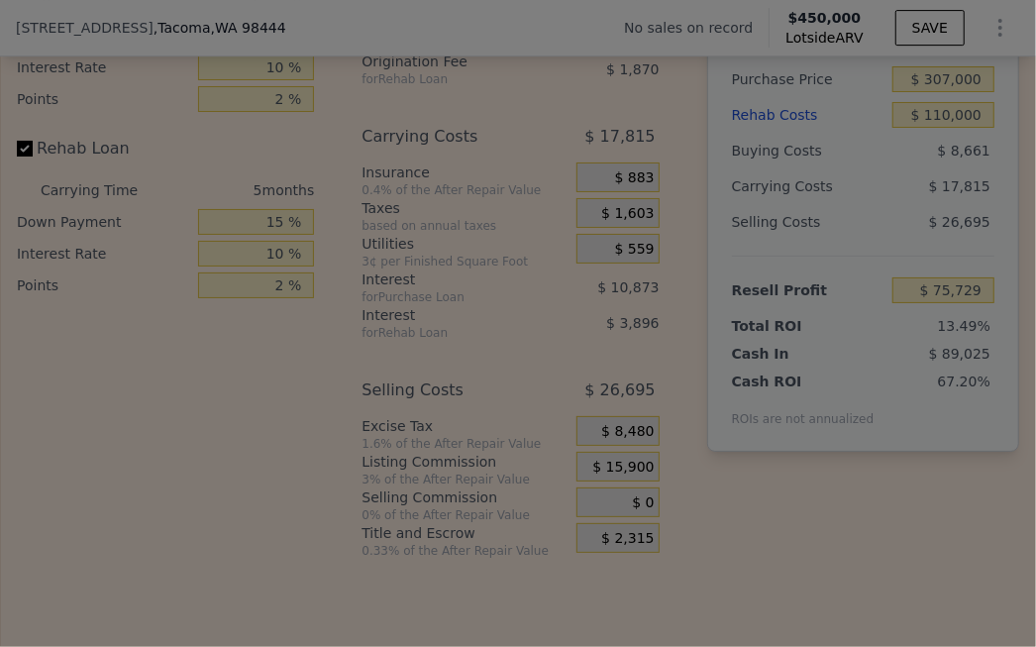
type input "$ 59,829"
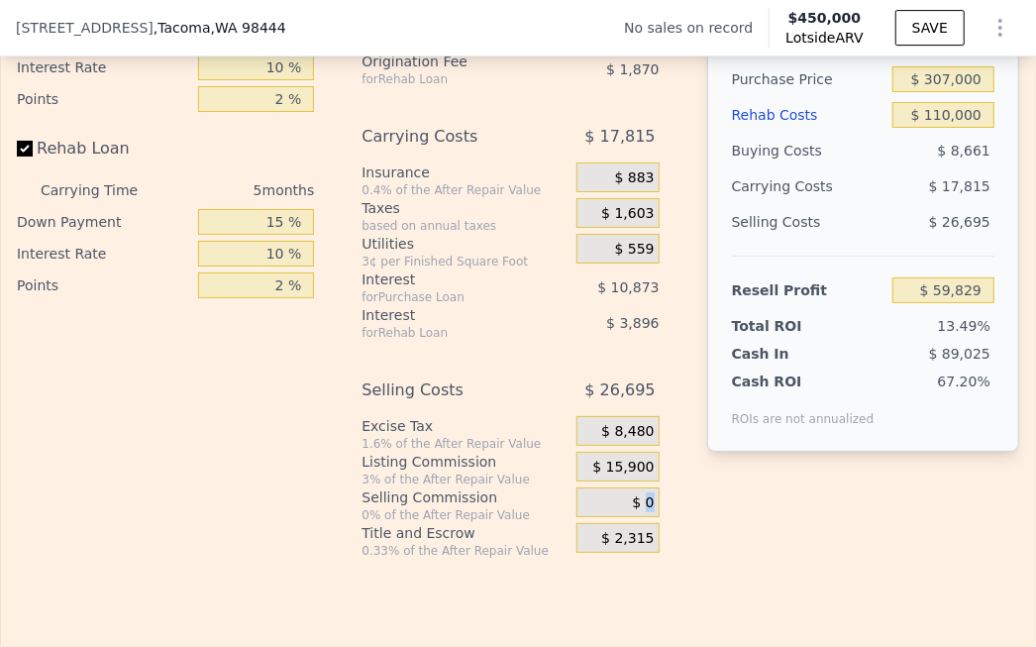
drag, startPoint x: 639, startPoint y: 488, endPoint x: 653, endPoint y: 488, distance: 13.9
click at [653, 488] on div "Buying Costs $ 8,661 Title and Escrow 0.33% of the price + 550 $ 1,572 Other yo…" at bounding box center [518, 230] width 313 height 658
click at [645, 489] on div "$ 0" at bounding box center [618, 502] width 83 height 30
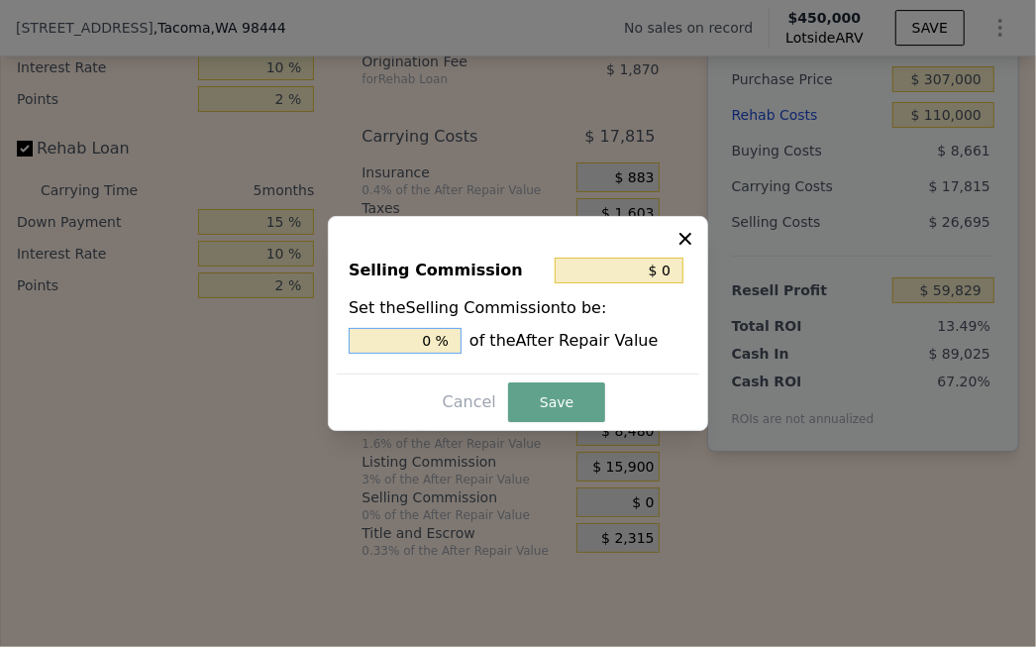
click at [433, 341] on input "0 %" at bounding box center [405, 341] width 113 height 26
type input "$ 10,600"
type input "2. %"
type input "$ 13,250"
type input "2.5 %"
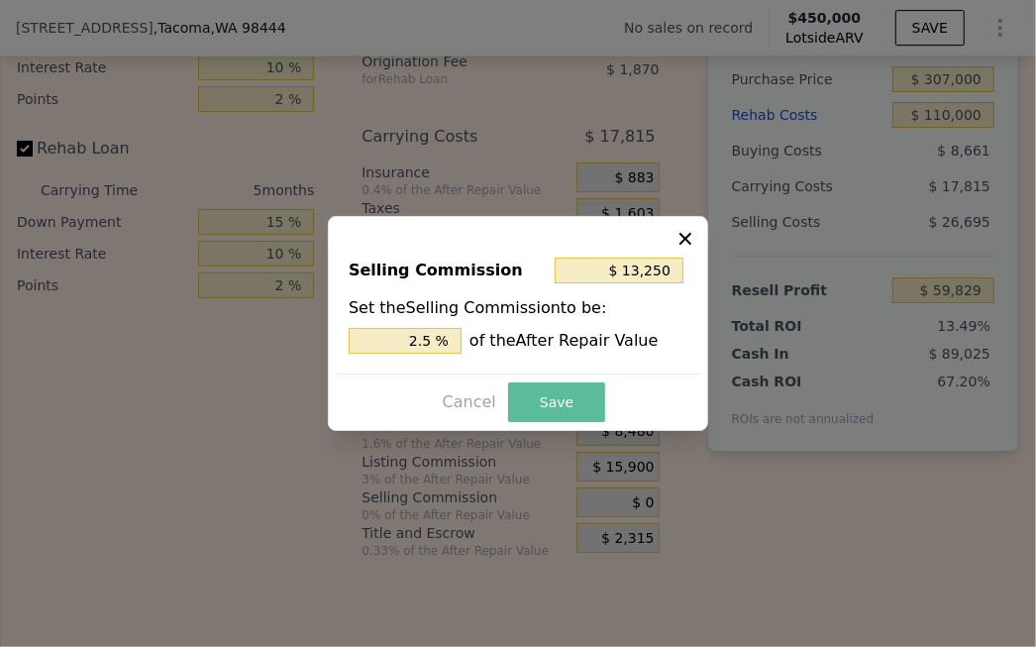
click at [538, 408] on button "Save" at bounding box center [556, 402] width 97 height 40
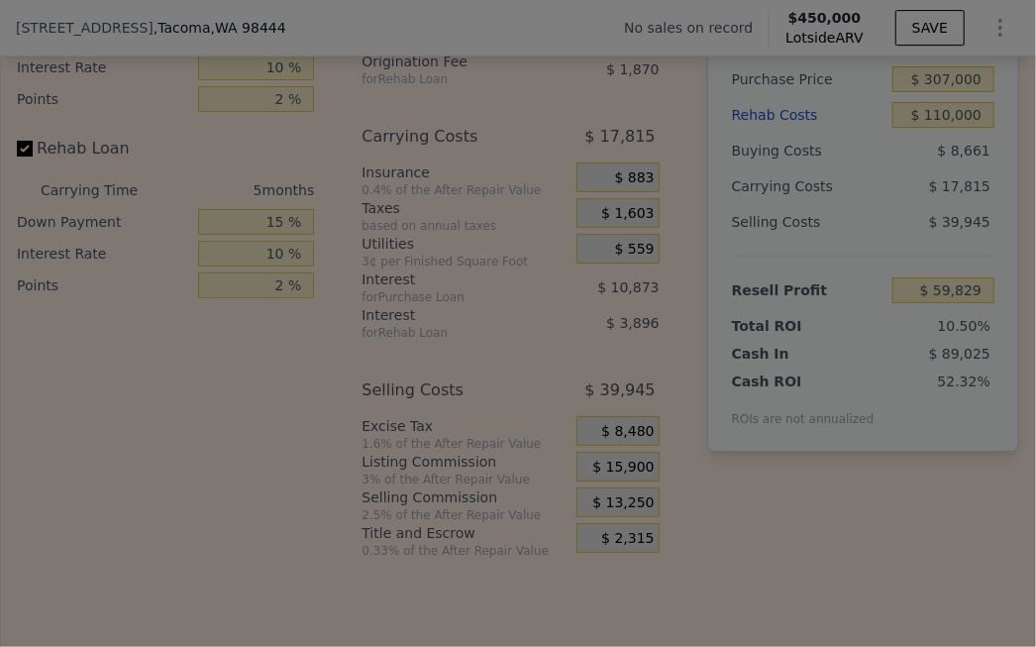
type input "$ 46,579"
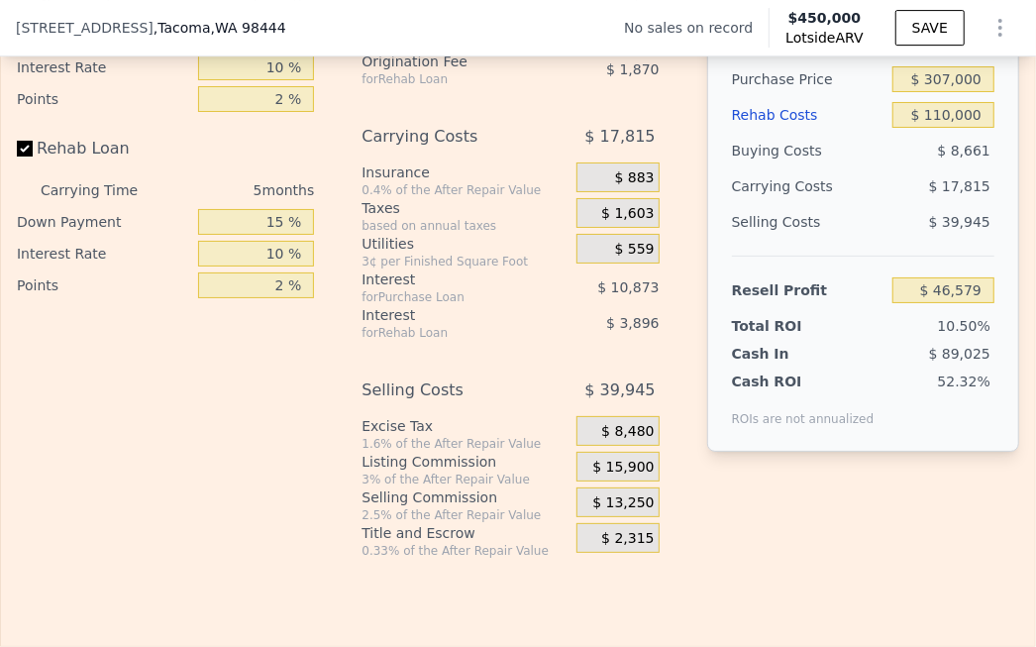
click at [751, 516] on div "Rehab Resell Rental Edit the assumptions in yellow boxes. Input profit to calcu…" at bounding box center [518, 157] width 1036 height 979
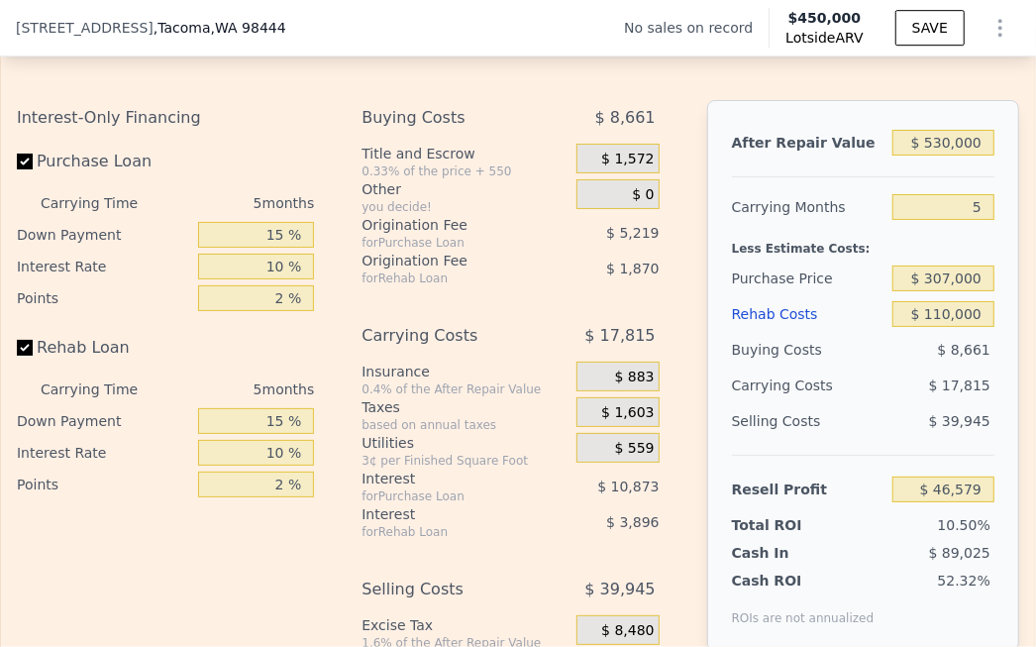
scroll to position [3036, 0]
